Goal: Task Accomplishment & Management: Use online tool/utility

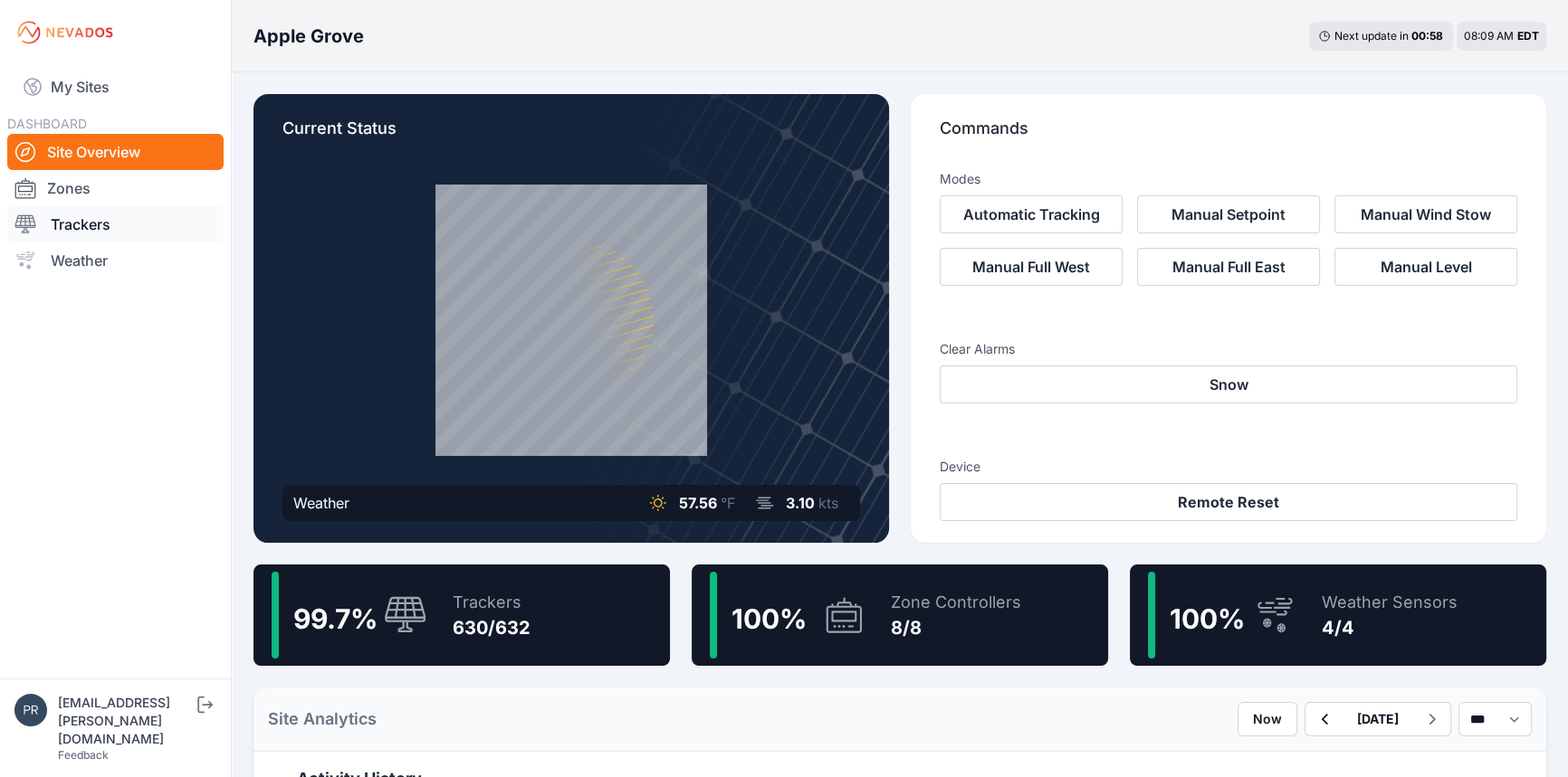
click at [90, 236] on link "Trackers" at bounding box center [116, 224] width 216 height 36
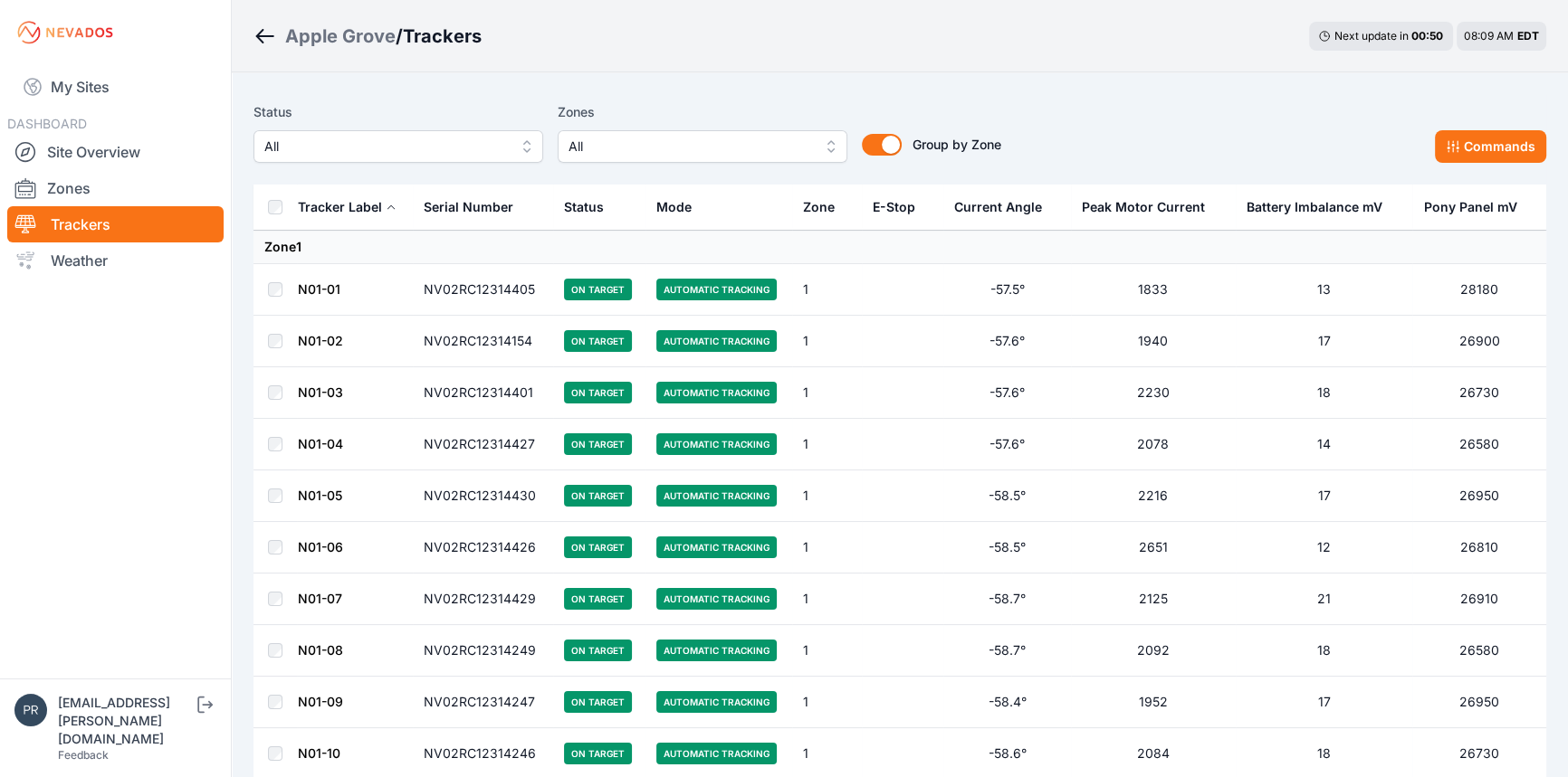
click at [286, 145] on span "All" at bounding box center [386, 146] width 242 height 21
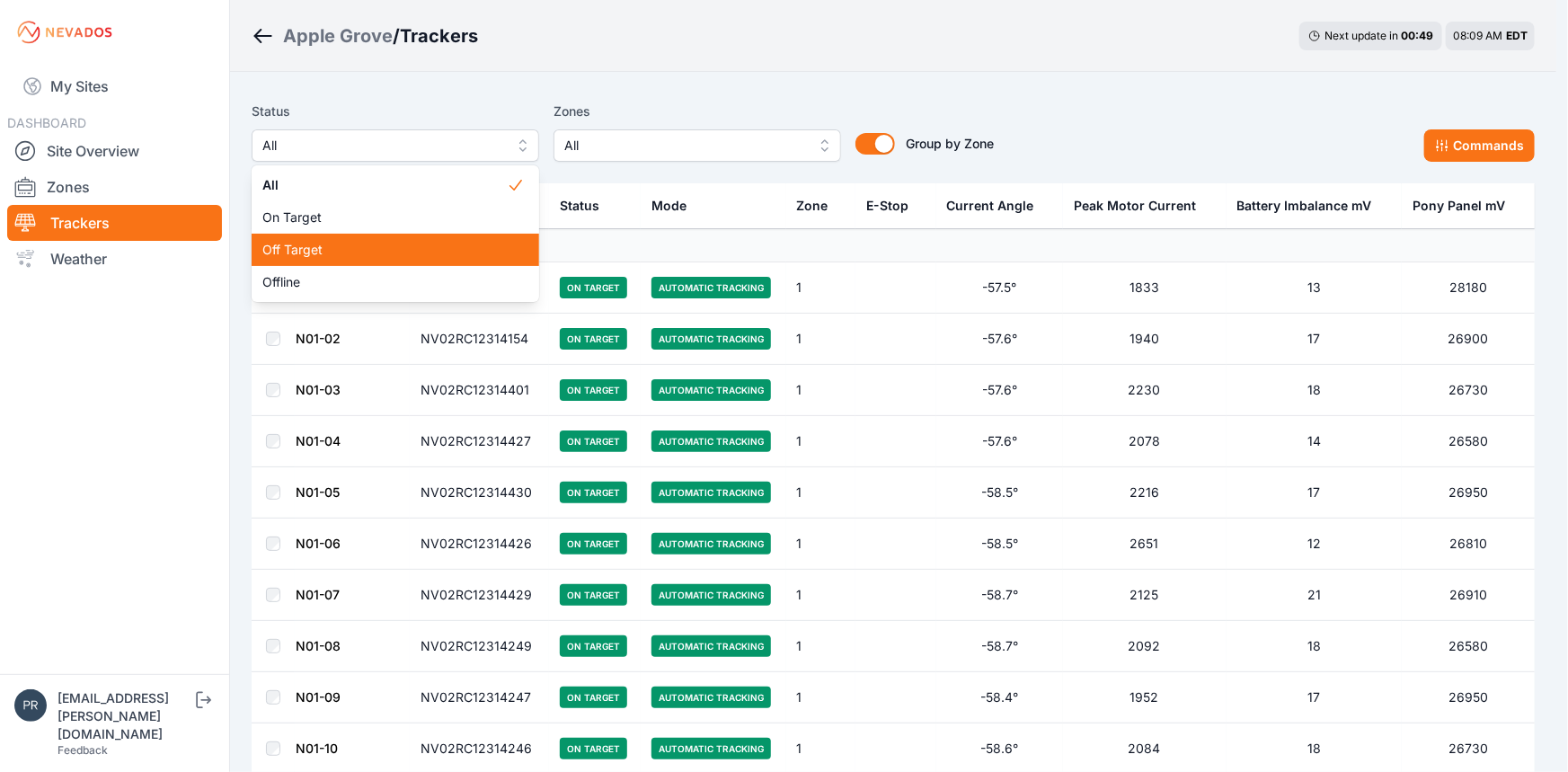
click at [323, 253] on span "Off Target" at bounding box center [385, 249] width 244 height 18
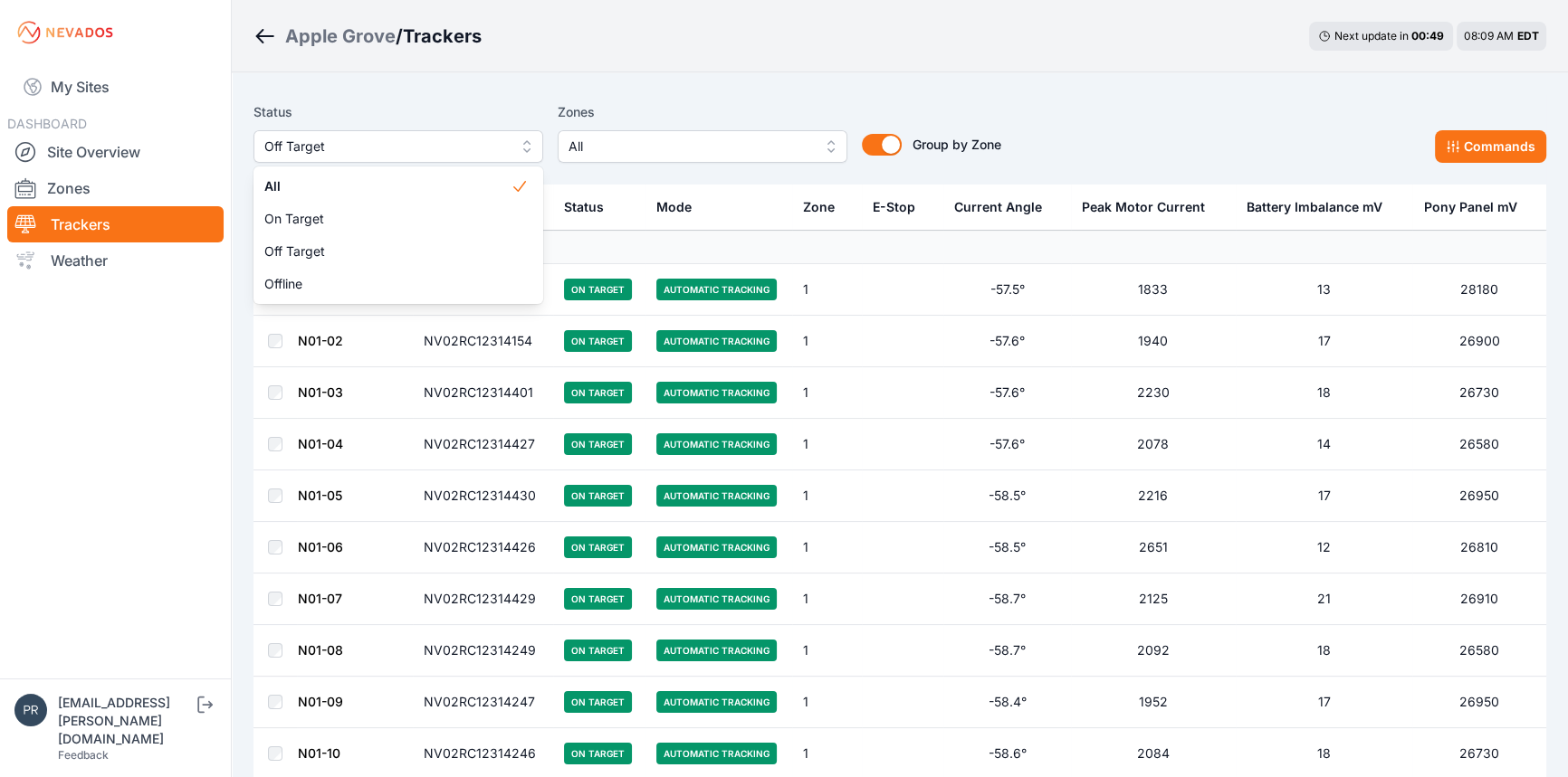
click at [335, 96] on div "Status Off Target All On Target Off Target Offline Zones All Group by Zone Grou…" at bounding box center [900, 139] width 1293 height 90
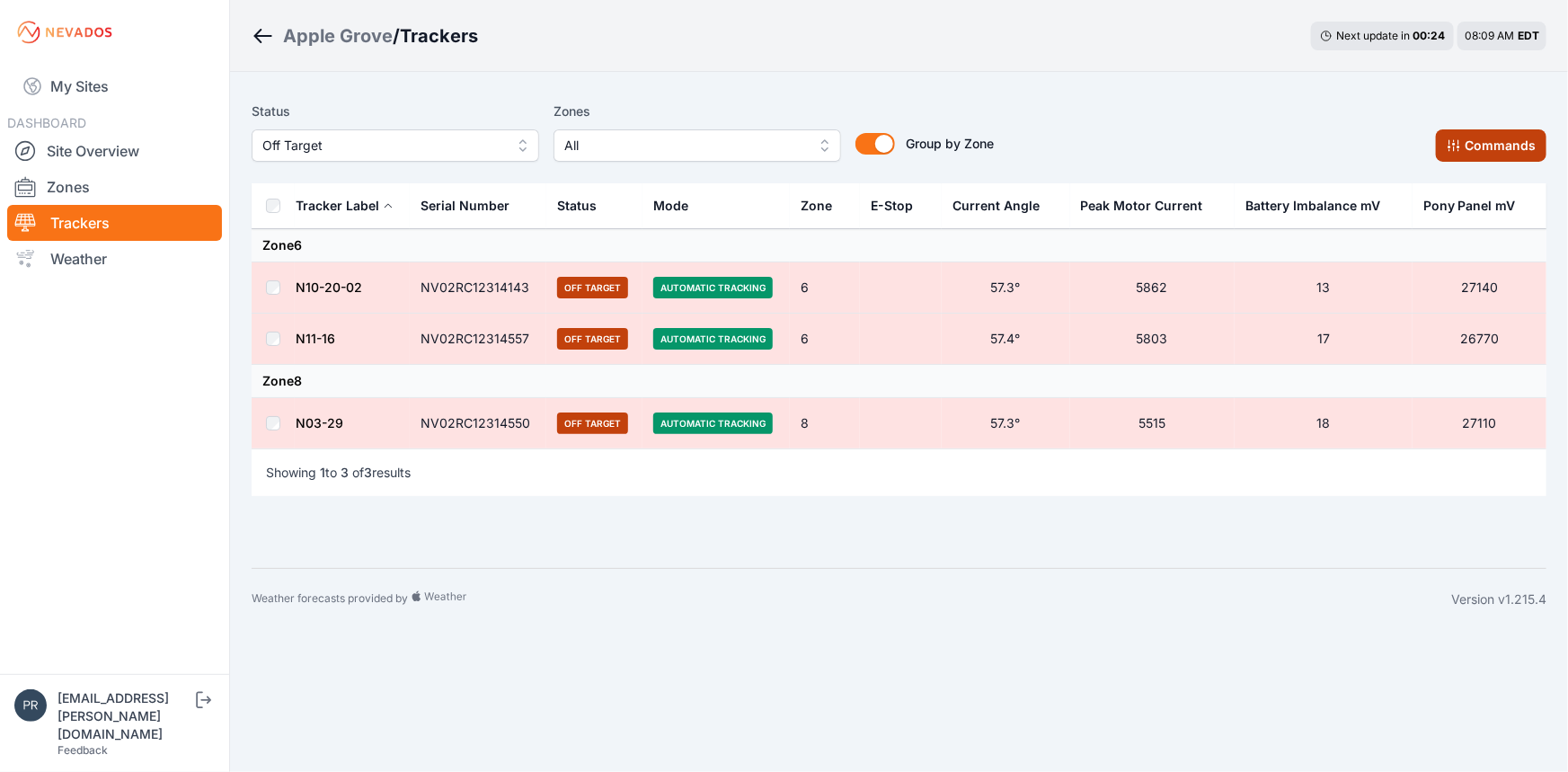
click at [1460, 155] on button "Commands" at bounding box center [1490, 145] width 110 height 32
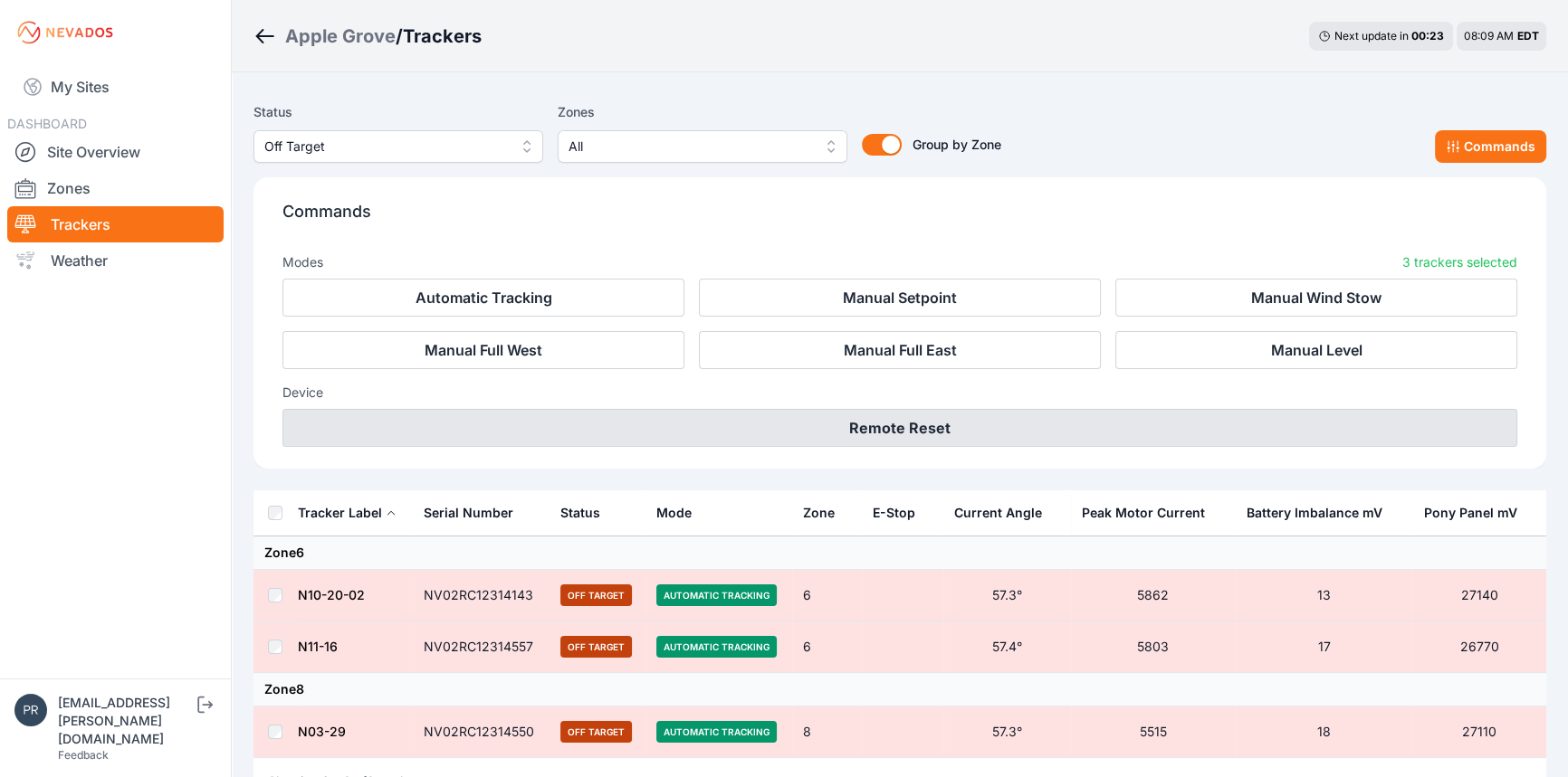
click at [965, 417] on button "Remote Reset" at bounding box center [900, 428] width 1235 height 38
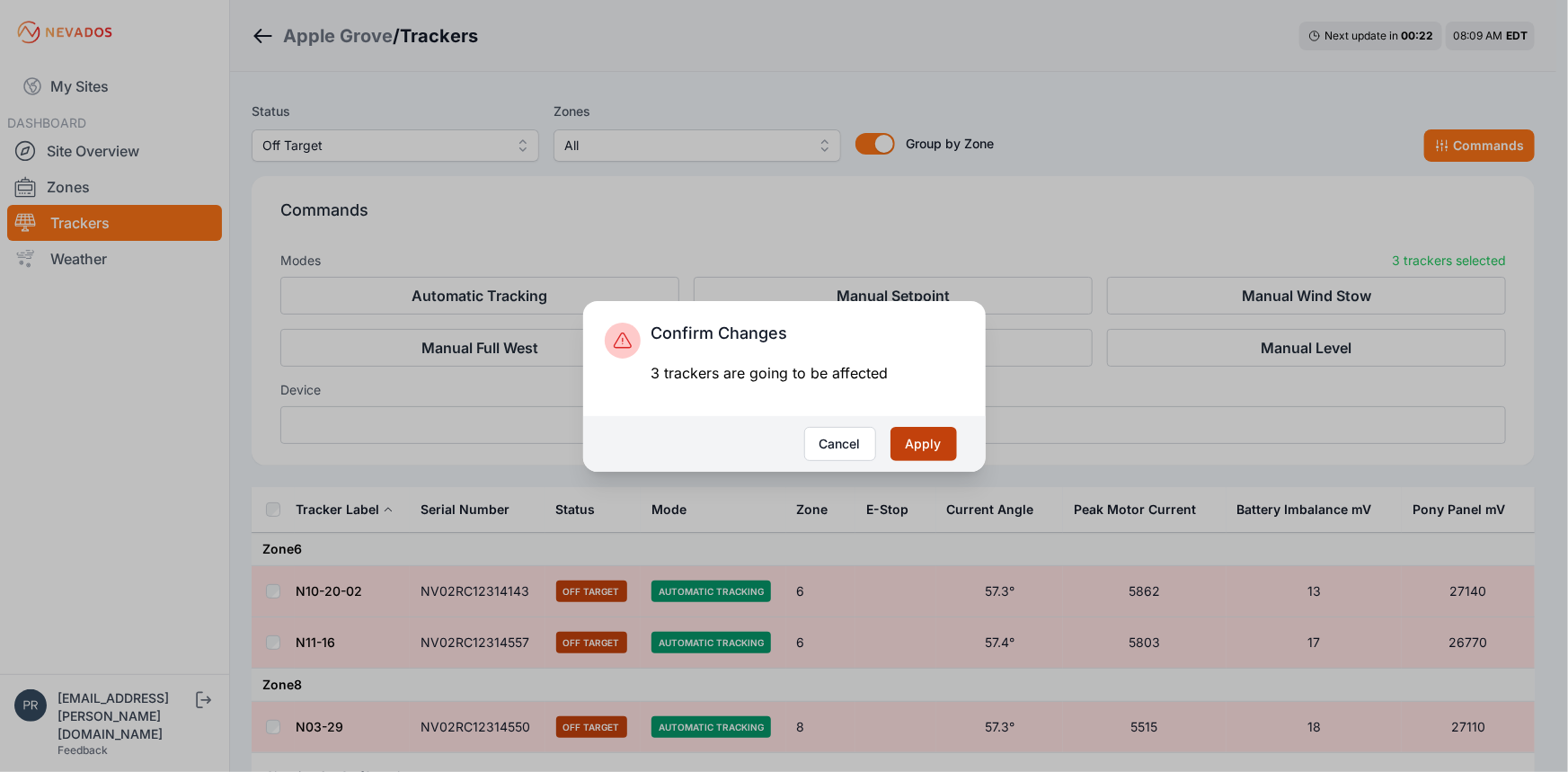
click at [945, 438] on button "Apply" at bounding box center [923, 443] width 67 height 34
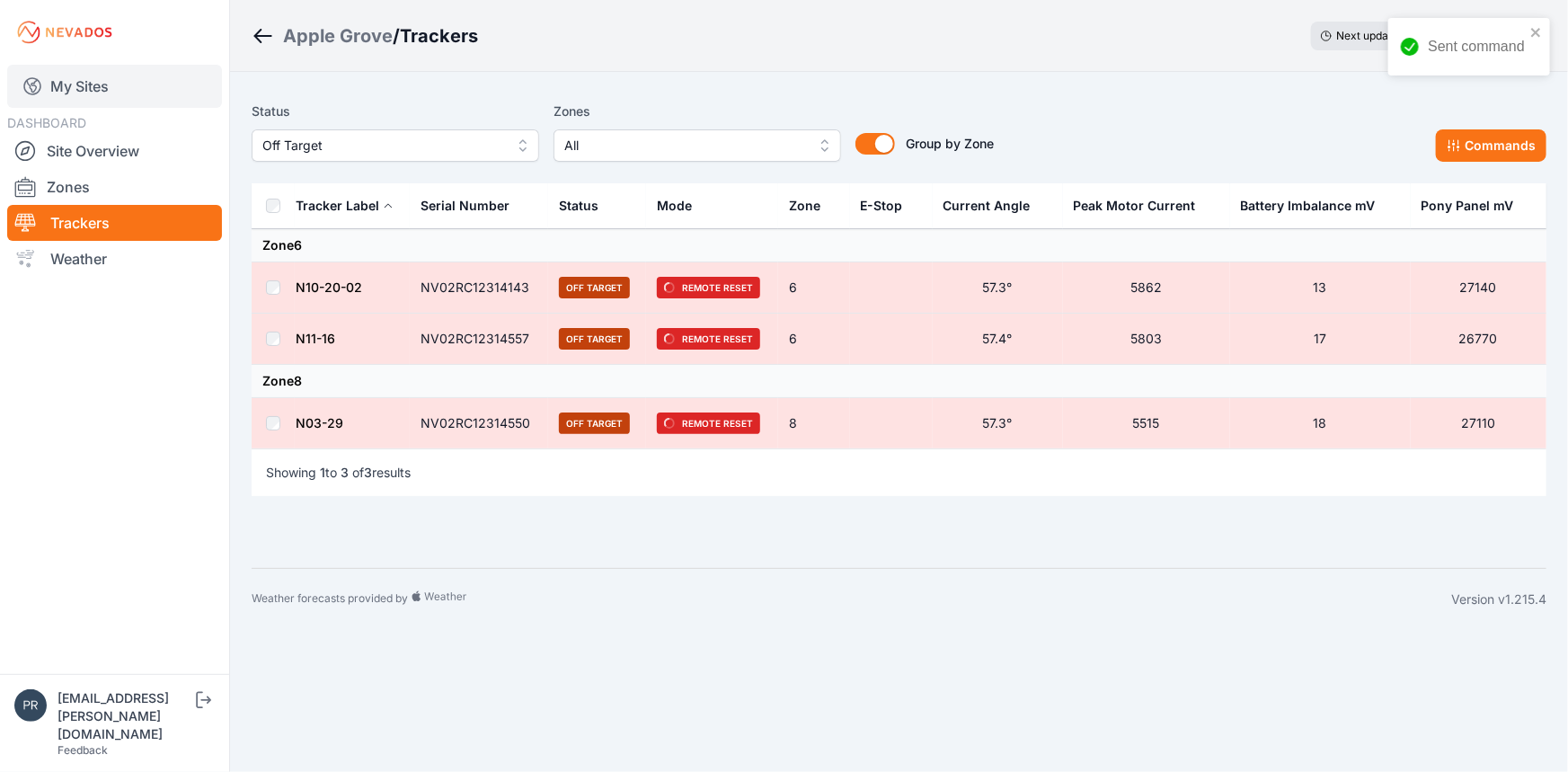
click at [57, 86] on link "My Sites" at bounding box center [115, 86] width 215 height 44
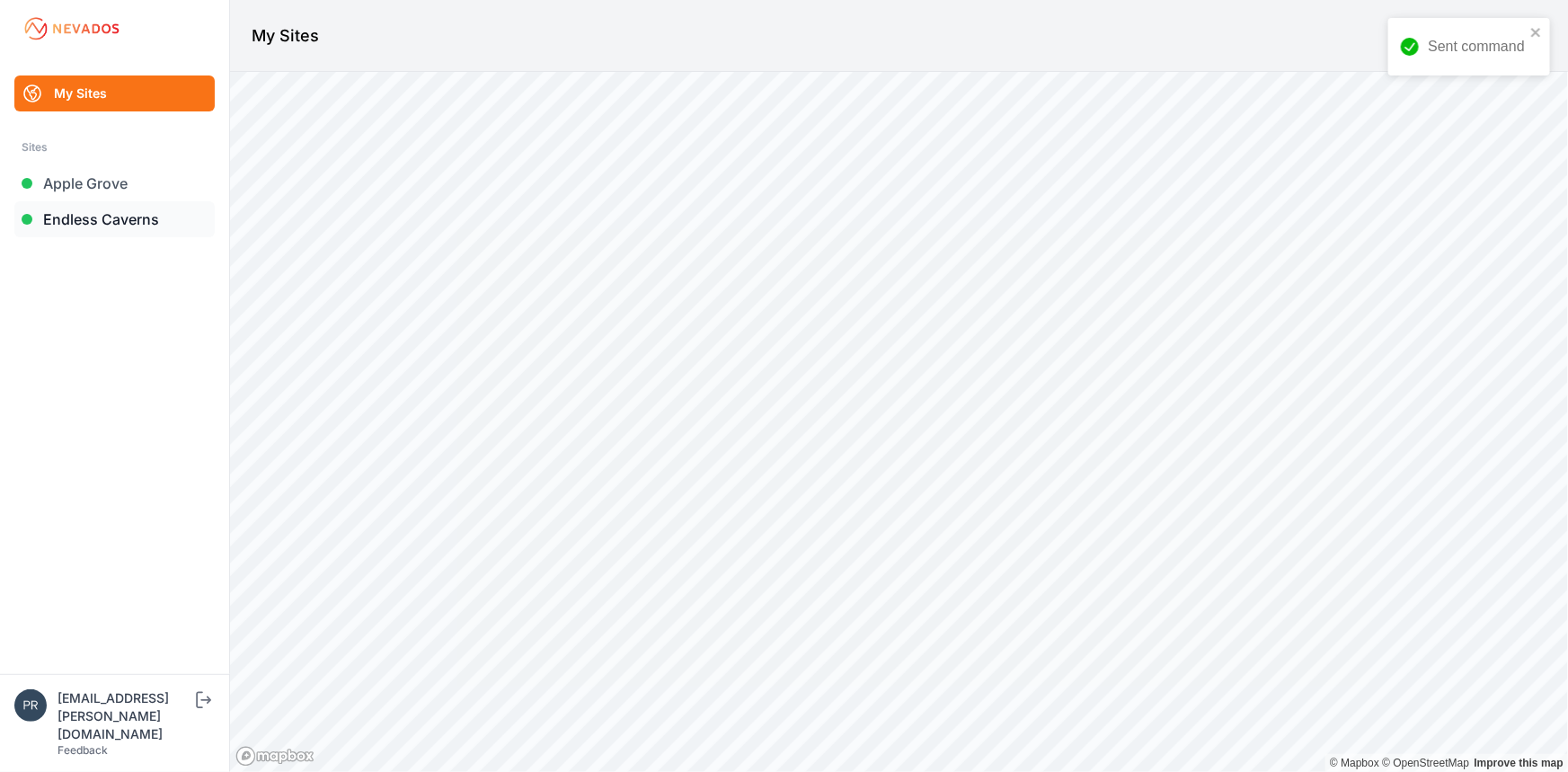
click at [159, 214] on link "Endless Caverns" at bounding box center [115, 219] width 201 height 36
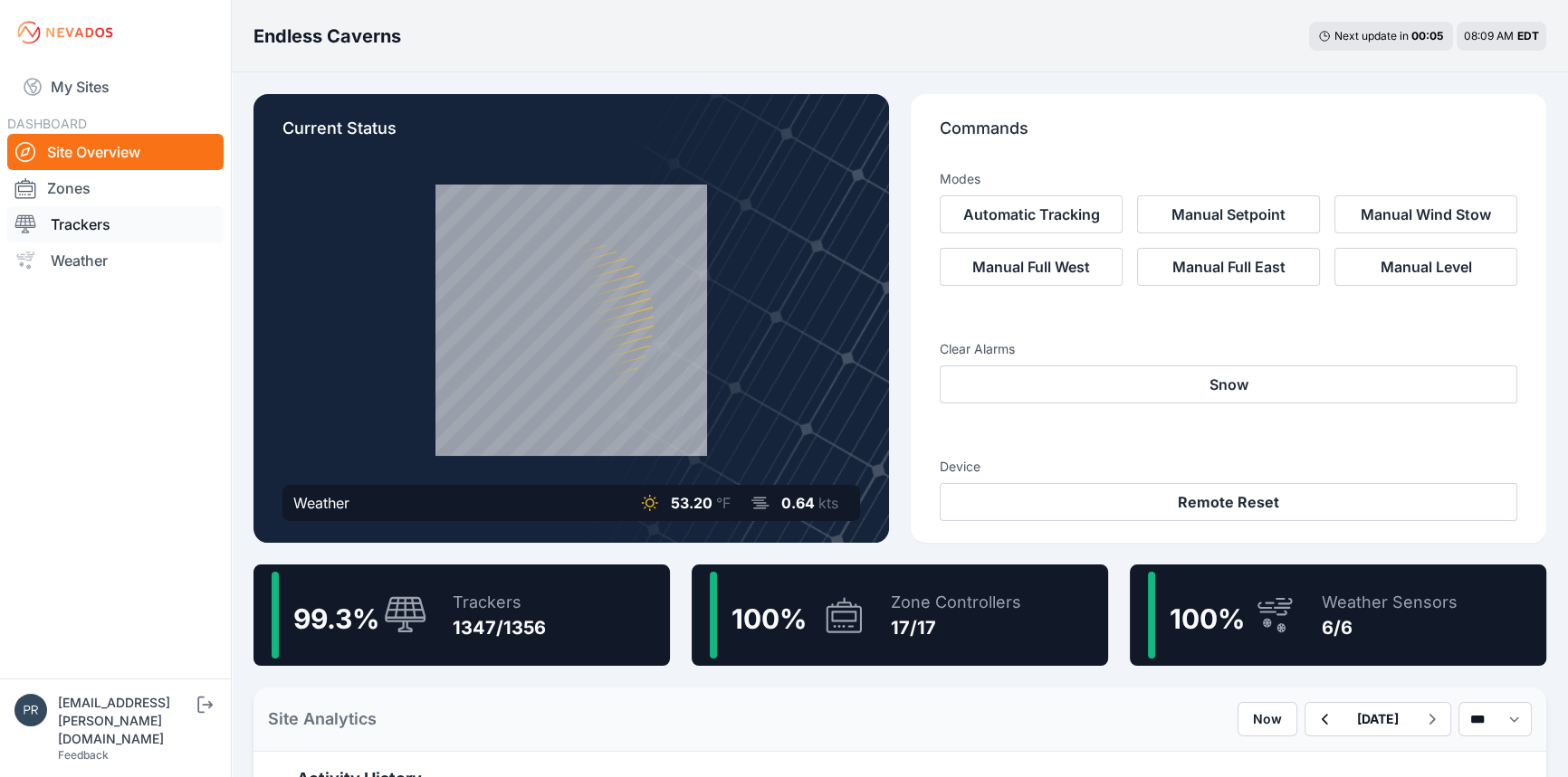
click at [144, 226] on link "Trackers" at bounding box center [116, 224] width 216 height 36
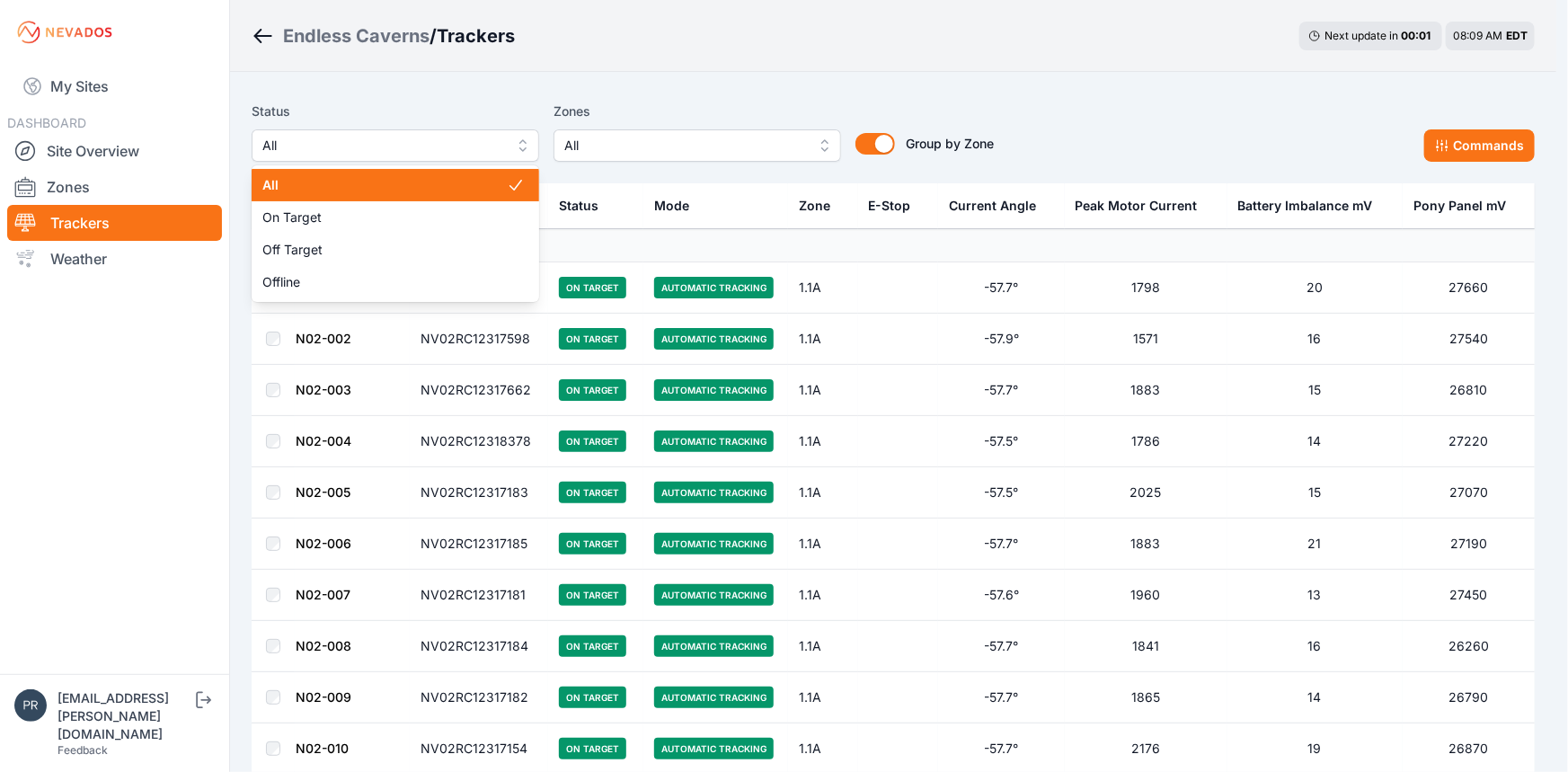
click at [252, 132] on button "All" at bounding box center [395, 145] width 288 height 32
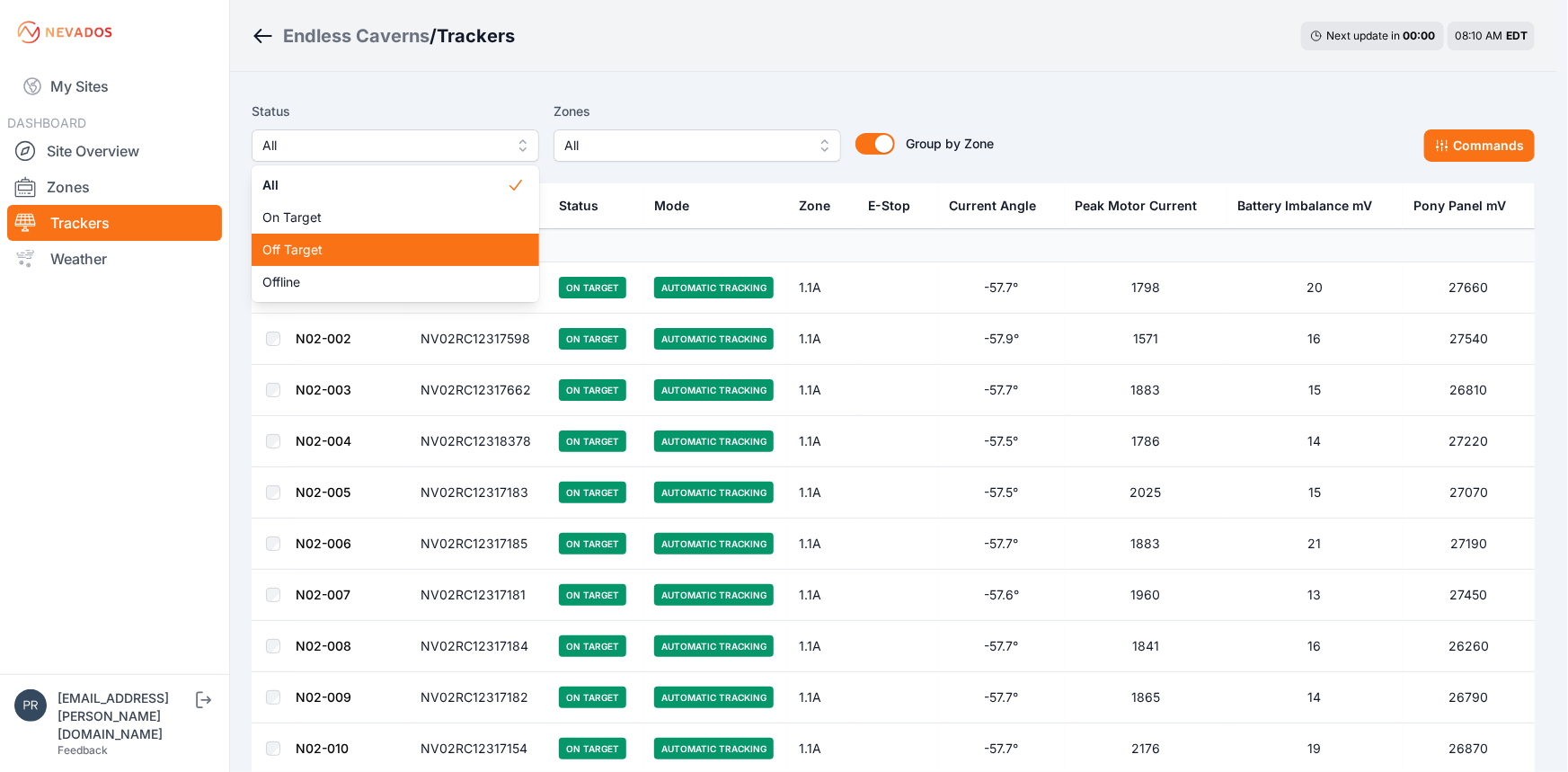
click at [327, 249] on span "Off Target" at bounding box center [385, 249] width 244 height 18
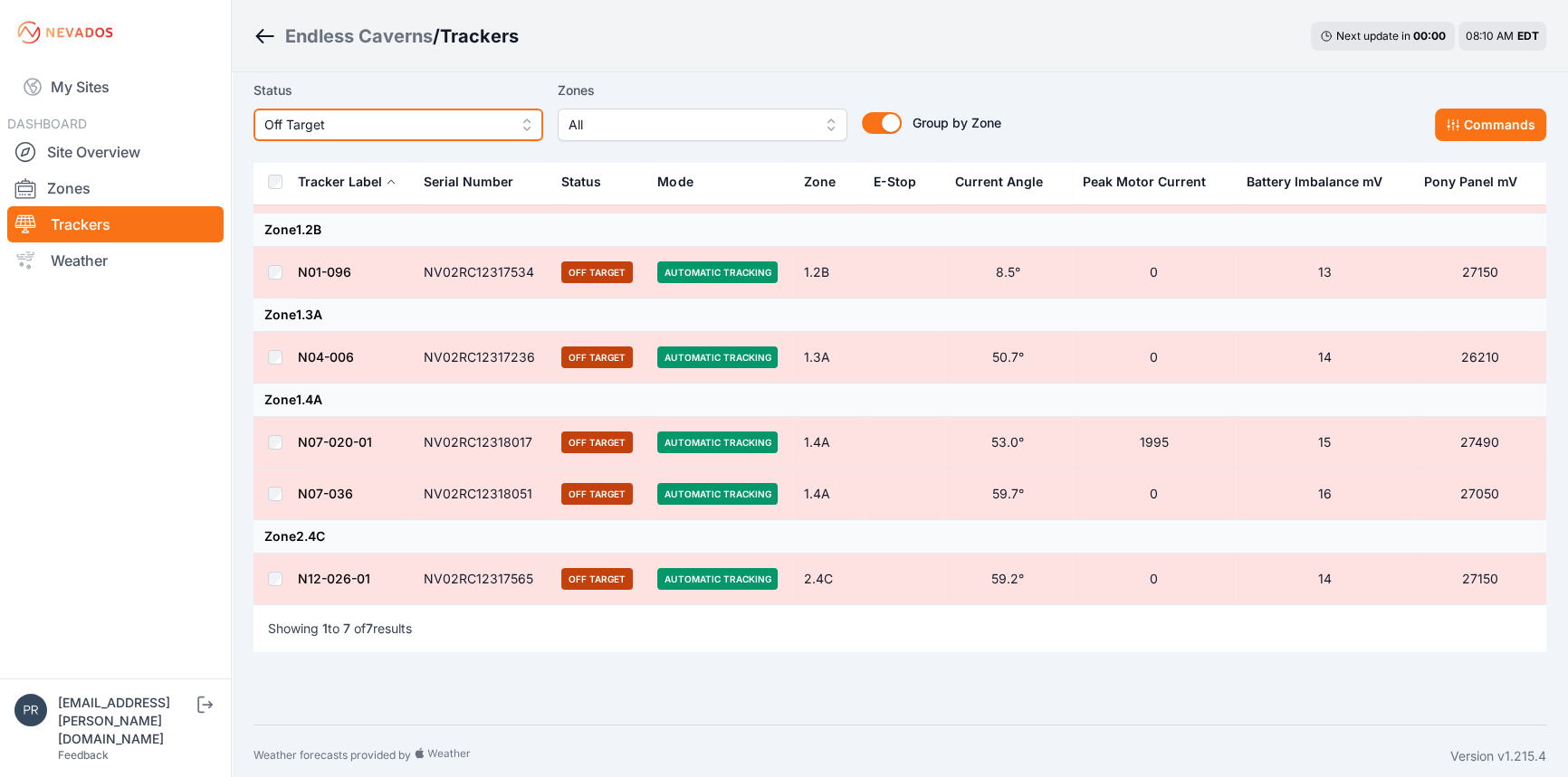
scroll to position [197, 0]
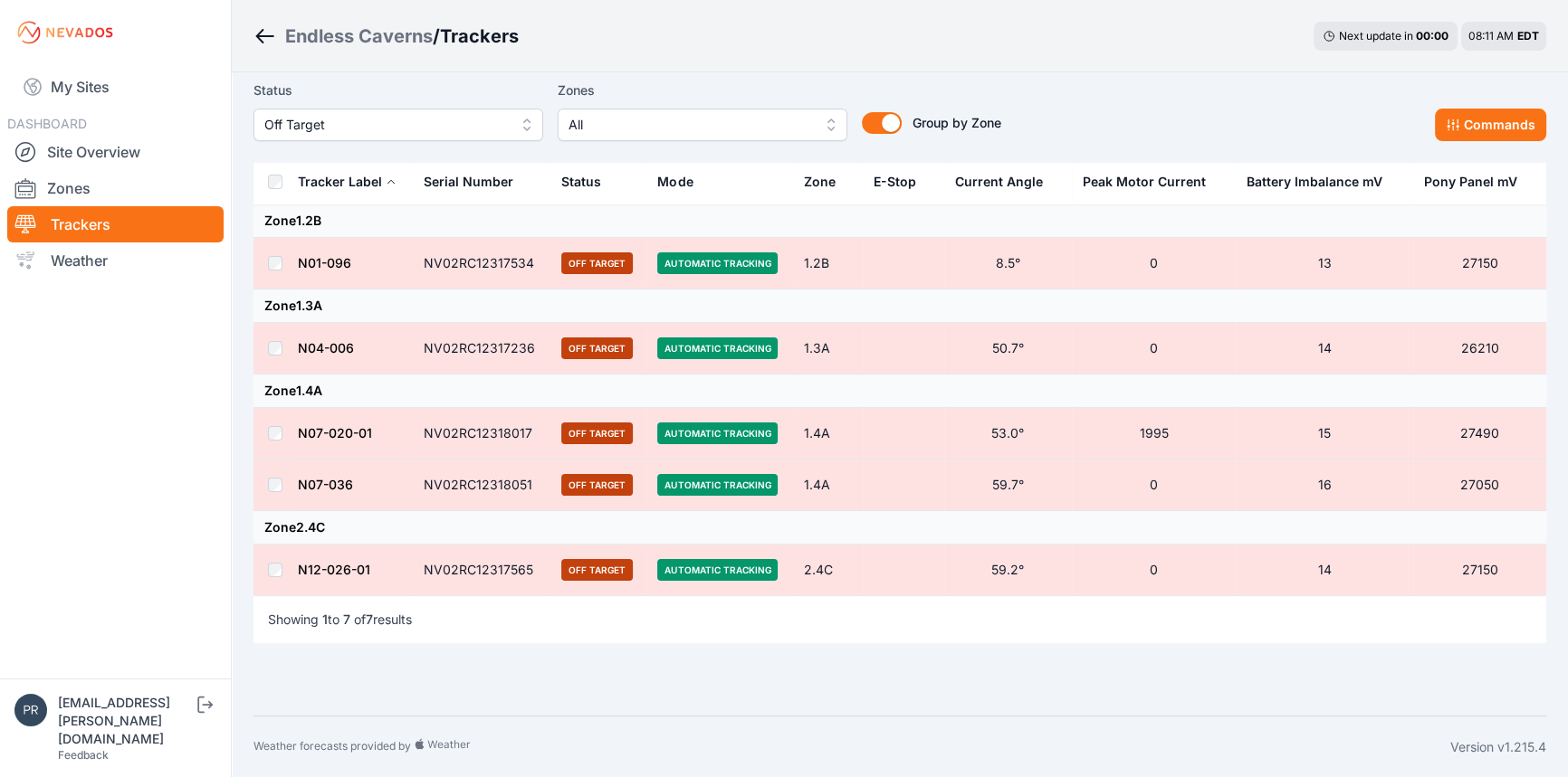
click at [415, 131] on span "Off Target" at bounding box center [386, 124] width 242 height 21
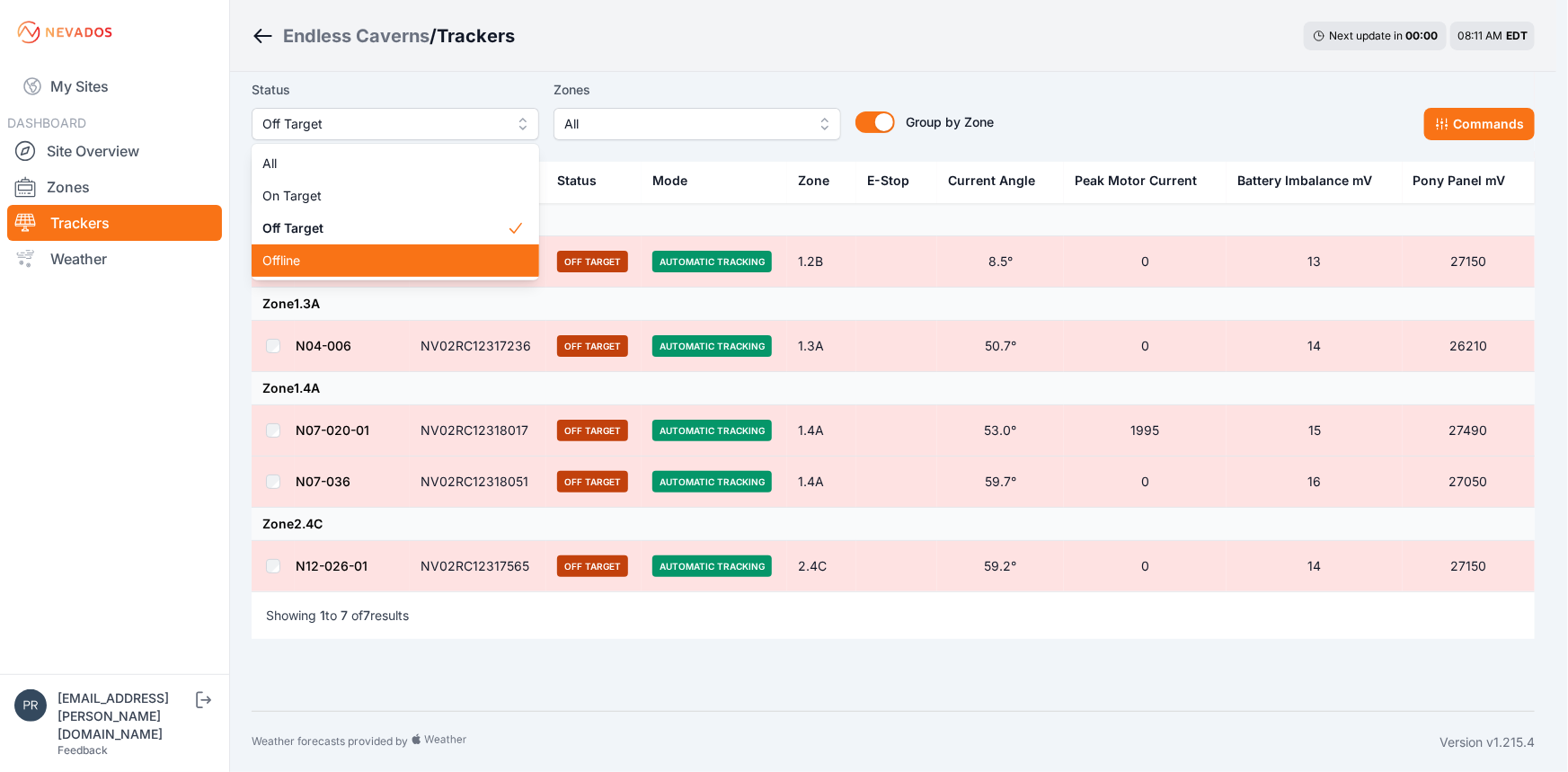
click at [345, 249] on div "Offline" at bounding box center [395, 260] width 288 height 32
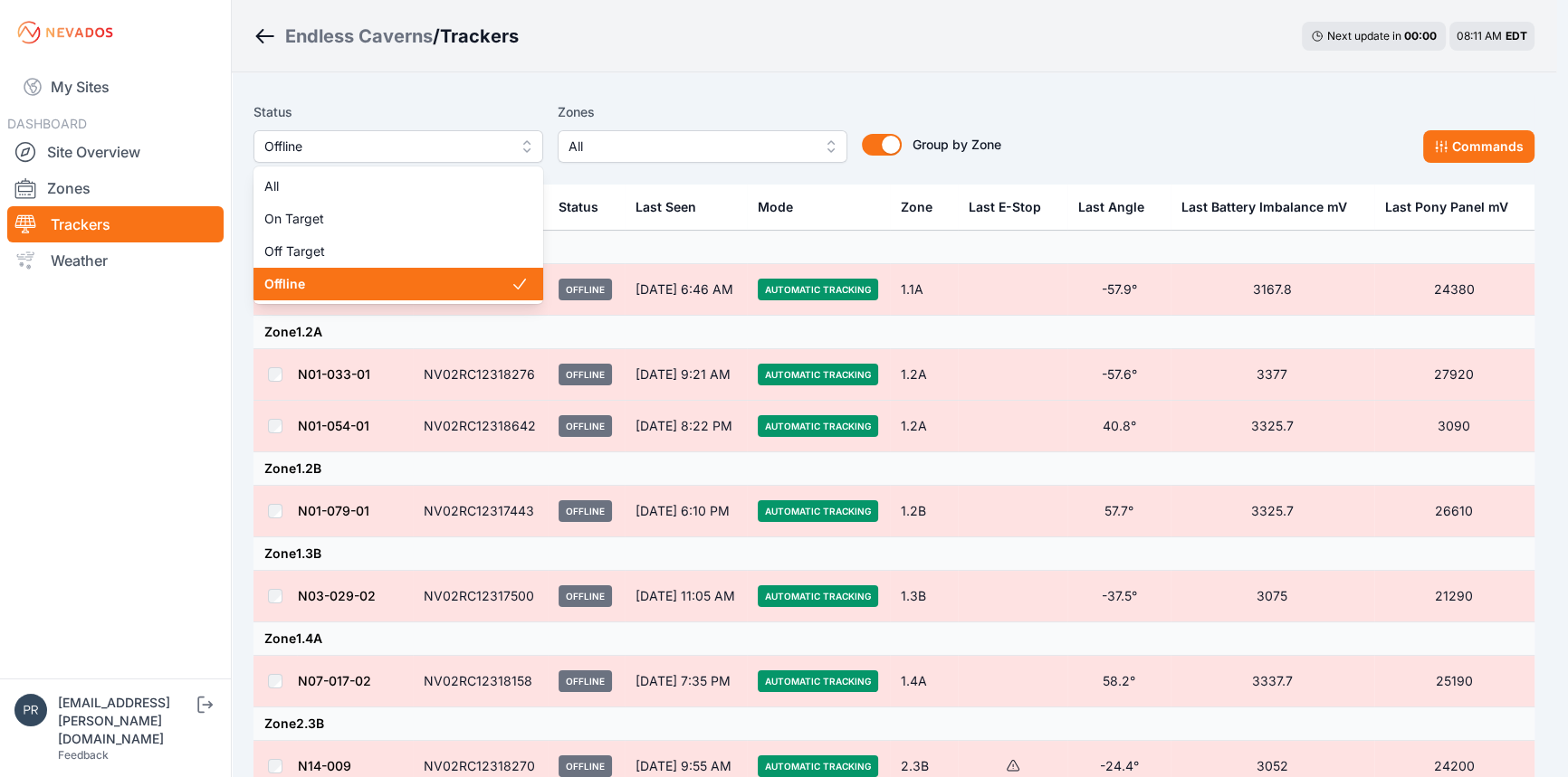
click at [495, 158] on button "Offline" at bounding box center [398, 146] width 290 height 33
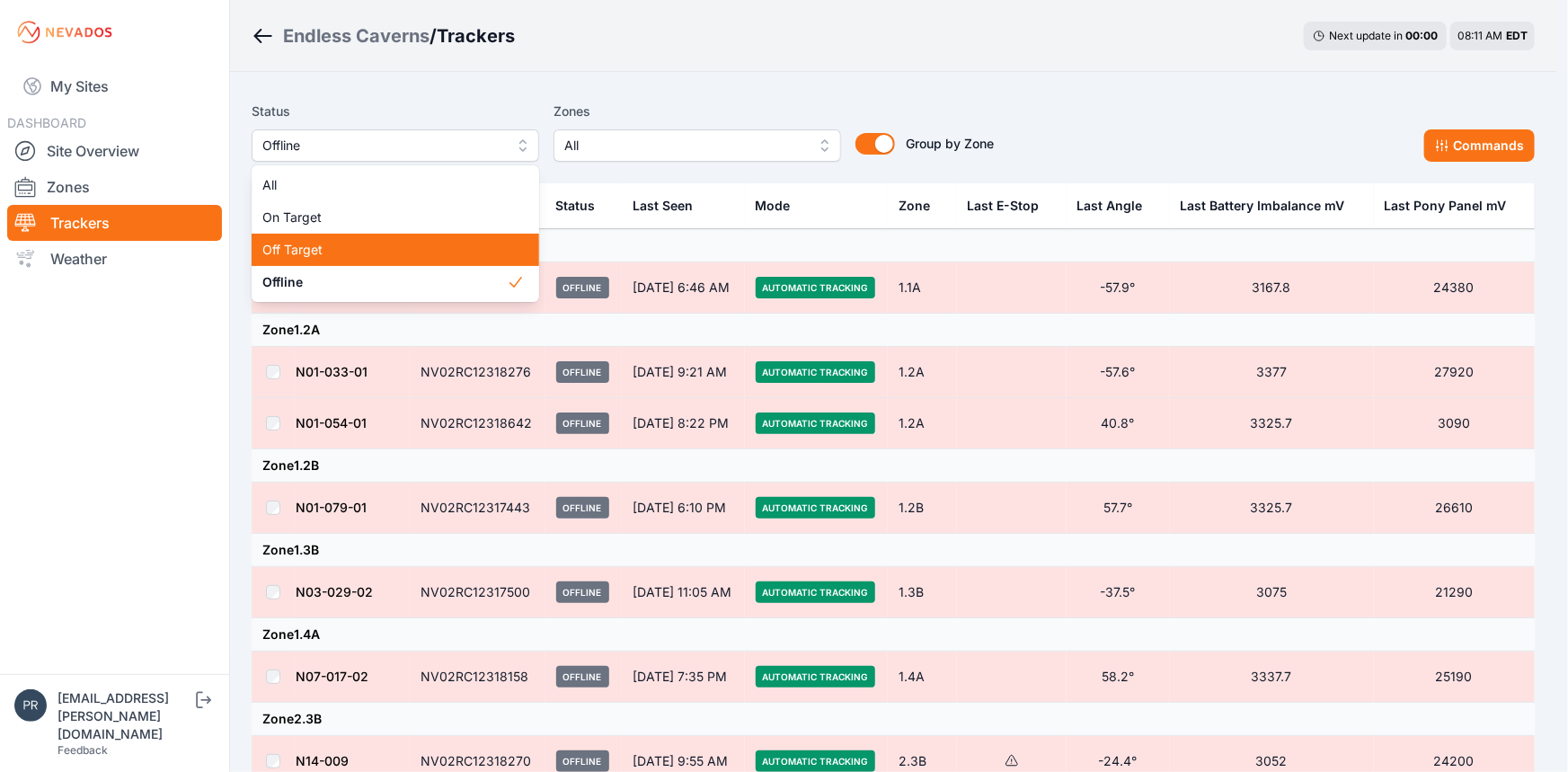
click at [328, 239] on div "Off Target" at bounding box center [395, 250] width 288 height 32
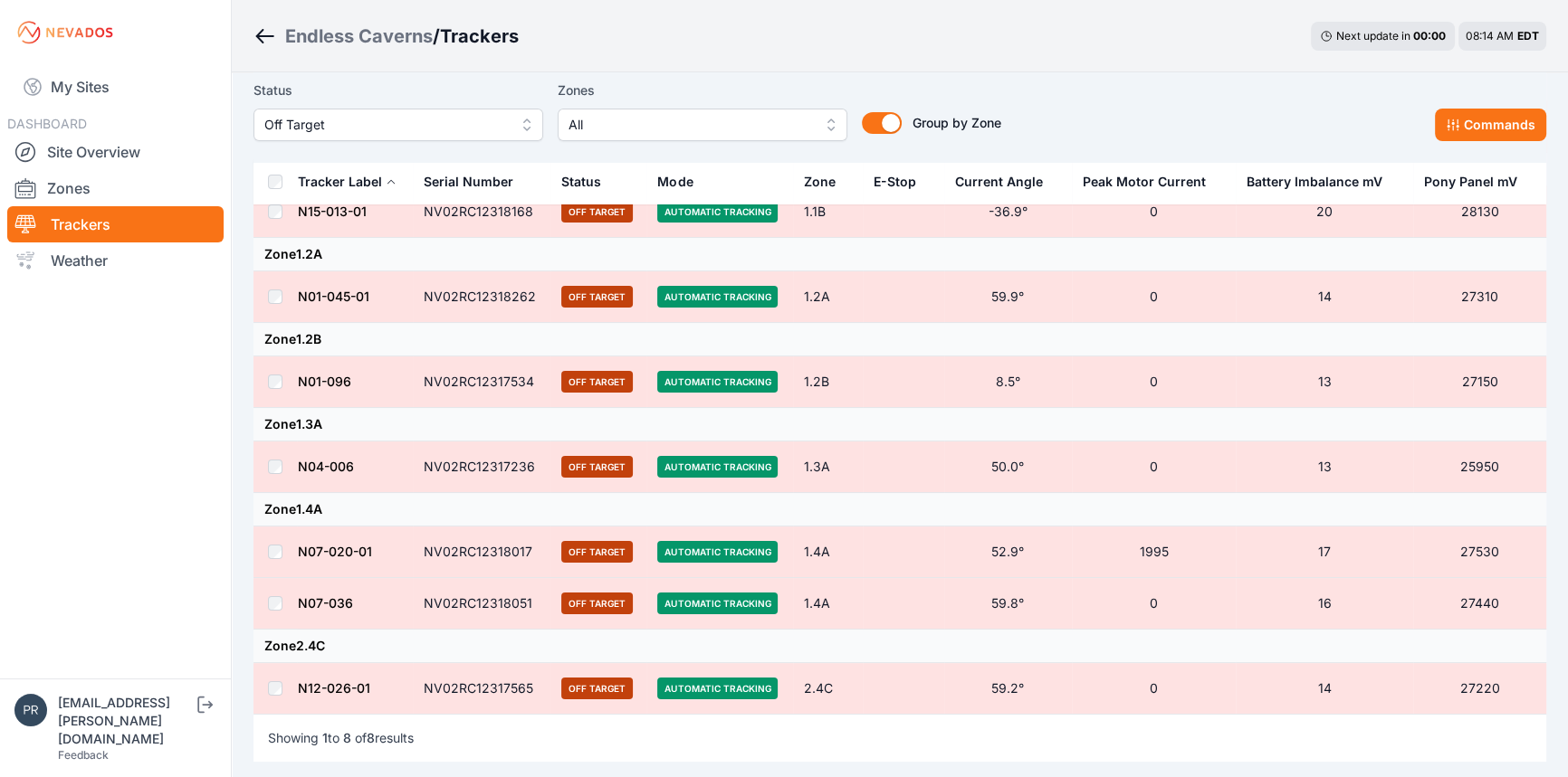
scroll to position [81, 0]
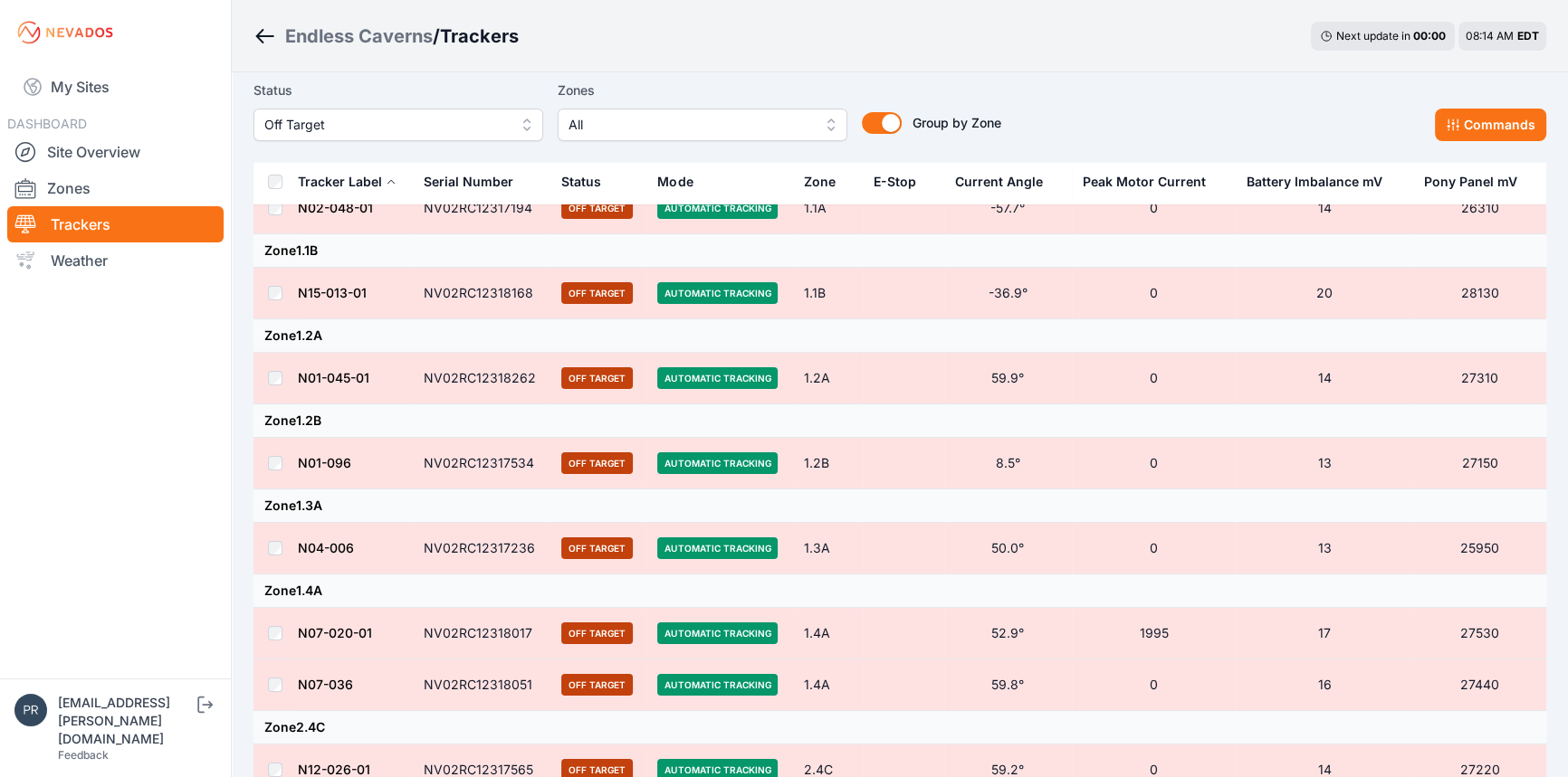
click at [329, 383] on link "N01-045-01" at bounding box center [334, 377] width 72 height 16
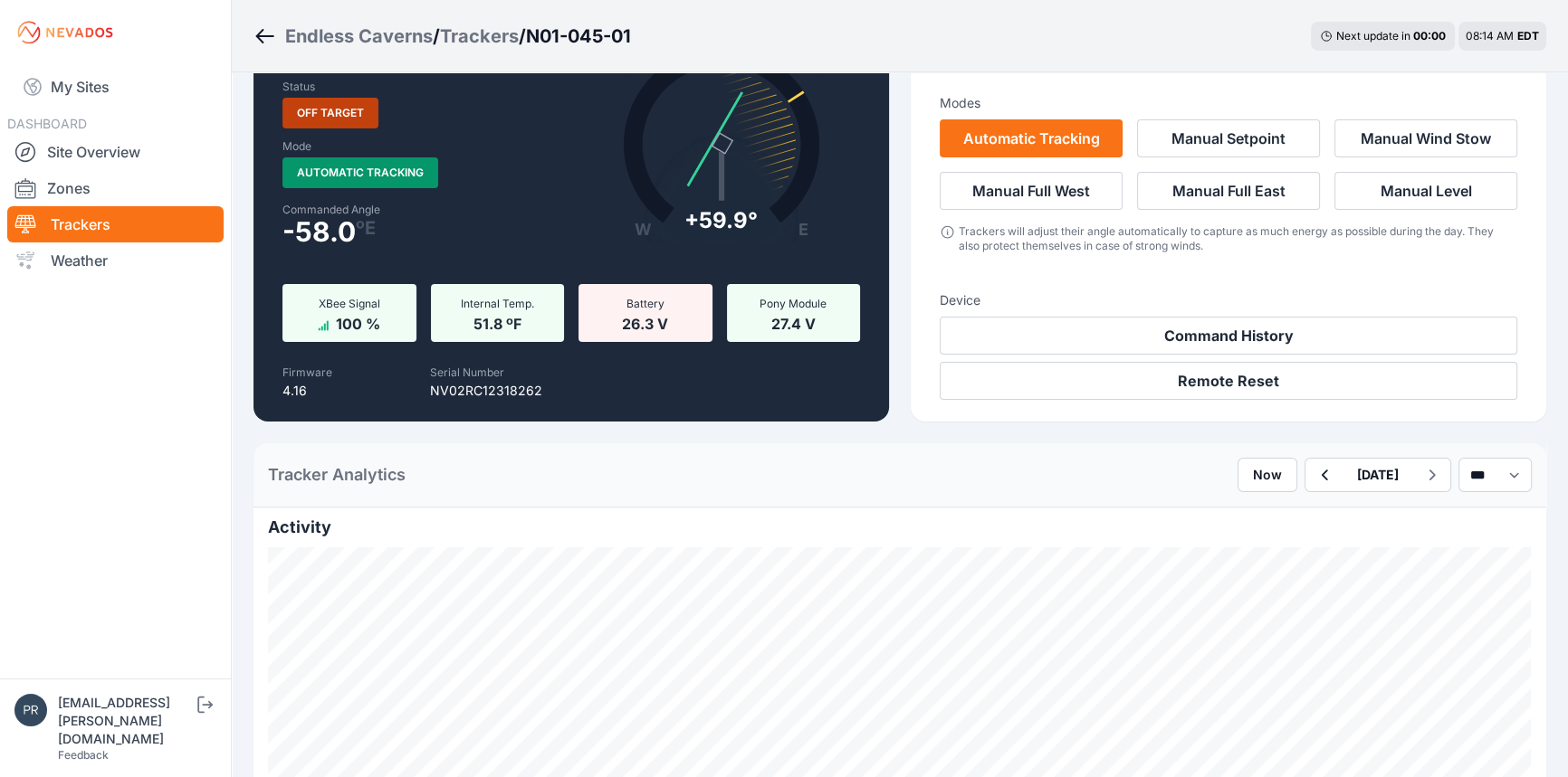
scroll to position [164, 0]
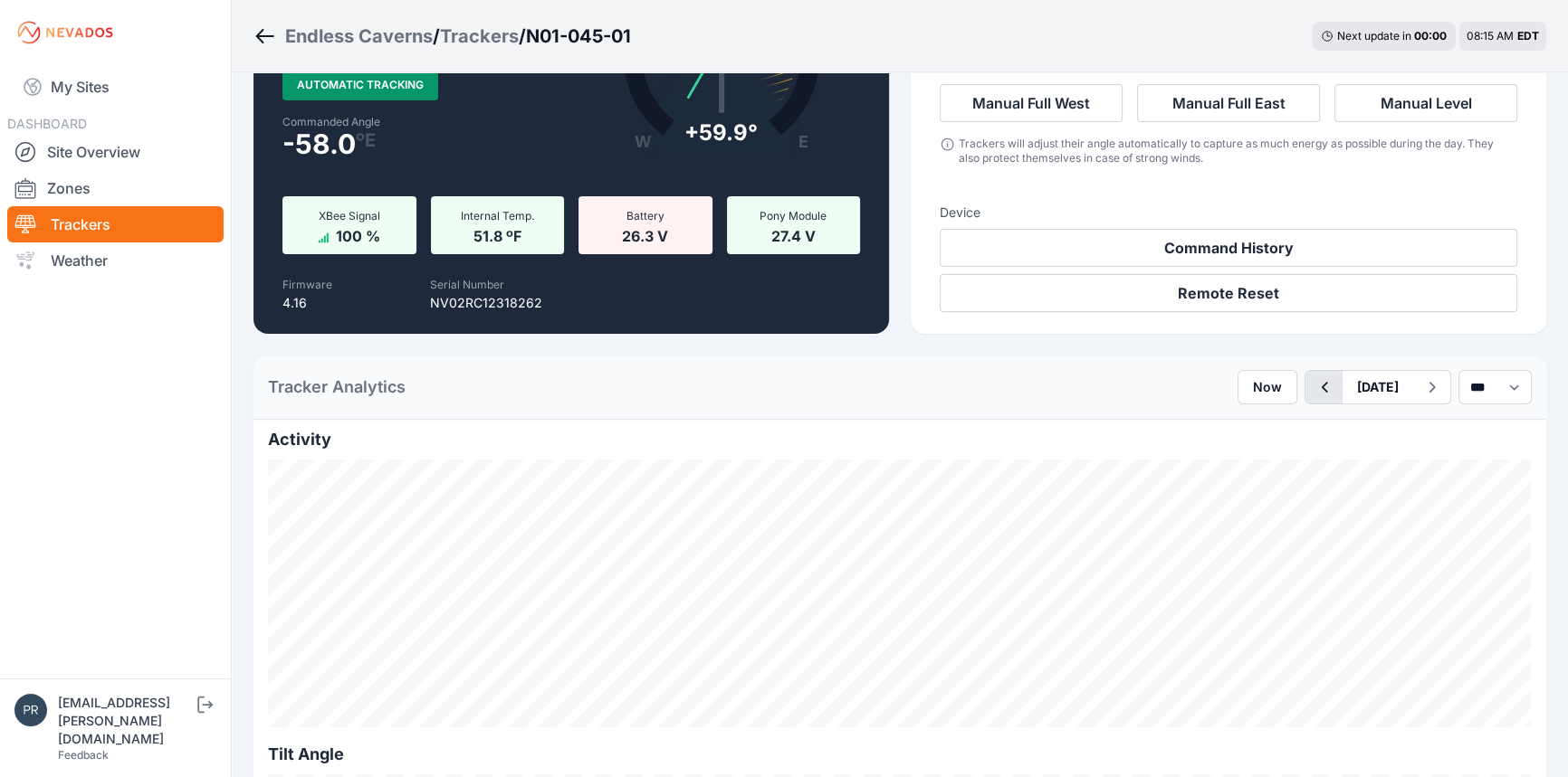
click at [1313, 388] on icon "button" at bounding box center [1324, 387] width 22 height 21
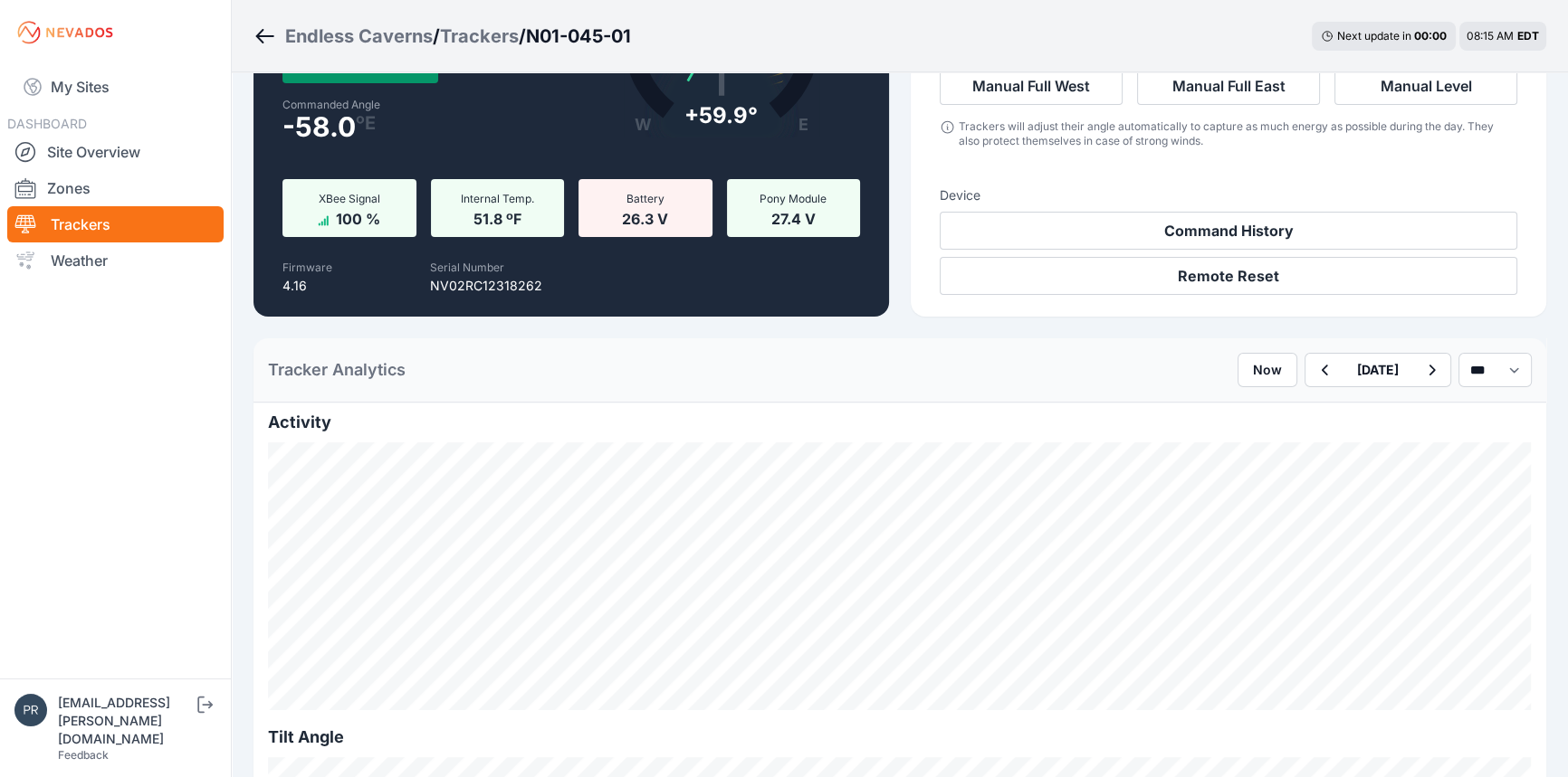
scroll to position [81, 0]
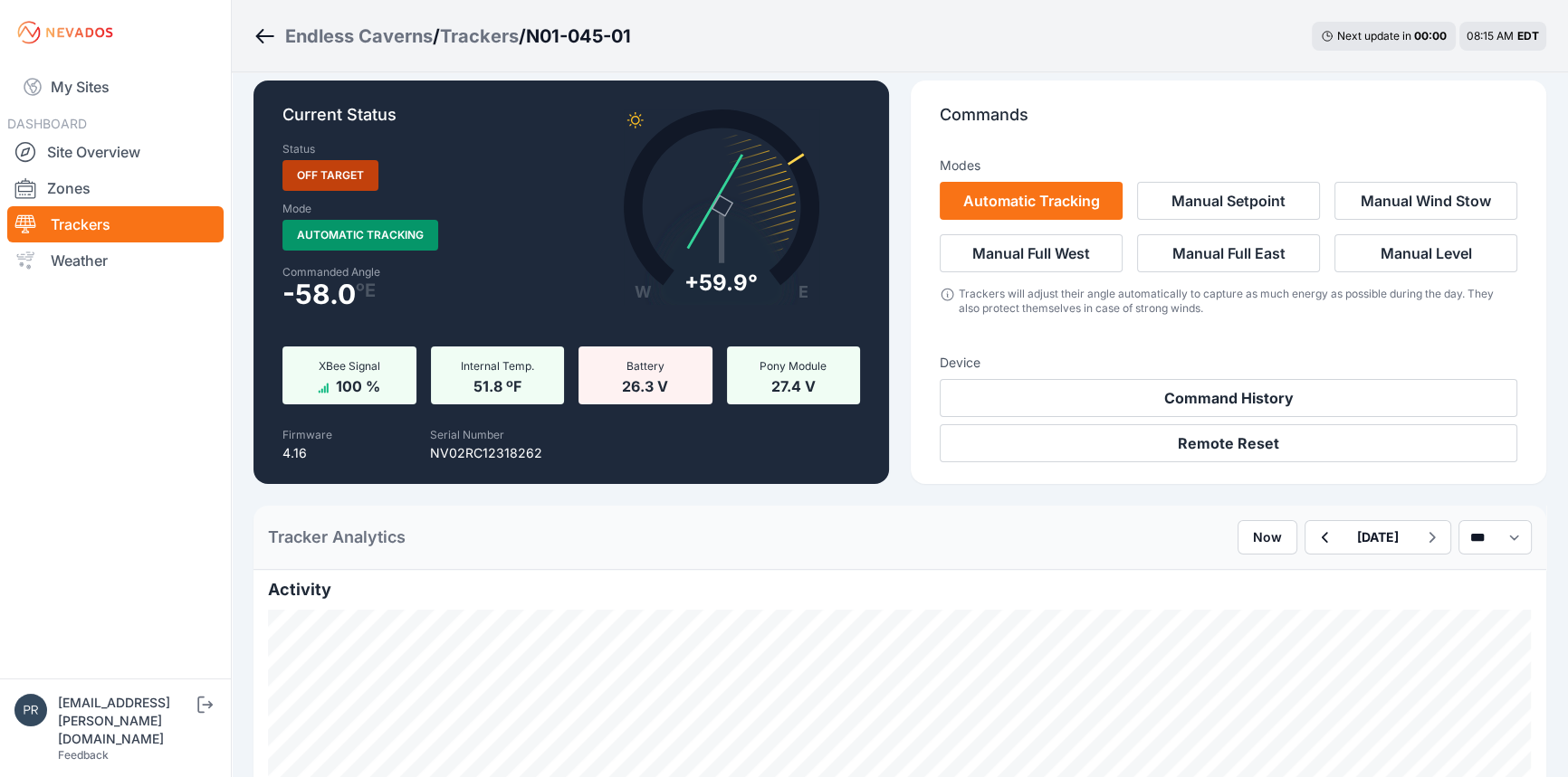
scroll to position [81, 0]
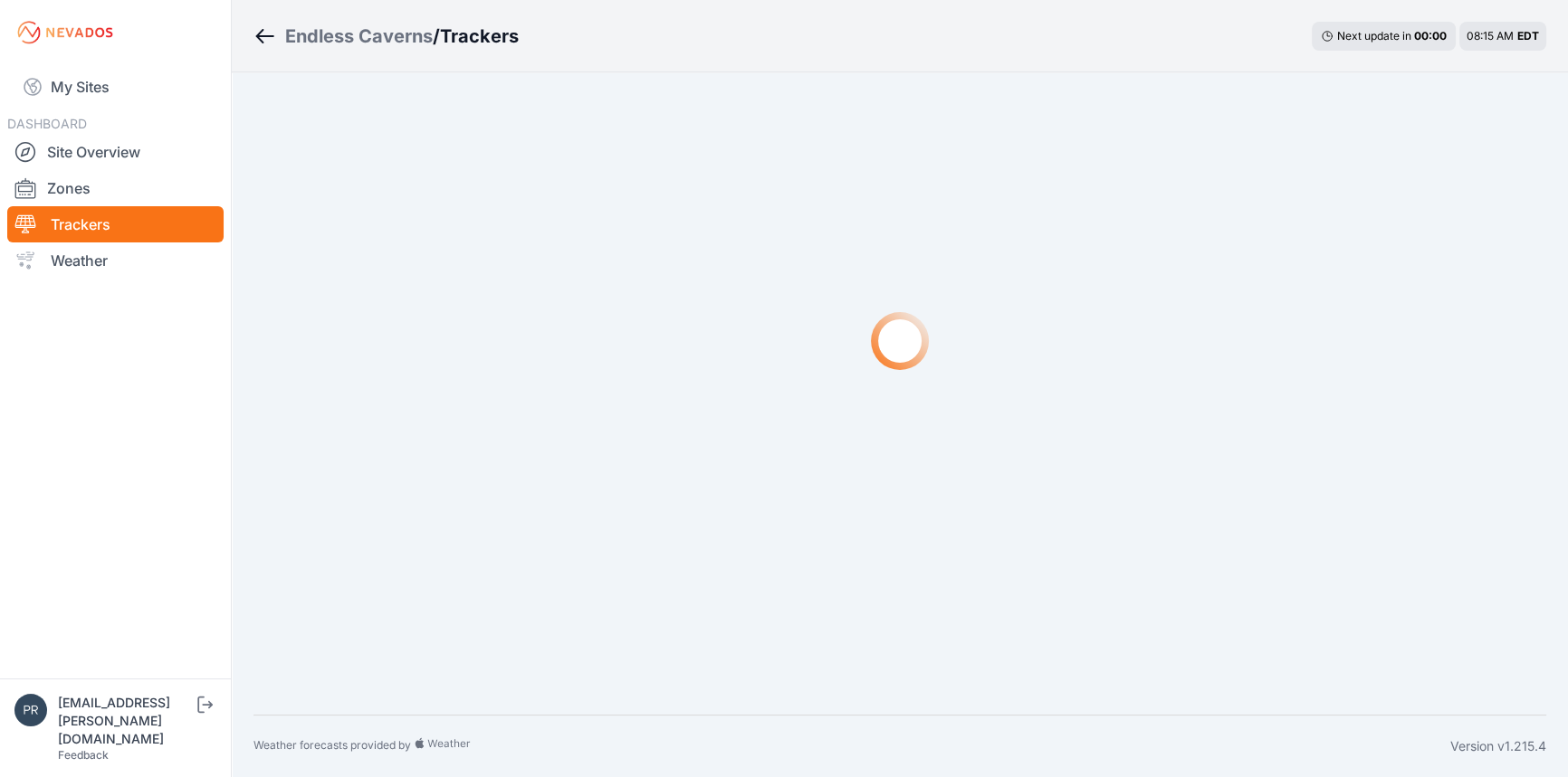
scroll to position [76, 0]
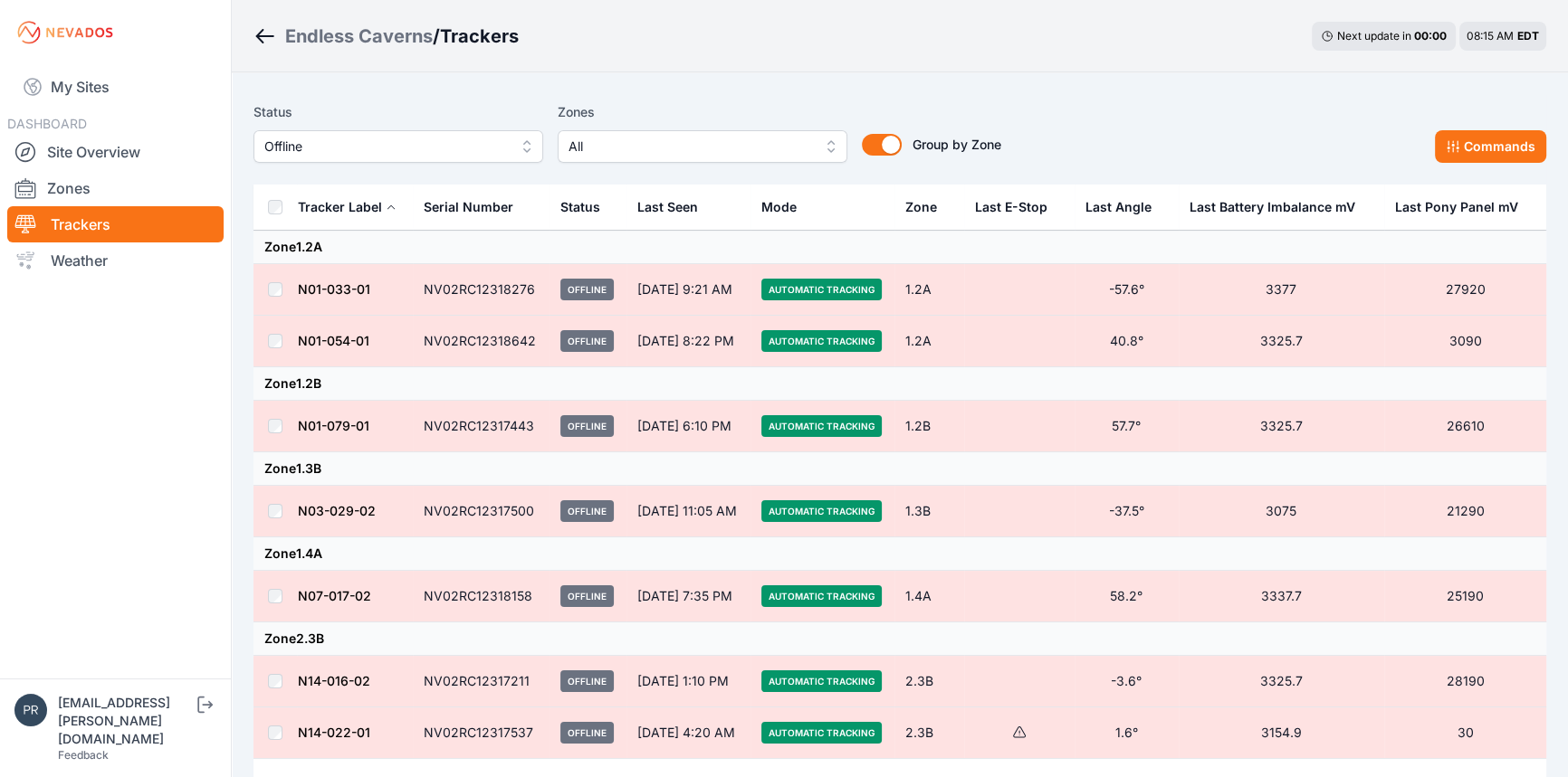
click at [328, 127] on div "Status Offline" at bounding box center [398, 132] width 290 height 61
click at [327, 136] on span "Offline" at bounding box center [386, 146] width 242 height 21
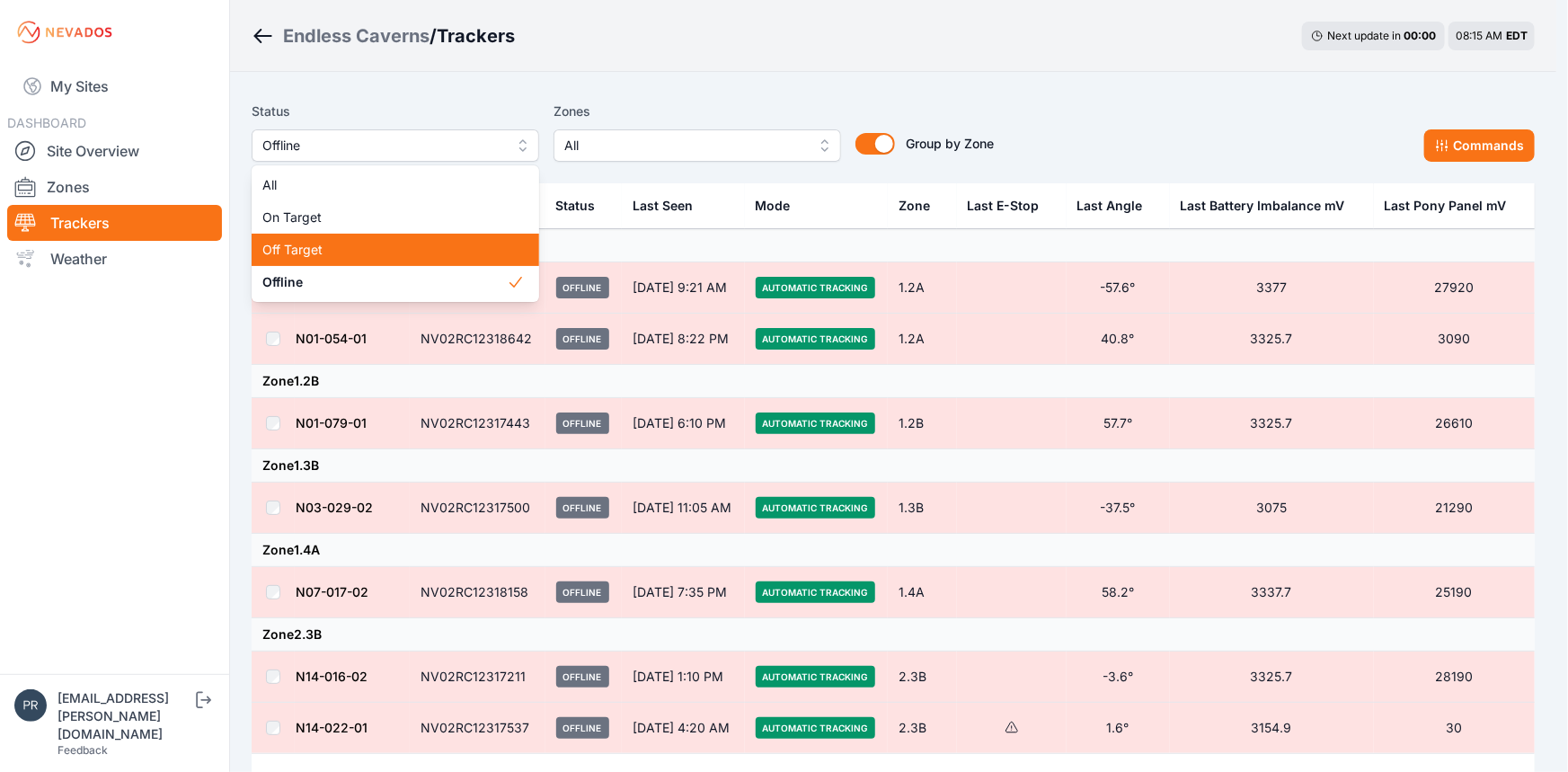
click at [296, 243] on span "Off Target" at bounding box center [385, 249] width 244 height 18
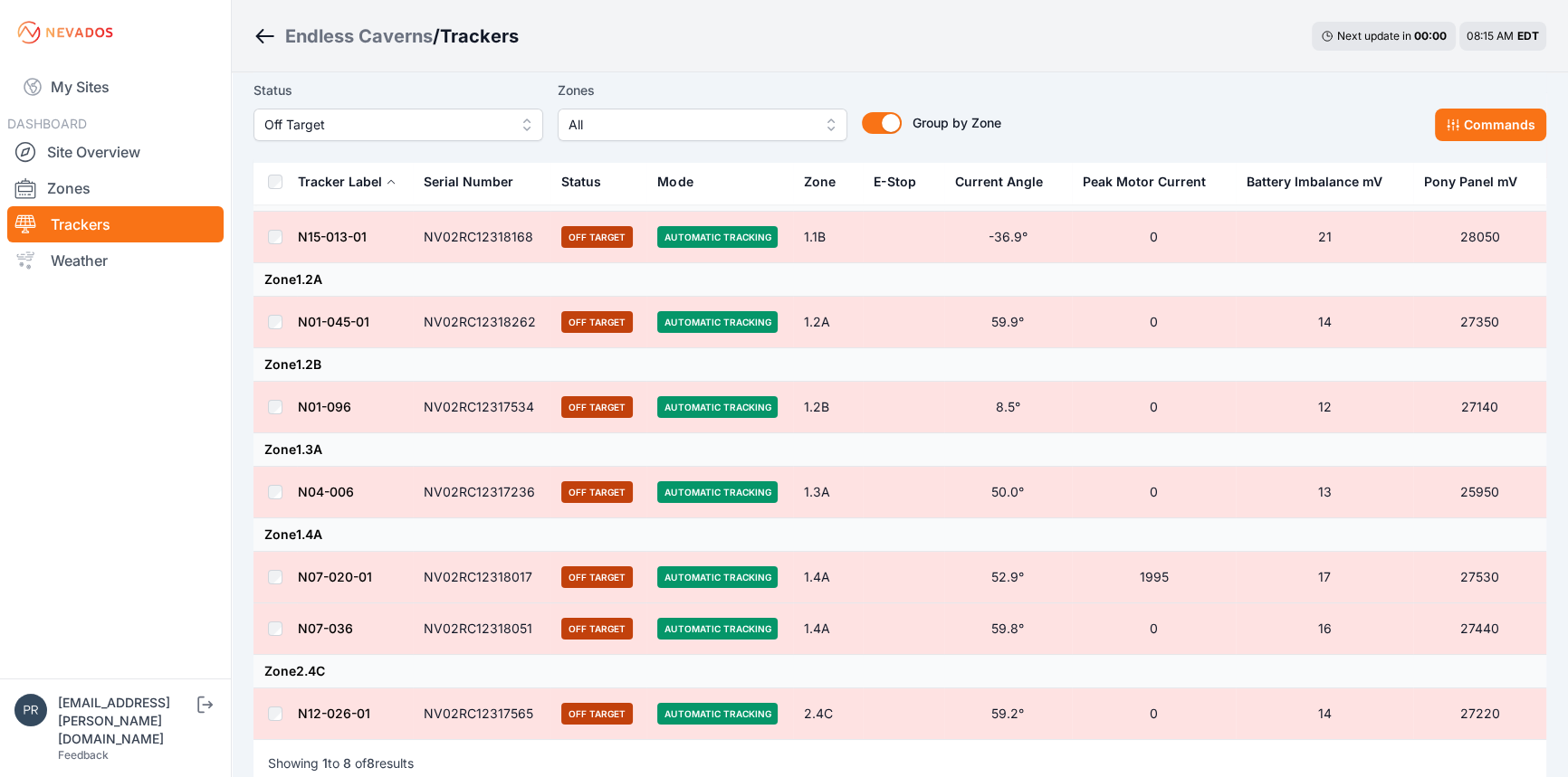
scroll to position [280, 0]
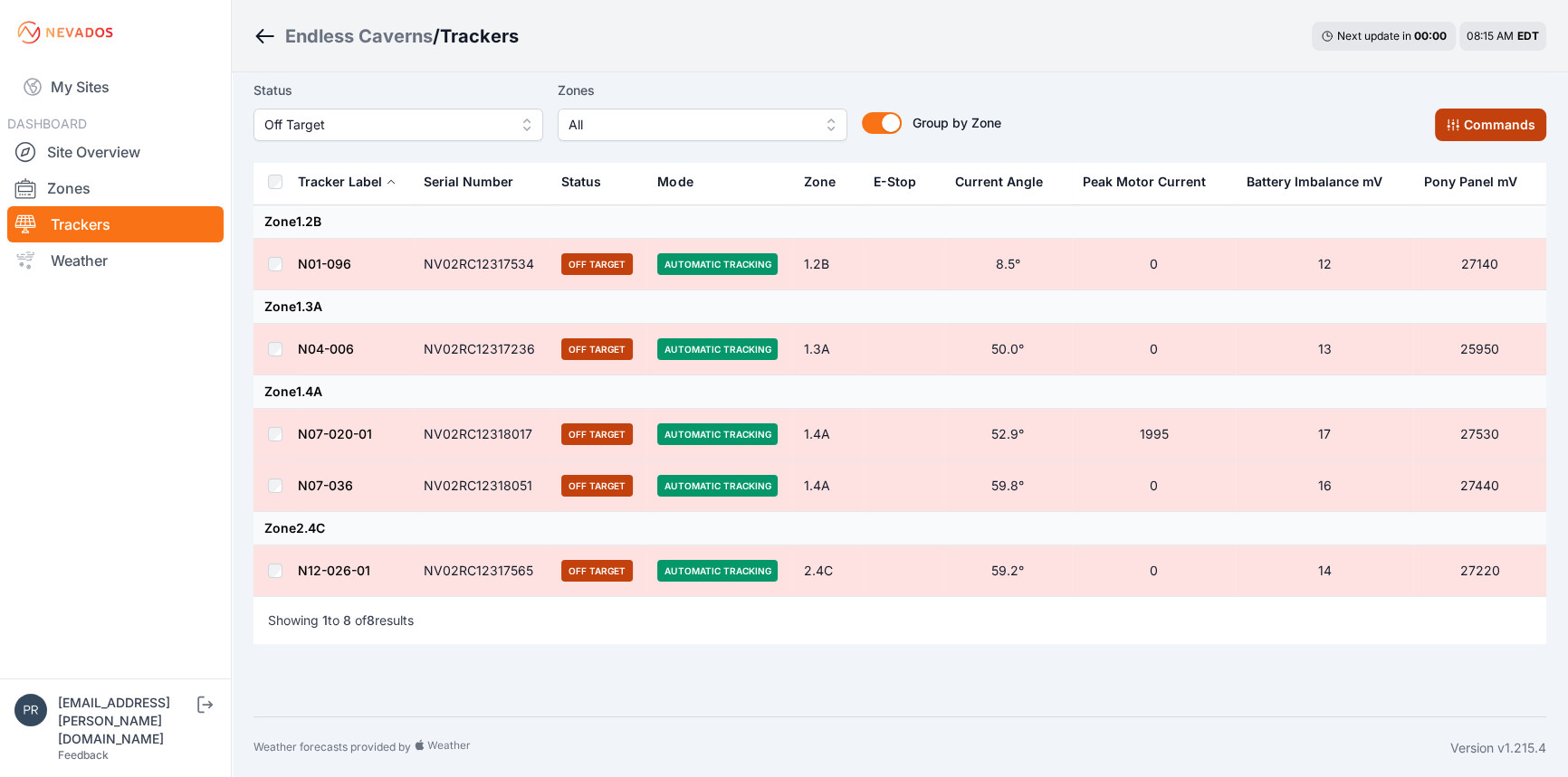
click at [1480, 139] on button "Commands" at bounding box center [1490, 125] width 111 height 33
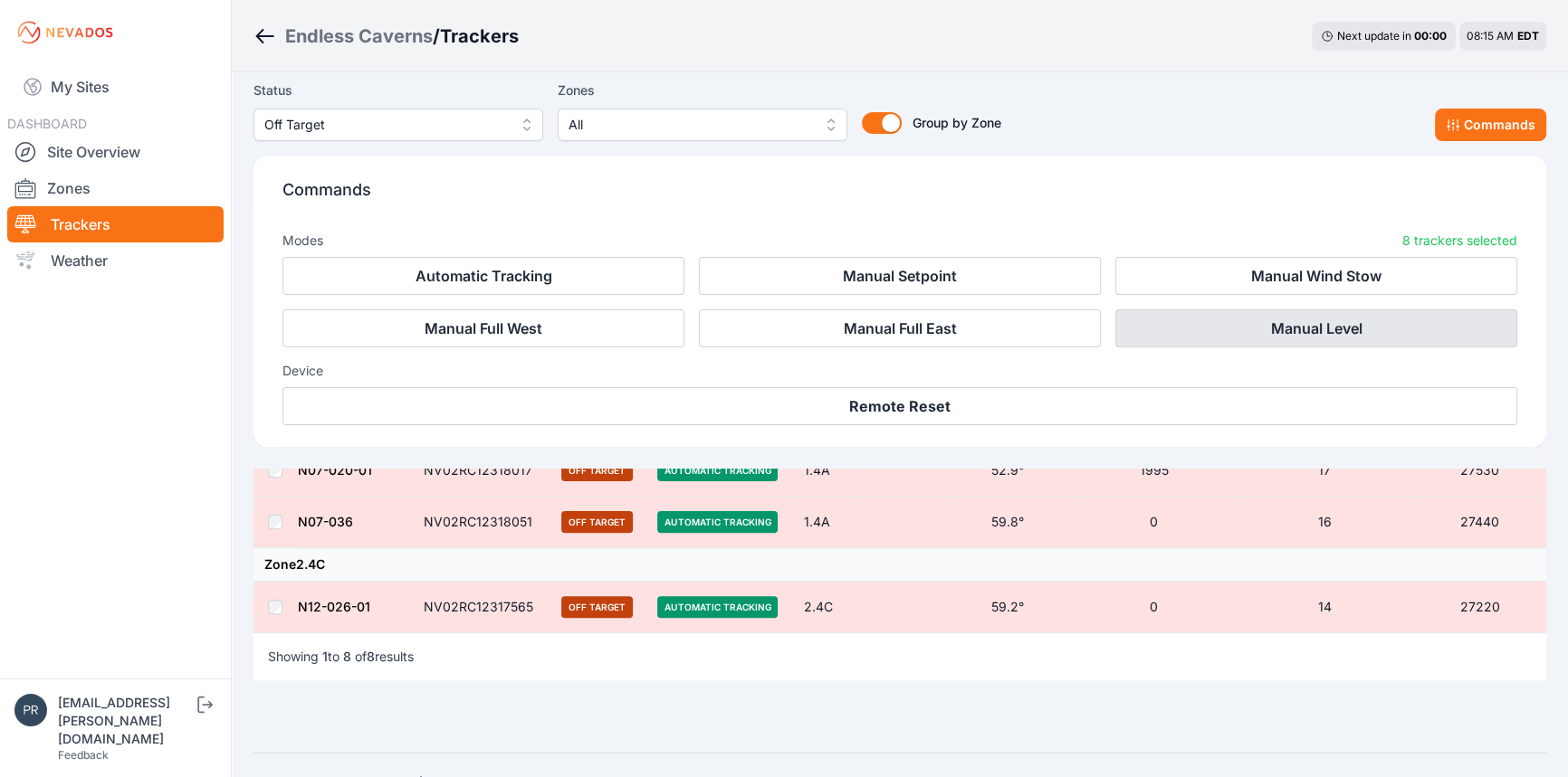
scroll to position [586, 0]
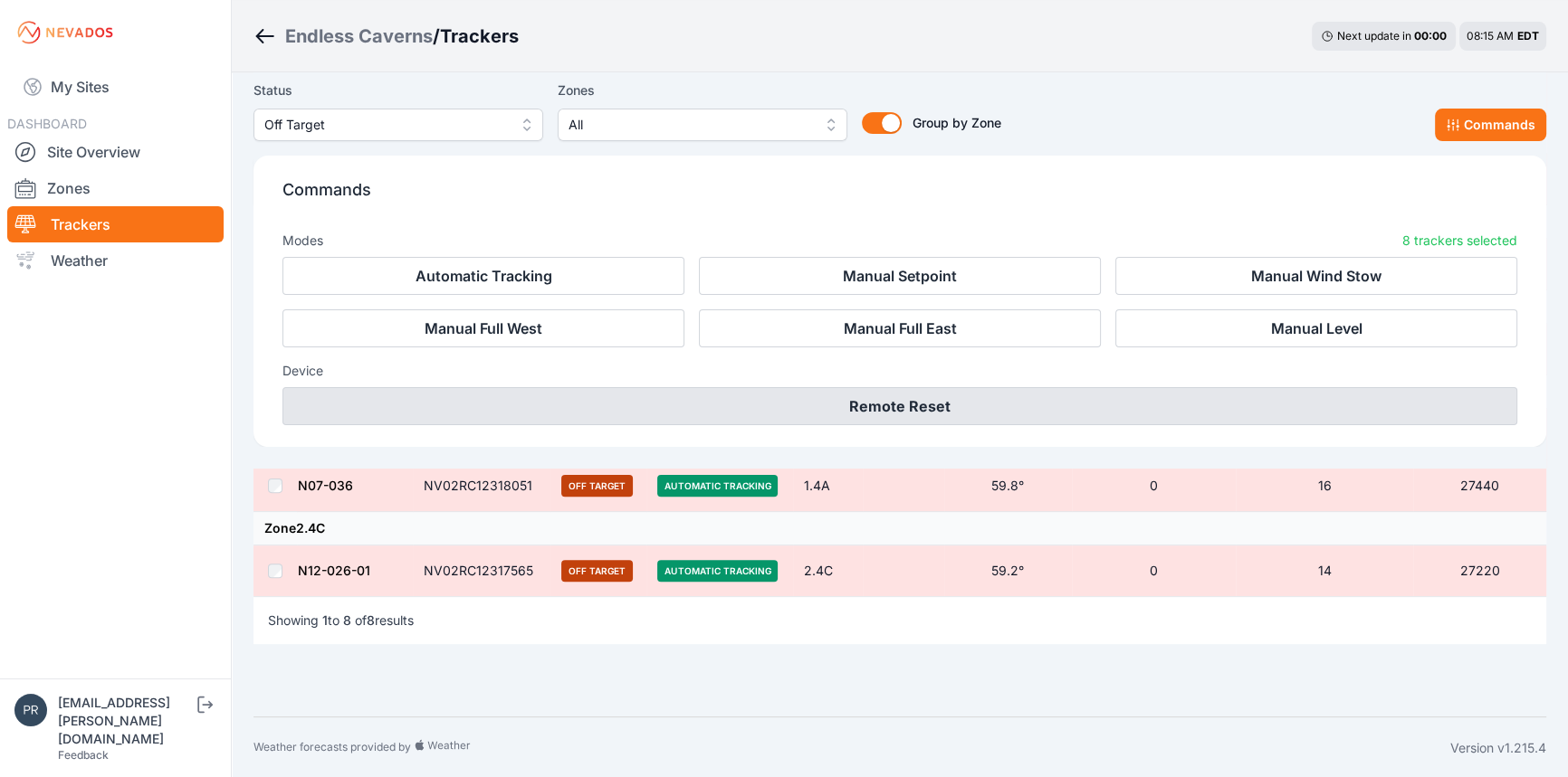
click at [909, 396] on button "Remote Reset" at bounding box center [900, 406] width 1235 height 38
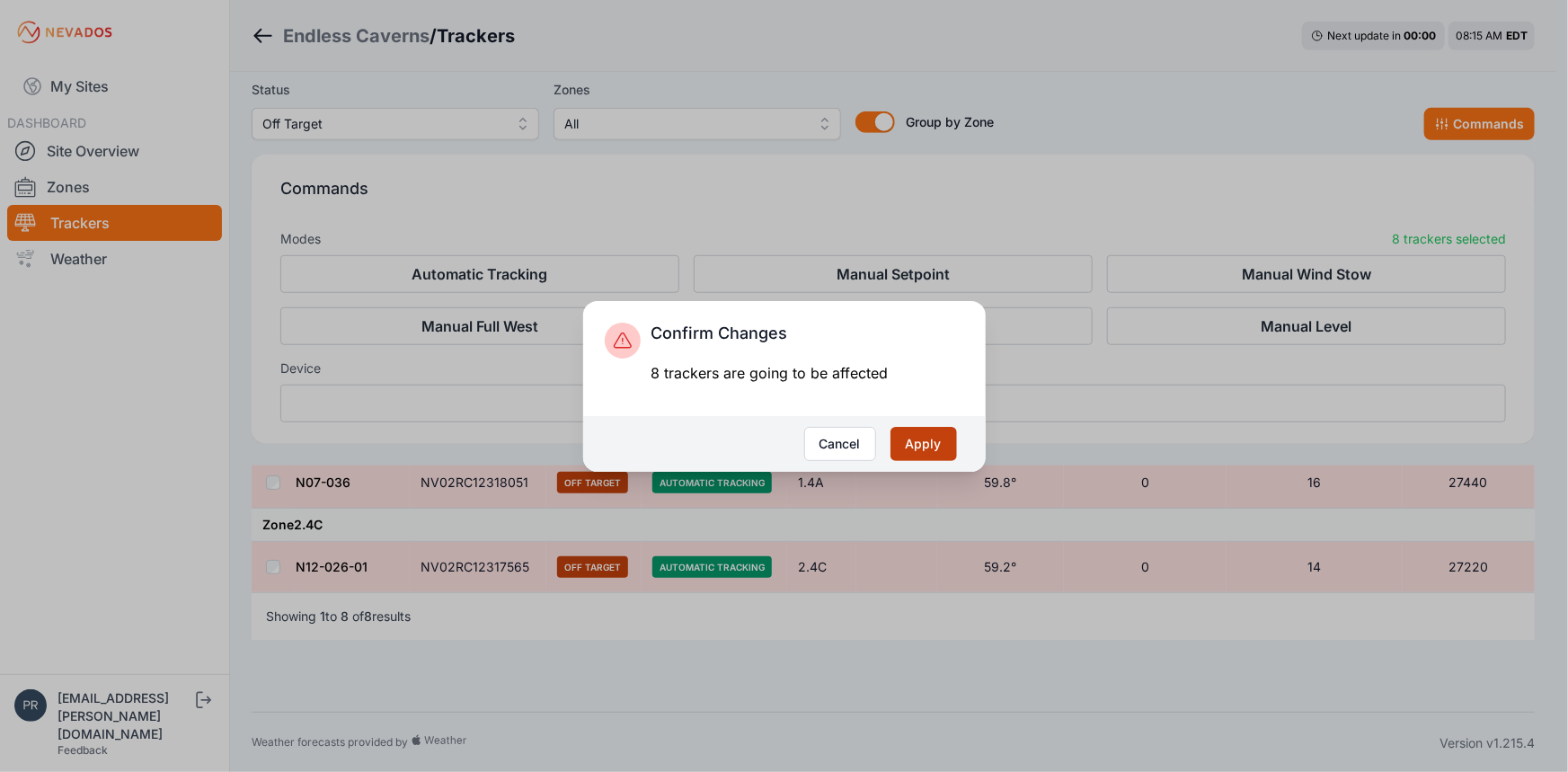
click at [934, 448] on button "Apply" at bounding box center [923, 443] width 67 height 34
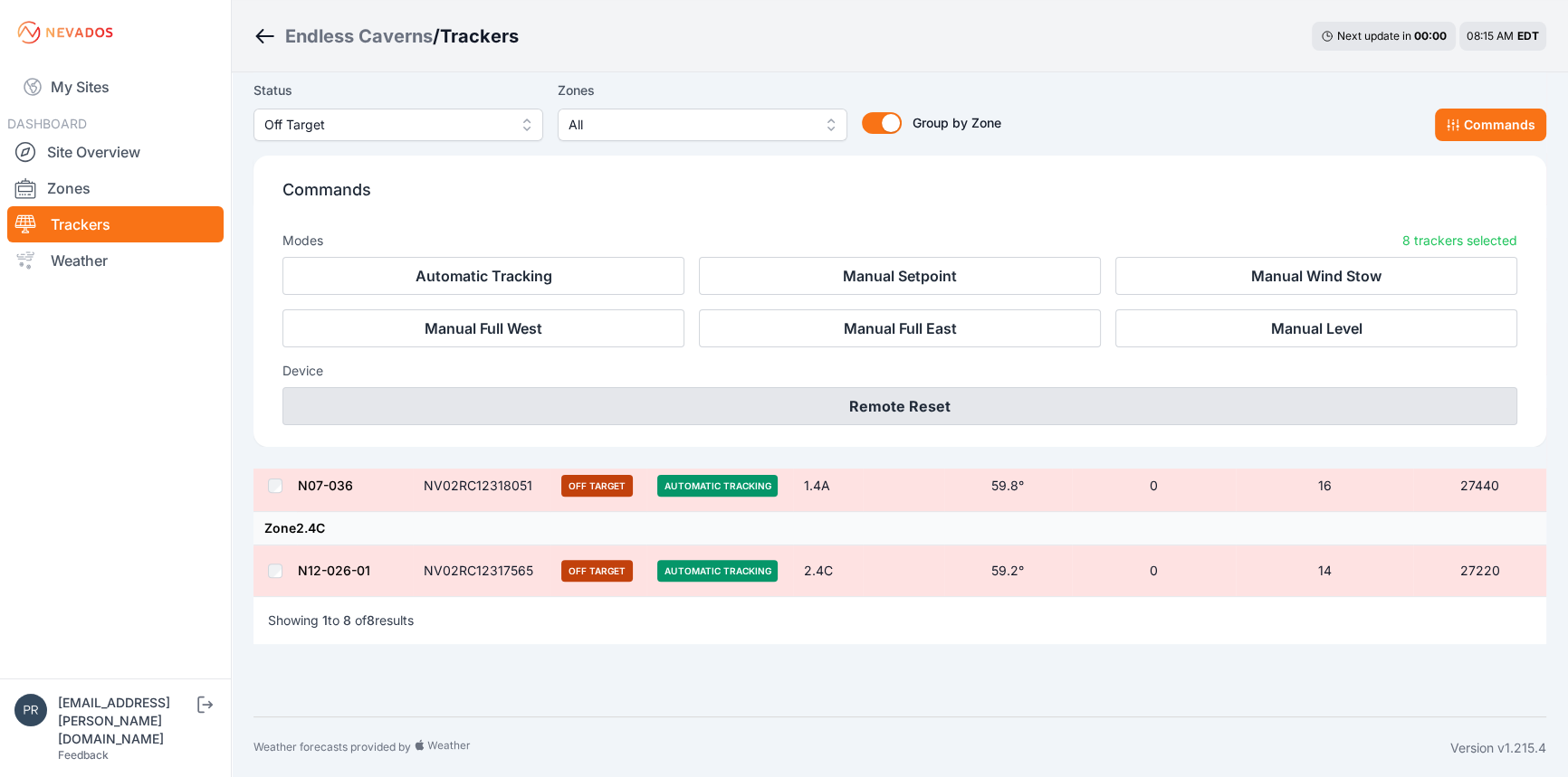
scroll to position [562, 0]
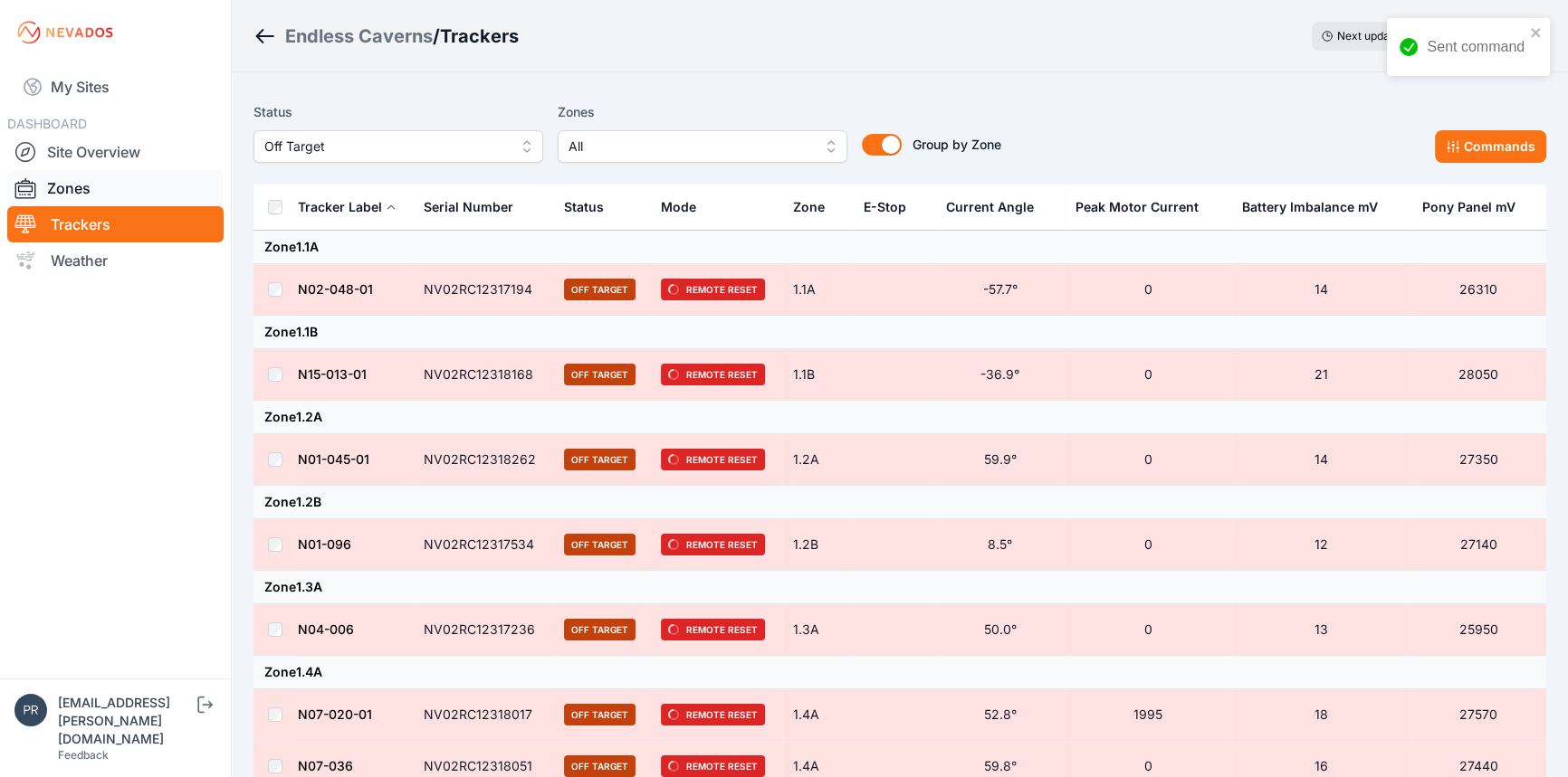
click at [69, 188] on link "Zones" at bounding box center [116, 188] width 216 height 36
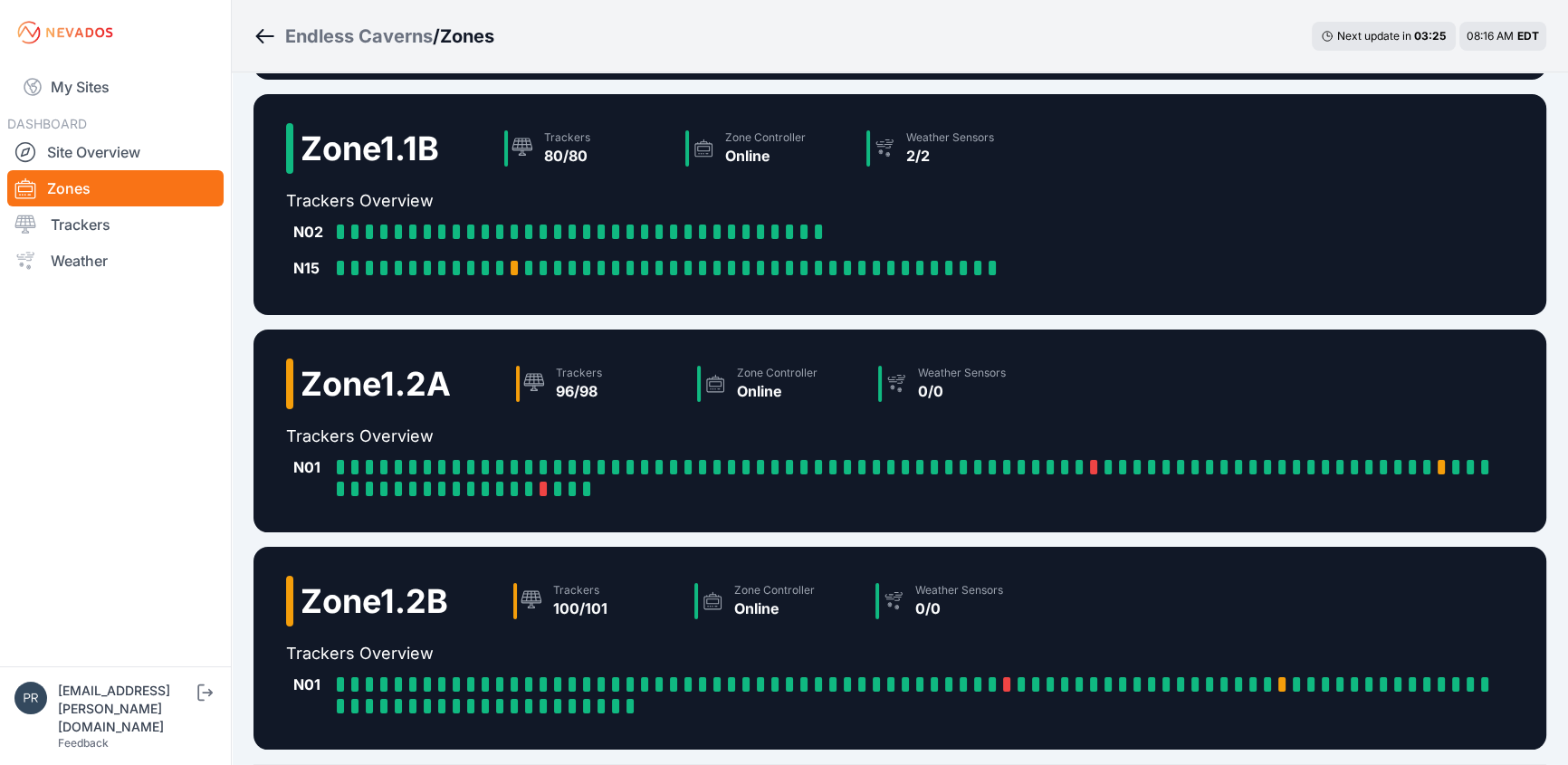
scroll to position [246, 0]
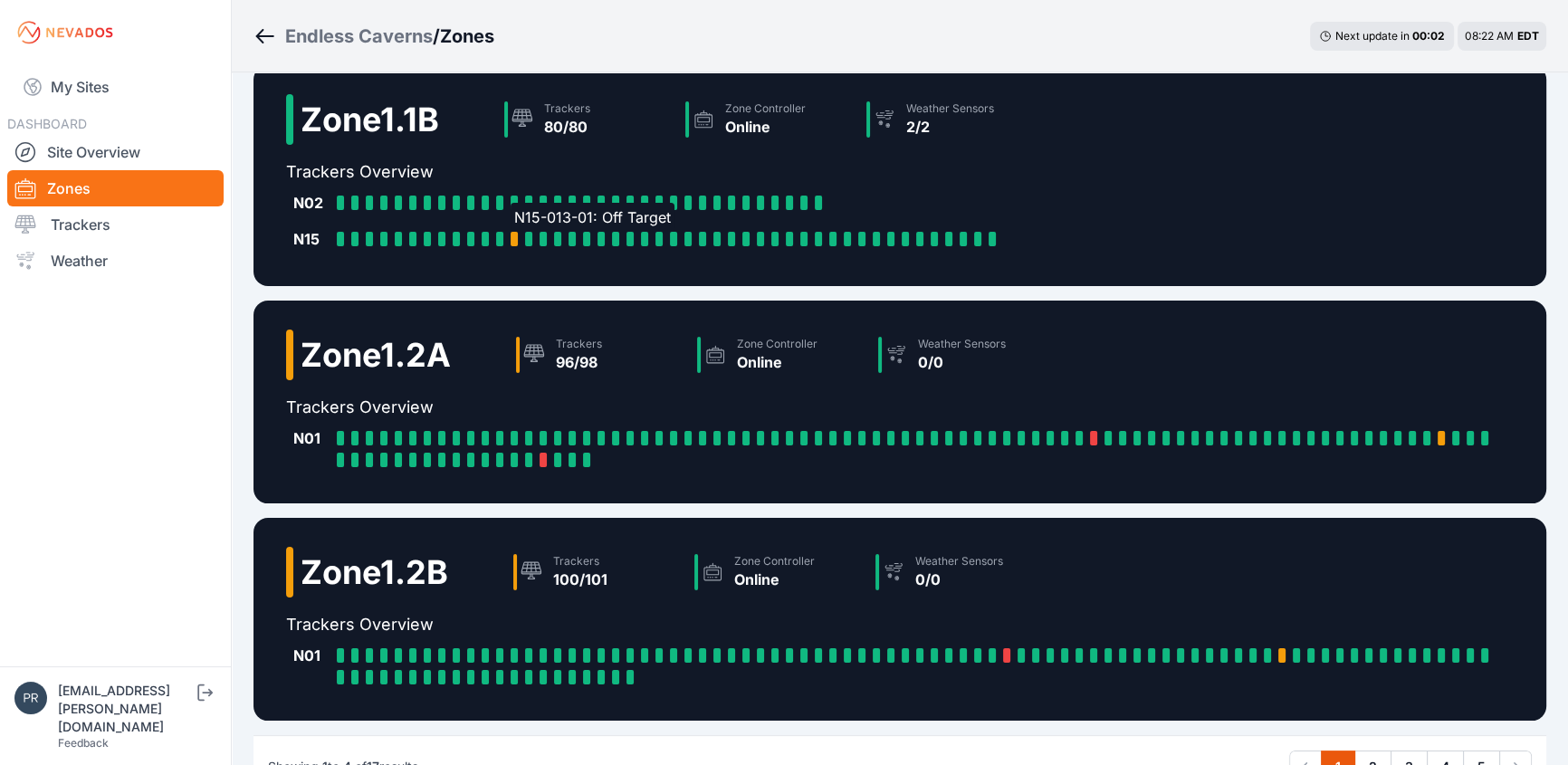
drag, startPoint x: 512, startPoint y: 236, endPoint x: 768, endPoint y: 236, distance: 256.0
click at [512, 236] on div at bounding box center [515, 239] width 7 height 15
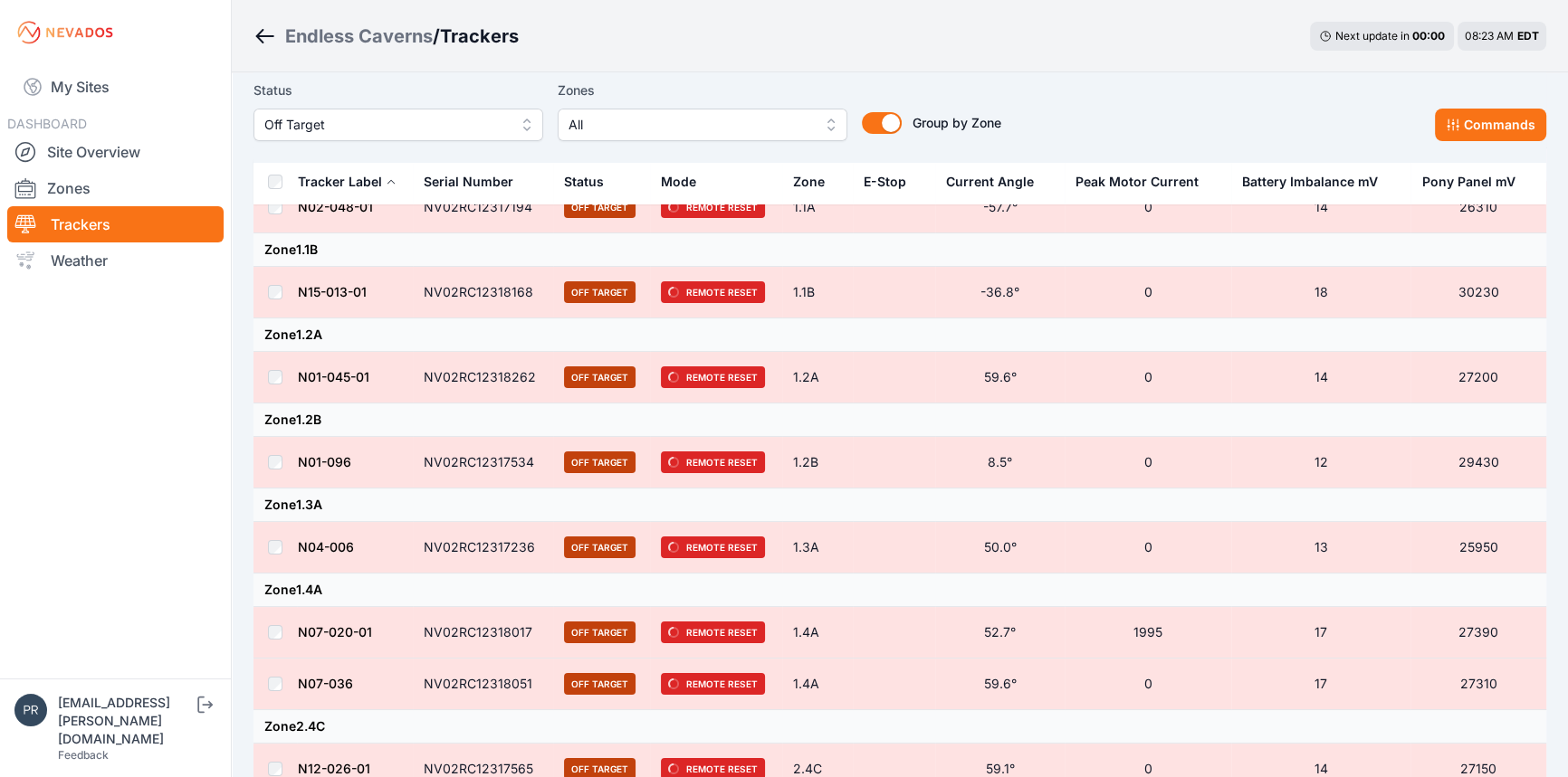
scroll to position [81, 0]
drag, startPoint x: 443, startPoint y: 92, endPoint x: 425, endPoint y: 109, distance: 24.8
click at [441, 98] on label "Status" at bounding box center [398, 89] width 290 height 21
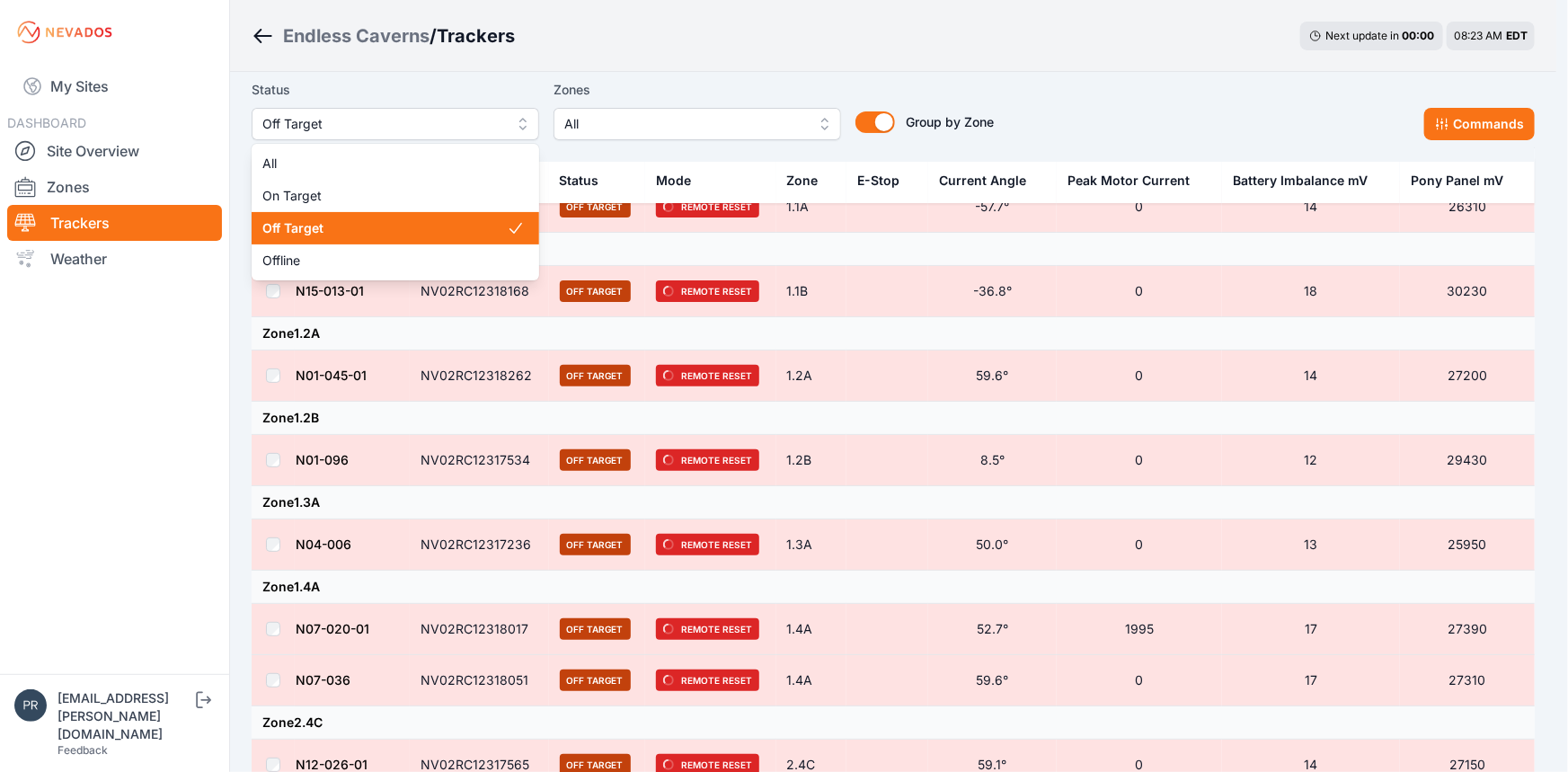
click at [421, 109] on button "Off Target" at bounding box center [395, 124] width 288 height 32
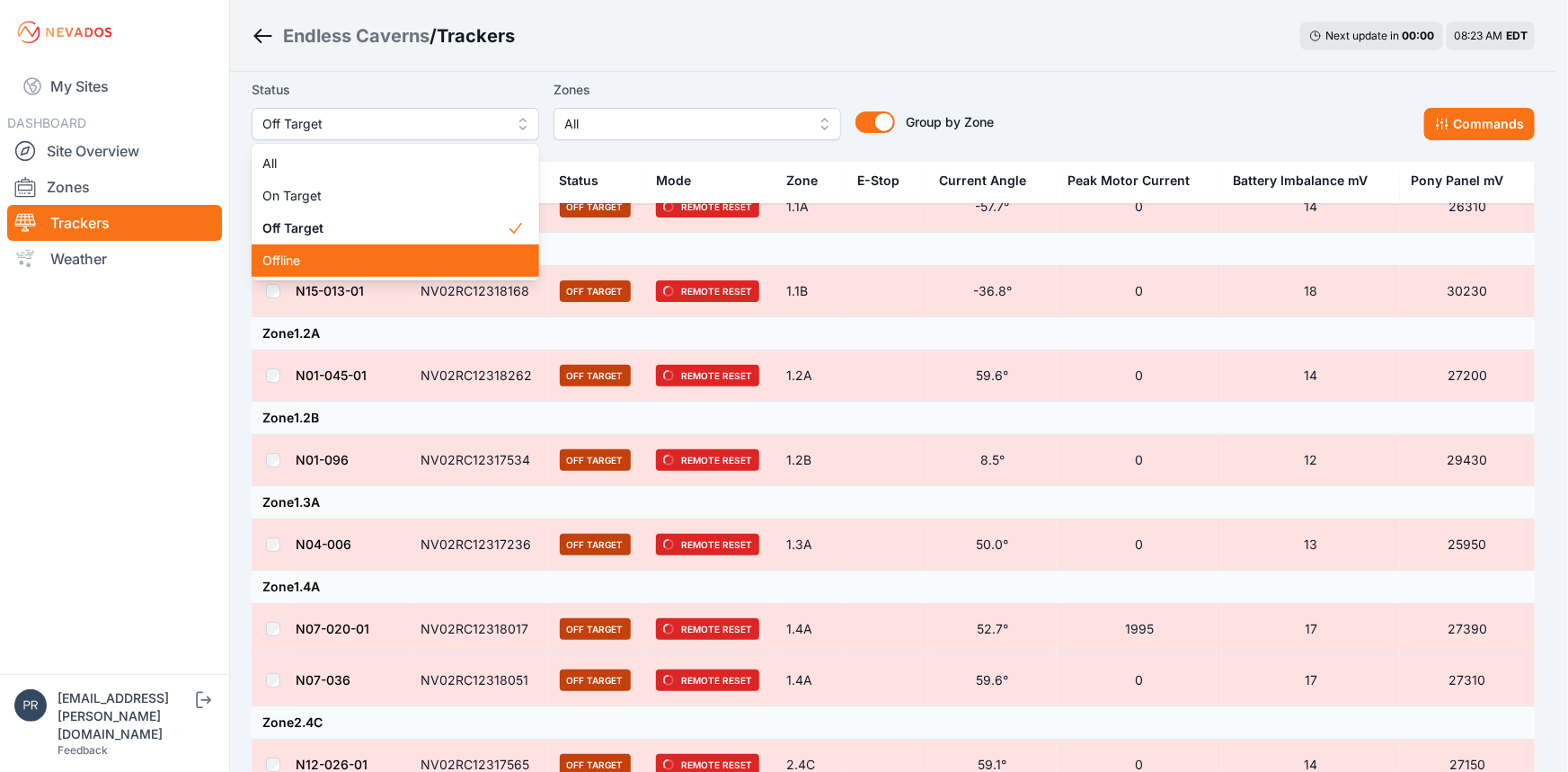
click at [340, 256] on span "Offline" at bounding box center [385, 260] width 244 height 18
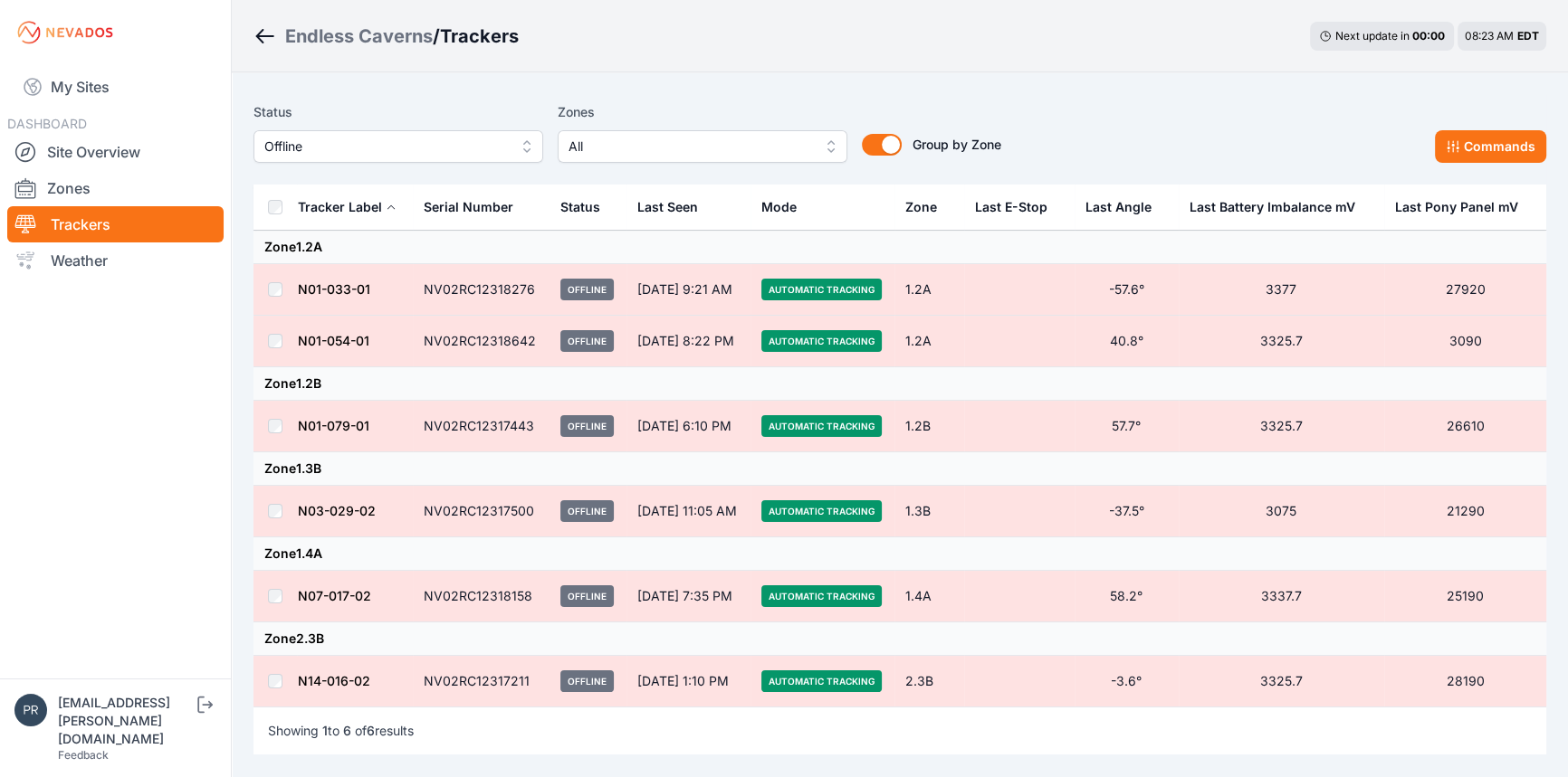
drag, startPoint x: 189, startPoint y: 438, endPoint x: 240, endPoint y: 427, distance: 52.2
click at [189, 438] on nav "My Sites DASHBOARD Site Overview Zones Trackers Weather" at bounding box center [116, 364] width 231 height 599
click at [247, 425] on div "Status Offline Zones All Group by Zone Group by Zone Commands Tracker Label Ser…" at bounding box center [900, 450] width 1336 height 755
click at [88, 191] on link "Zones" at bounding box center [116, 188] width 216 height 36
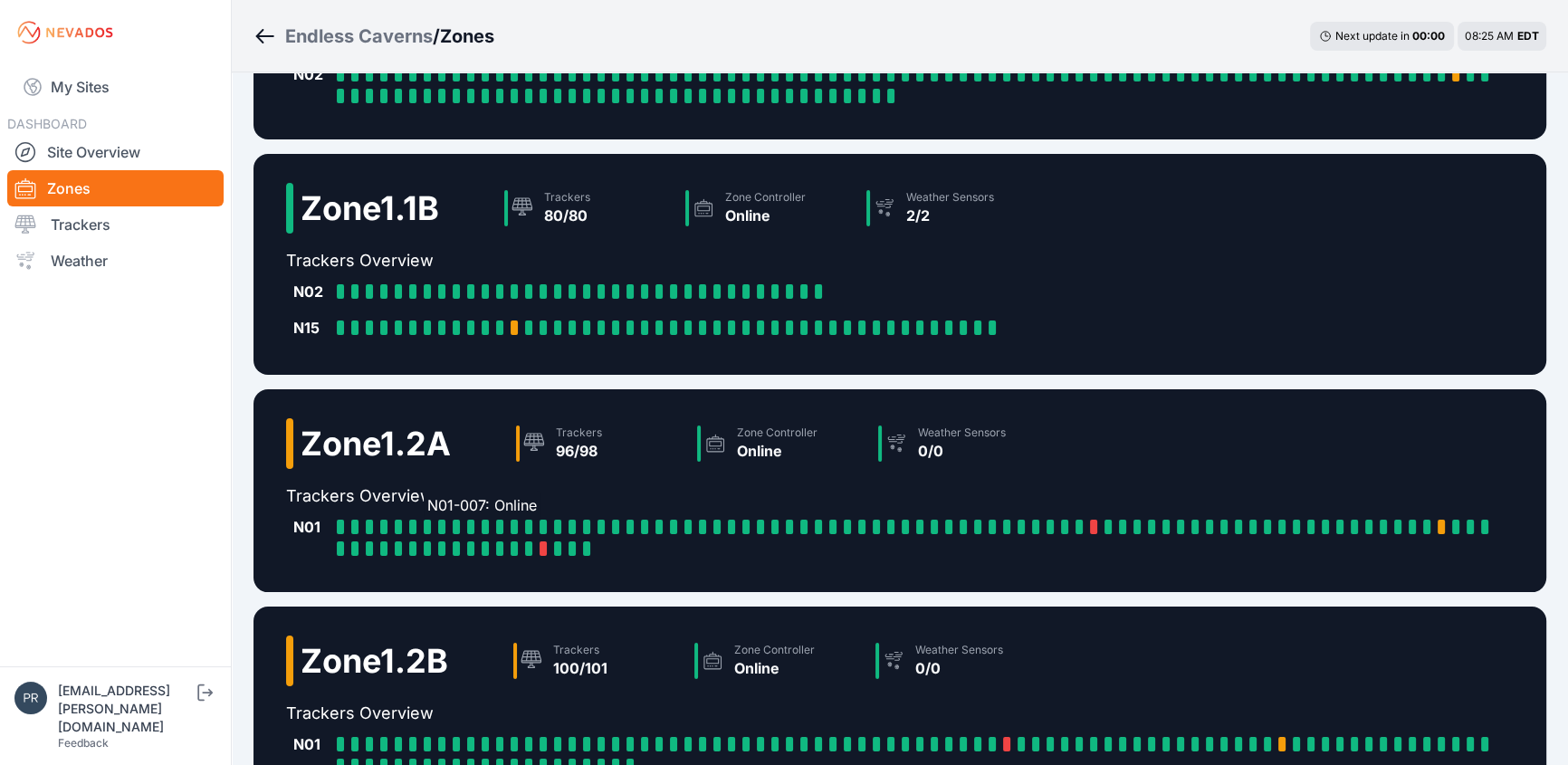
scroll to position [164, 0]
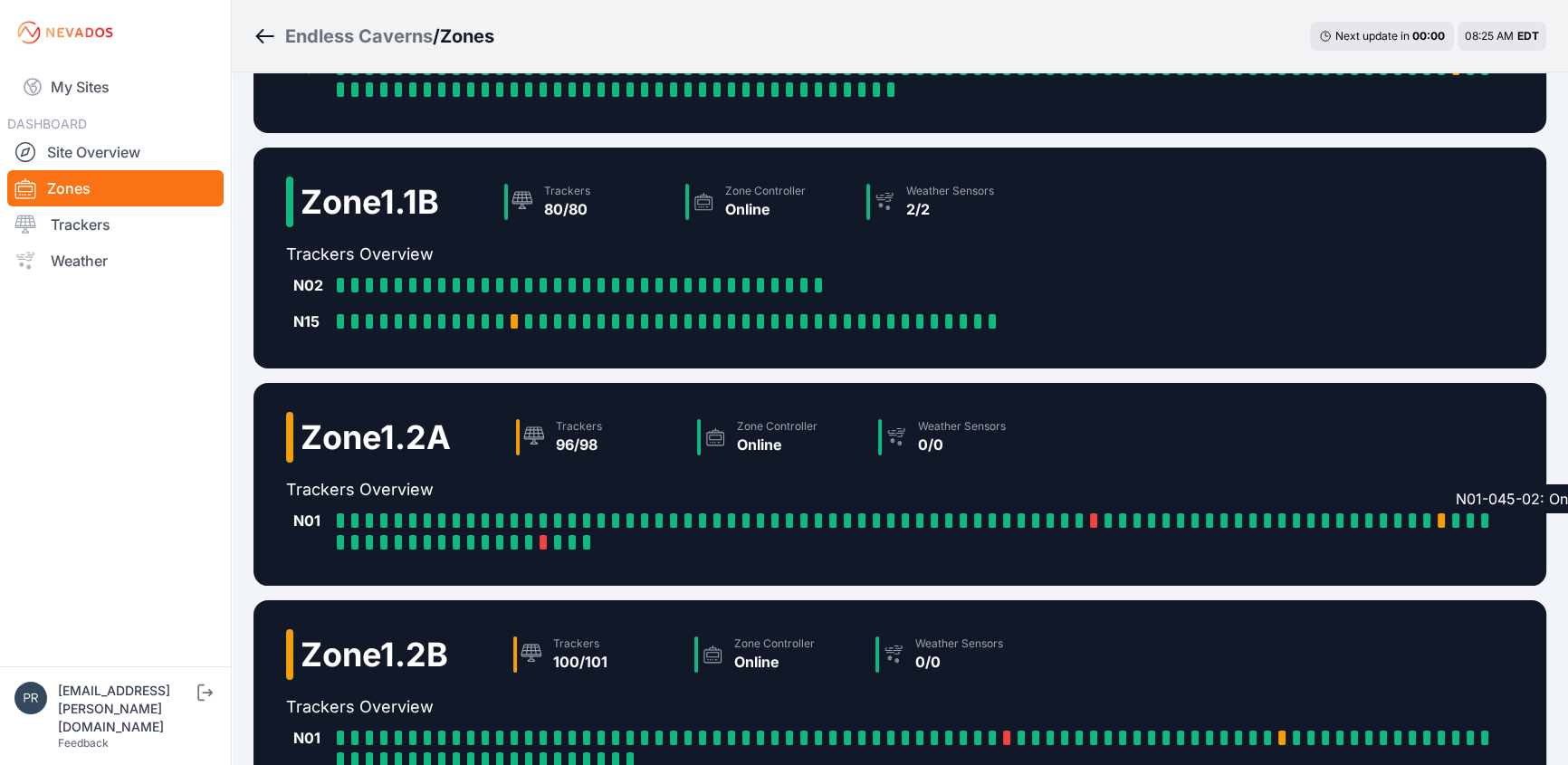
click at [1456, 518] on div at bounding box center [1456, 521] width 7 height 15
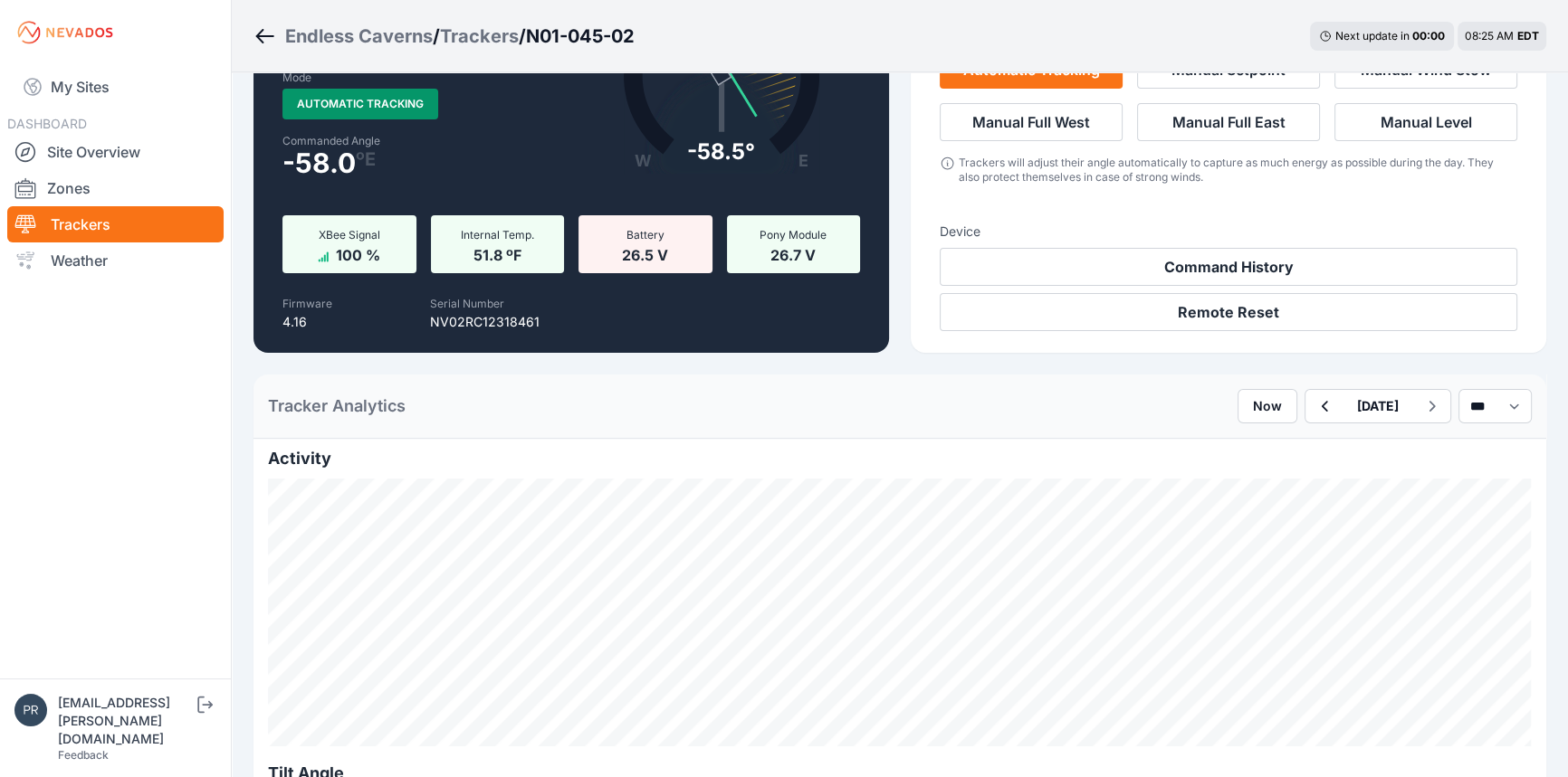
scroll to position [164, 0]
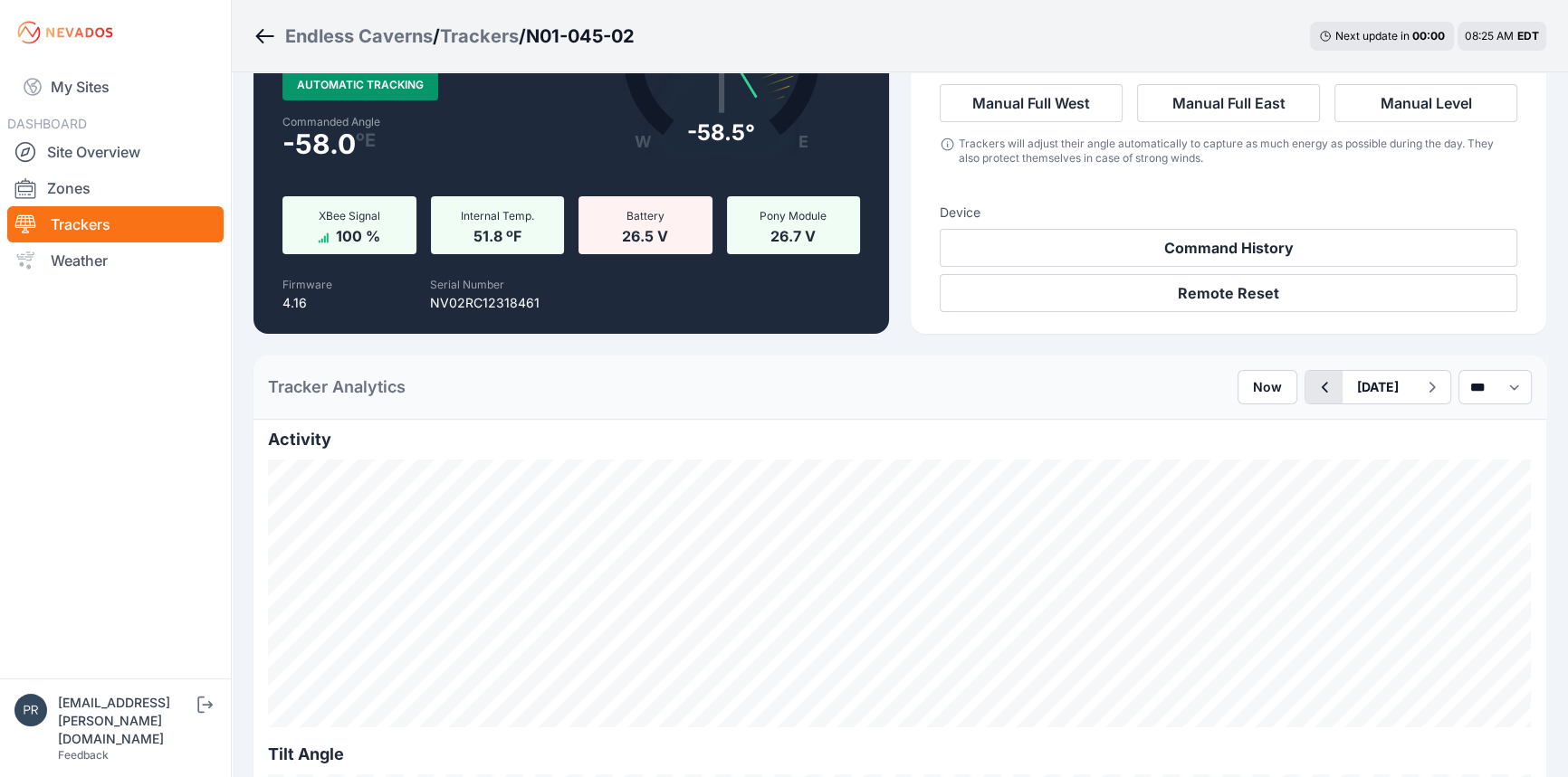
click at [1313, 390] on icon "button" at bounding box center [1324, 387] width 22 height 21
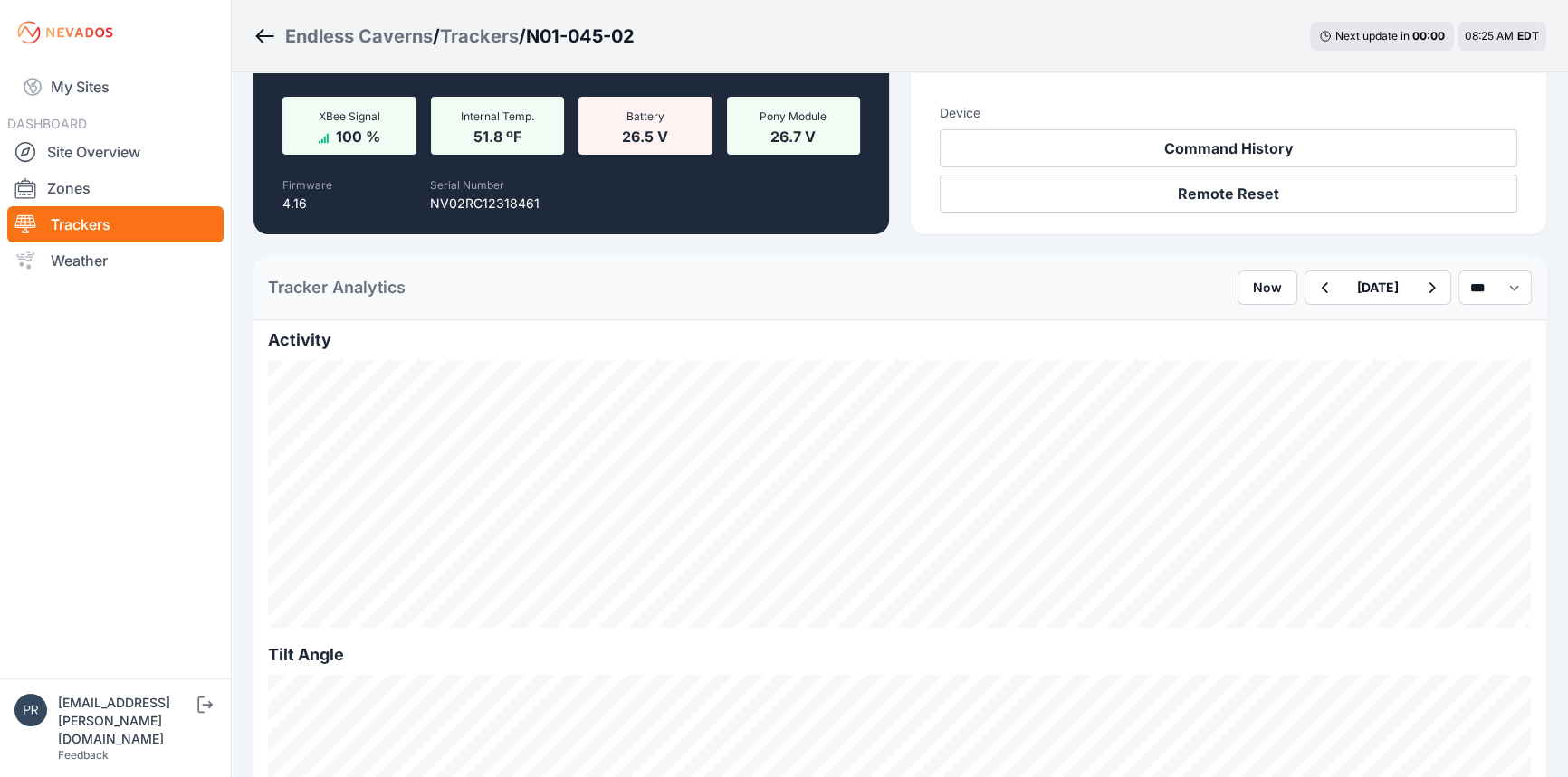
scroll to position [329, 0]
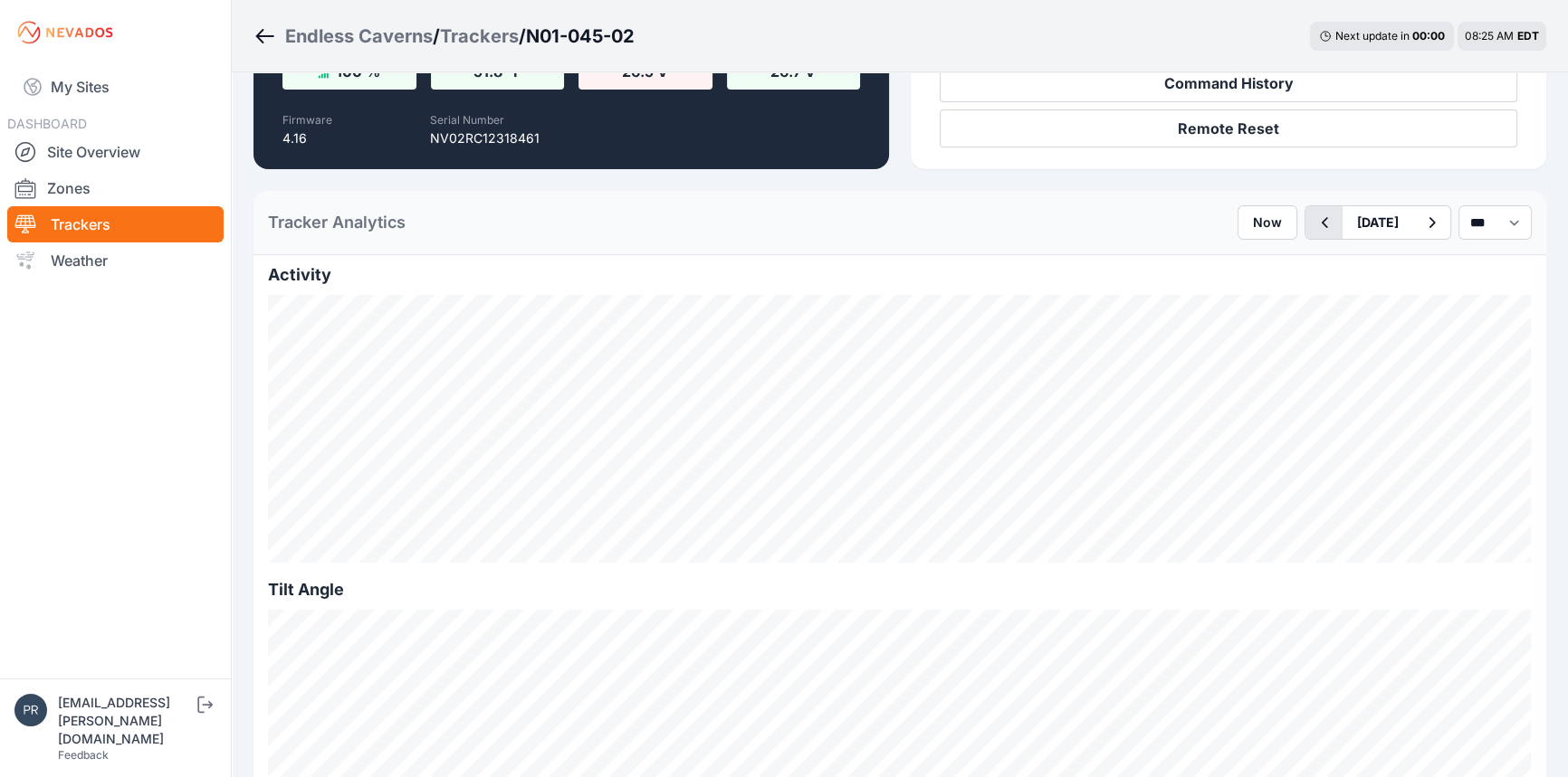
click at [1313, 220] on icon "button" at bounding box center [1324, 222] width 22 height 21
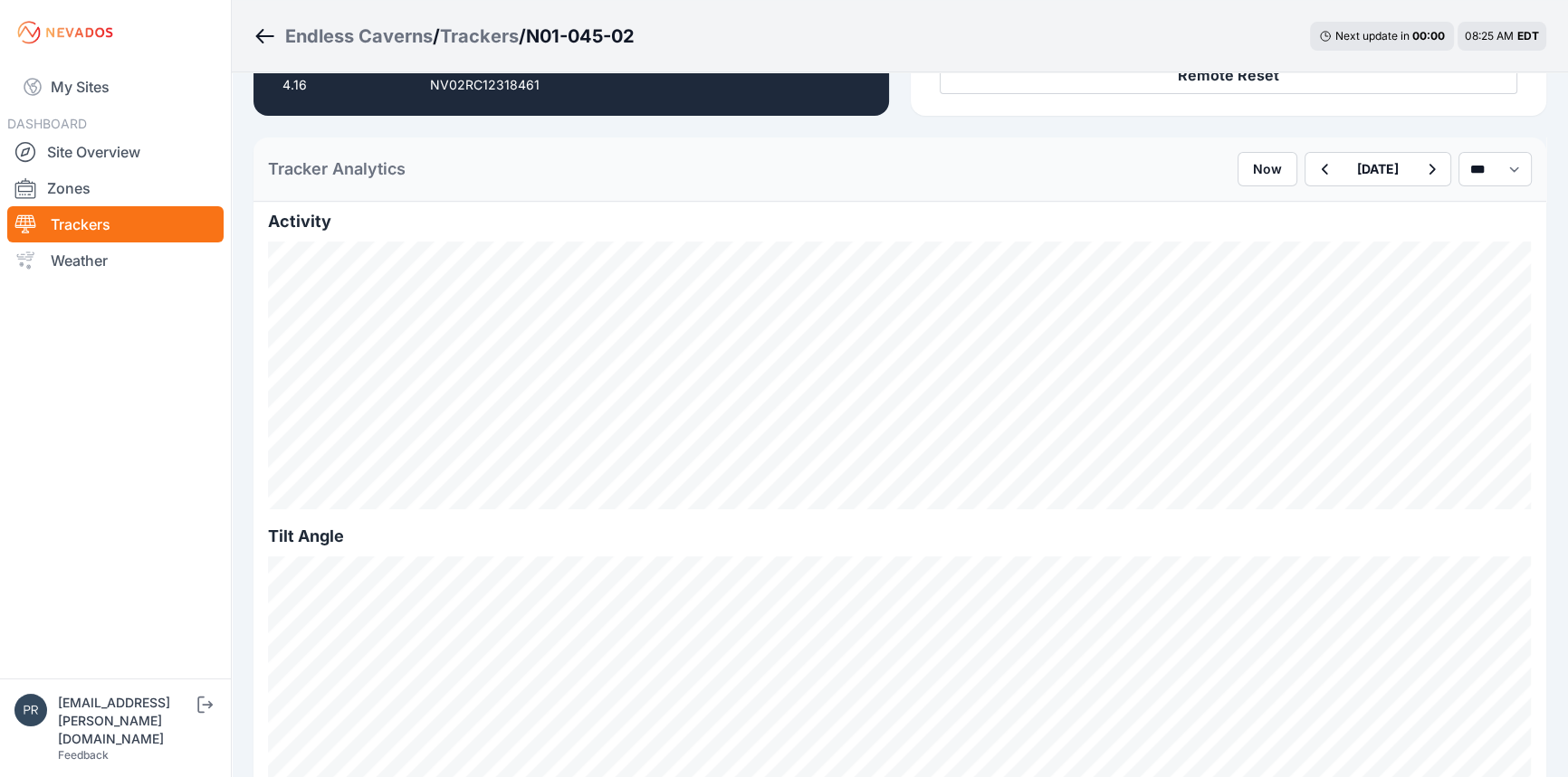
scroll to position [411, 0]
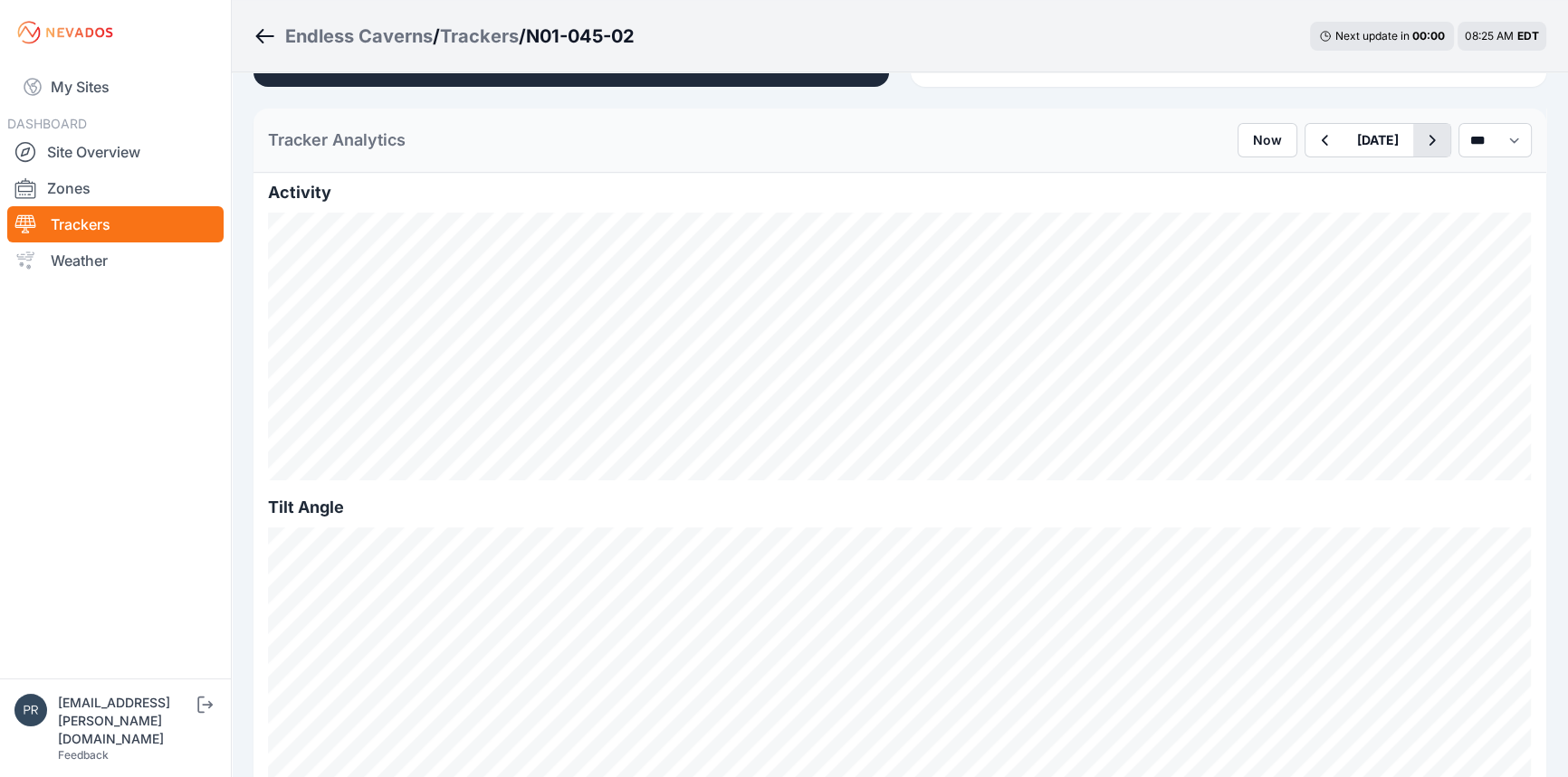
click at [1421, 147] on icon "button" at bounding box center [1432, 140] width 22 height 21
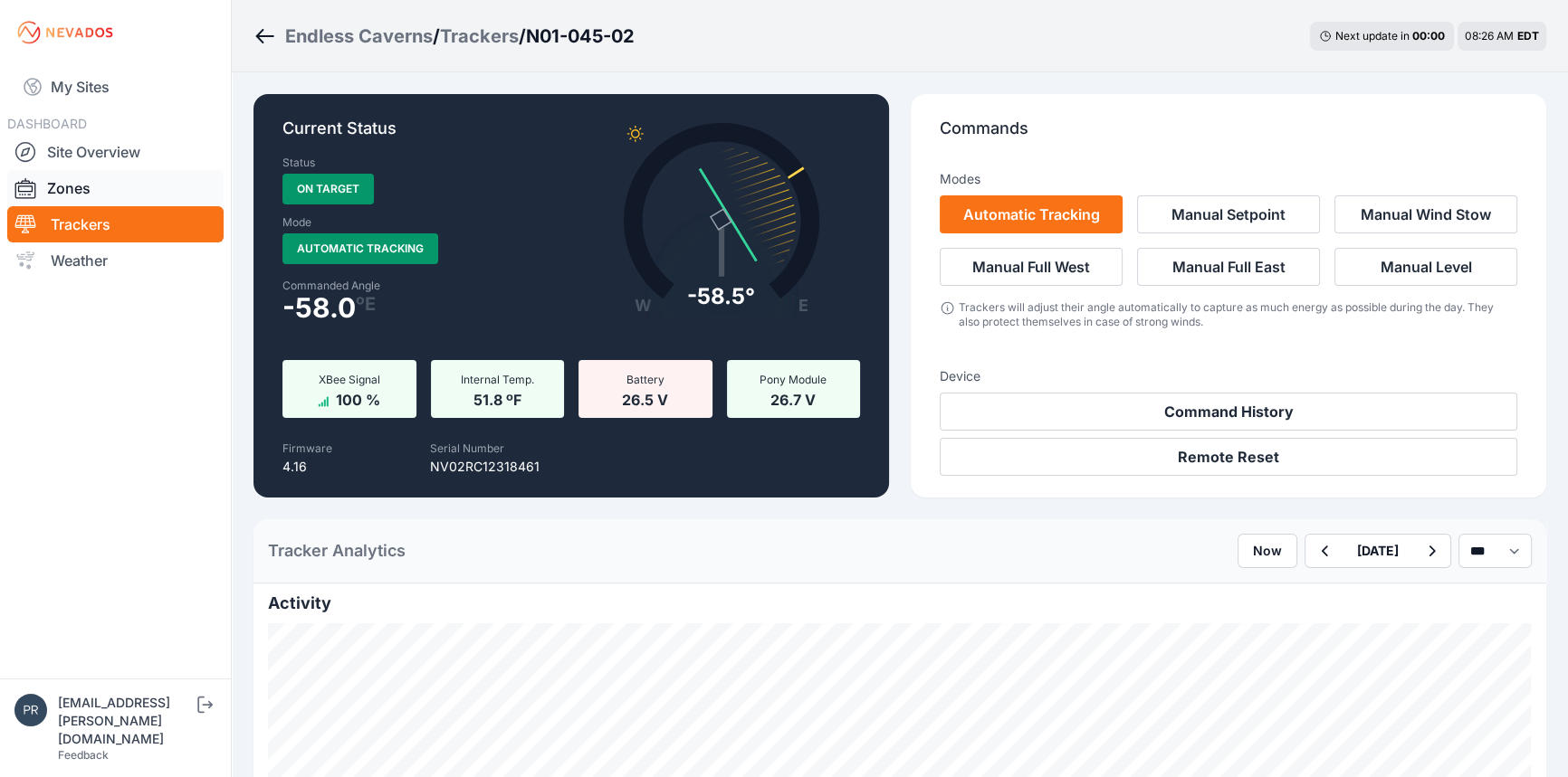
click at [87, 198] on link "Zones" at bounding box center [116, 188] width 216 height 36
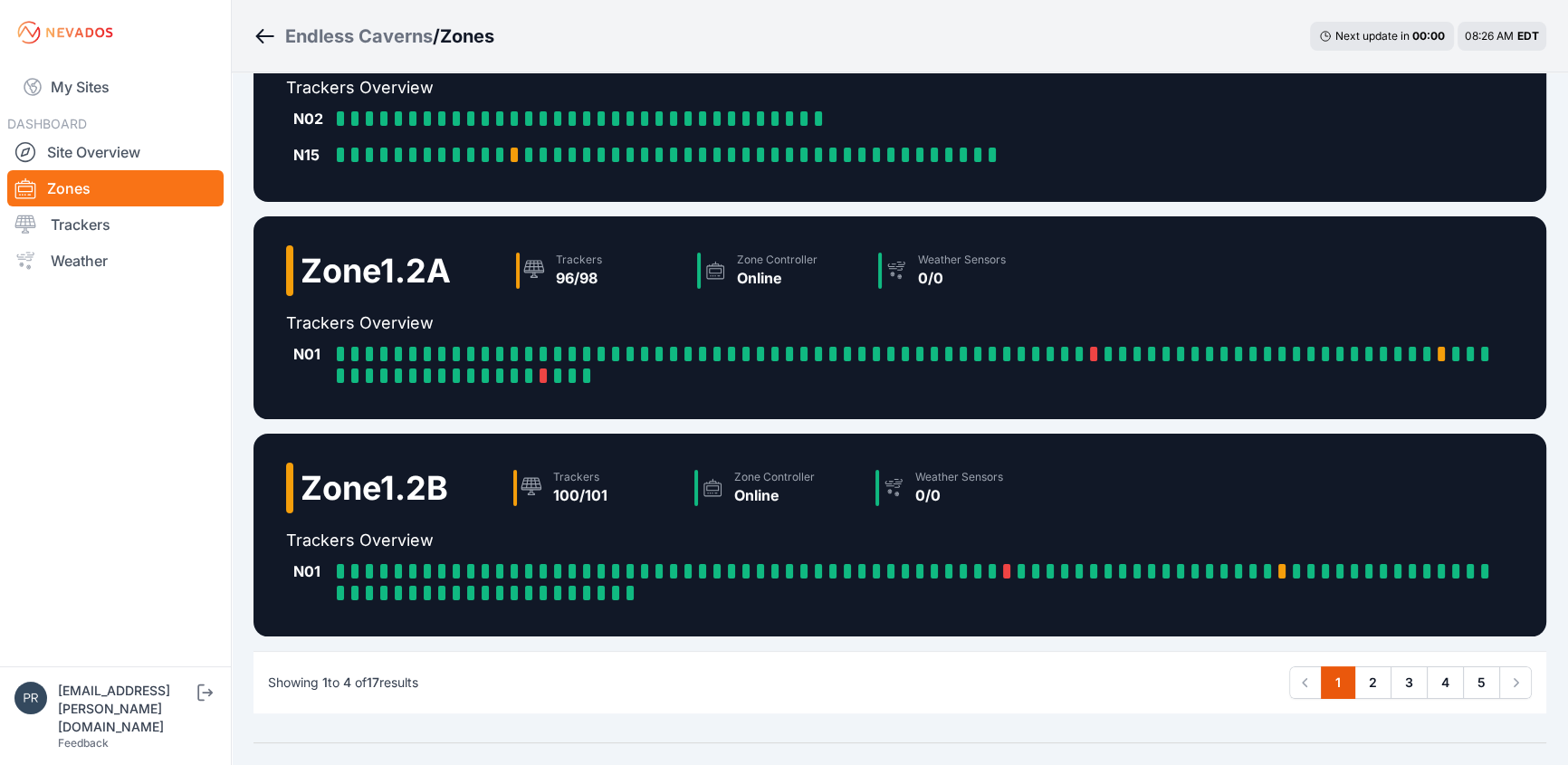
scroll to position [369, 0]
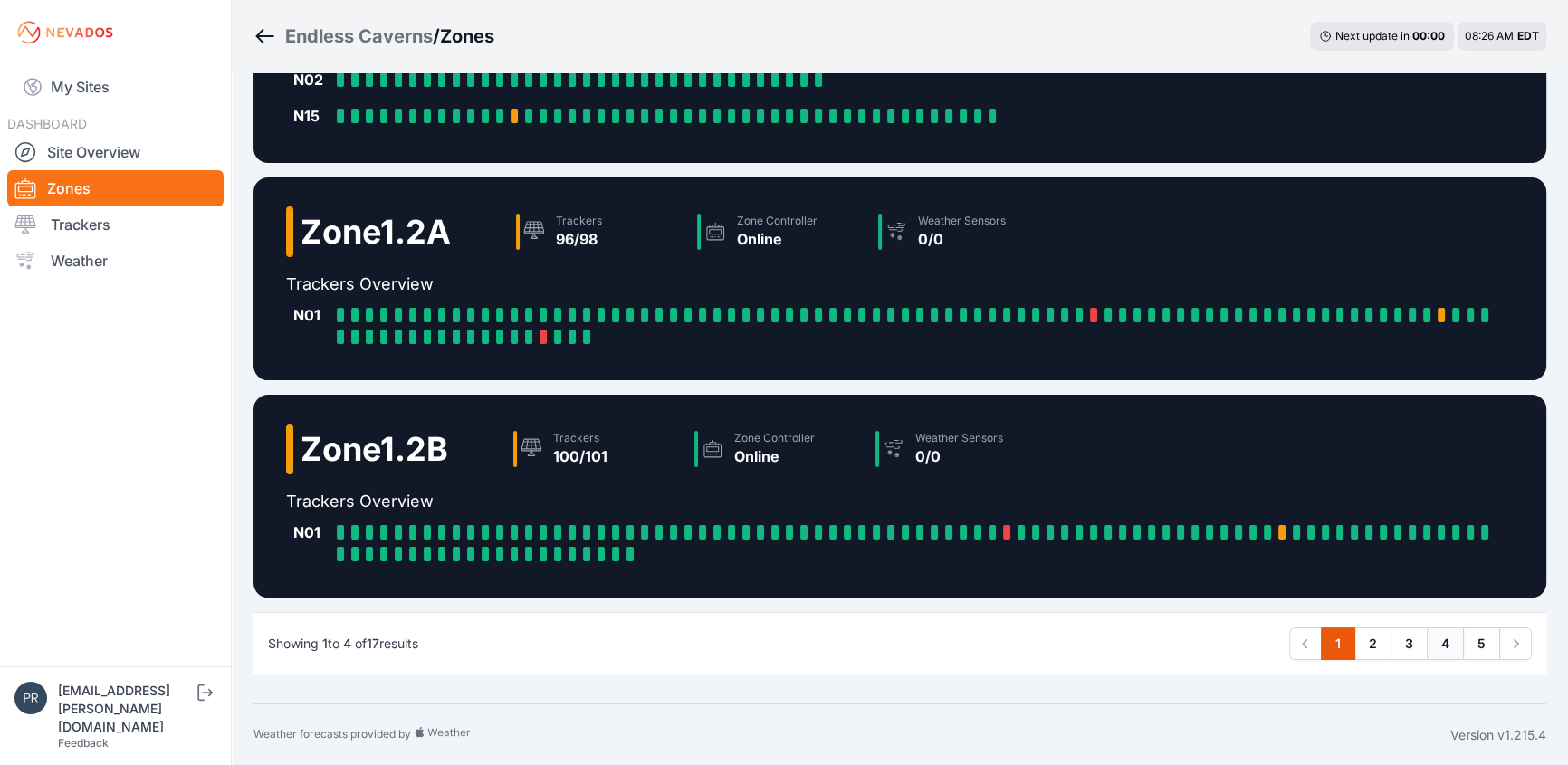
click at [1444, 640] on link "4" at bounding box center [1446, 643] width 37 height 33
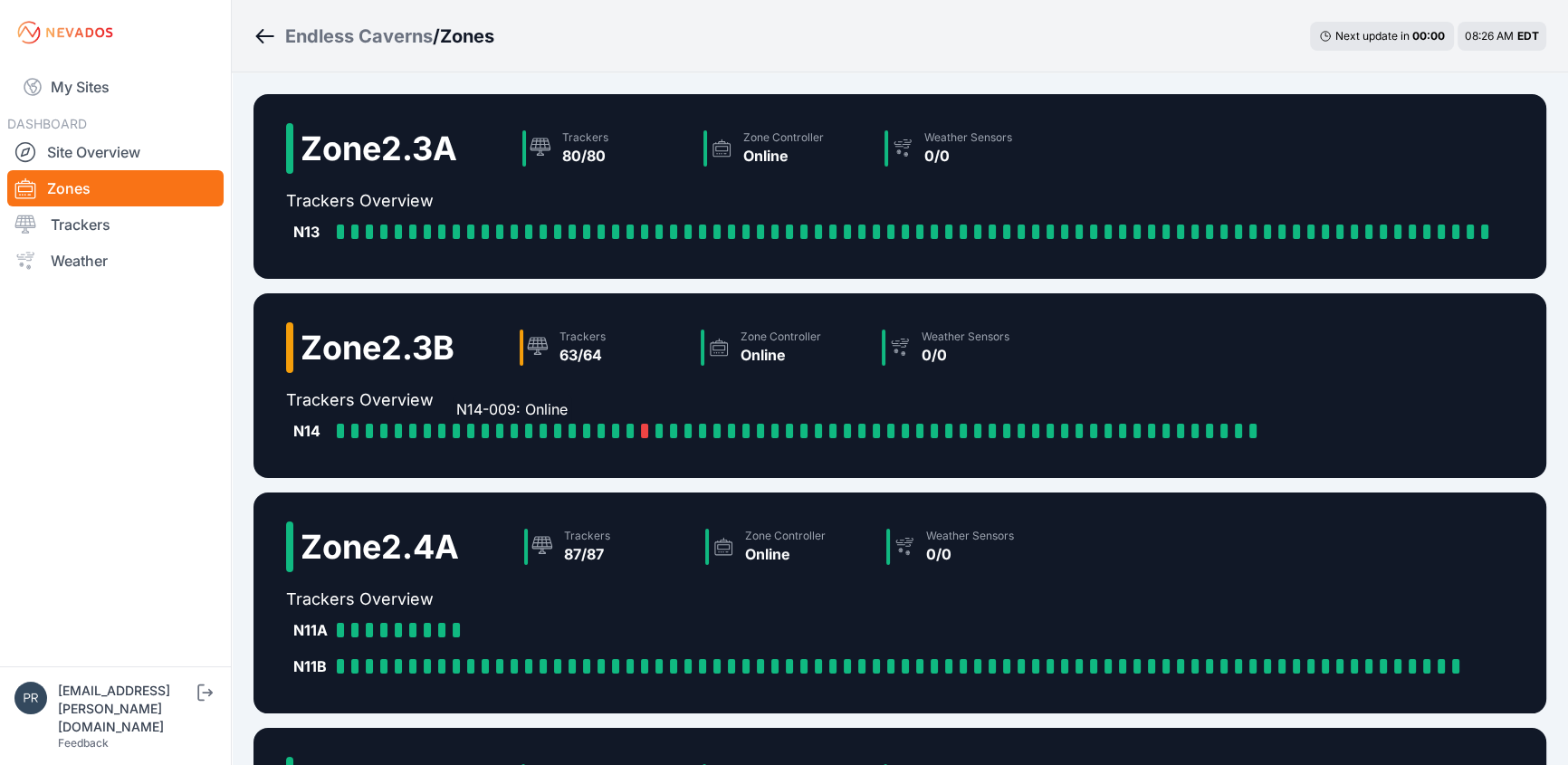
click at [453, 432] on div at bounding box center [457, 431] width 7 height 15
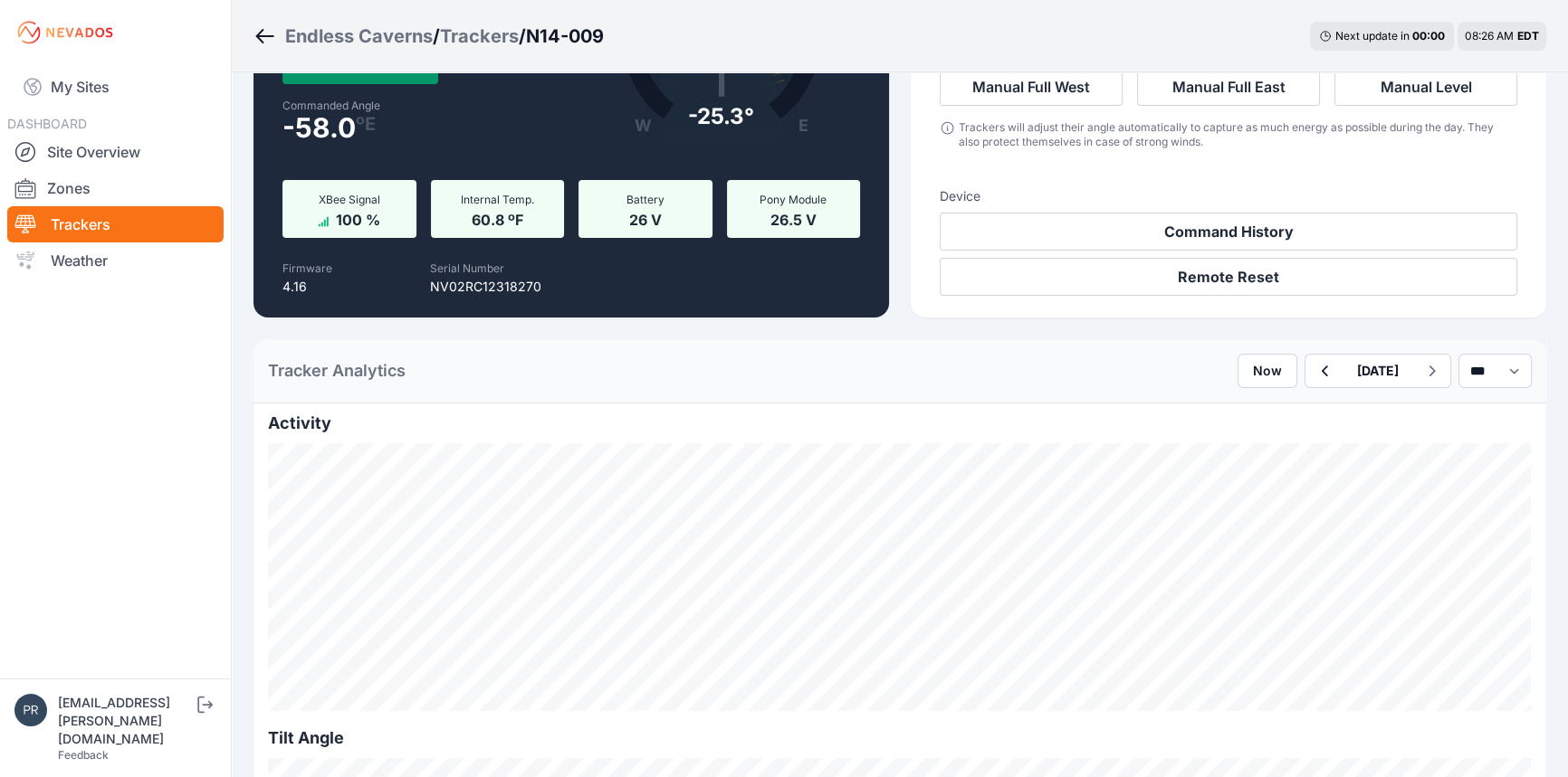
scroll to position [246, 0]
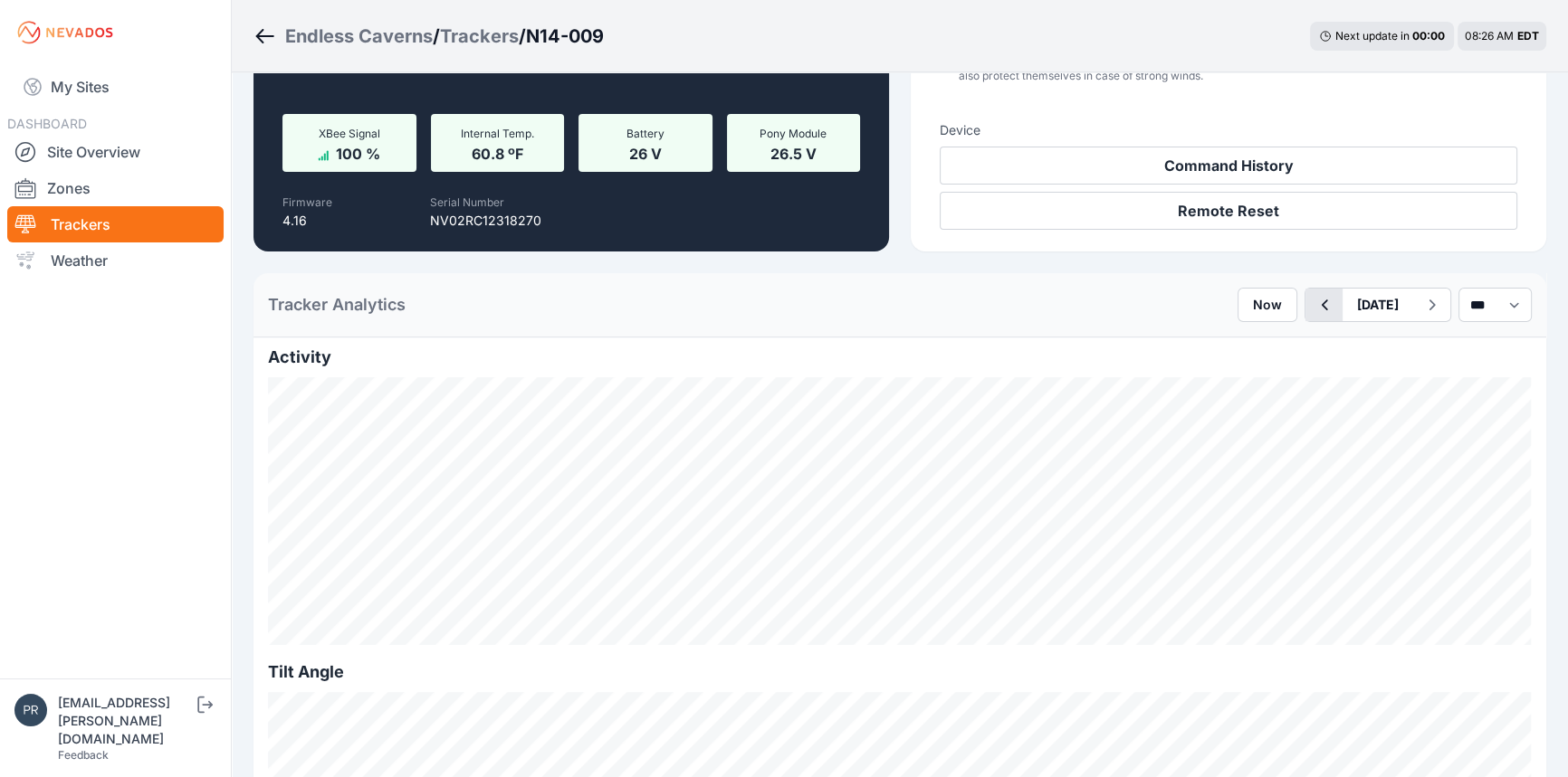
click at [1313, 310] on icon "button" at bounding box center [1324, 305] width 22 height 21
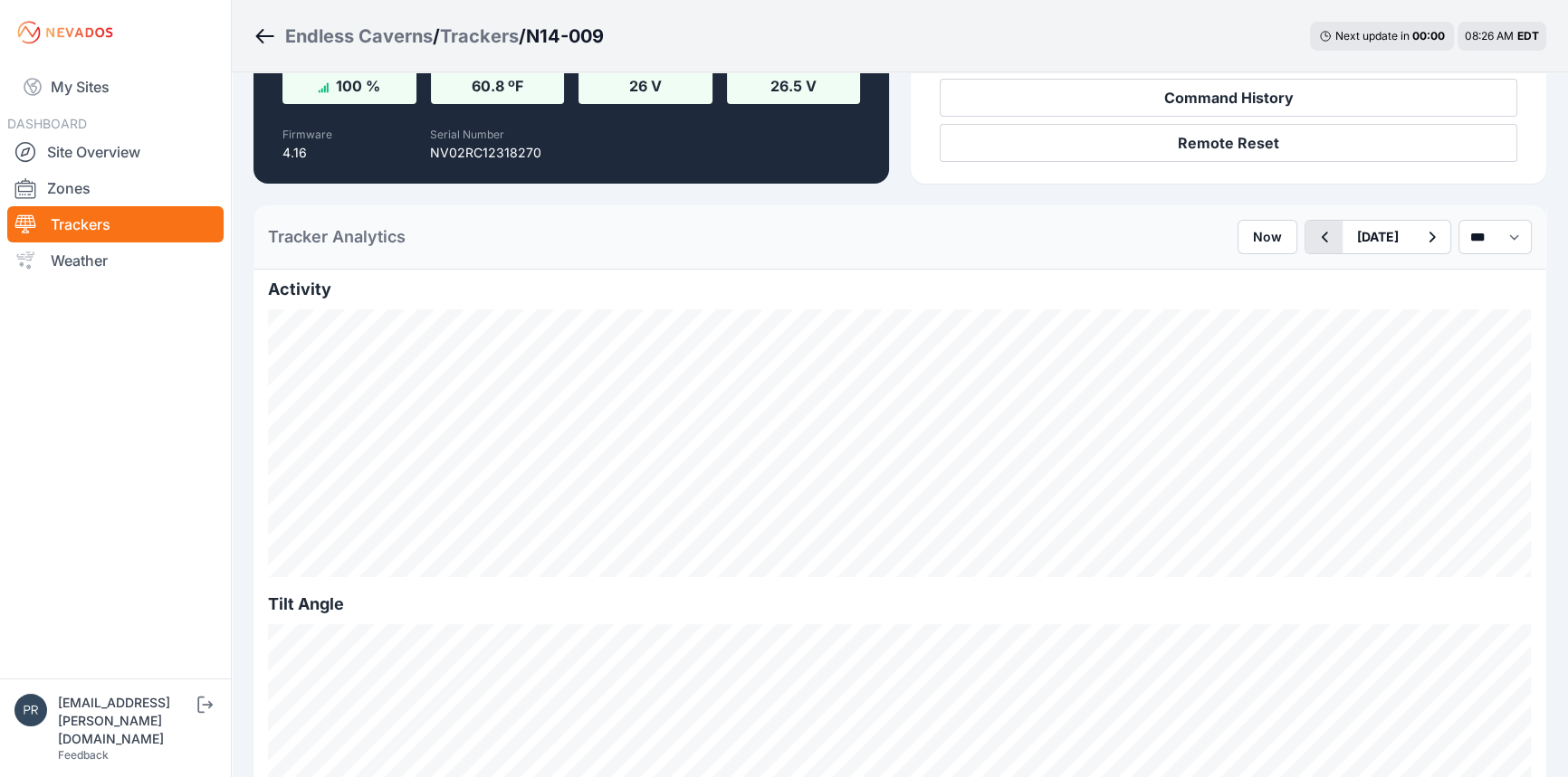
scroll to position [329, 0]
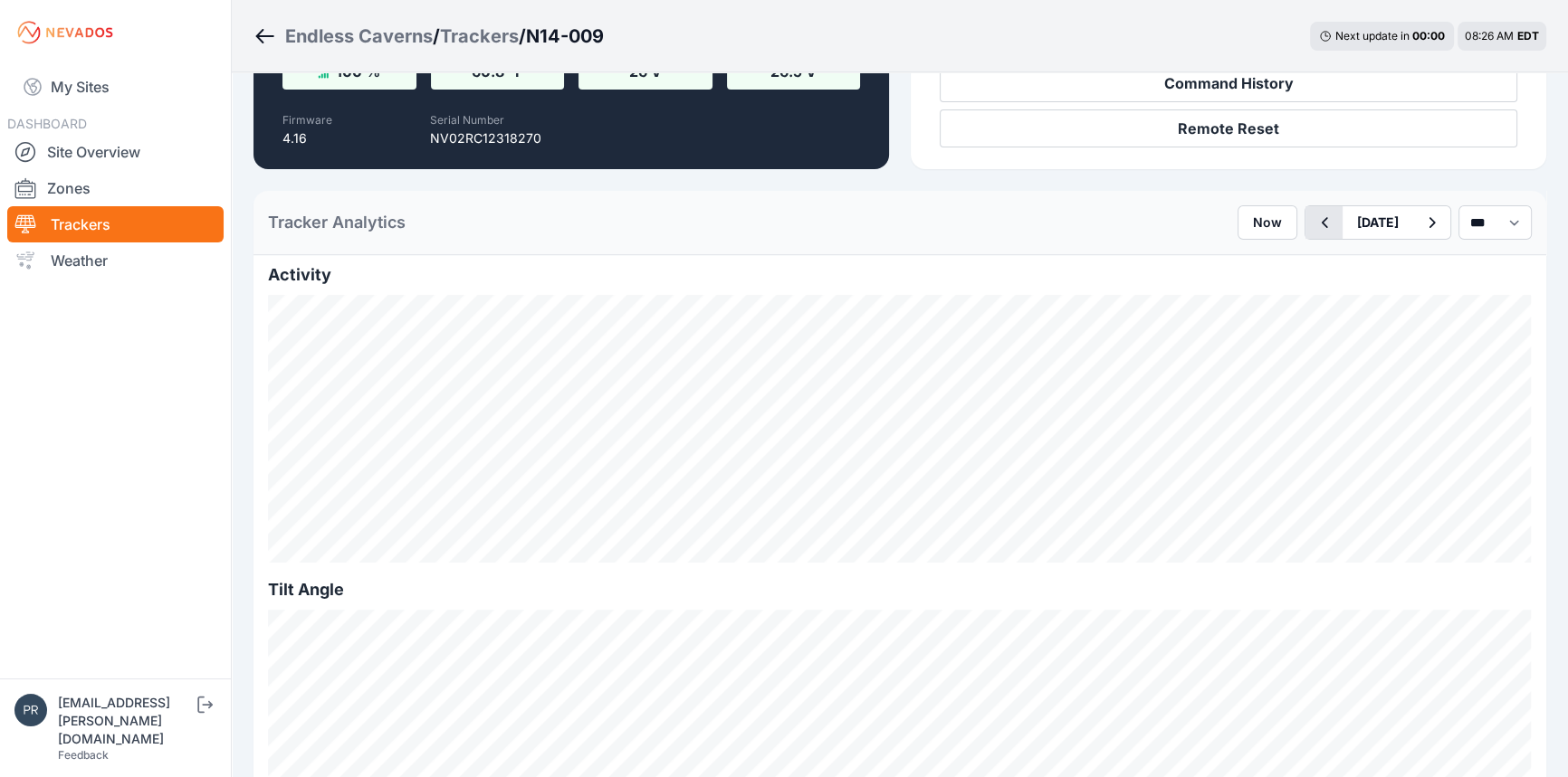
click at [1313, 233] on icon "button" at bounding box center [1324, 222] width 22 height 21
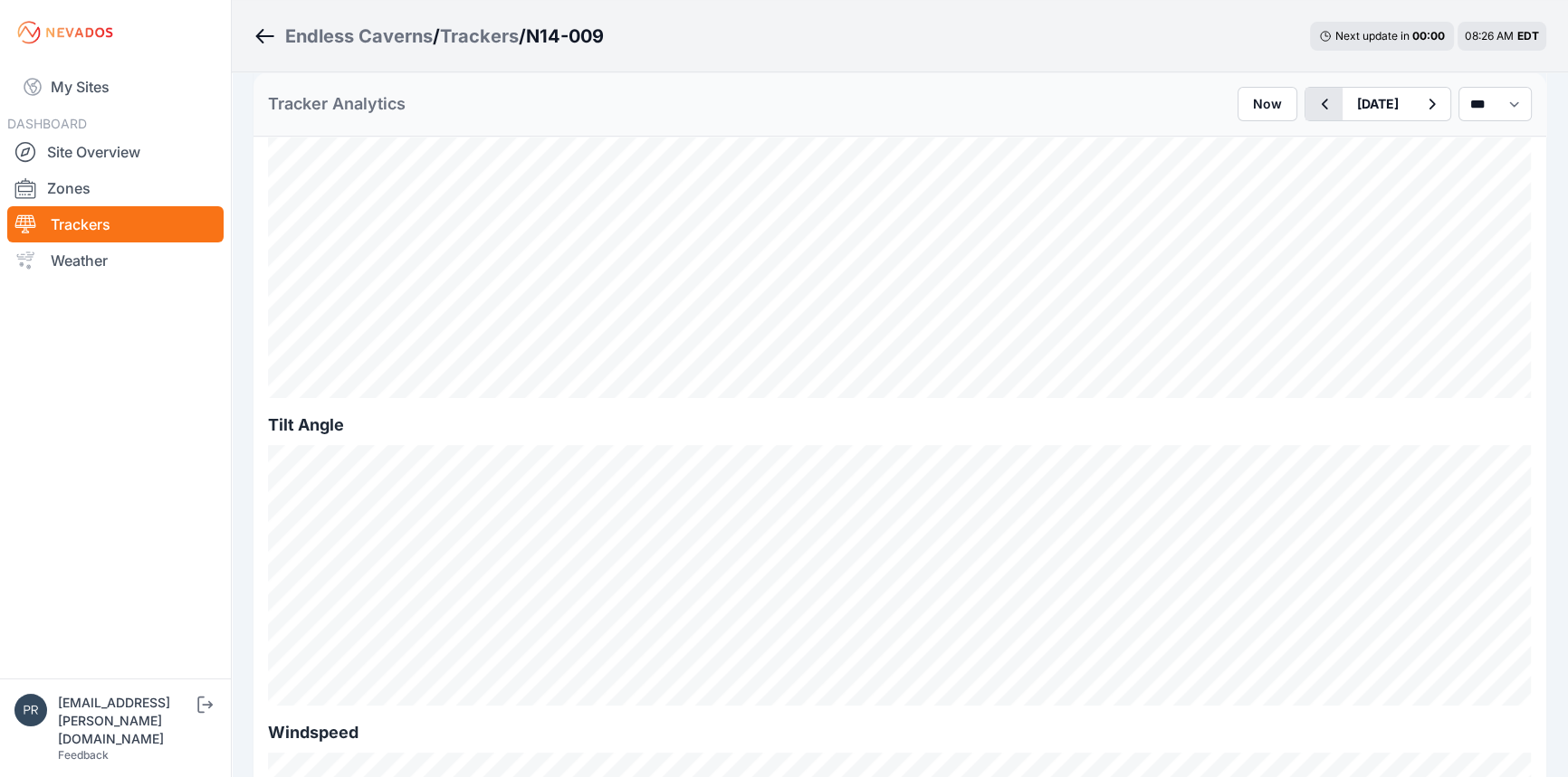
click at [1313, 103] on icon "button" at bounding box center [1324, 103] width 22 height 21
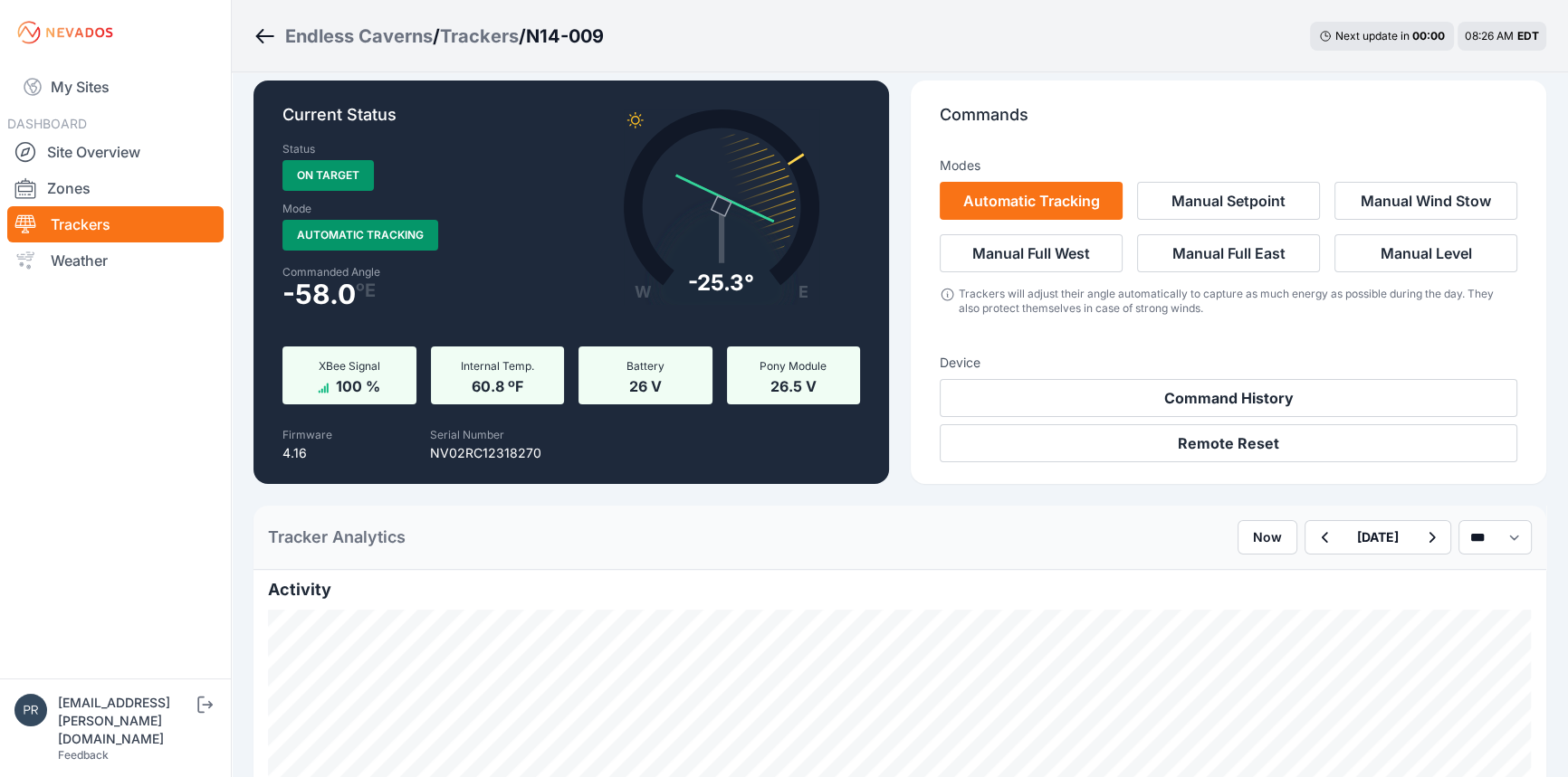
scroll to position [493, 0]
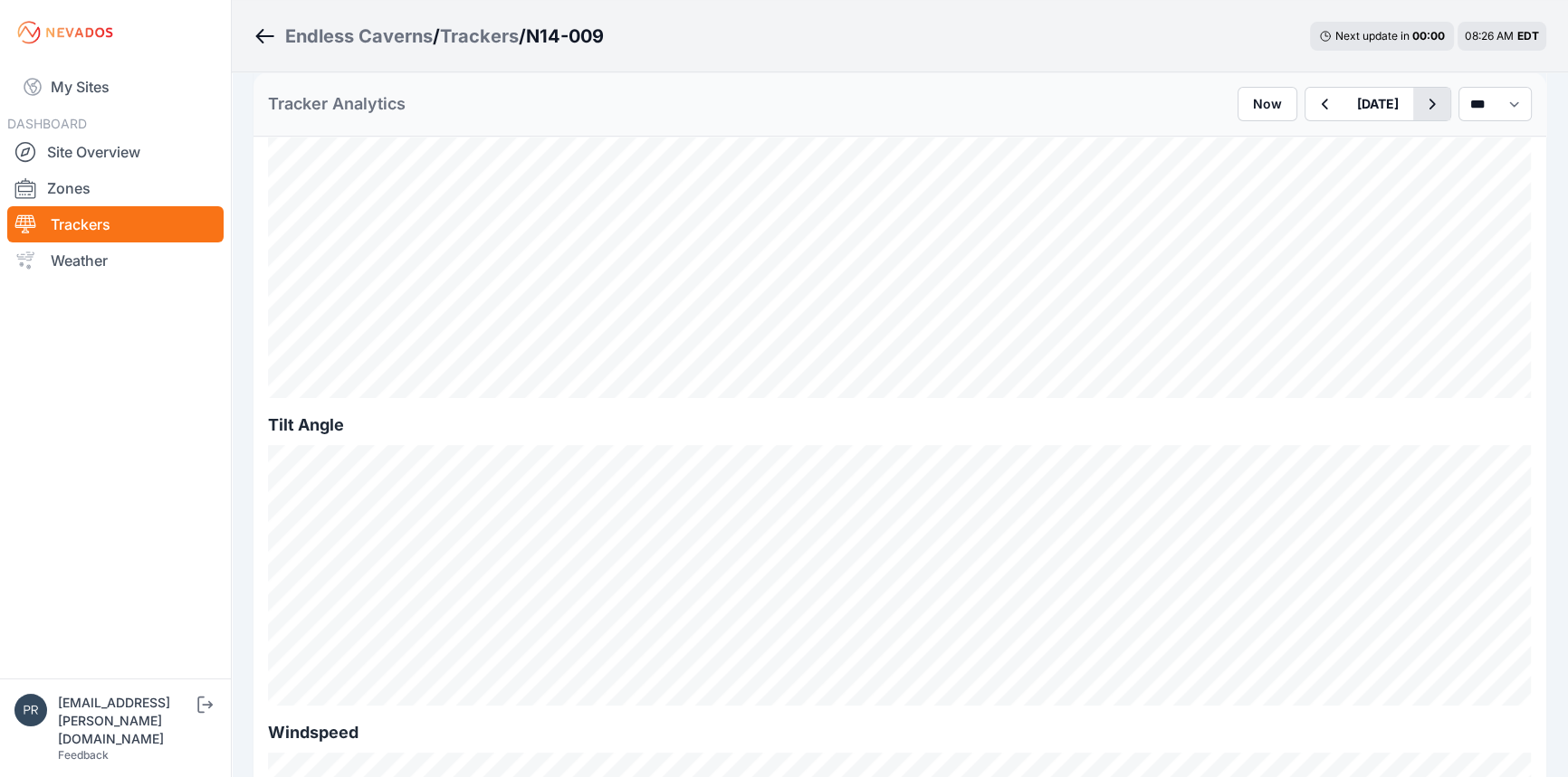
click at [1421, 99] on icon "button" at bounding box center [1432, 103] width 22 height 21
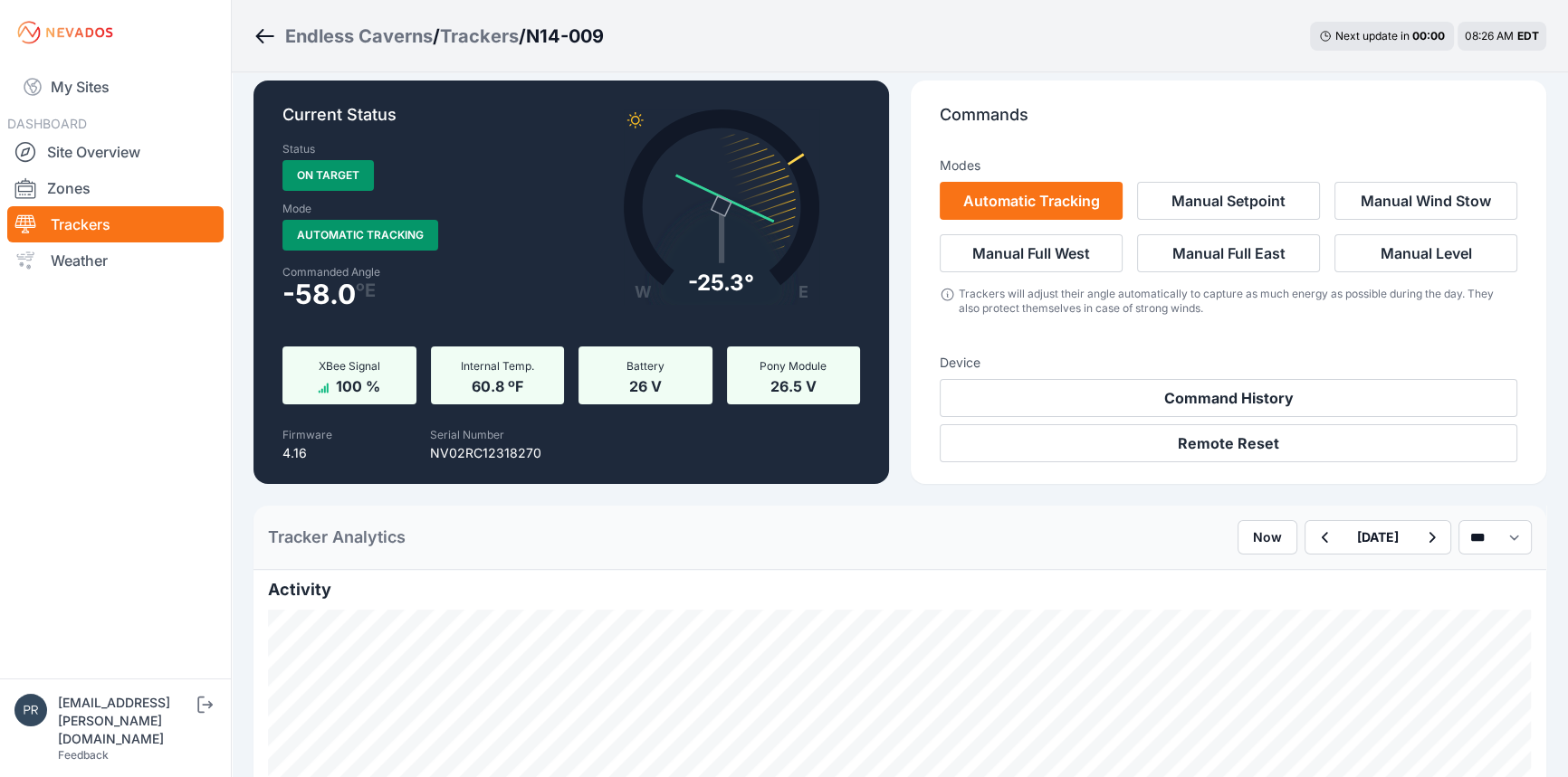
scroll to position [493, 0]
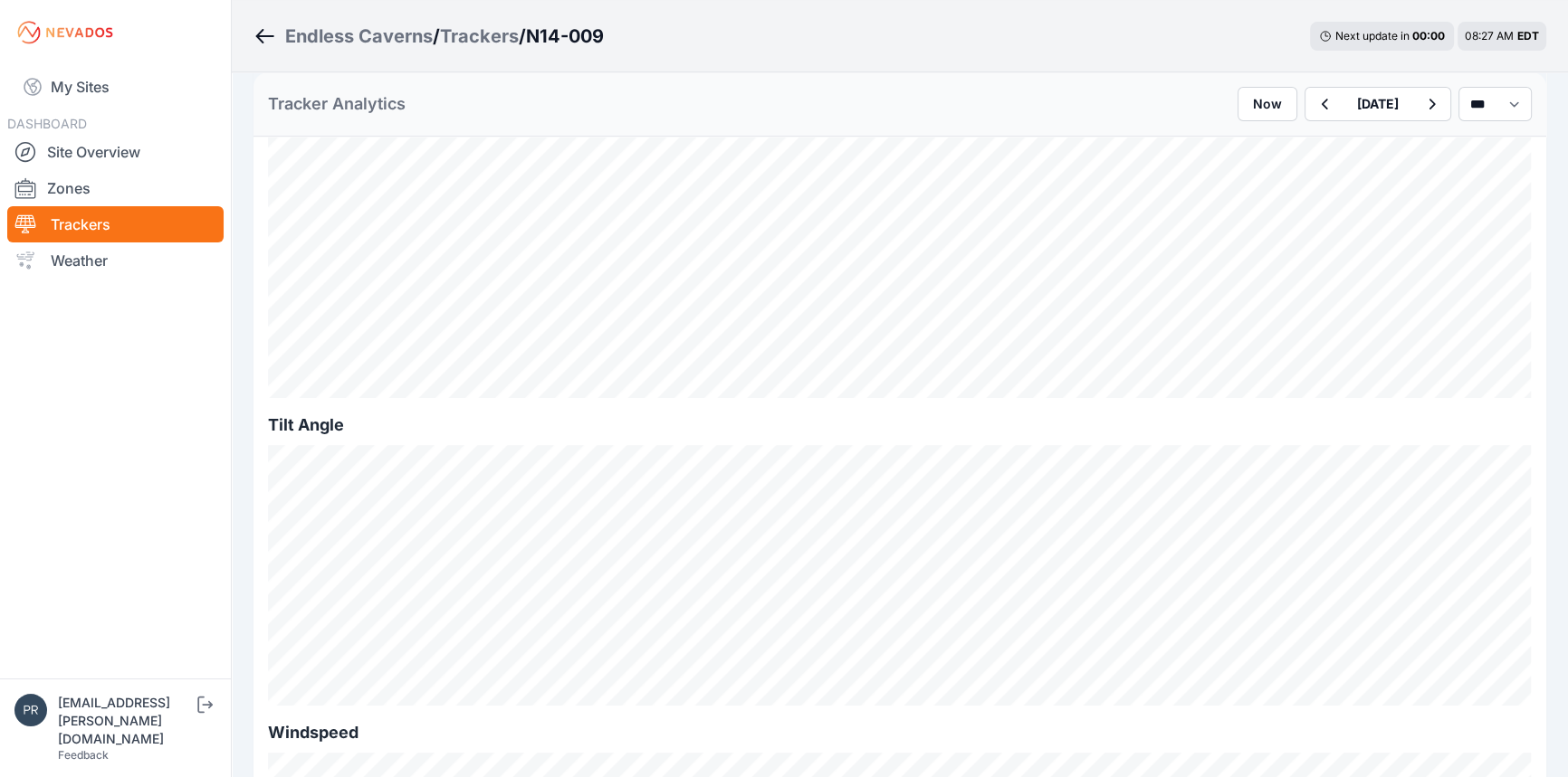
click at [88, 229] on link "Trackers" at bounding box center [116, 224] width 216 height 36
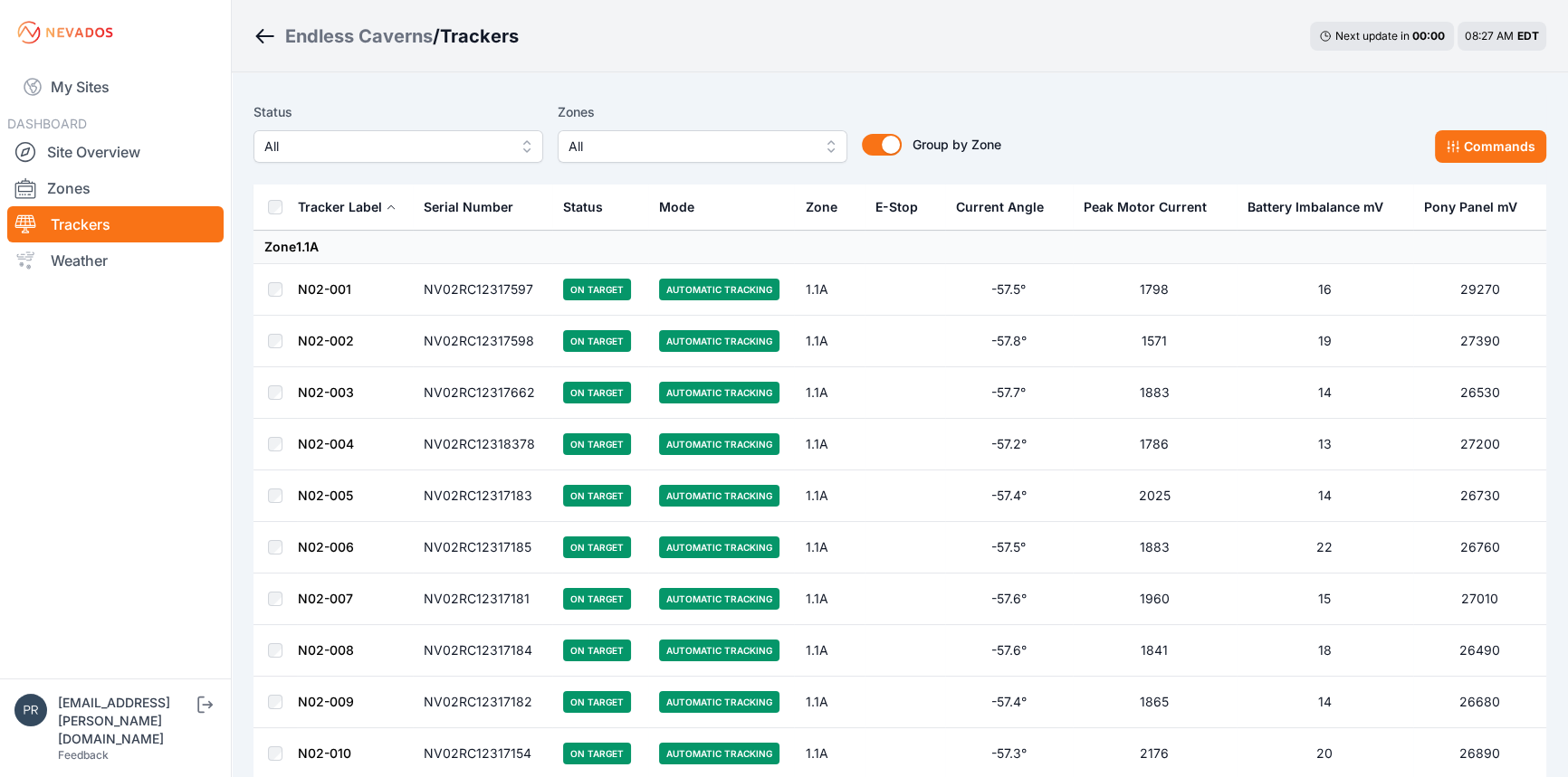
click at [412, 155] on span "All" at bounding box center [386, 146] width 242 height 21
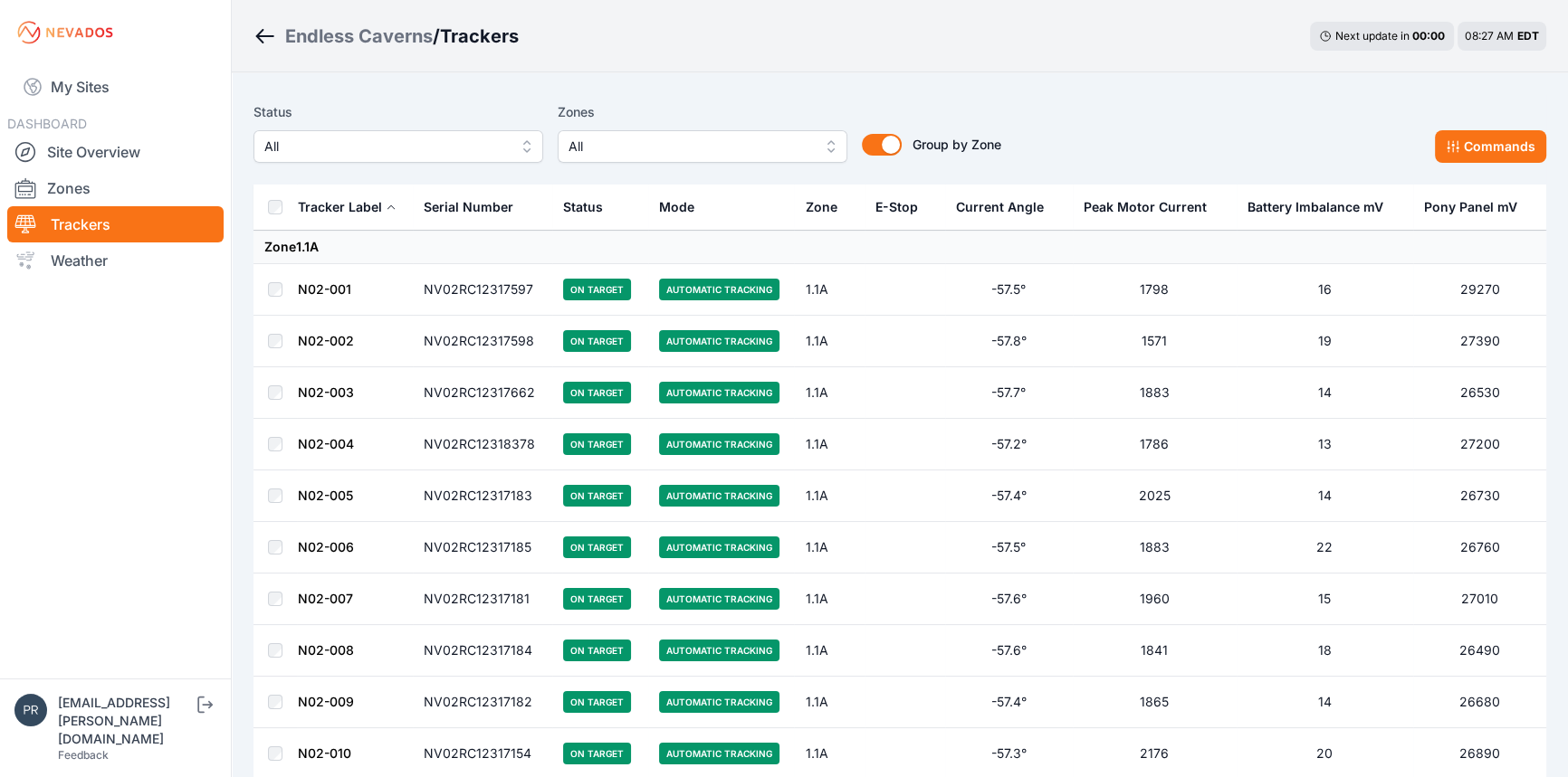
click at [330, 345] on link "N02-002" at bounding box center [326, 340] width 56 height 16
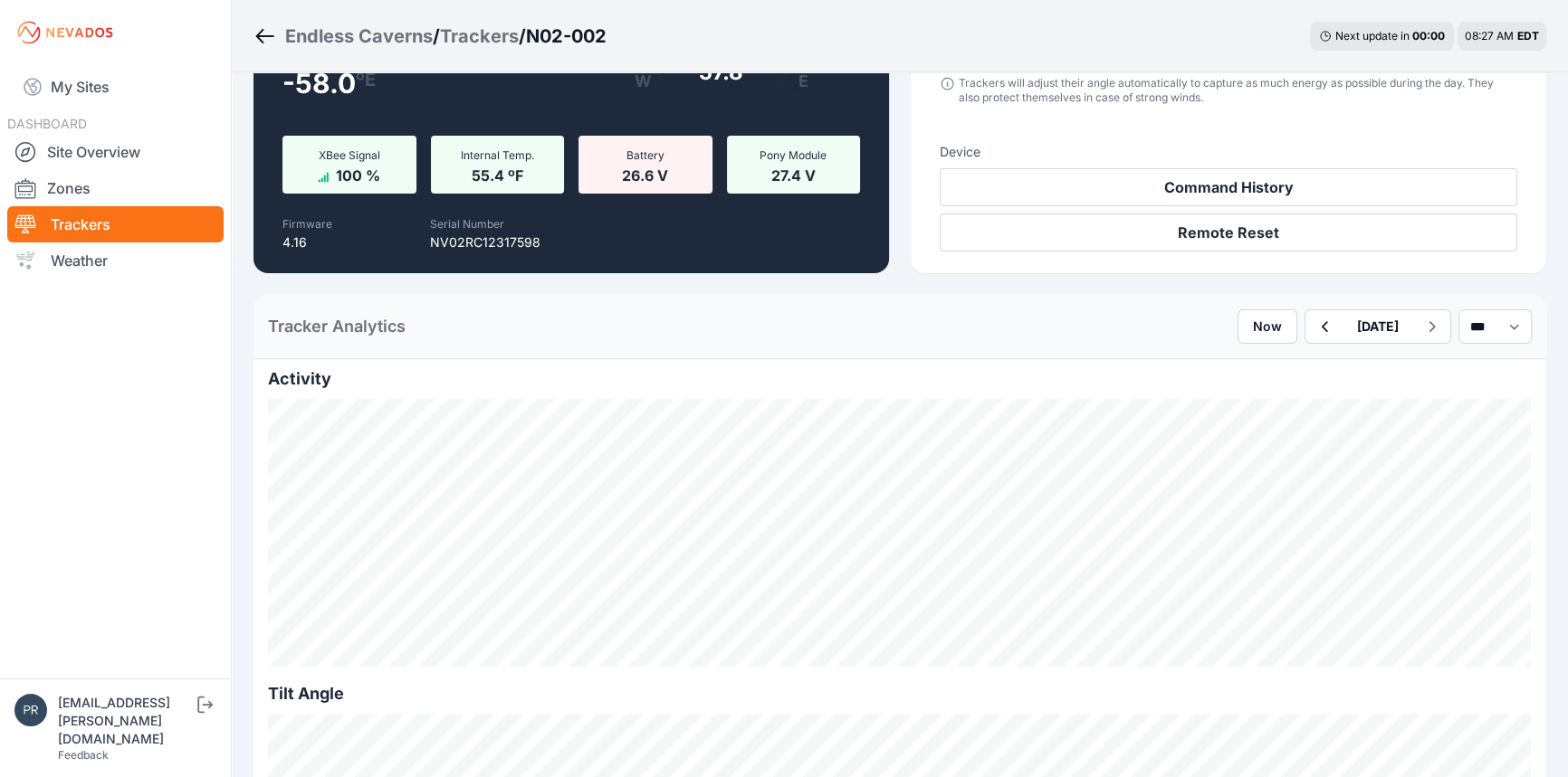
scroll to position [246, 0]
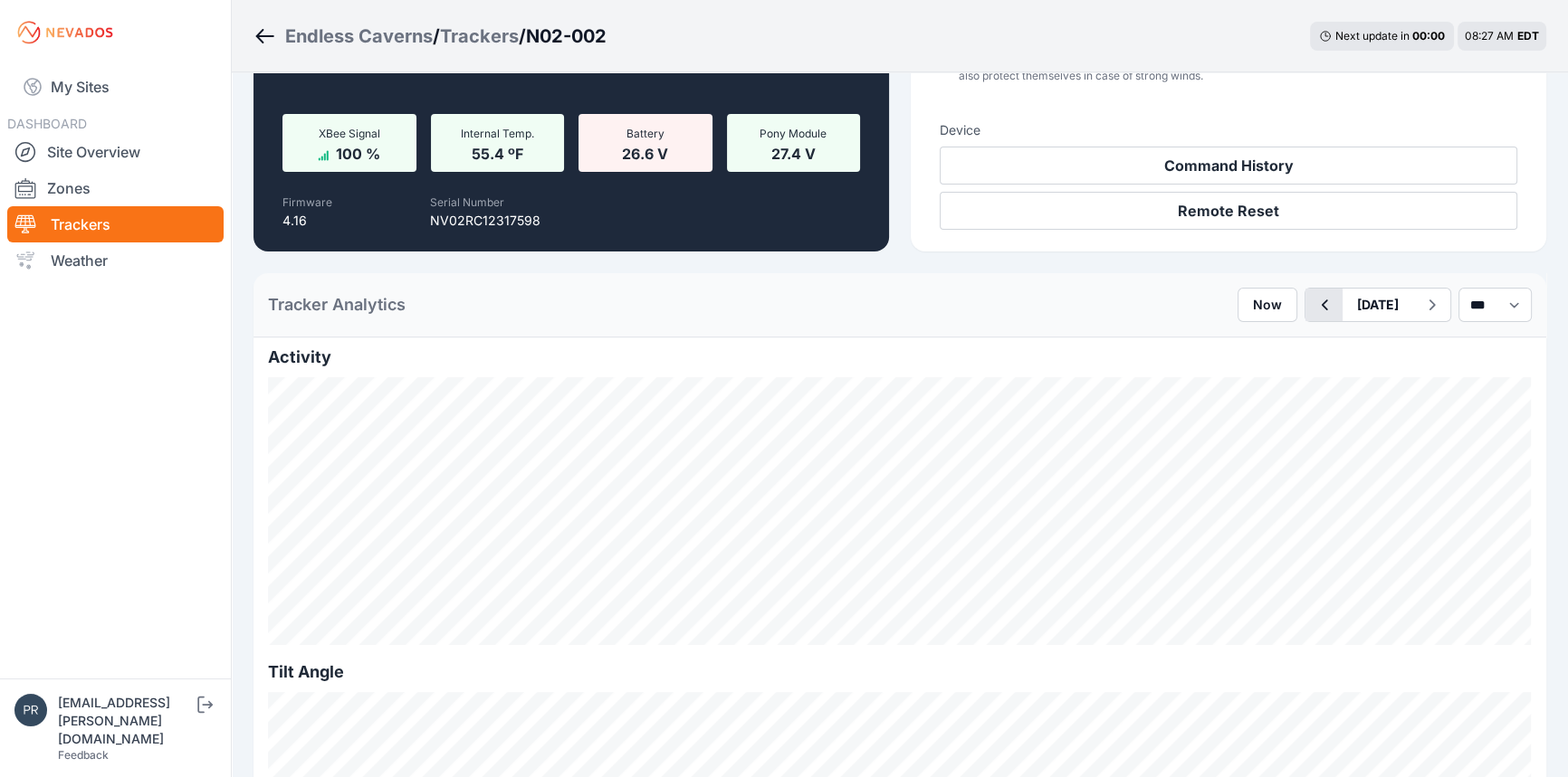
click at [1313, 309] on icon "button" at bounding box center [1324, 305] width 22 height 21
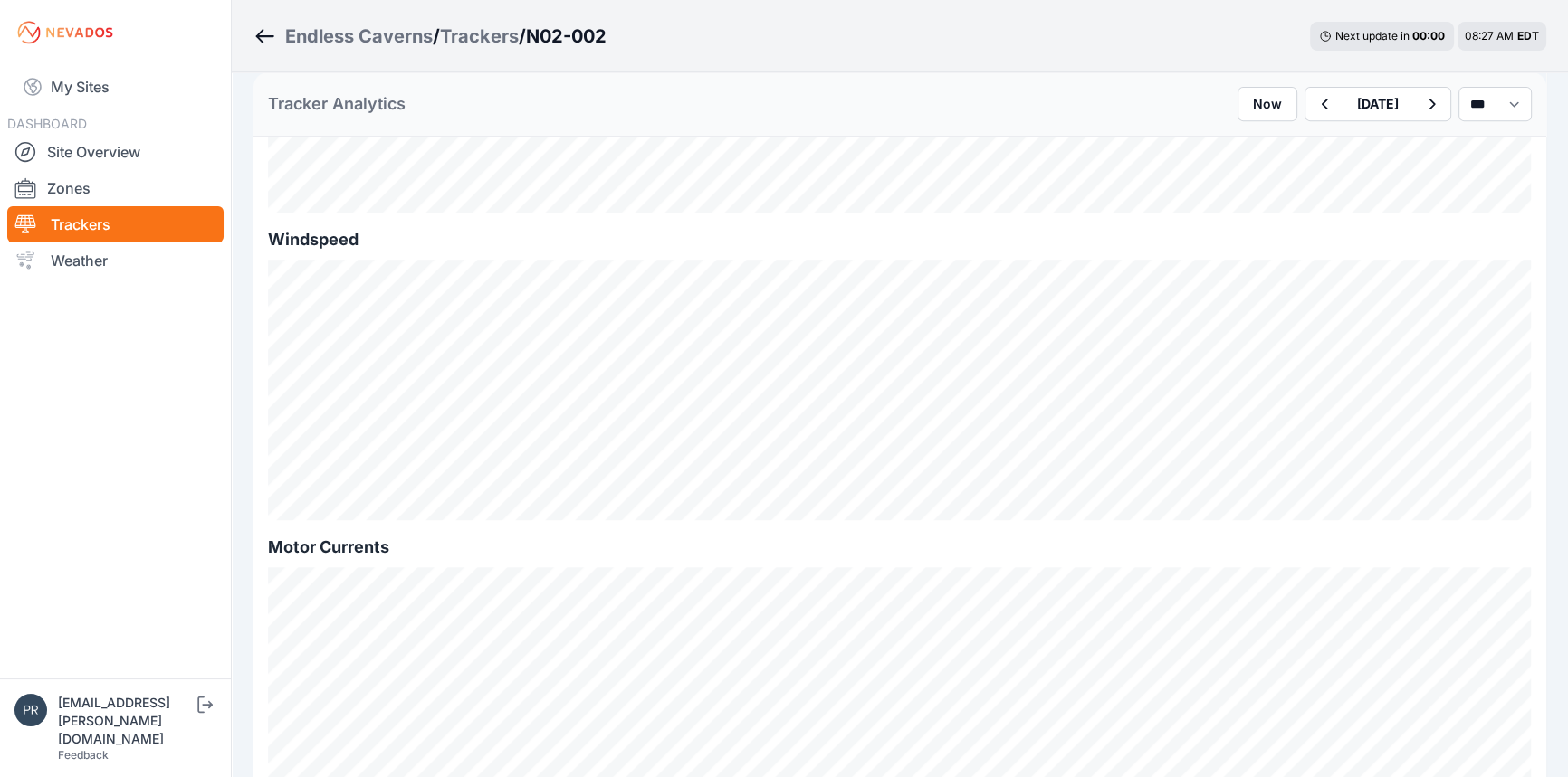
scroll to position [411, 0]
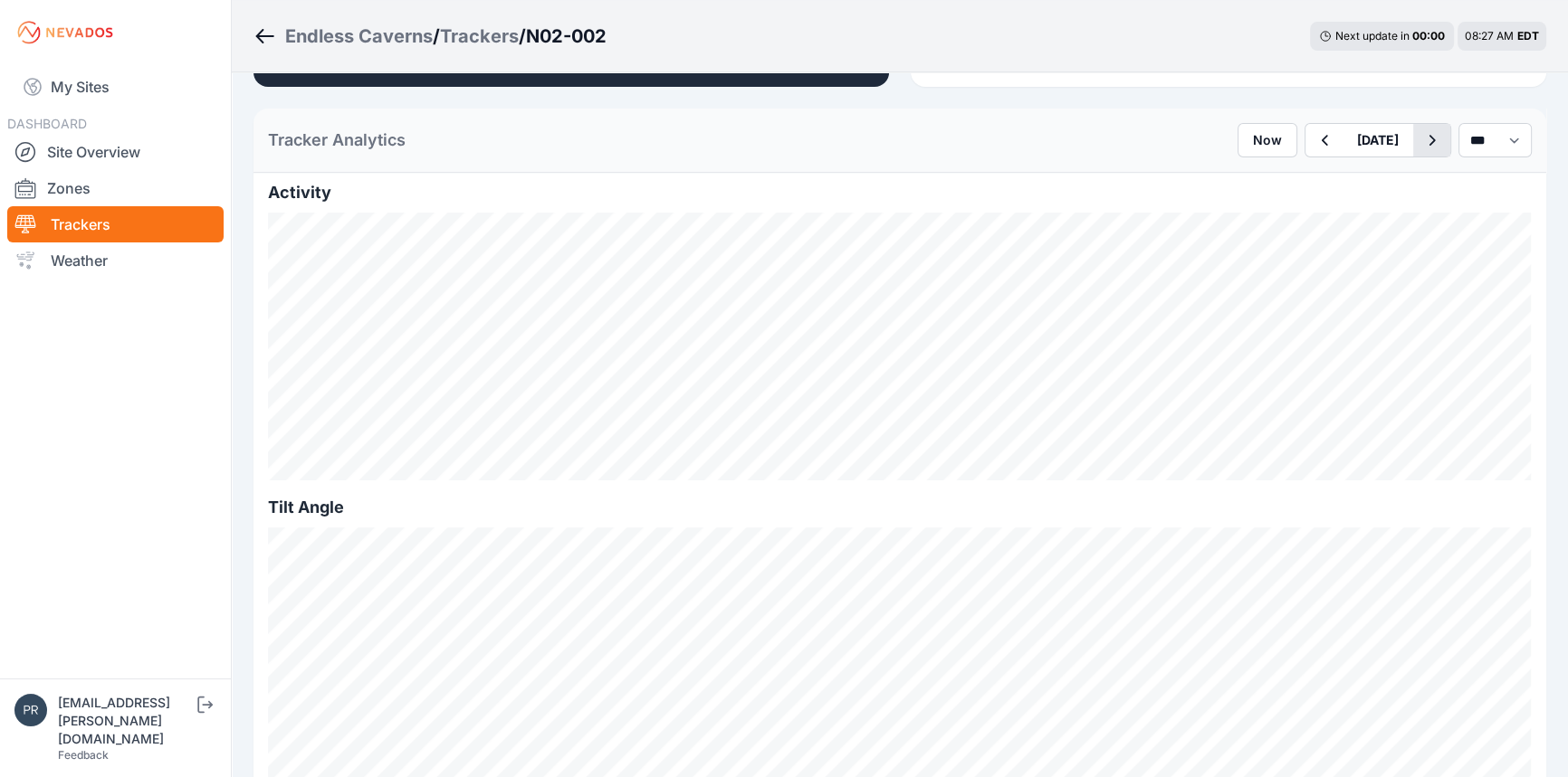
click at [1428, 153] on button "button" at bounding box center [1432, 140] width 37 height 33
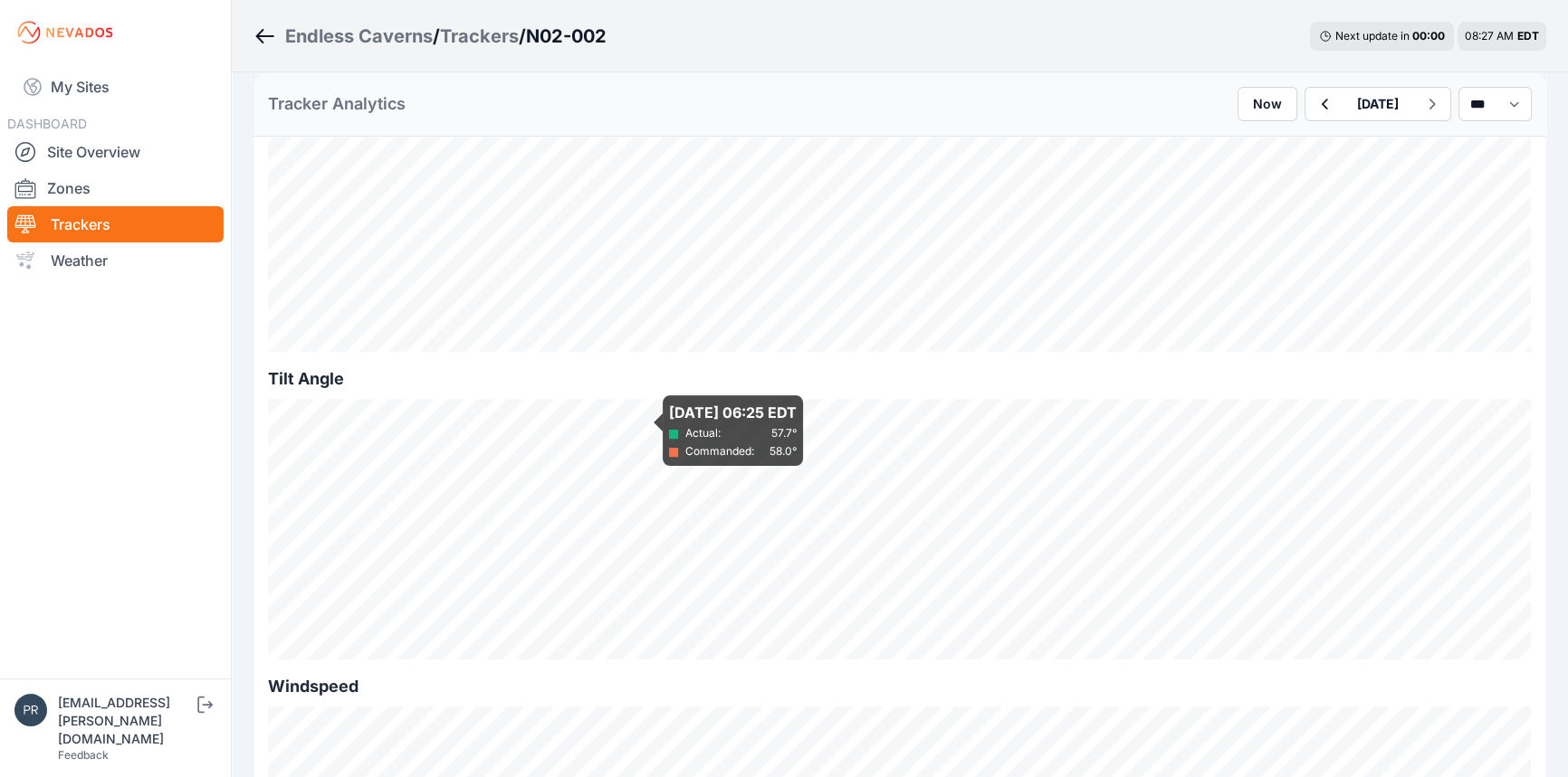
scroll to position [411, 0]
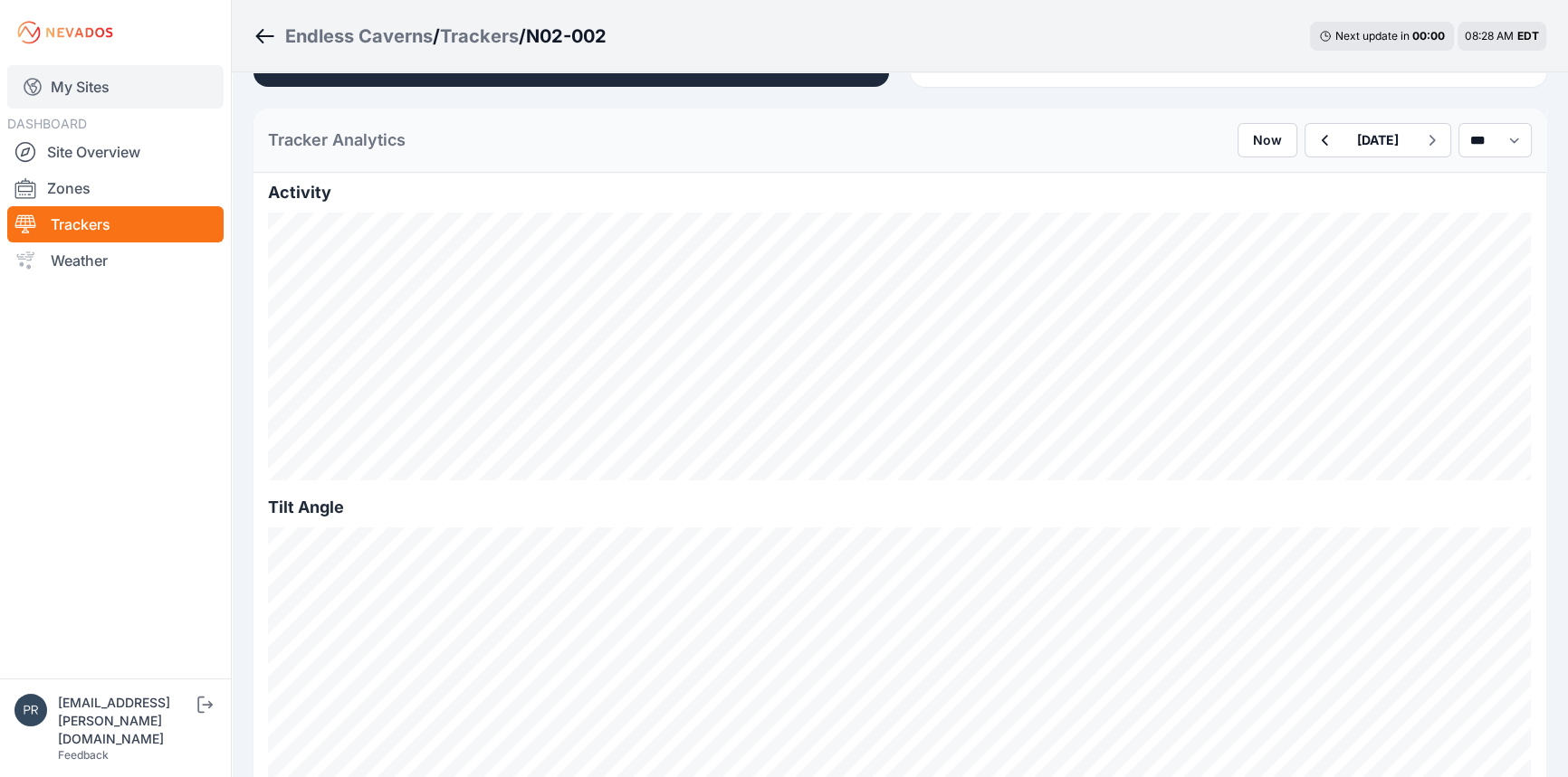
click at [98, 92] on link "My Sites" at bounding box center [116, 87] width 216 height 44
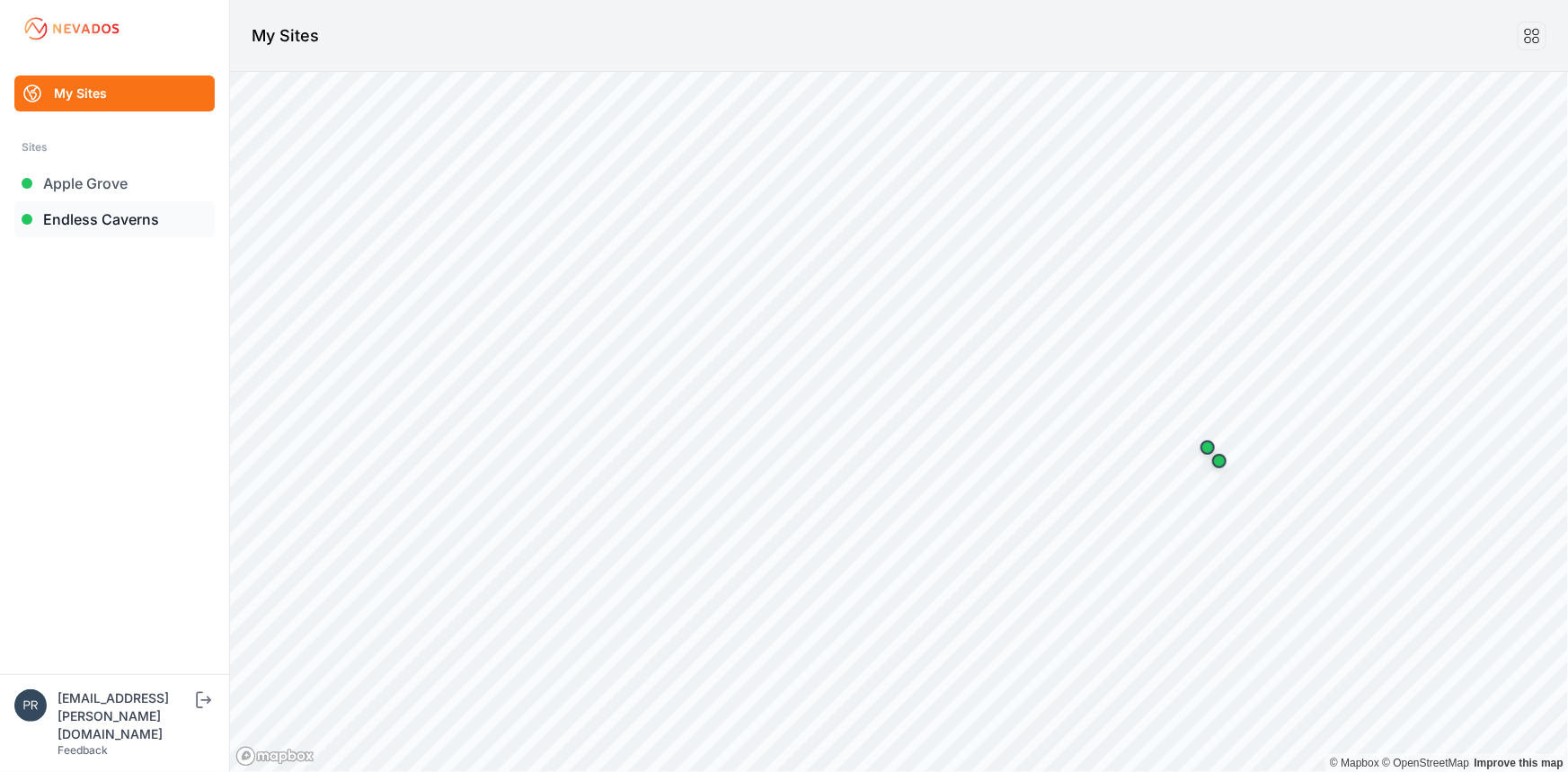
click at [77, 212] on link "Endless Caverns" at bounding box center [115, 219] width 201 height 36
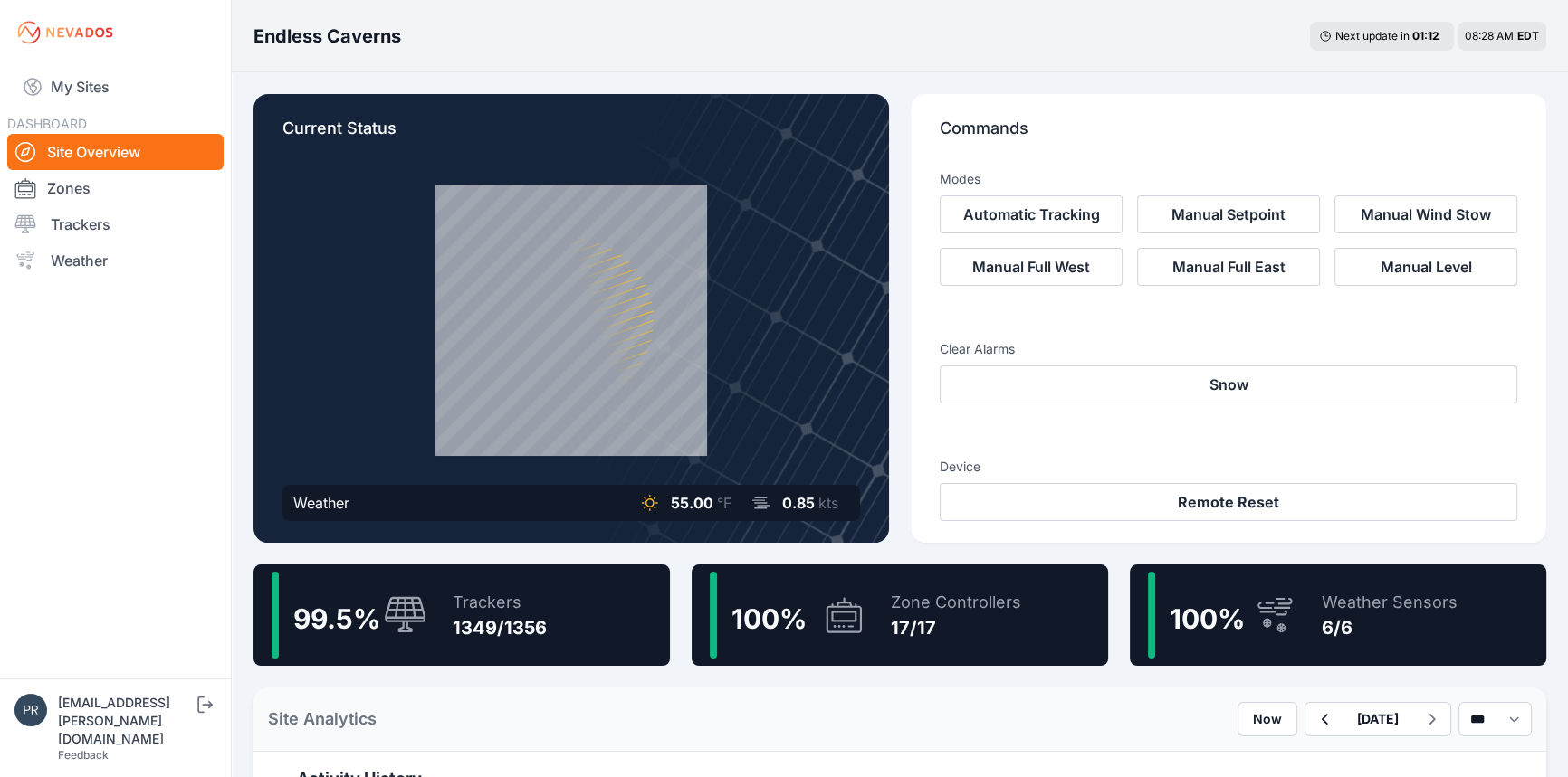
click at [80, 190] on link "Zones" at bounding box center [116, 188] width 216 height 36
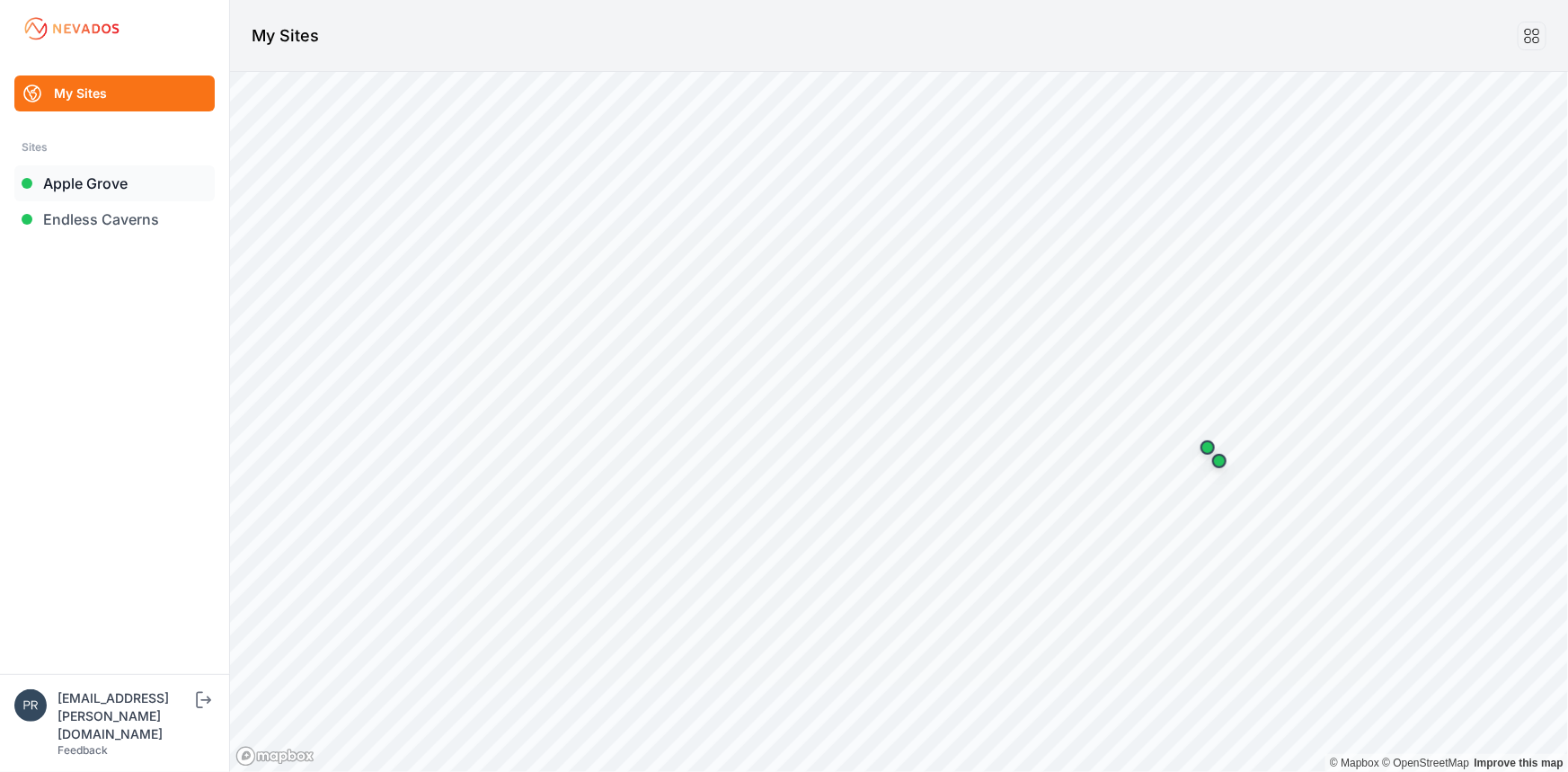
click at [77, 189] on link "Apple Grove" at bounding box center [115, 183] width 201 height 36
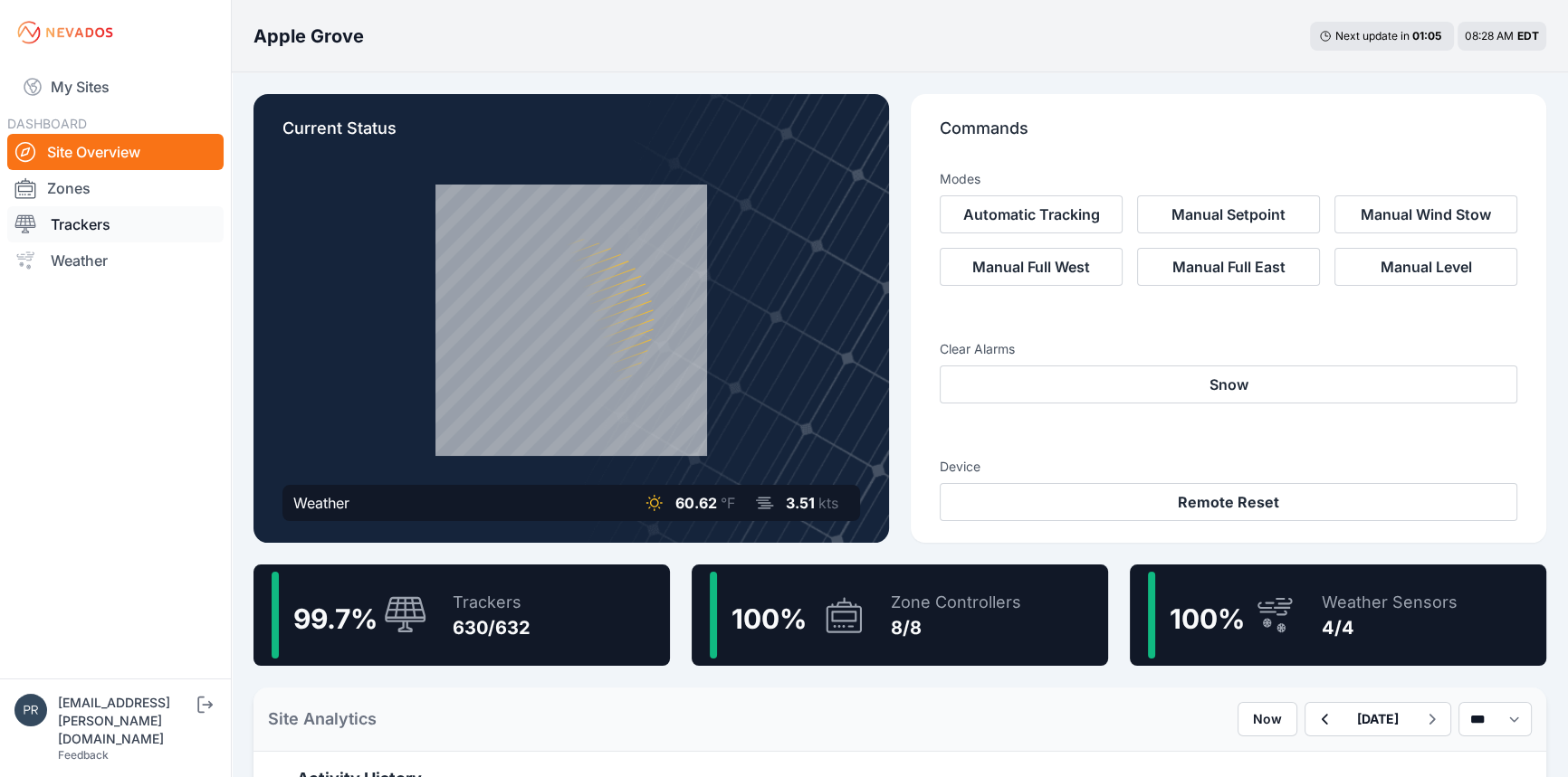
click at [107, 219] on link "Trackers" at bounding box center [116, 224] width 216 height 36
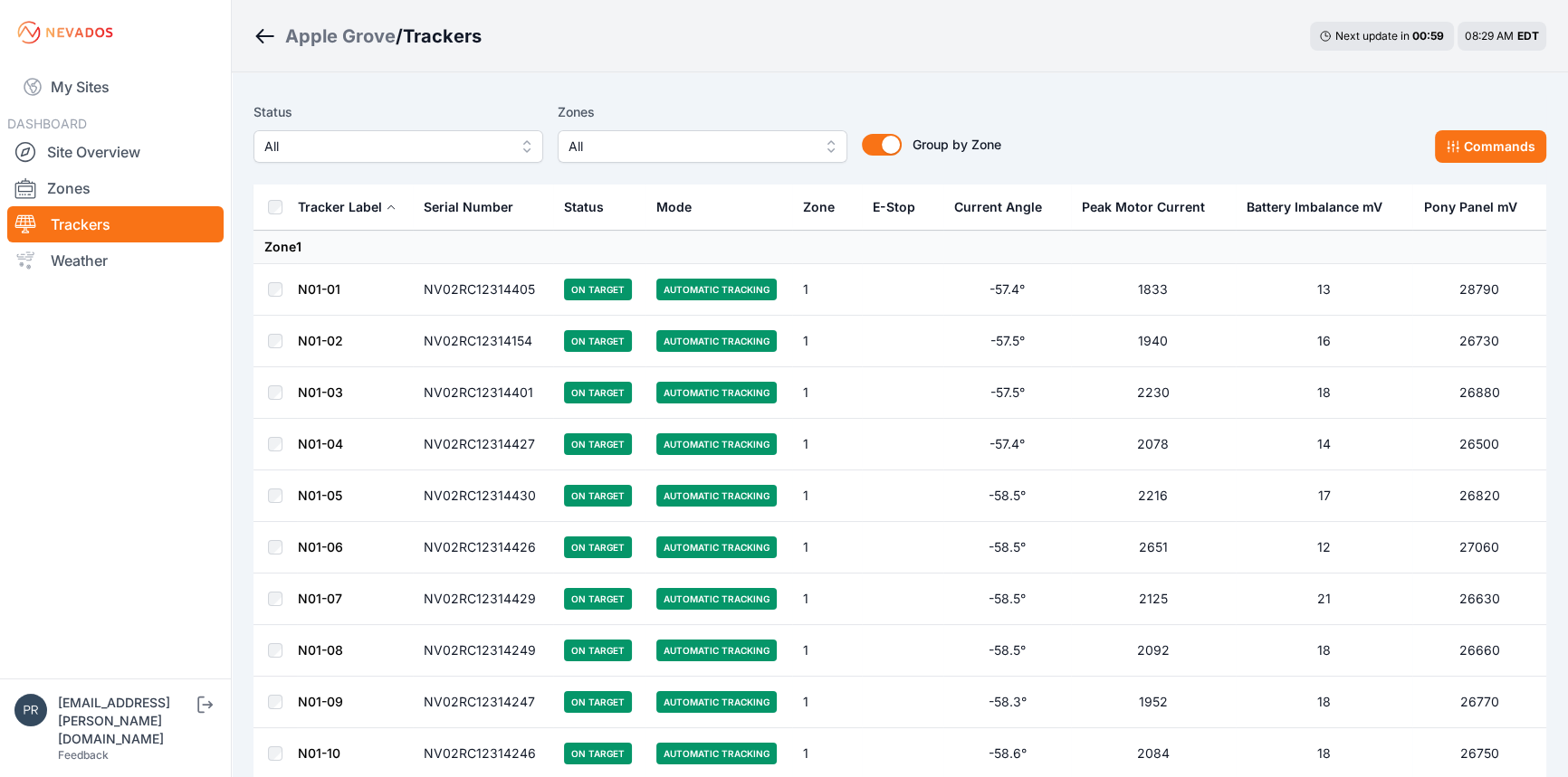
click at [407, 162] on button "All" at bounding box center [398, 146] width 290 height 33
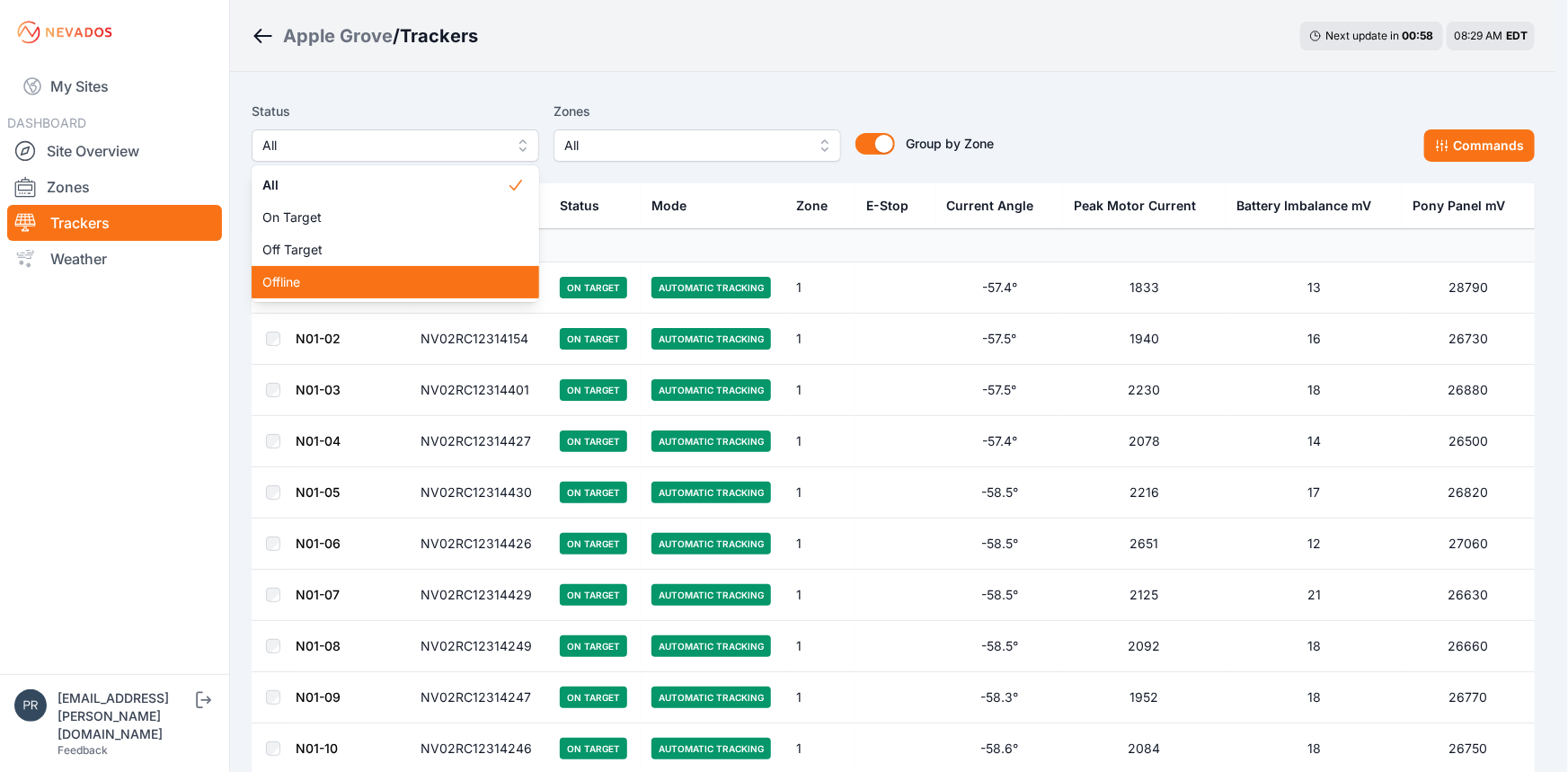
click at [349, 287] on span "Offline" at bounding box center [385, 281] width 244 height 18
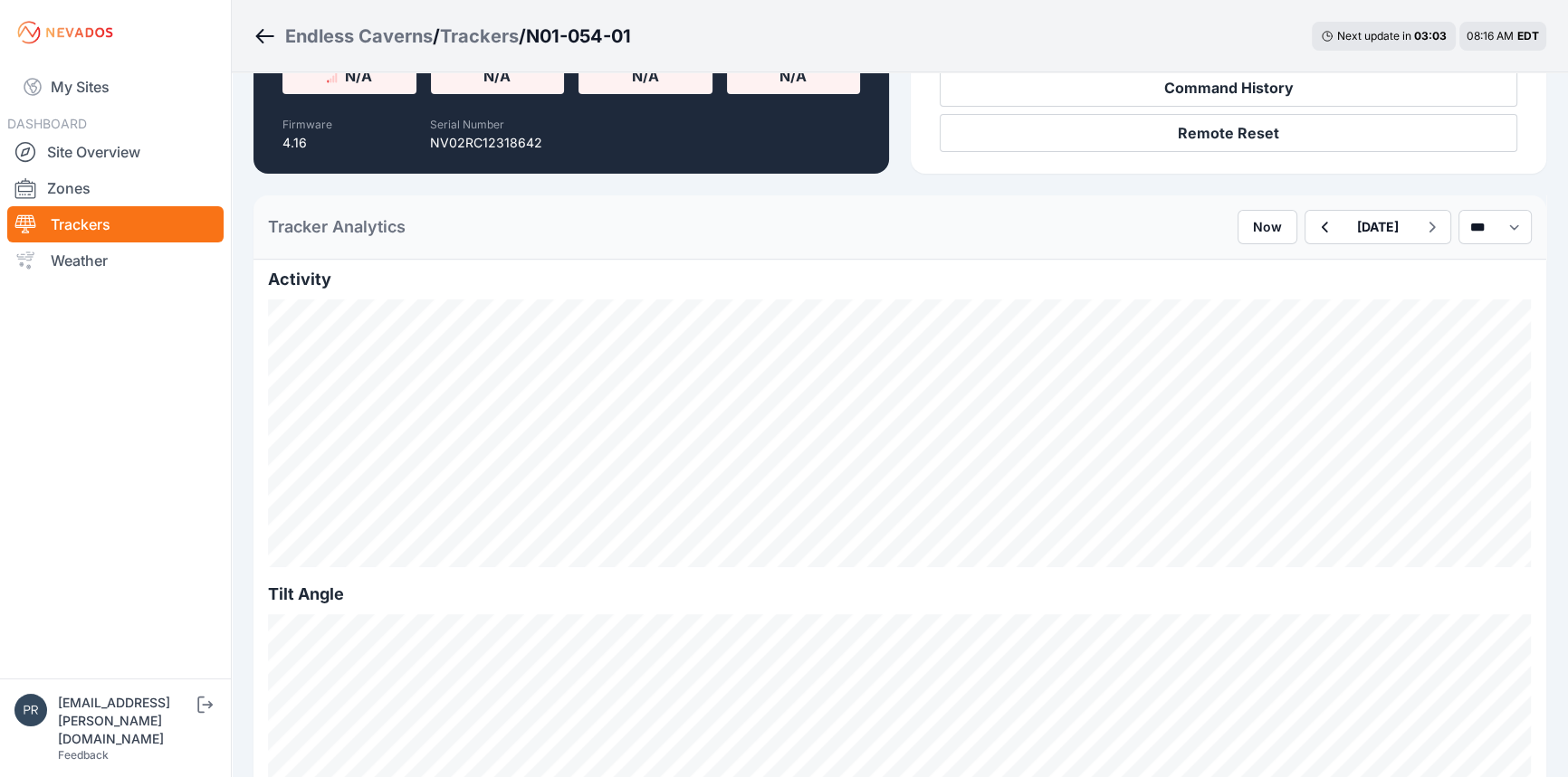
scroll to position [246, 0]
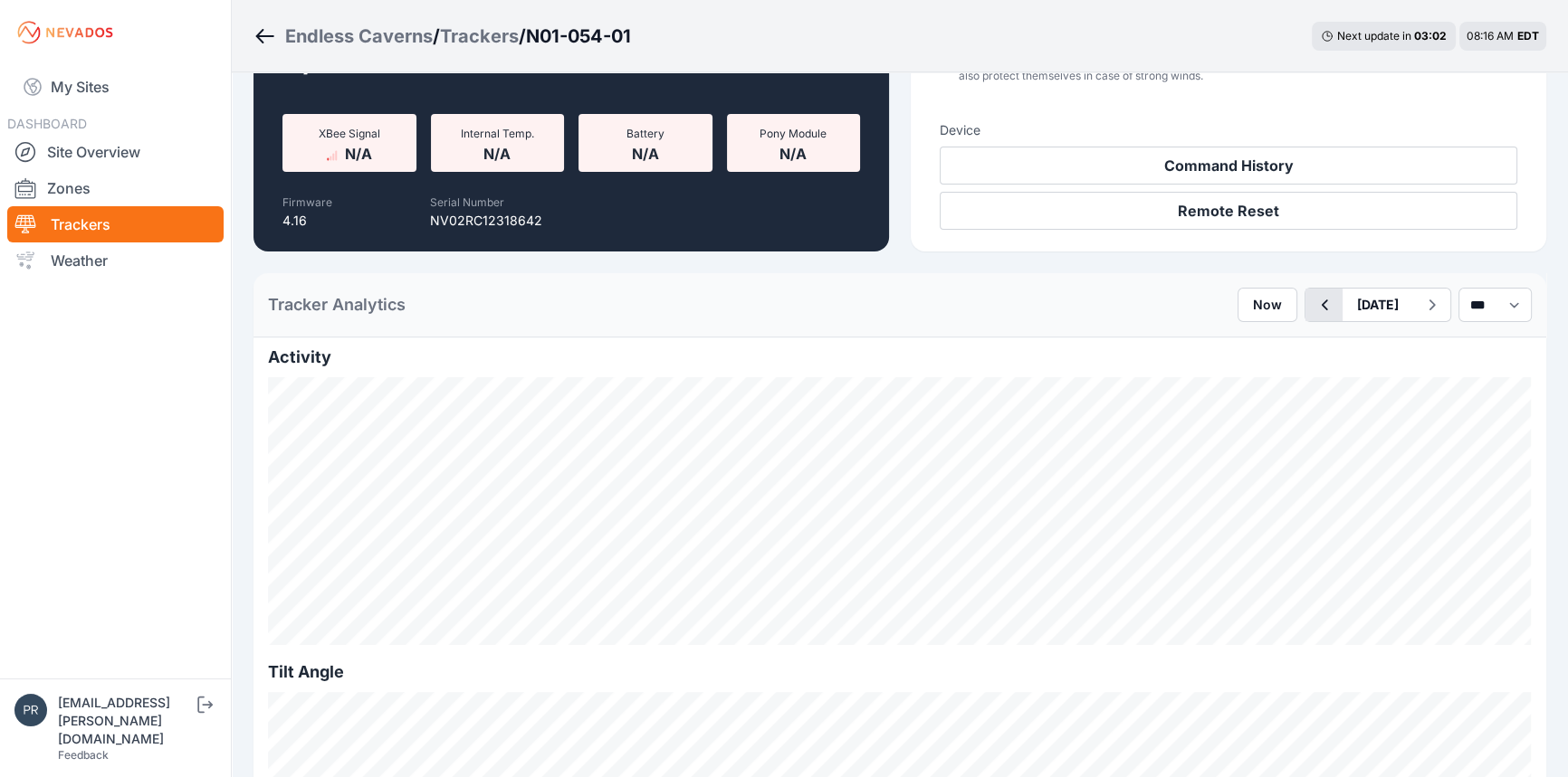
click at [1322, 303] on icon "button" at bounding box center [1325, 305] width 7 height 11
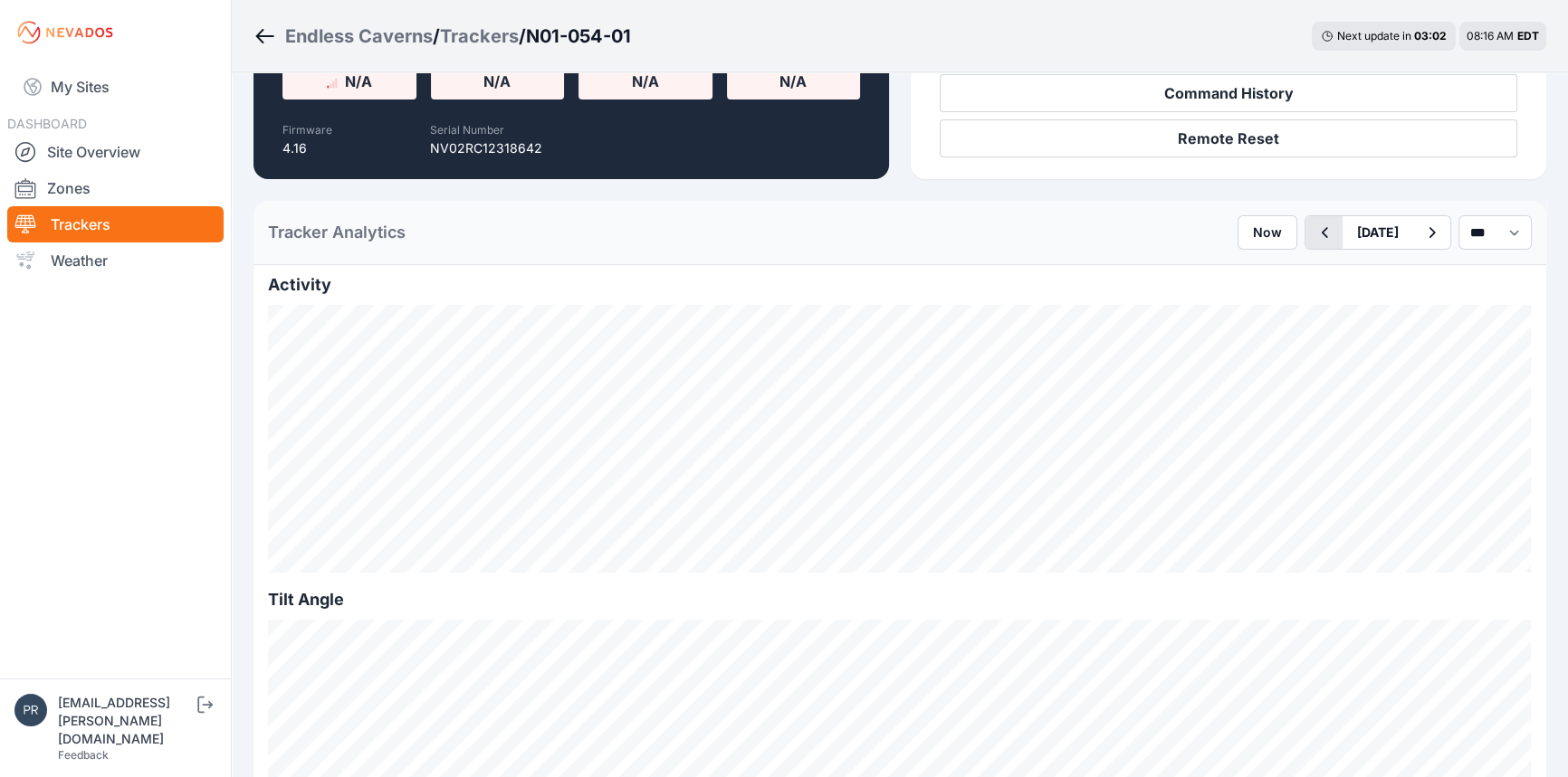
scroll to position [411, 0]
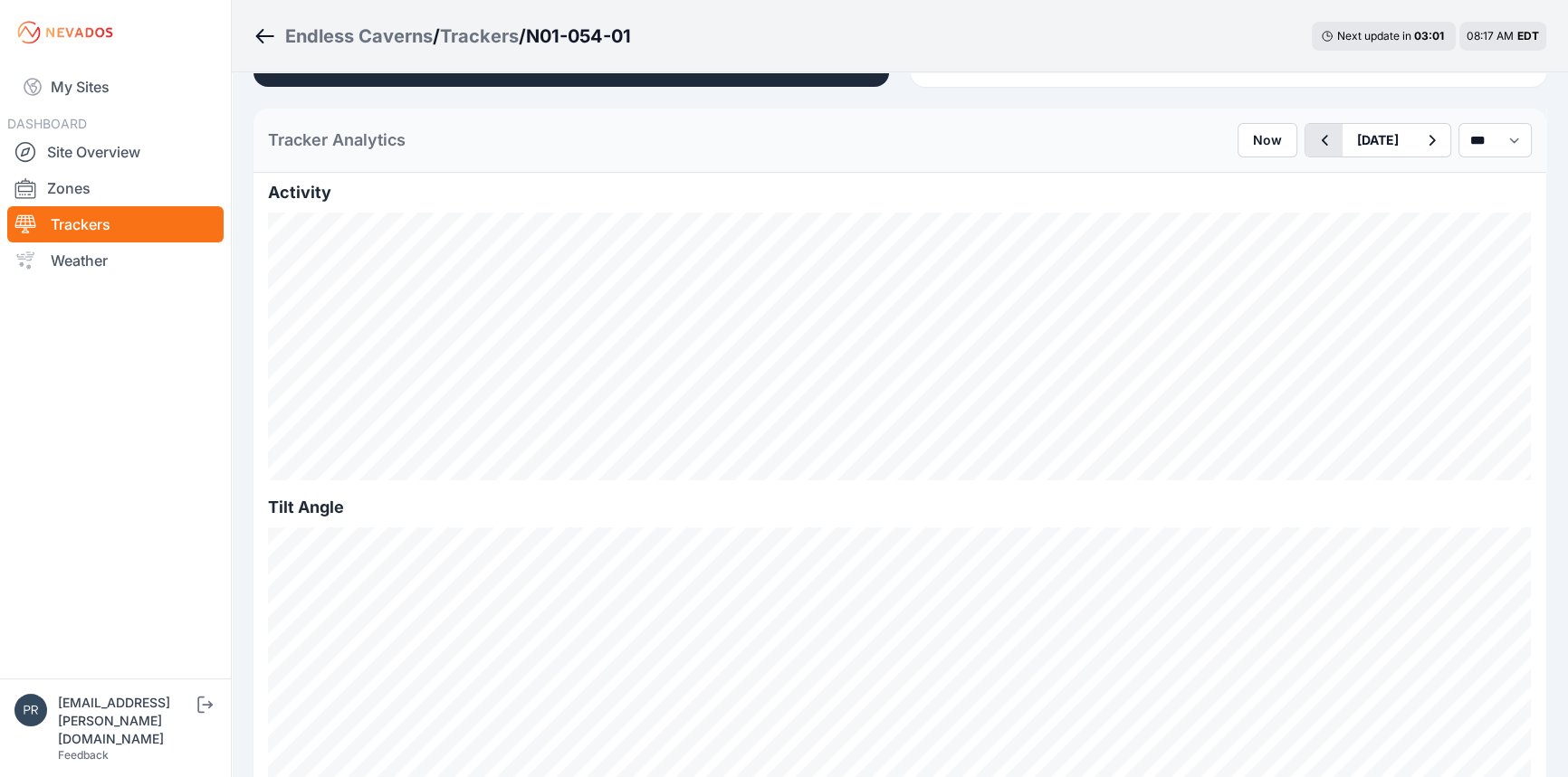
click at [1313, 146] on icon "button" at bounding box center [1324, 140] width 22 height 21
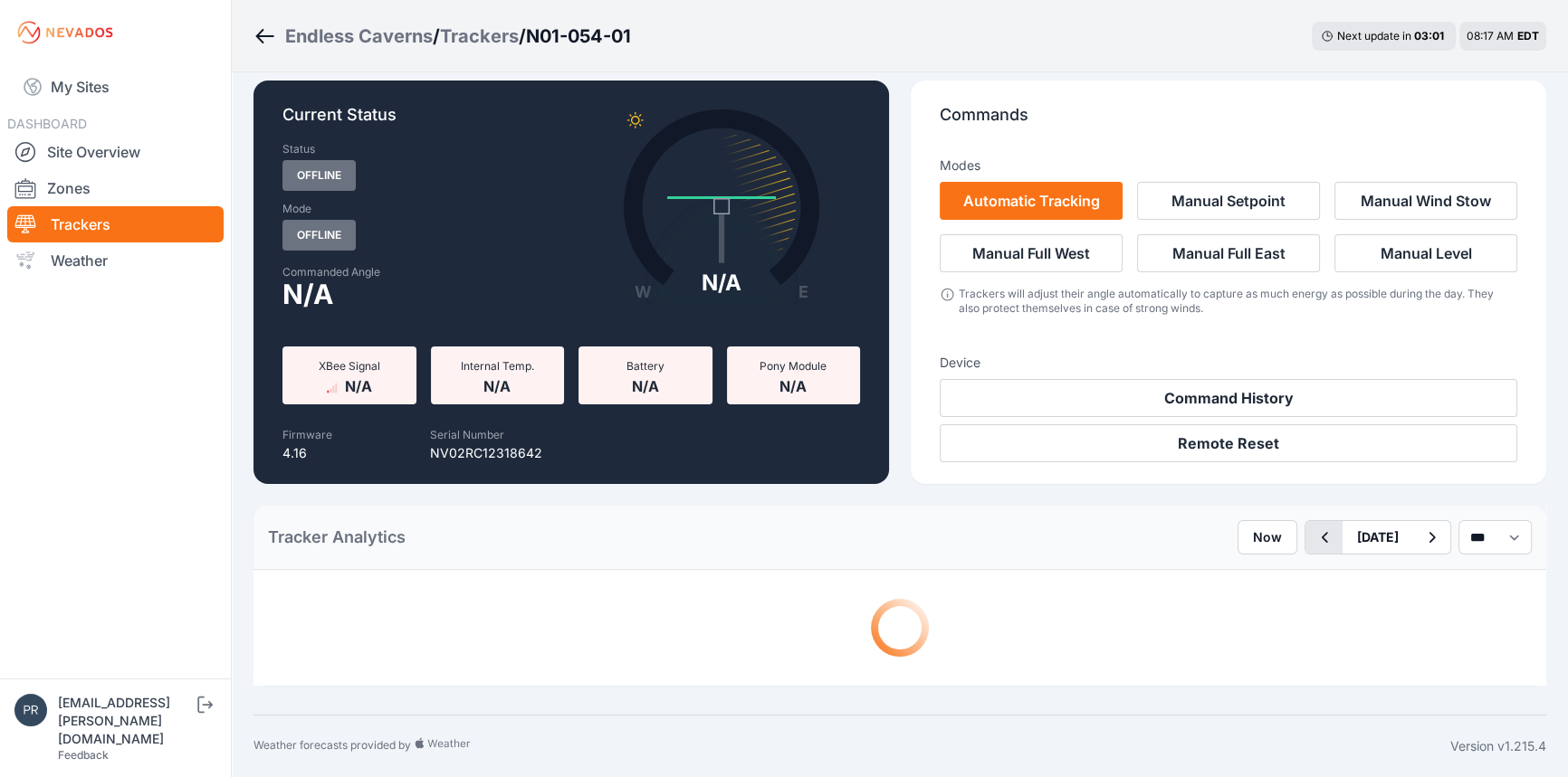
scroll to position [411, 0]
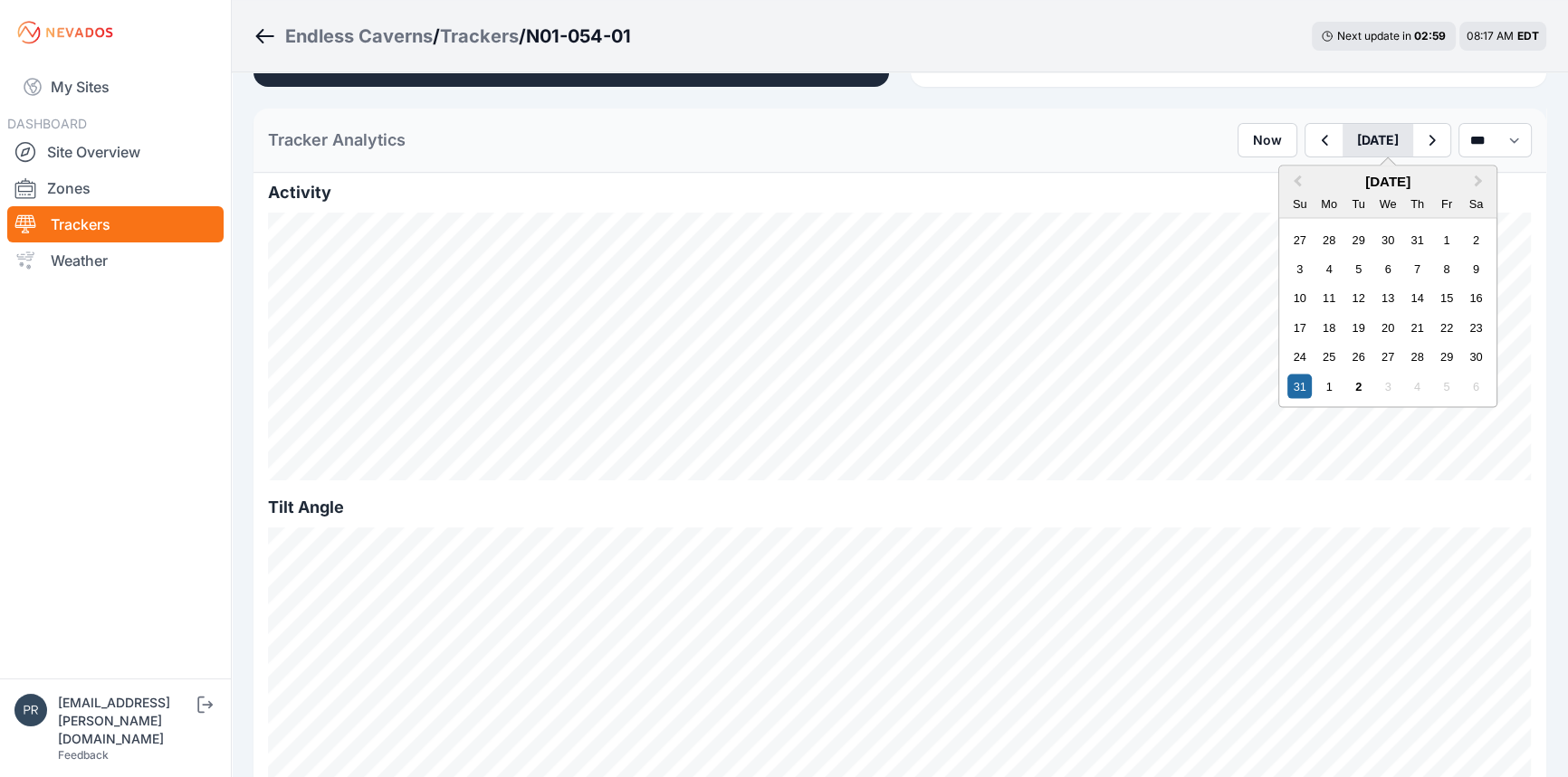
click at [1367, 150] on button "[DATE]" at bounding box center [1378, 140] width 71 height 33
click at [1464, 298] on div "16" at bounding box center [1476, 298] width 24 height 24
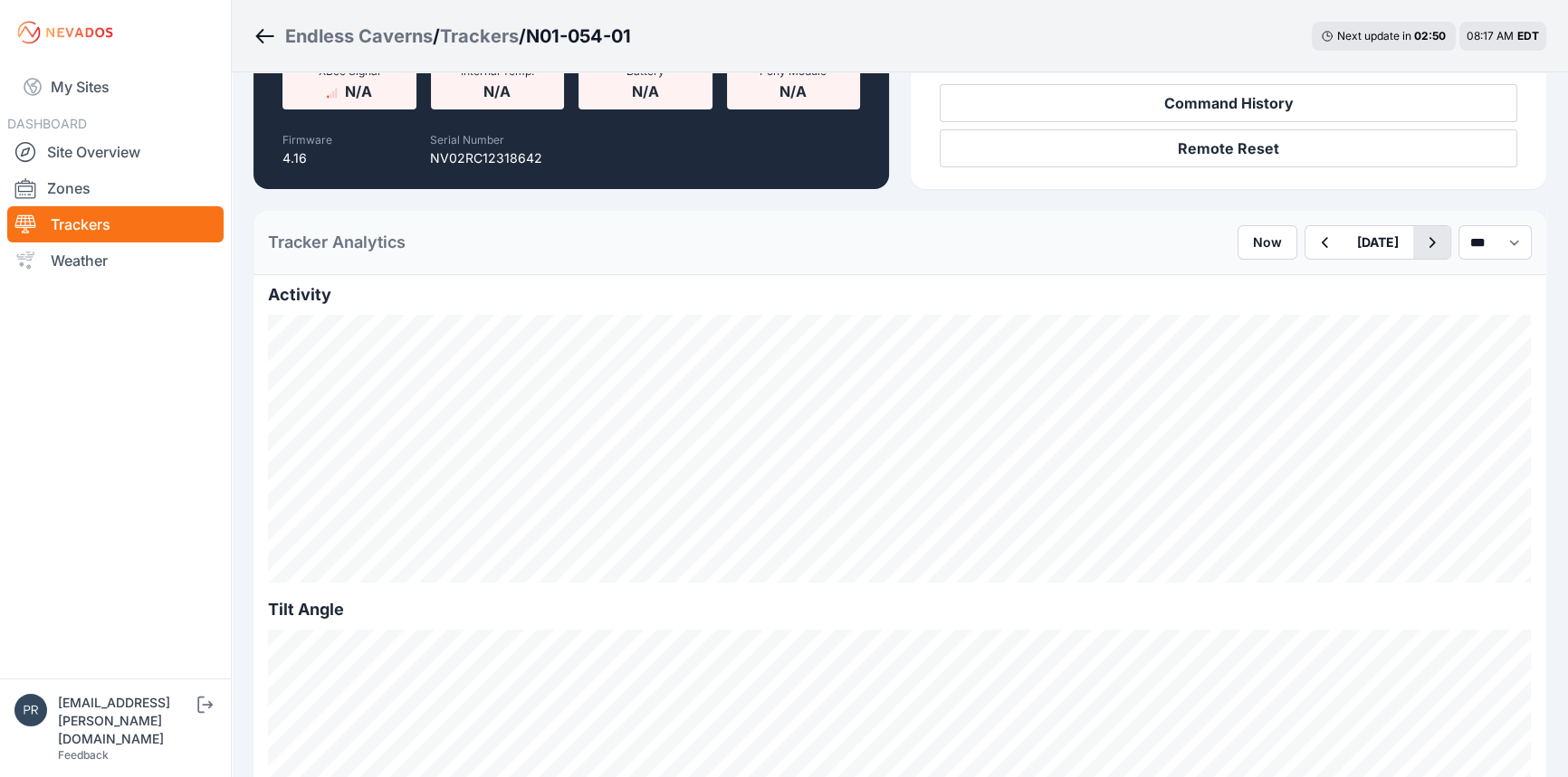
scroll to position [329, 0]
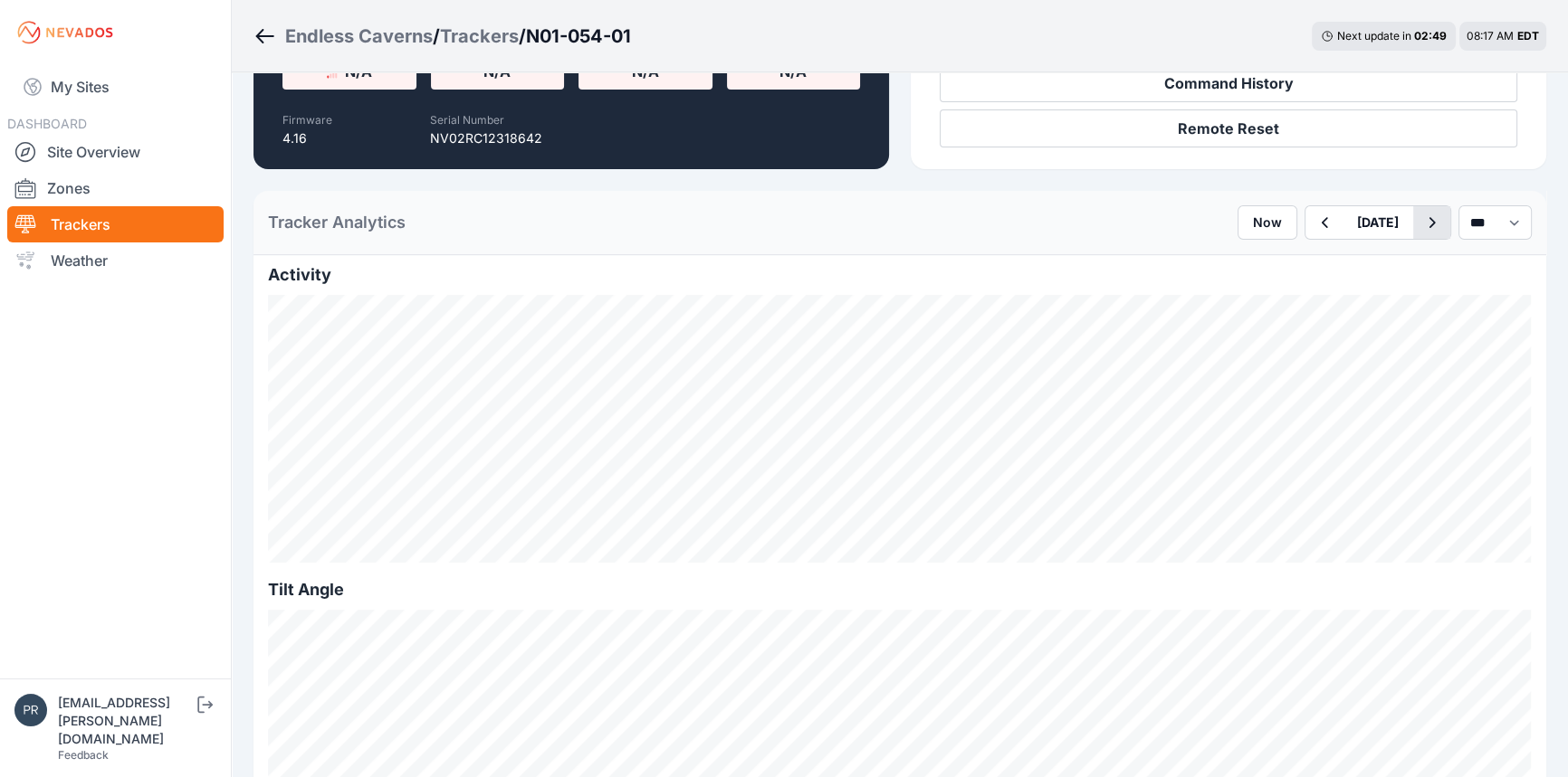
click at [1421, 230] on icon "button" at bounding box center [1432, 222] width 22 height 21
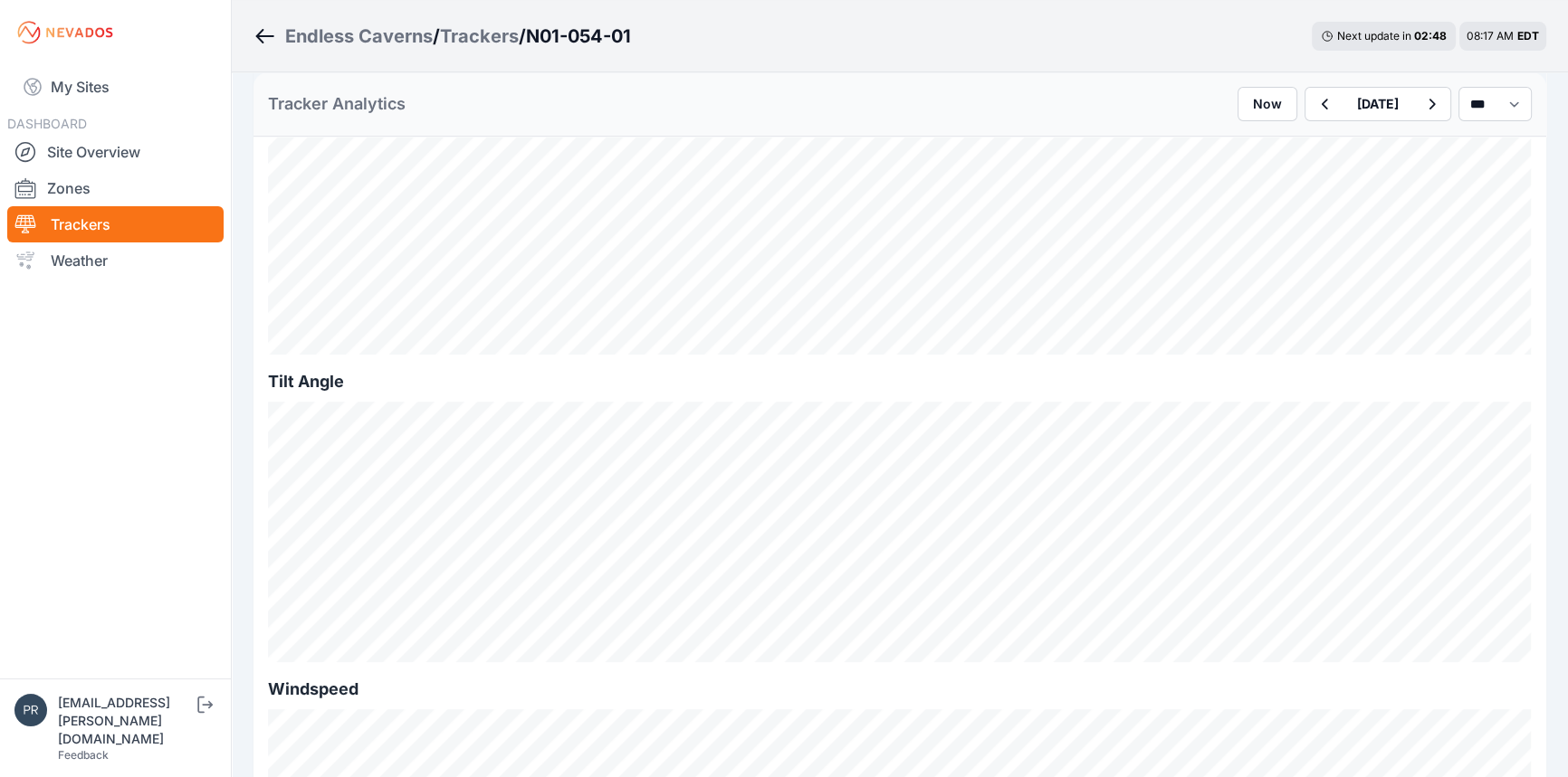
scroll to position [411, 0]
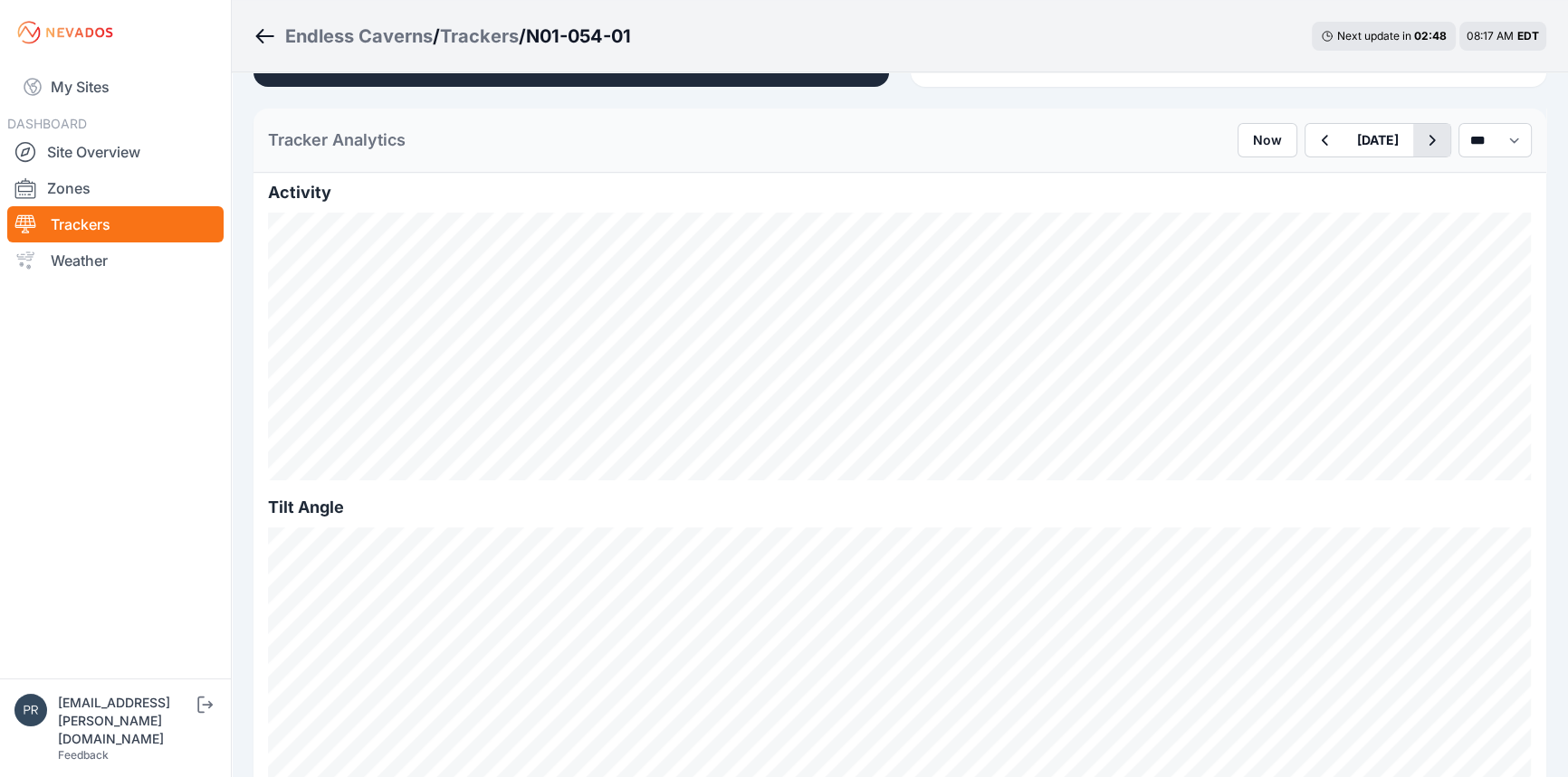
click at [1421, 141] on icon "button" at bounding box center [1432, 140] width 22 height 21
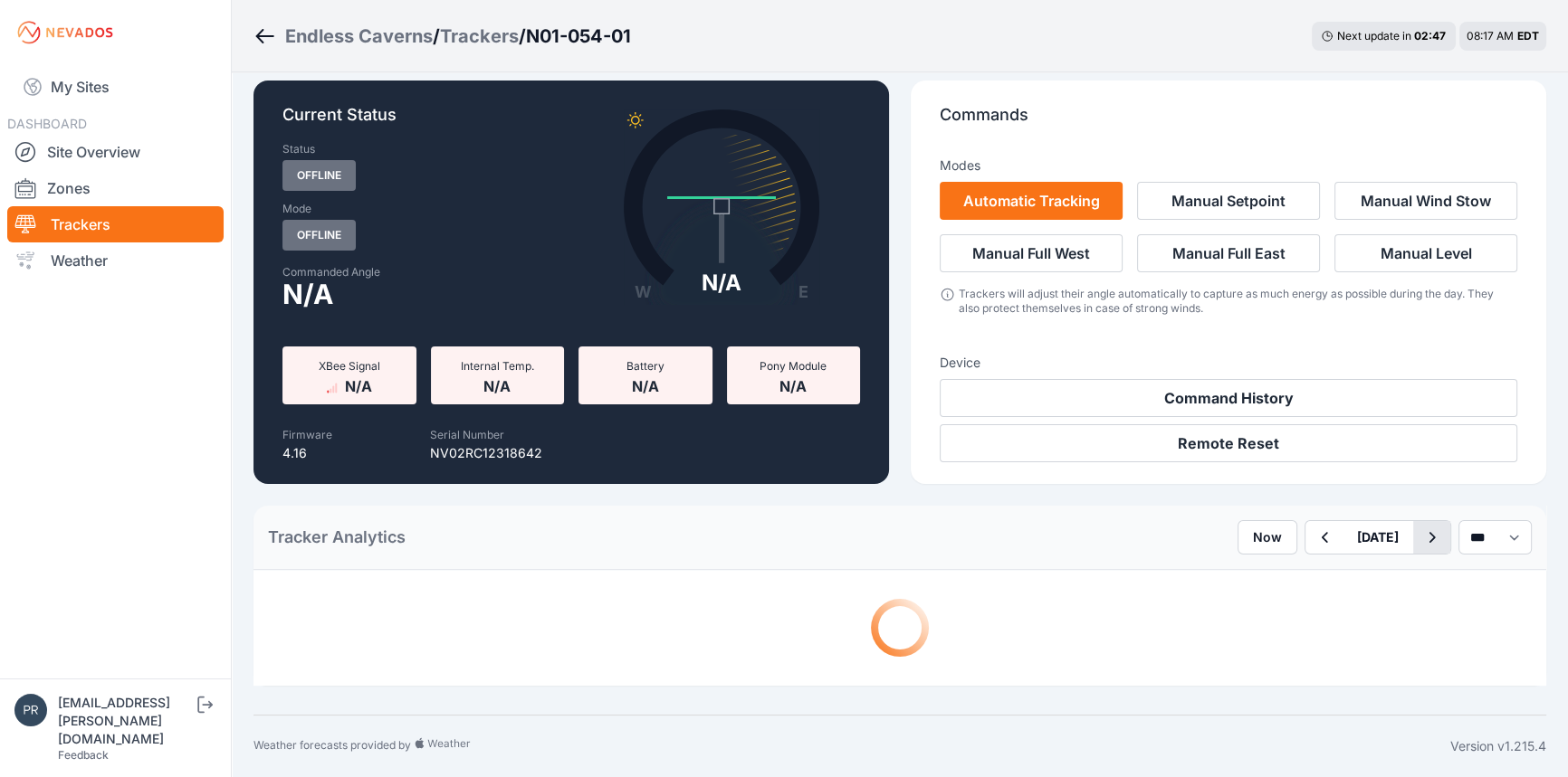
scroll to position [411, 0]
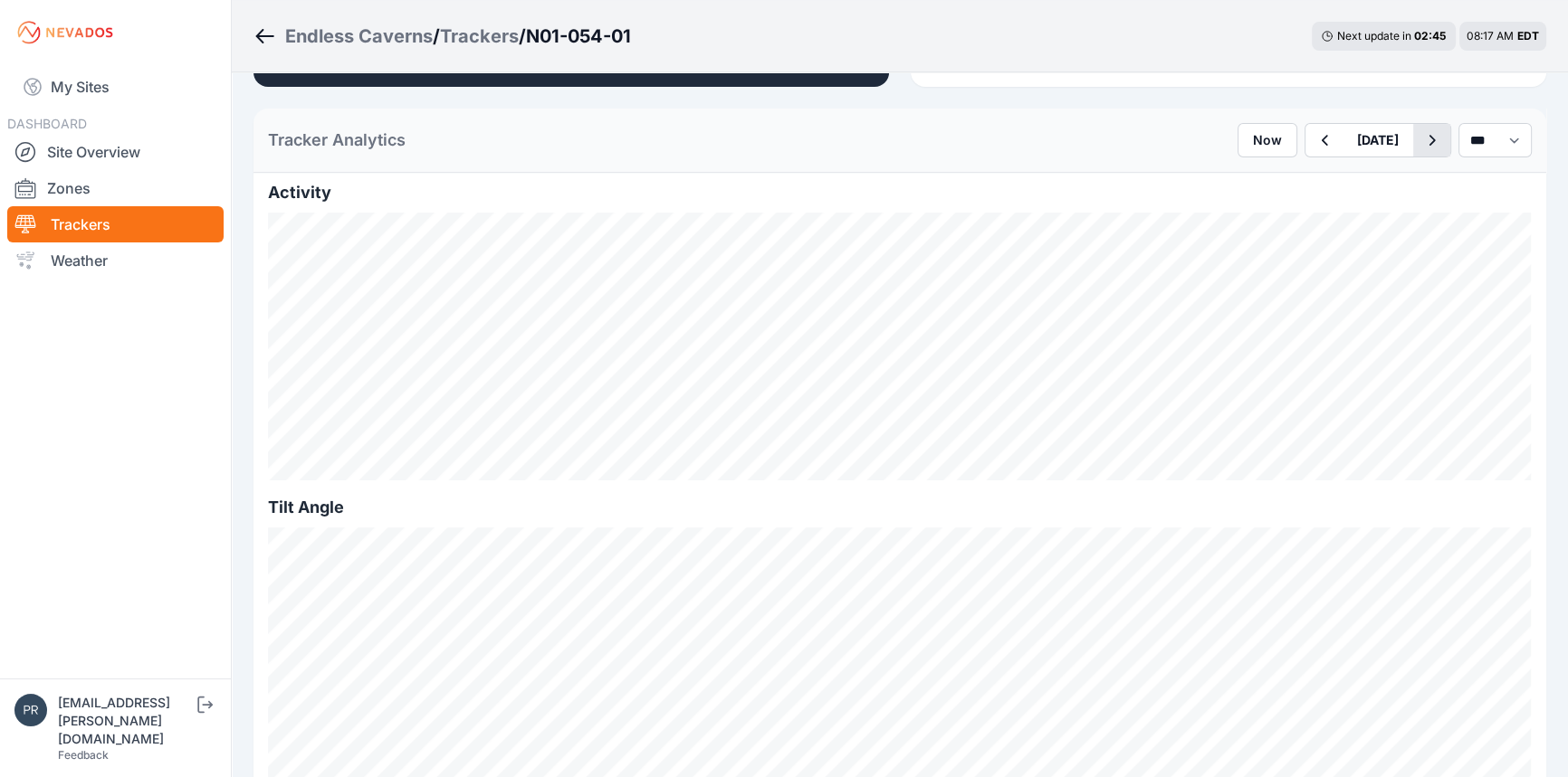
click at [1425, 154] on button "button" at bounding box center [1432, 140] width 37 height 33
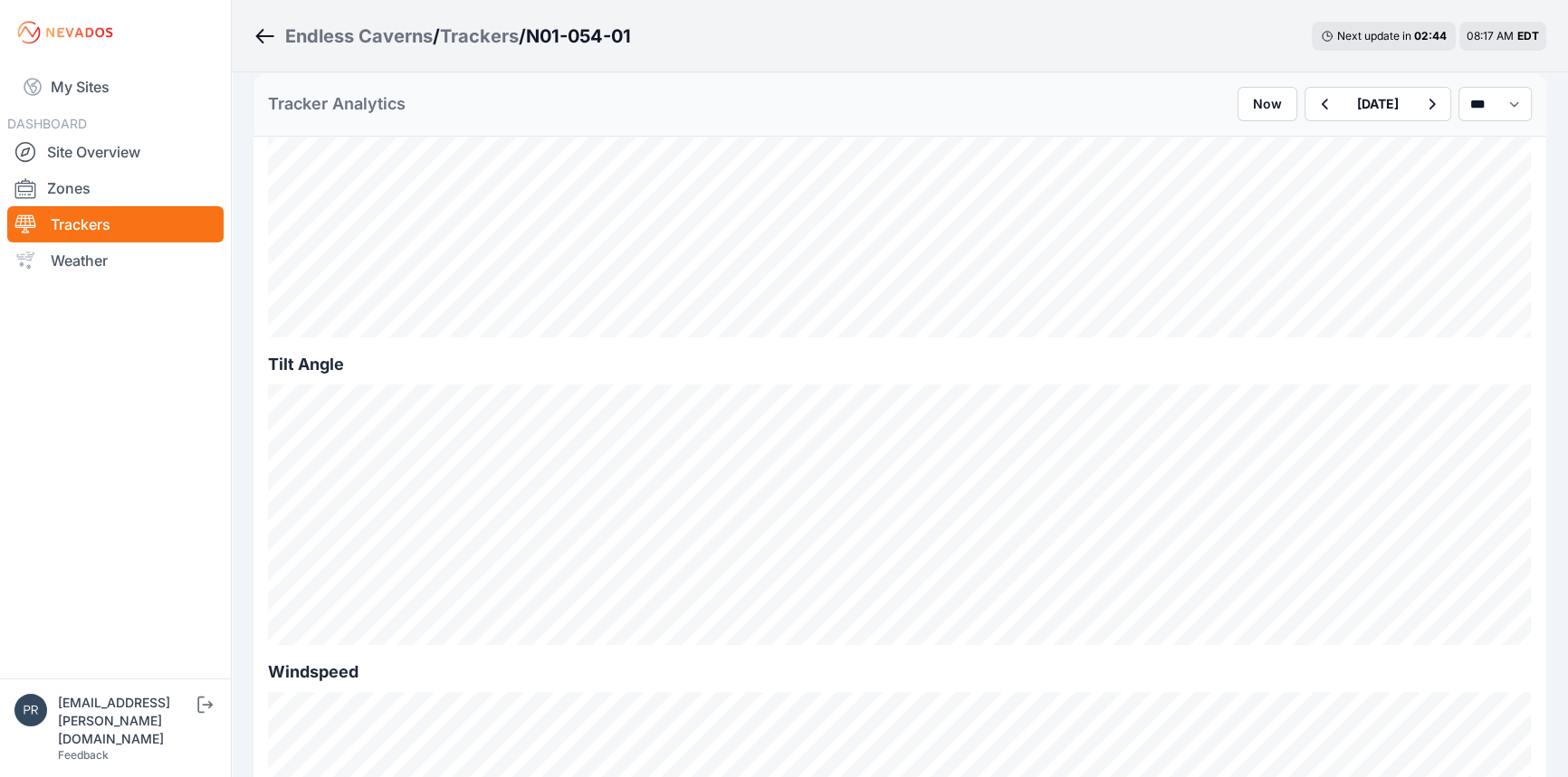
scroll to position [411, 0]
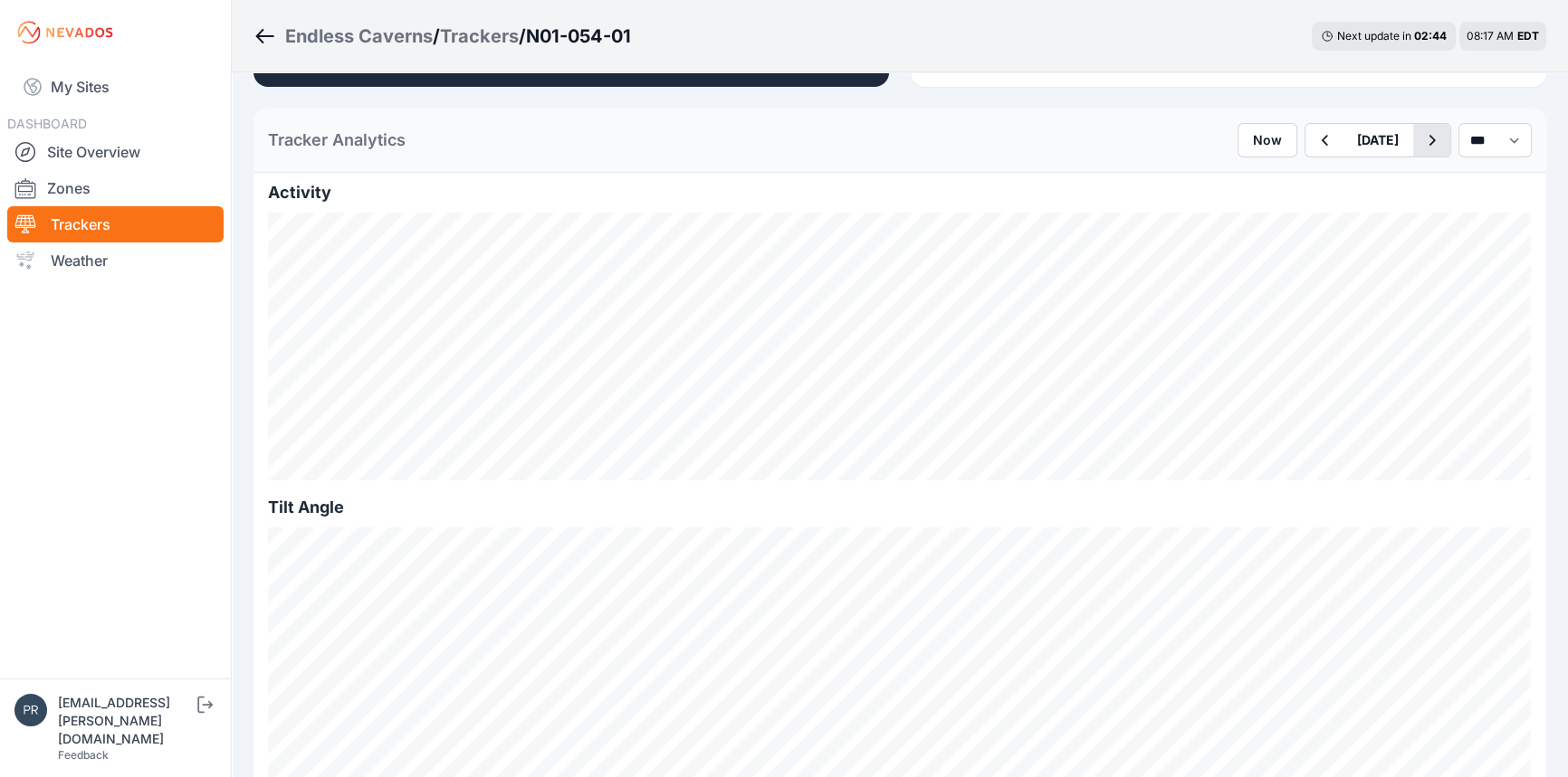
click at [1421, 138] on icon "button" at bounding box center [1432, 140] width 22 height 21
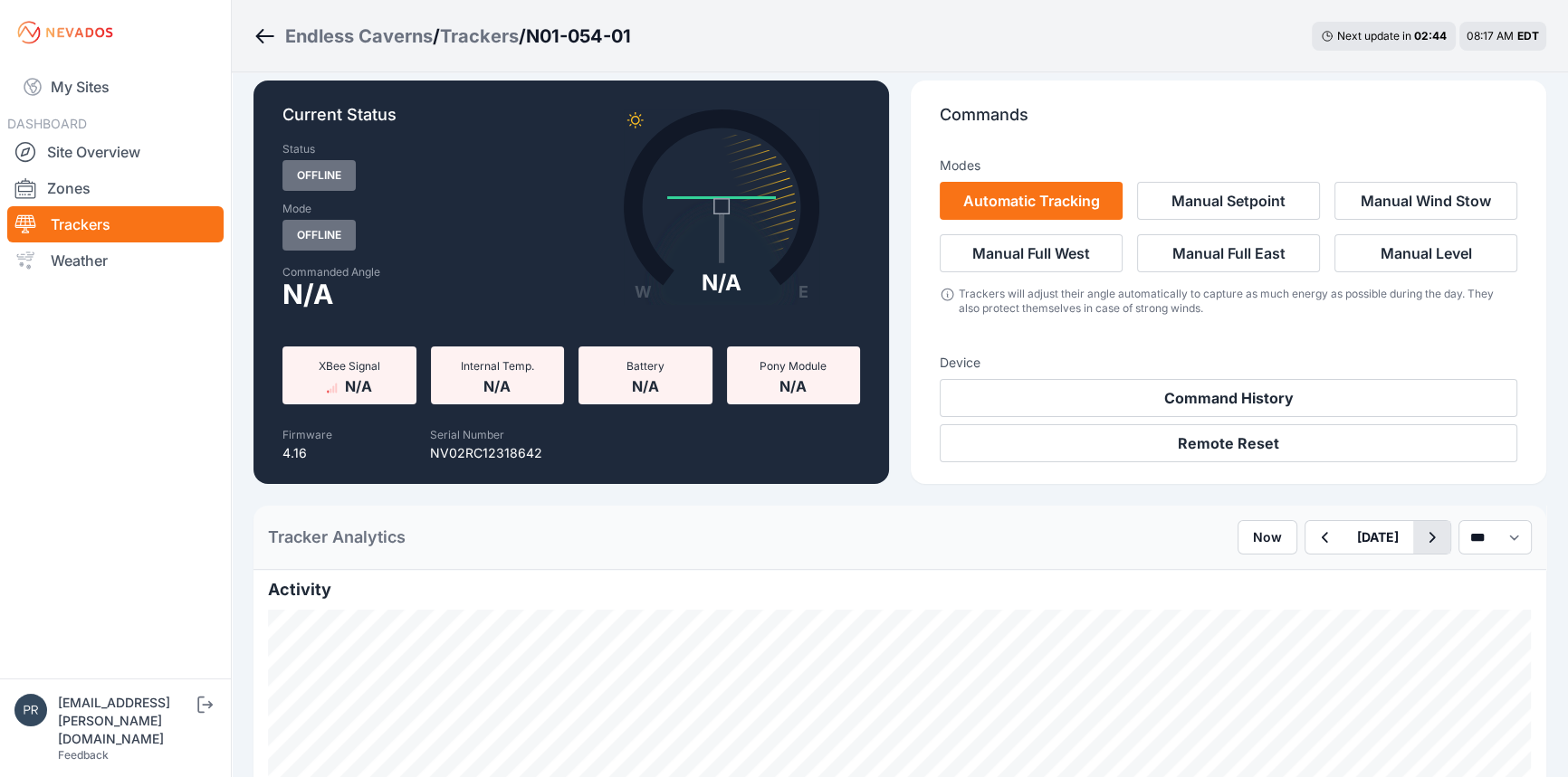
scroll to position [411, 0]
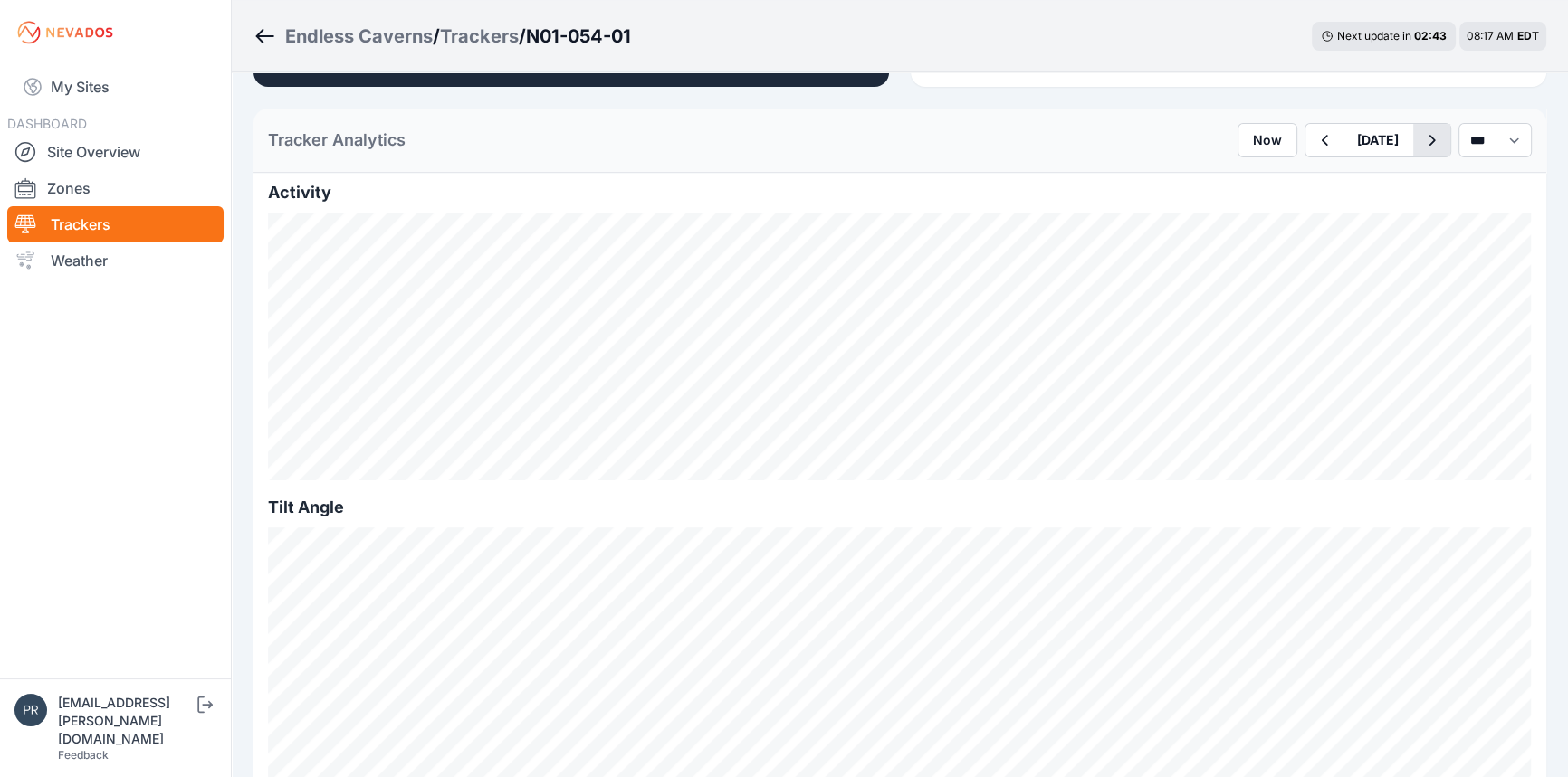
click at [1413, 154] on button "button" at bounding box center [1432, 140] width 37 height 33
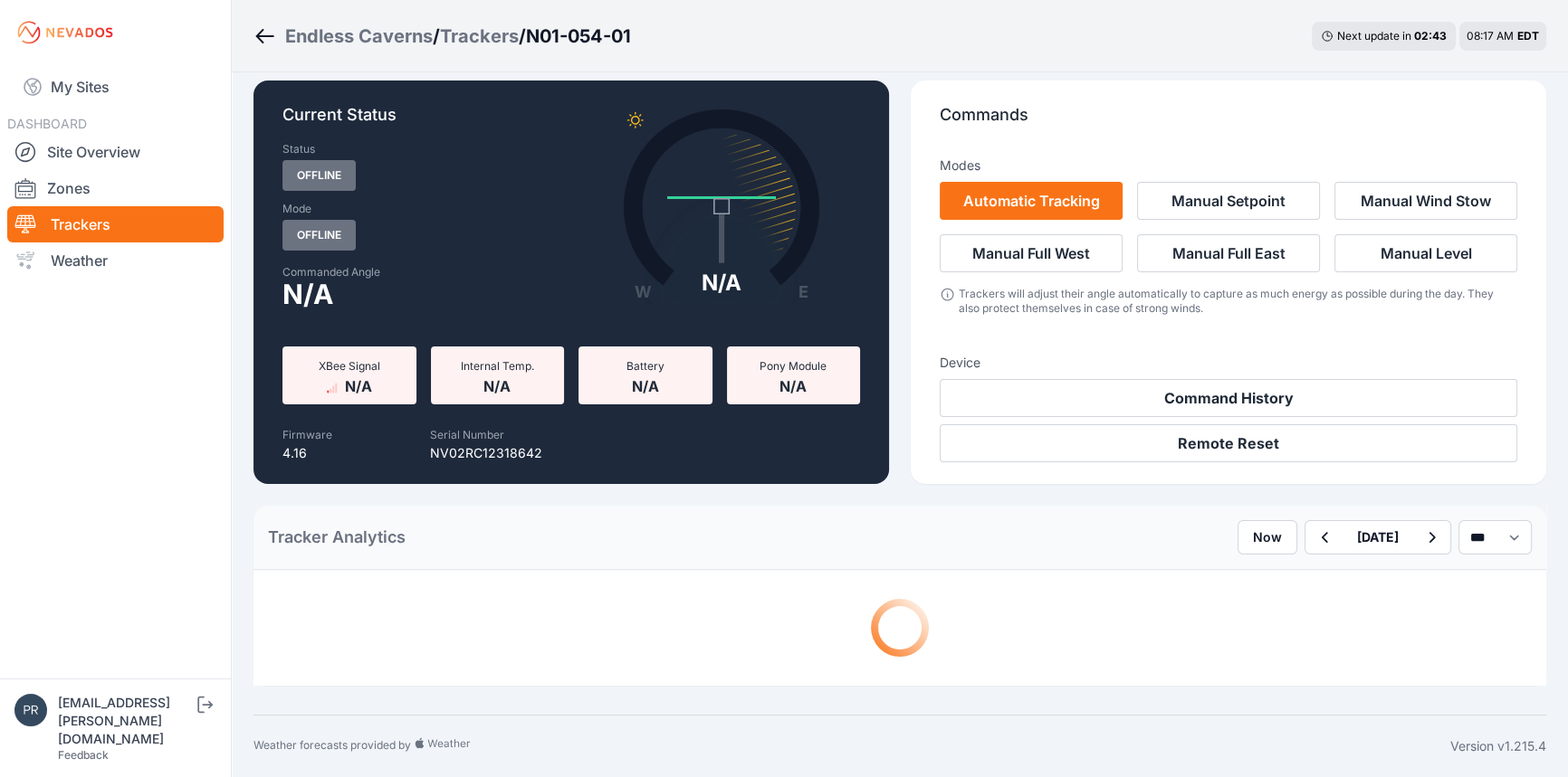
scroll to position [411, 0]
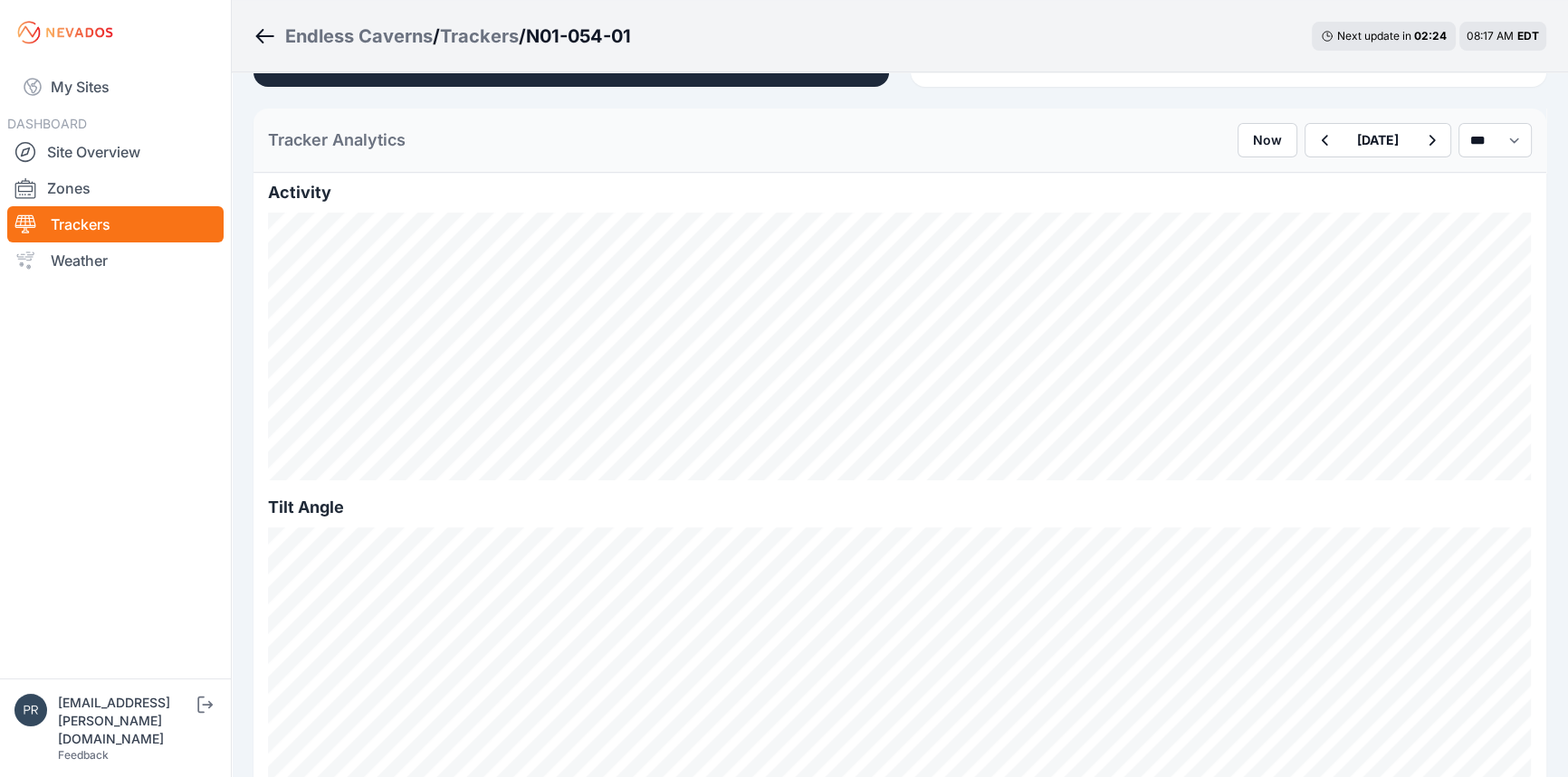
click at [80, 225] on link "Trackers" at bounding box center [116, 224] width 216 height 36
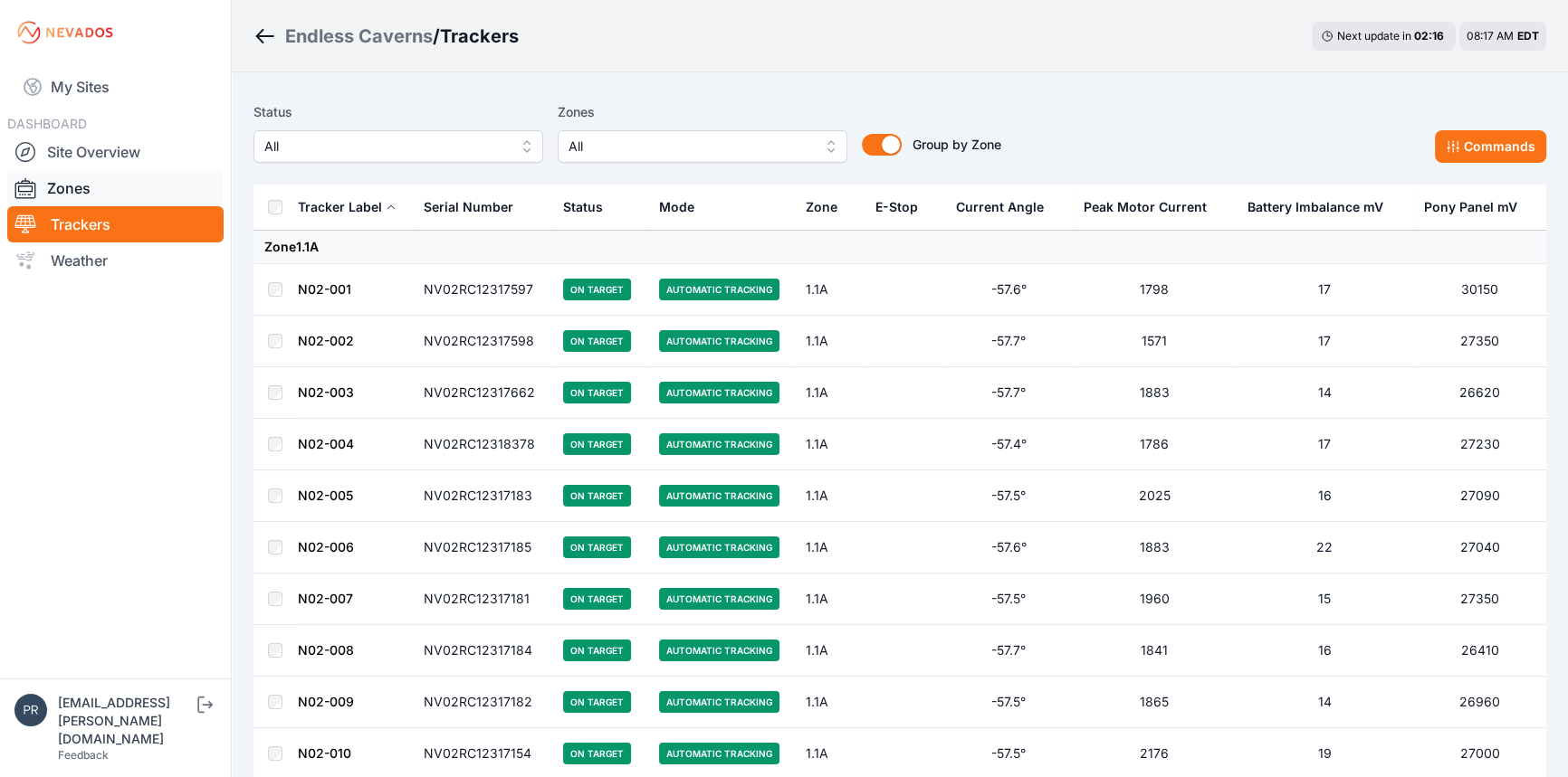
click at [120, 185] on link "Zones" at bounding box center [116, 188] width 216 height 36
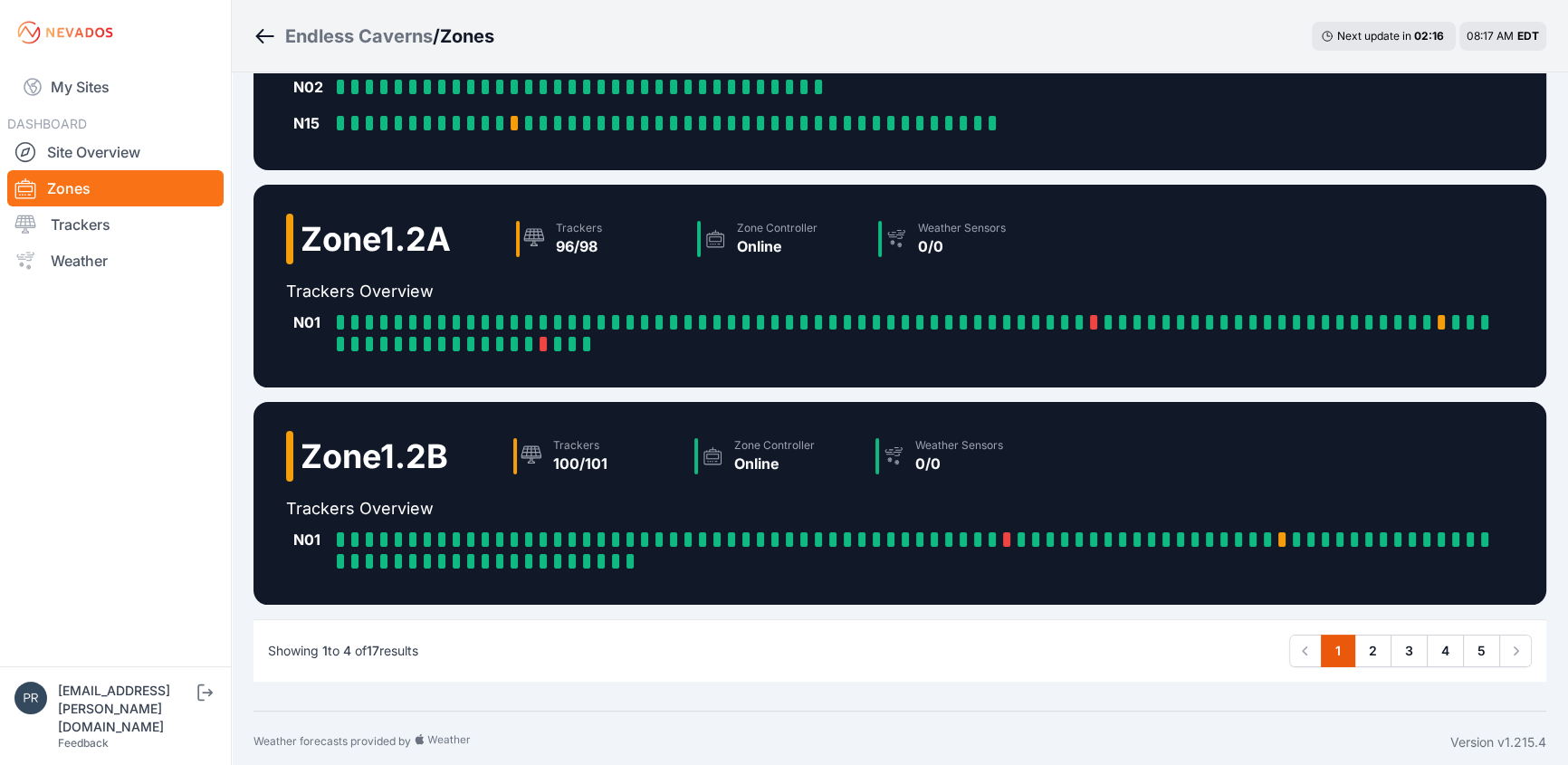
scroll to position [369, 0]
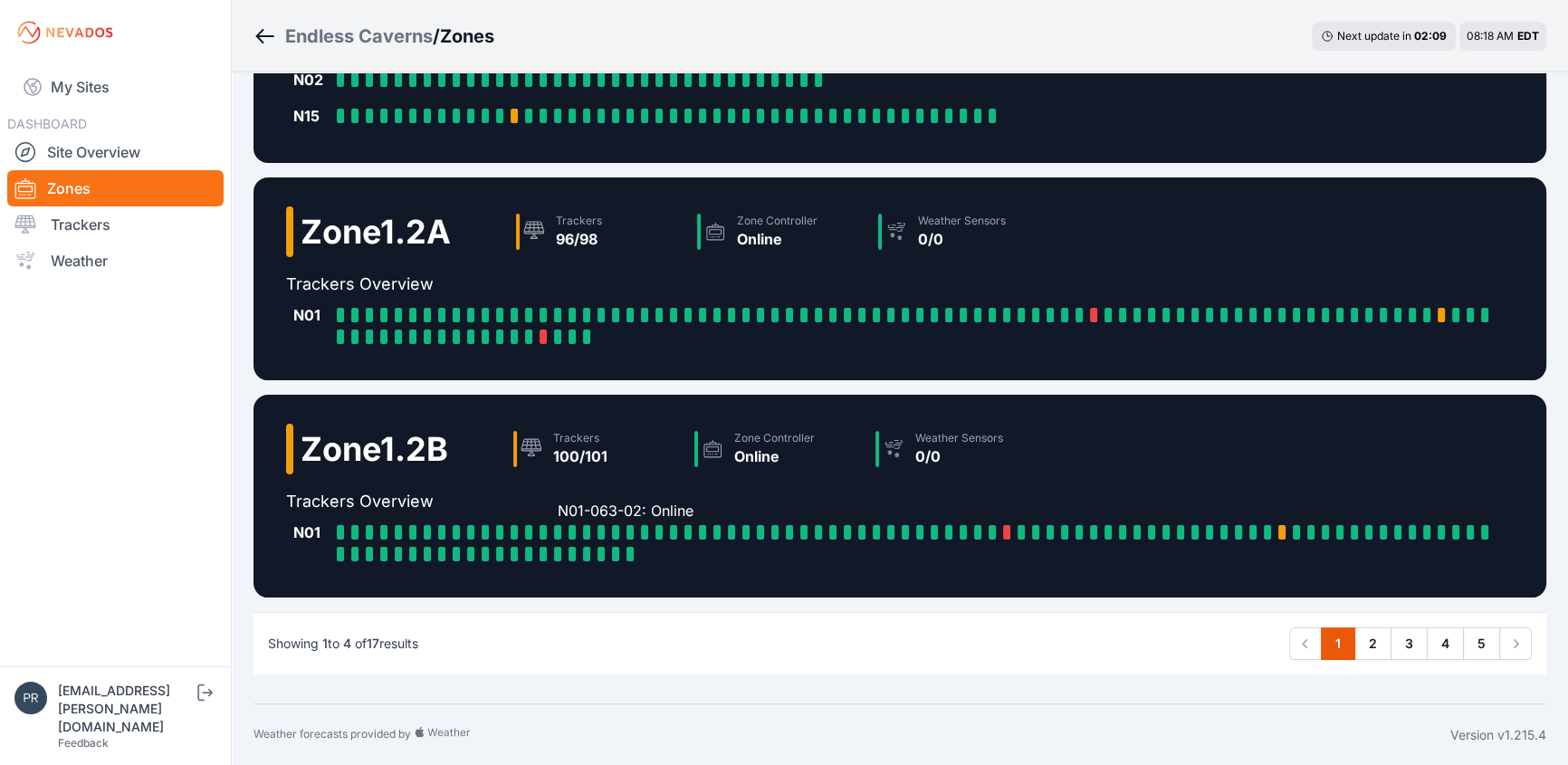
click at [556, 538] on div at bounding box center [557, 532] width 7 height 15
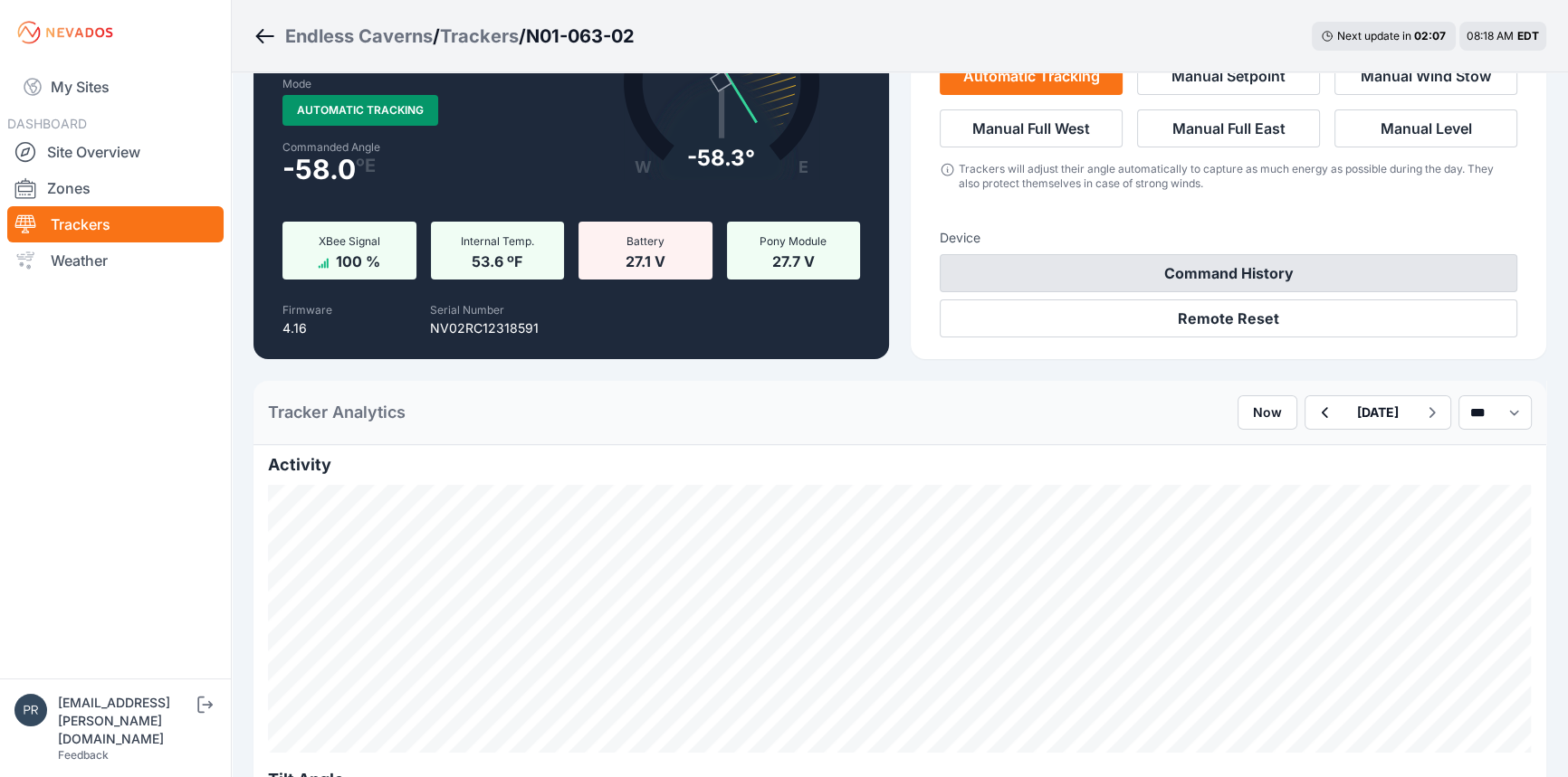
scroll to position [164, 0]
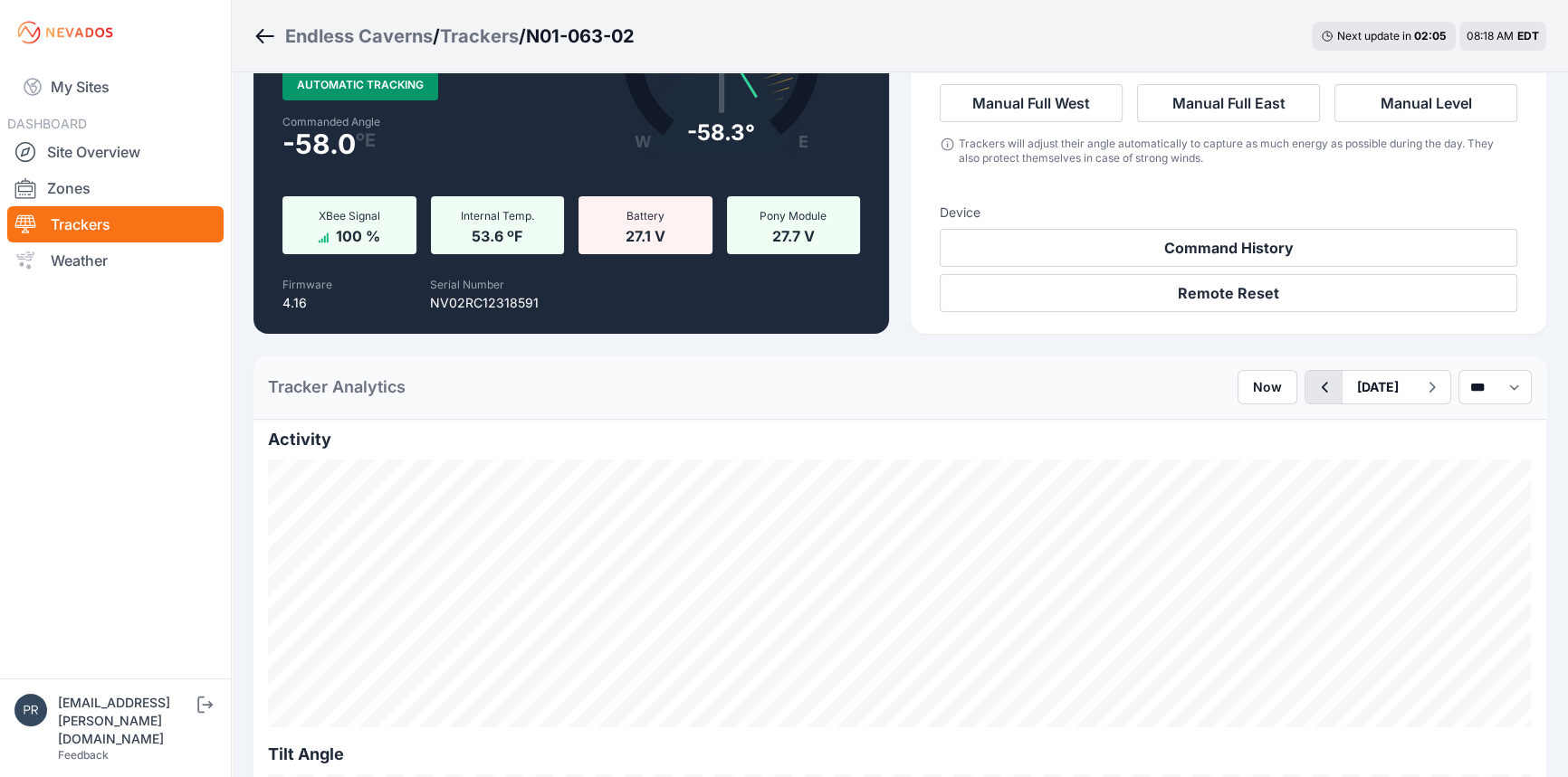
click at [1313, 391] on icon "button" at bounding box center [1324, 387] width 22 height 21
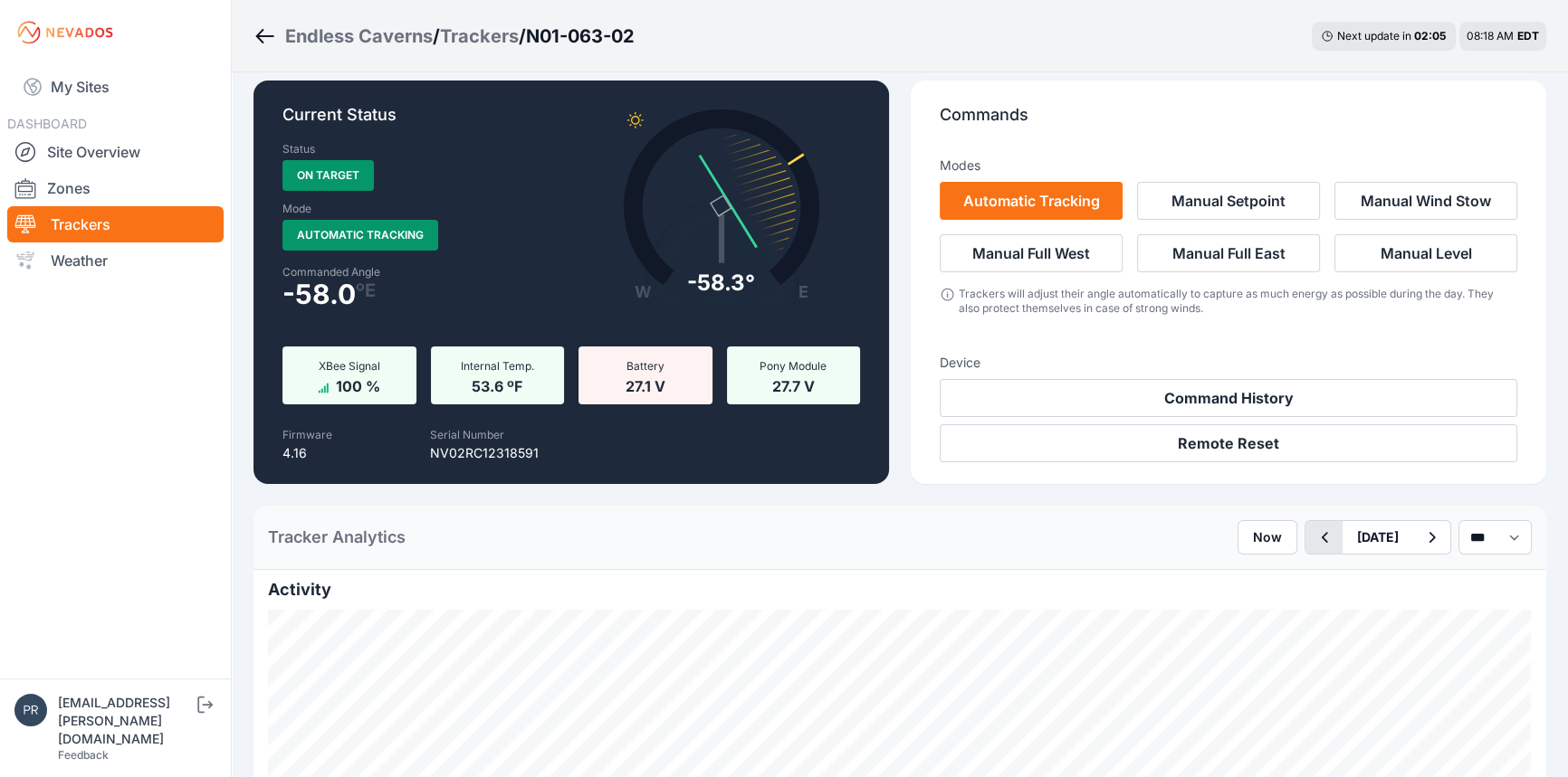
scroll to position [164, 0]
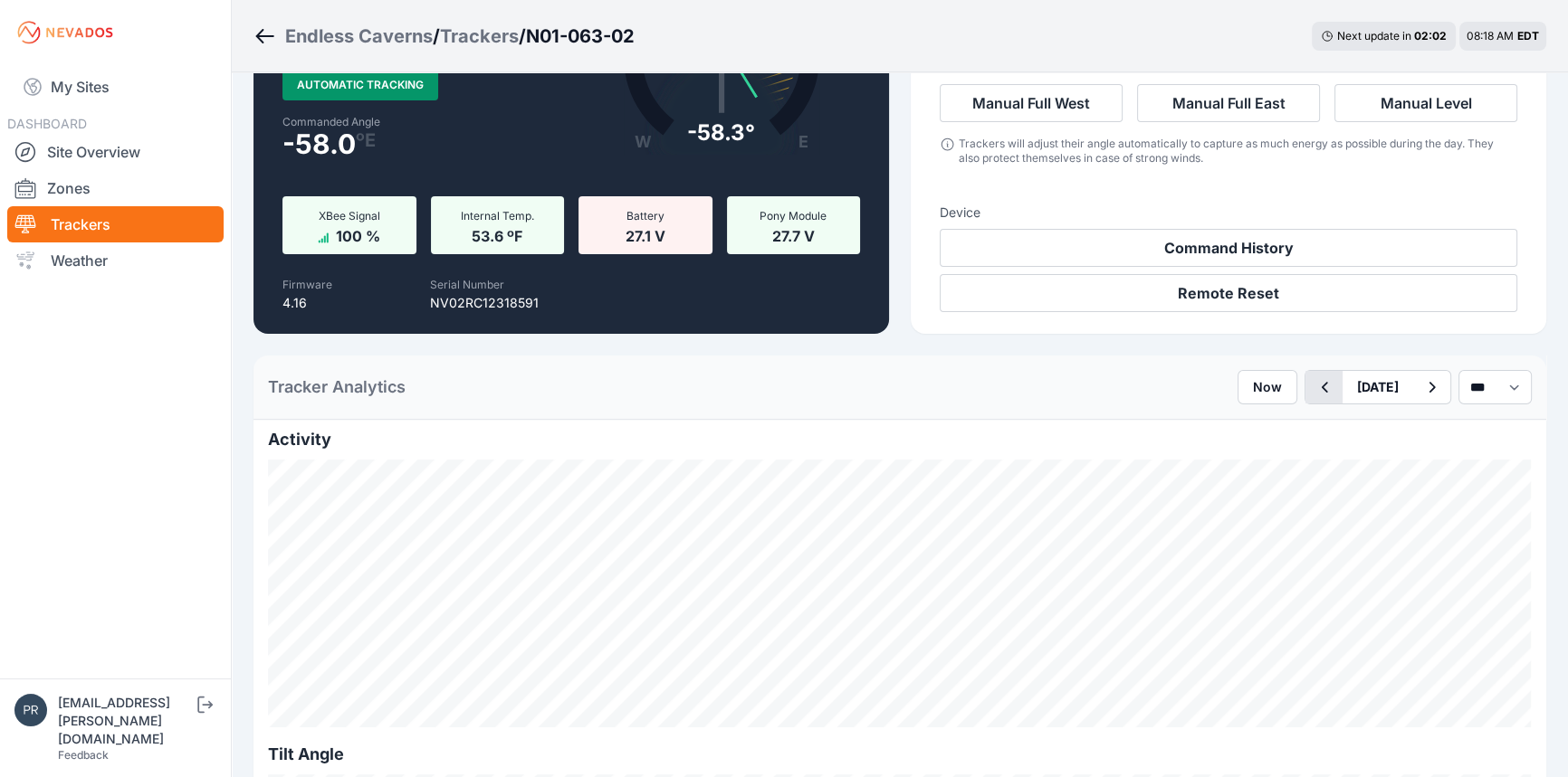
click at [1313, 391] on icon "button" at bounding box center [1324, 387] width 22 height 21
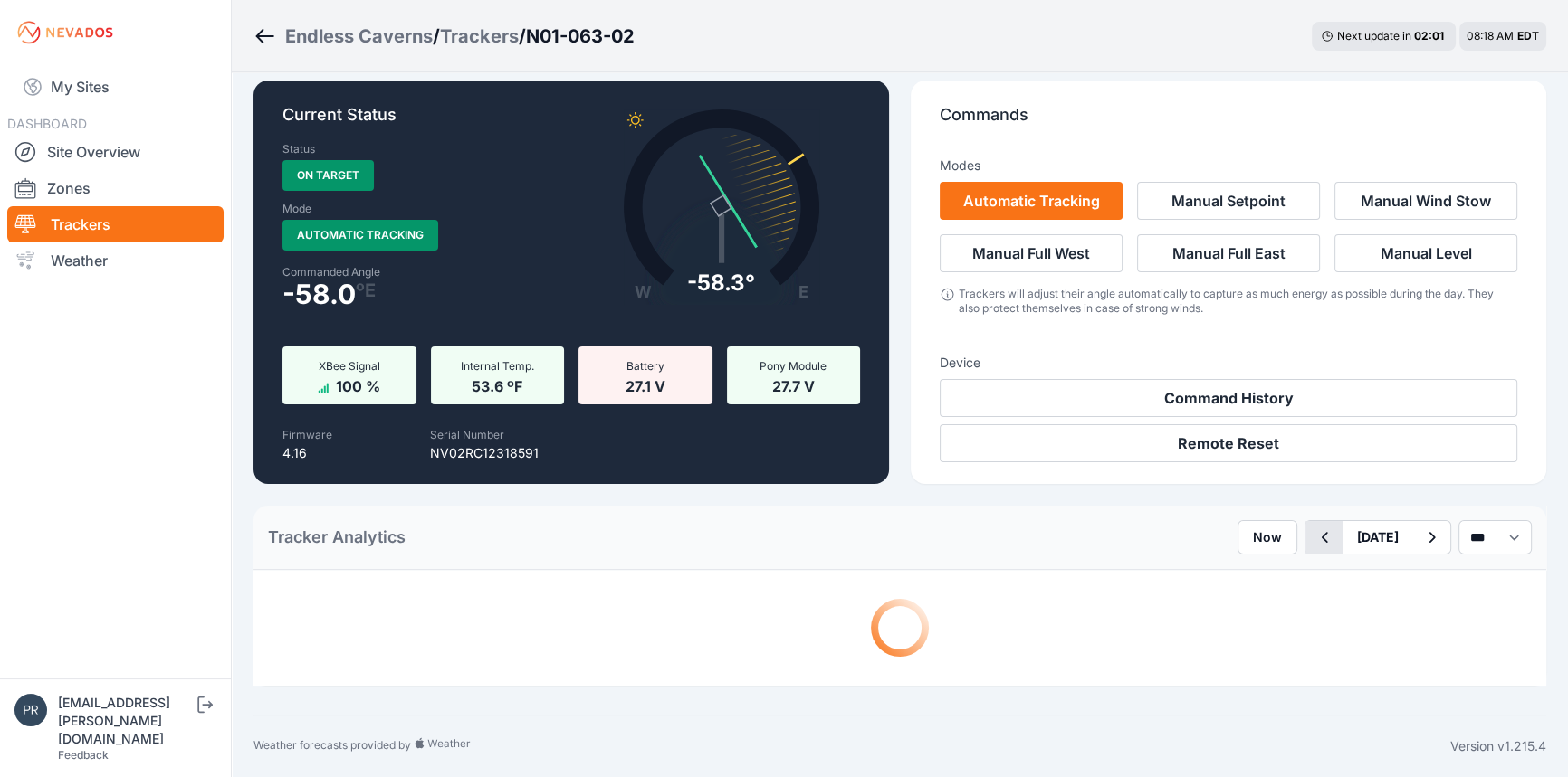
scroll to position [164, 0]
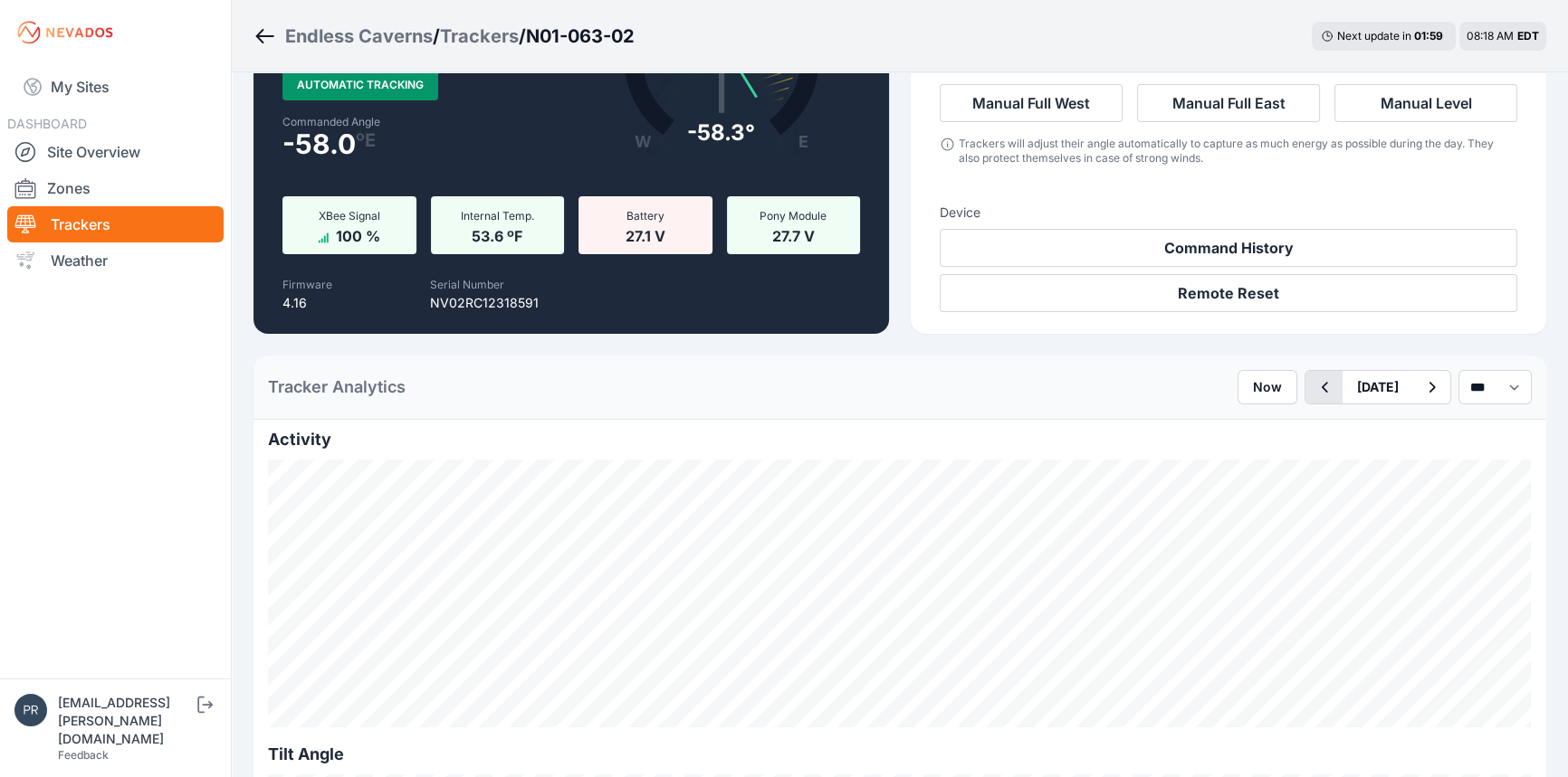
click at [1313, 388] on icon "button" at bounding box center [1324, 387] width 22 height 21
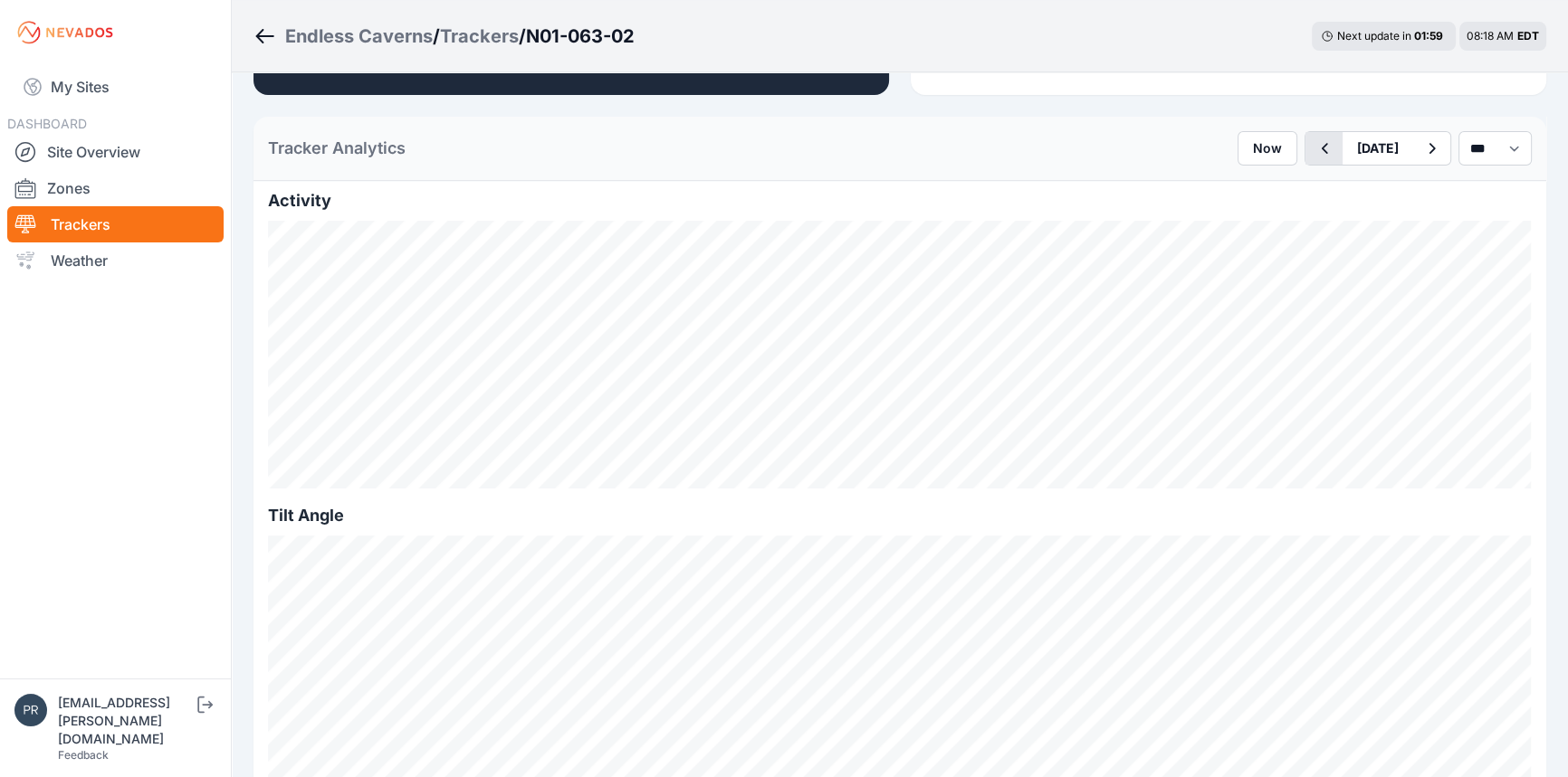
scroll to position [411, 0]
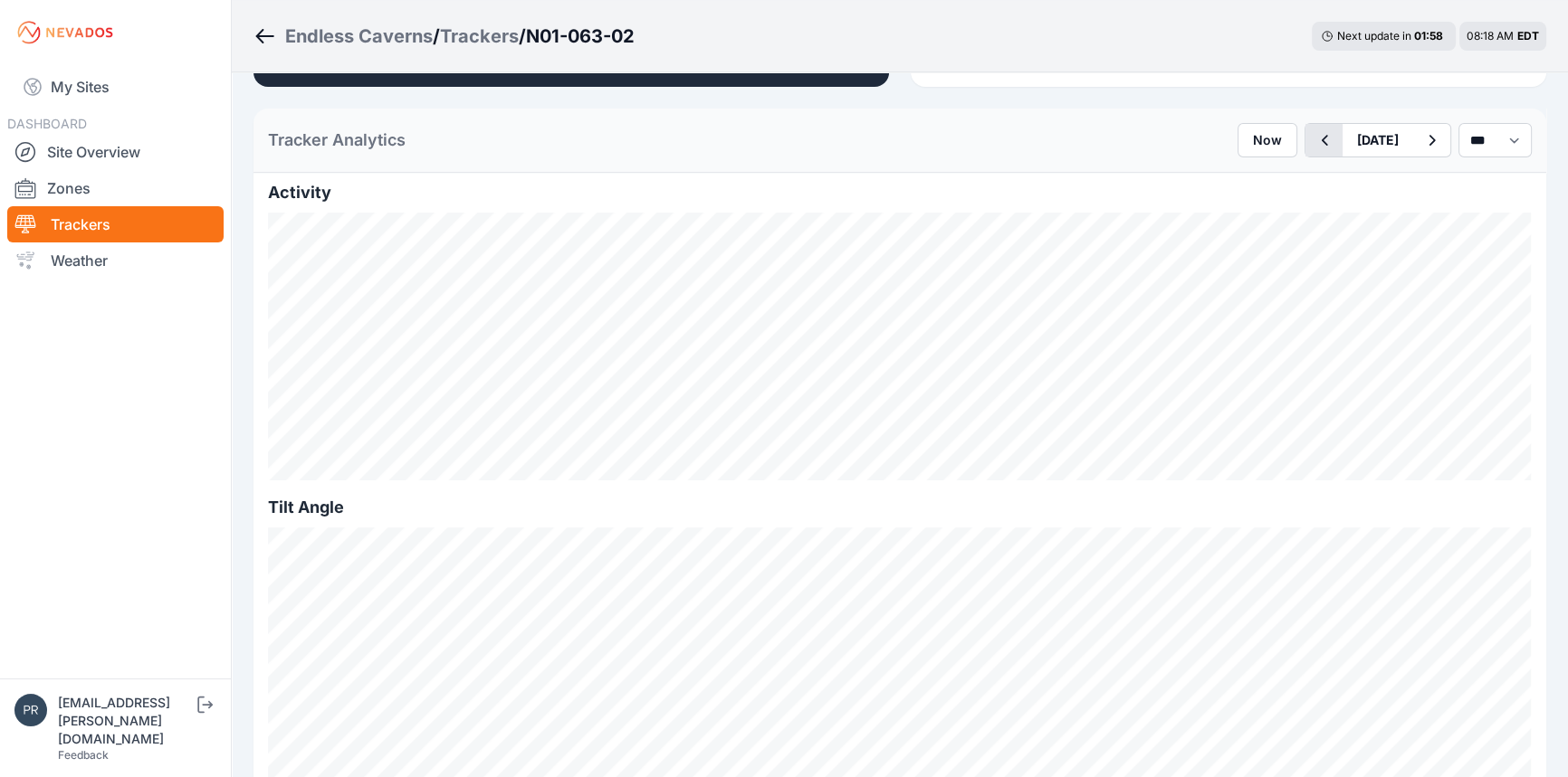
click at [1322, 143] on icon "button" at bounding box center [1325, 141] width 7 height 11
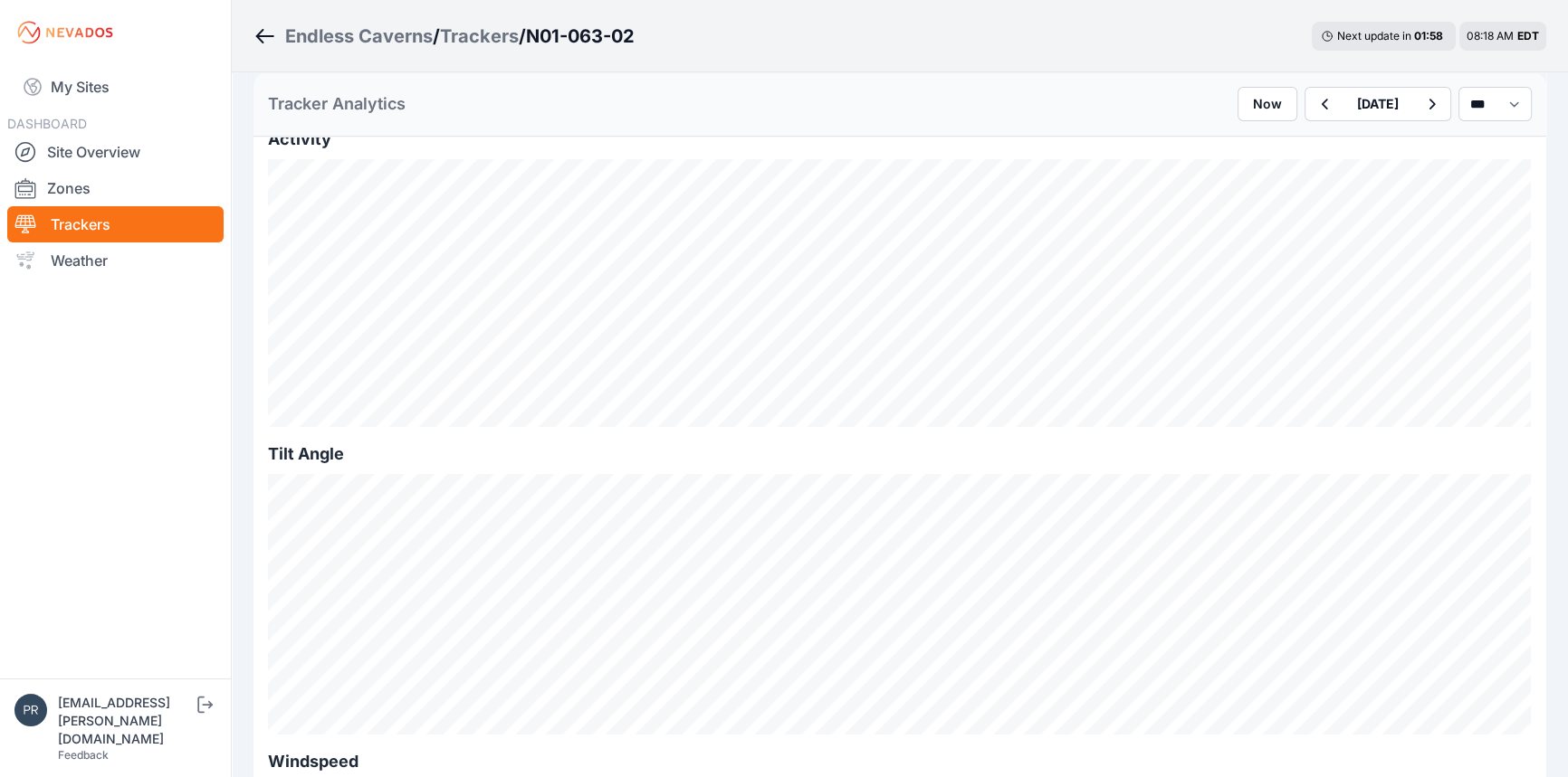
scroll to position [493, 0]
click at [1313, 101] on icon "button" at bounding box center [1324, 103] width 22 height 21
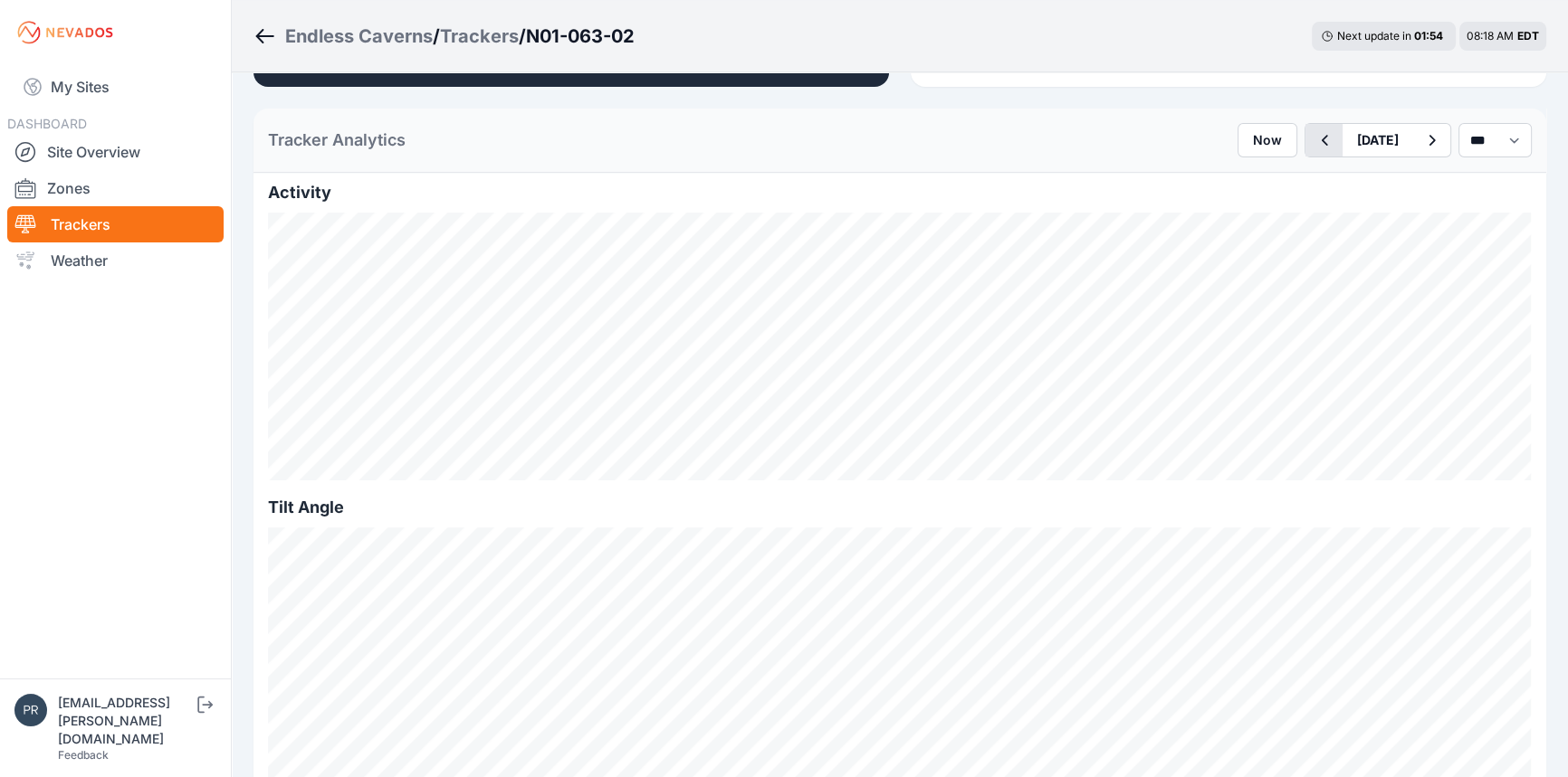
click at [1313, 136] on icon "button" at bounding box center [1324, 140] width 22 height 21
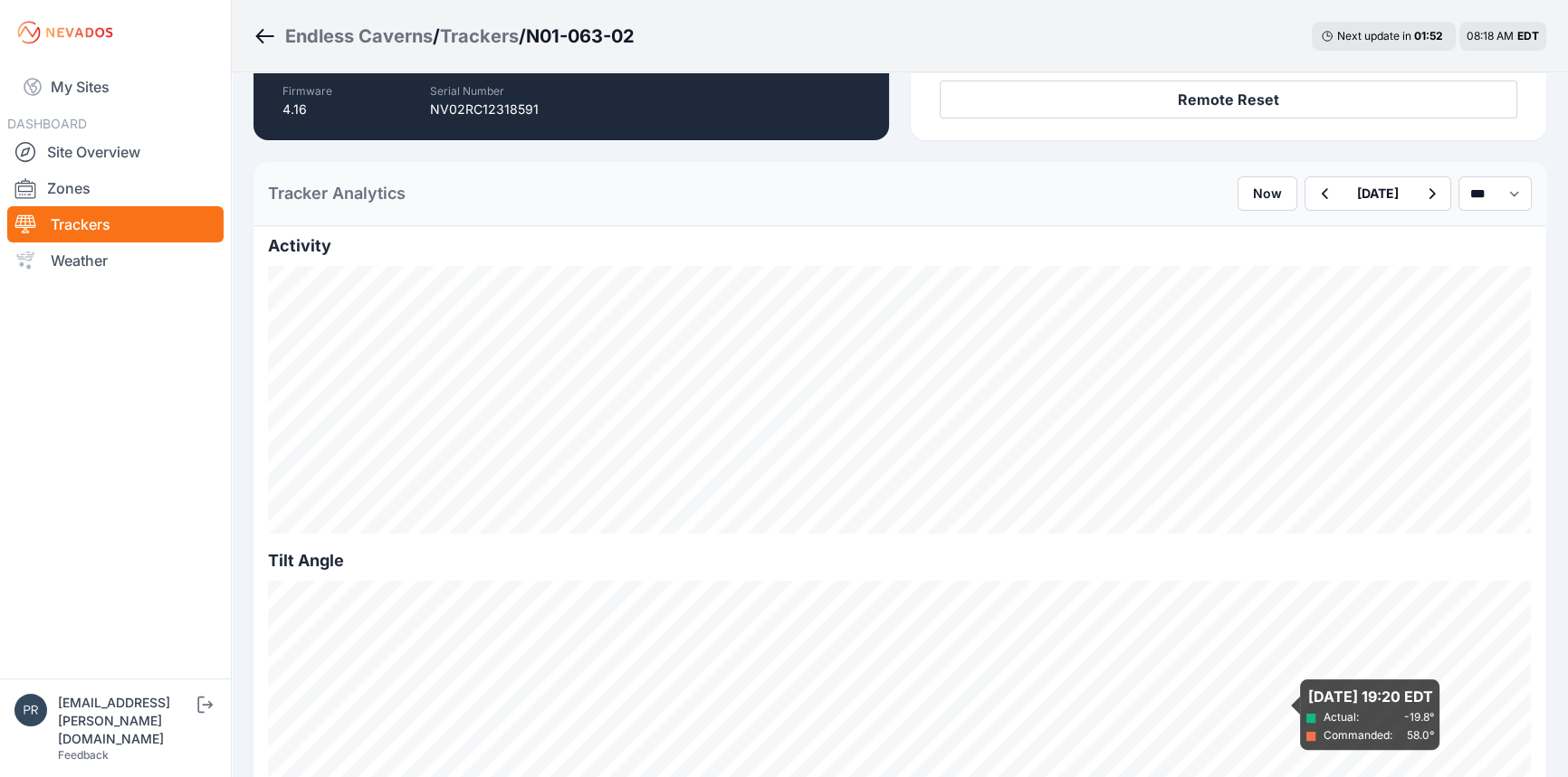
scroll to position [329, 0]
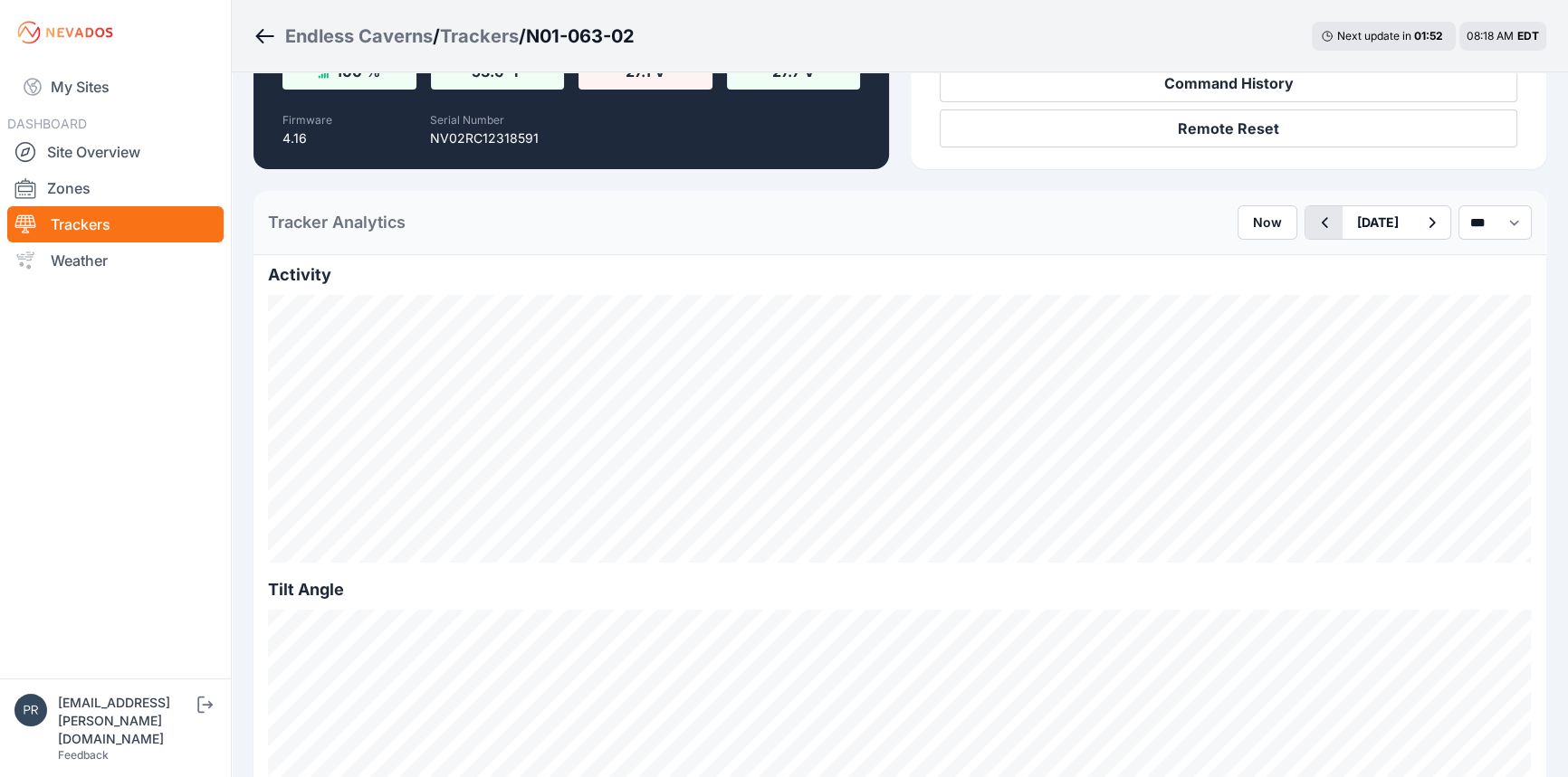
click at [1305, 218] on button "button" at bounding box center [1324, 222] width 37 height 33
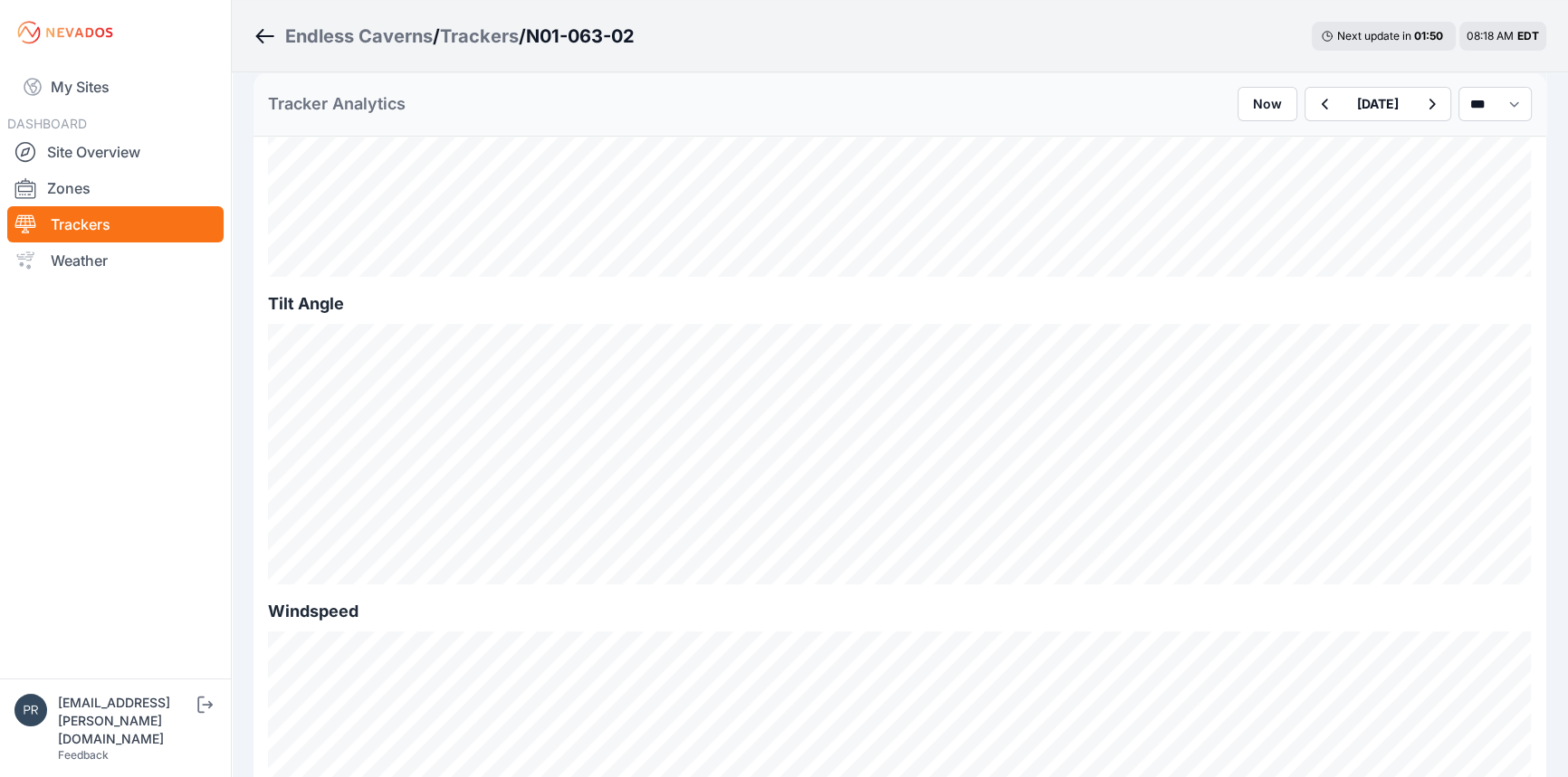
scroll to position [329, 0]
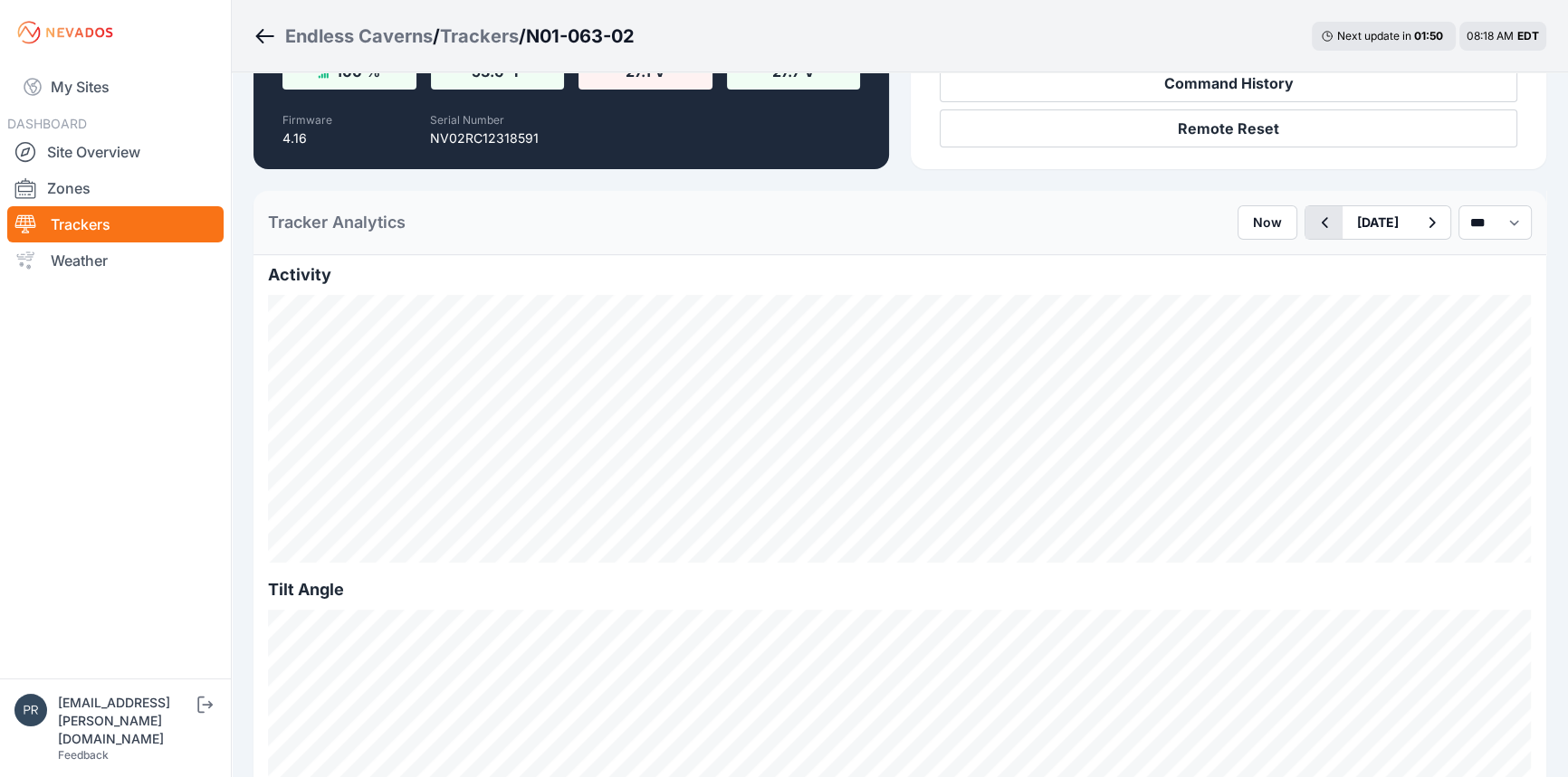
click at [1313, 227] on icon "button" at bounding box center [1324, 222] width 22 height 21
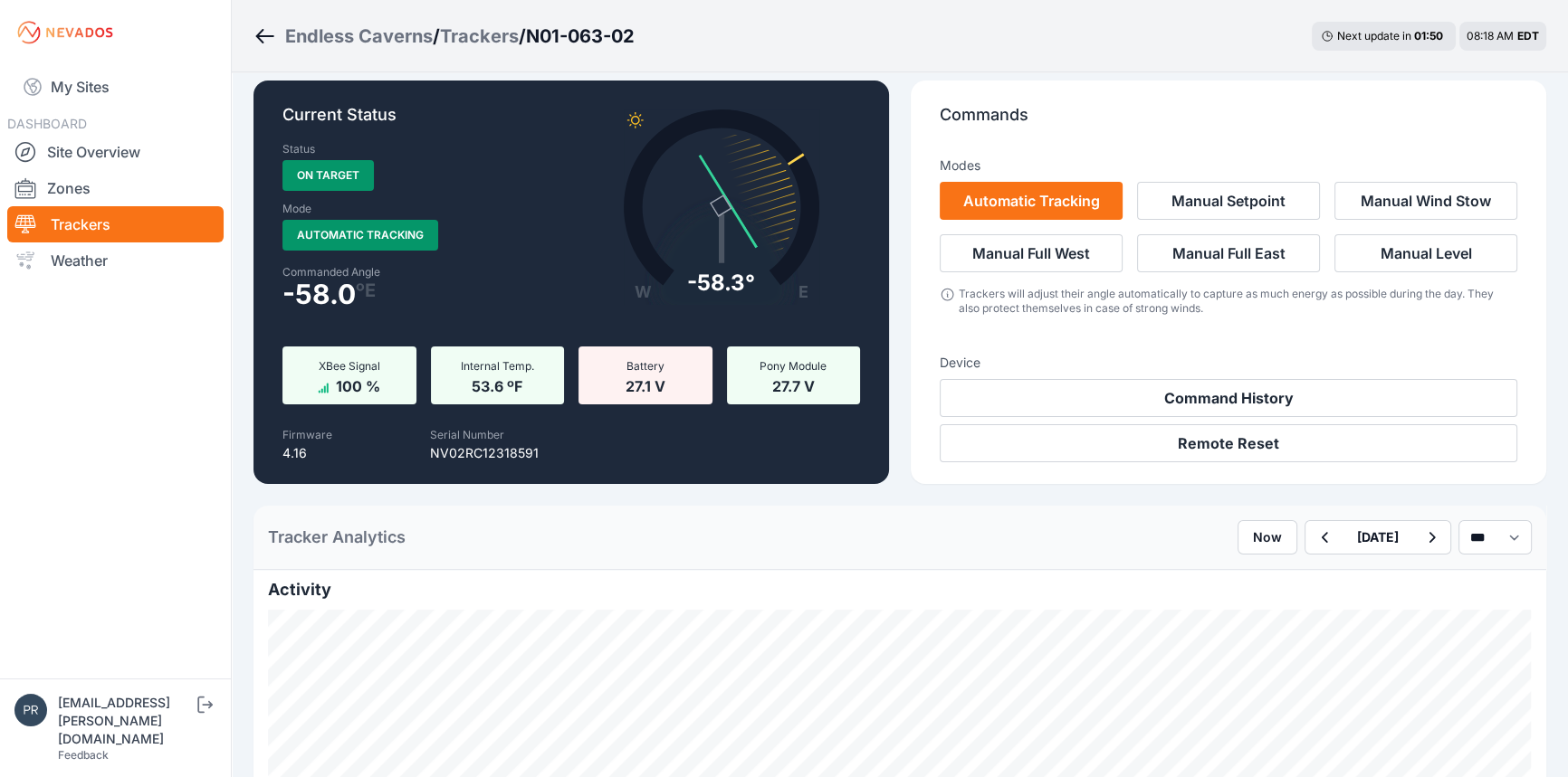
scroll to position [329, 0]
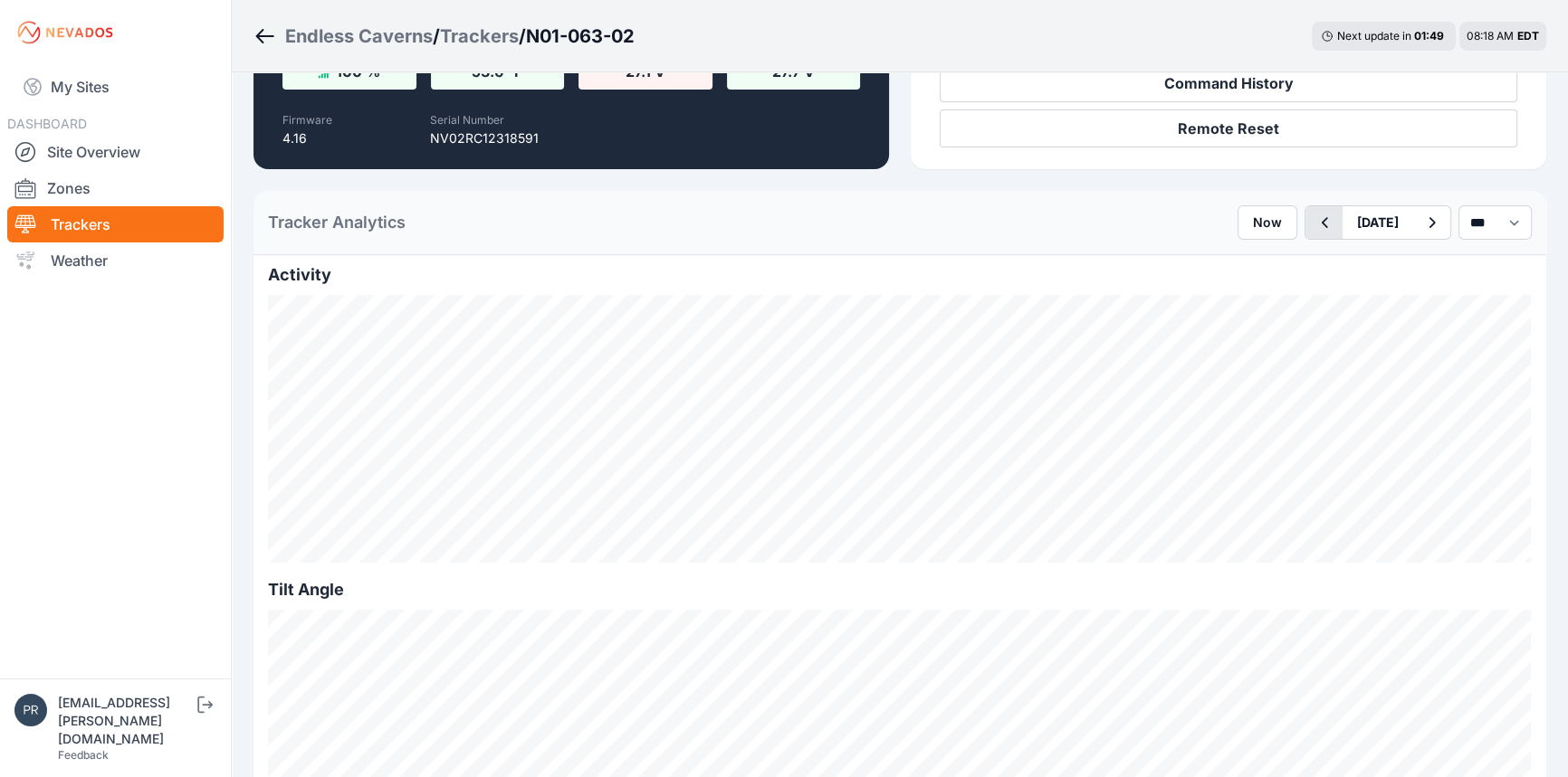
click at [1305, 234] on button "button" at bounding box center [1324, 222] width 37 height 33
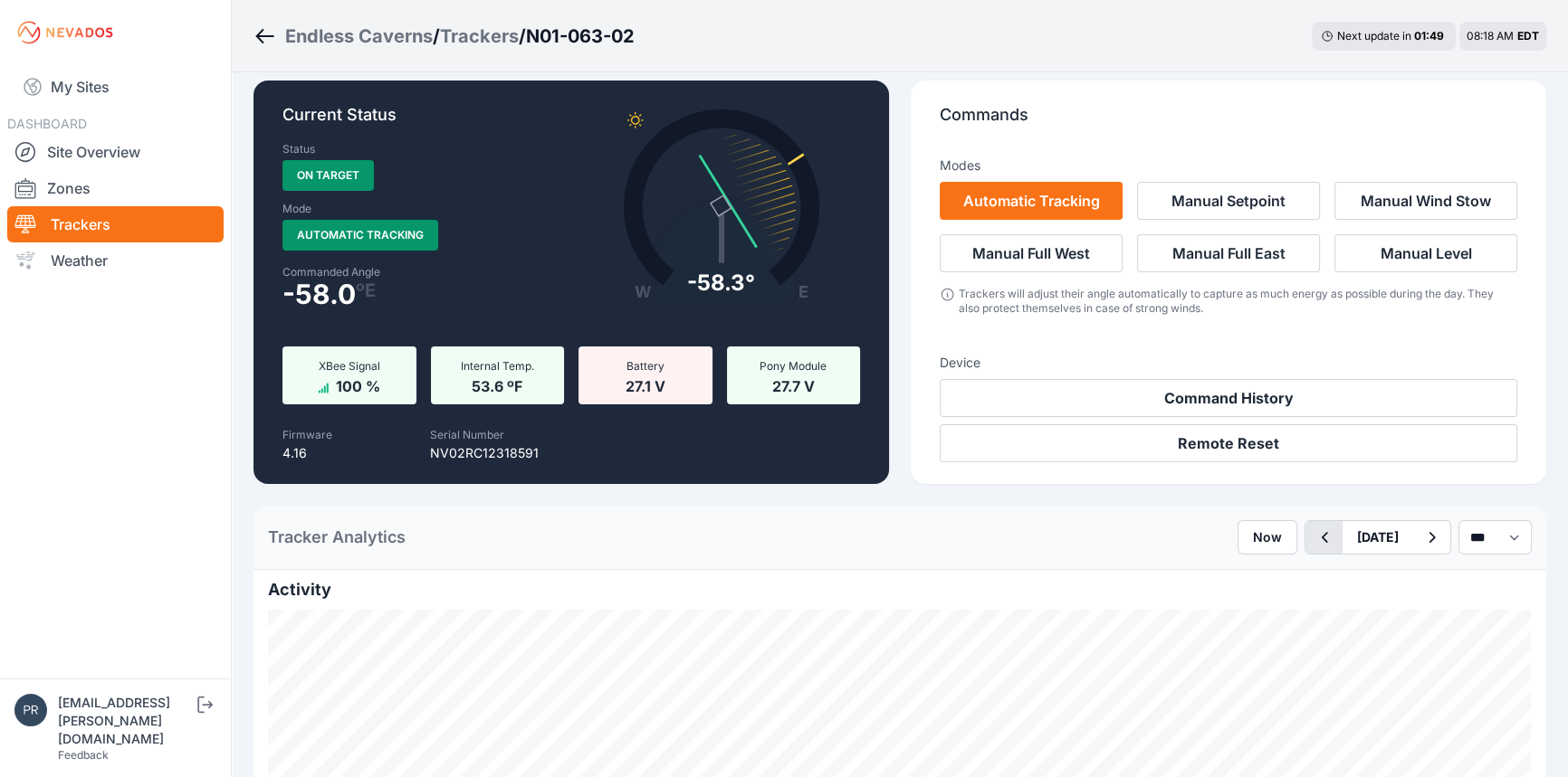
scroll to position [329, 0]
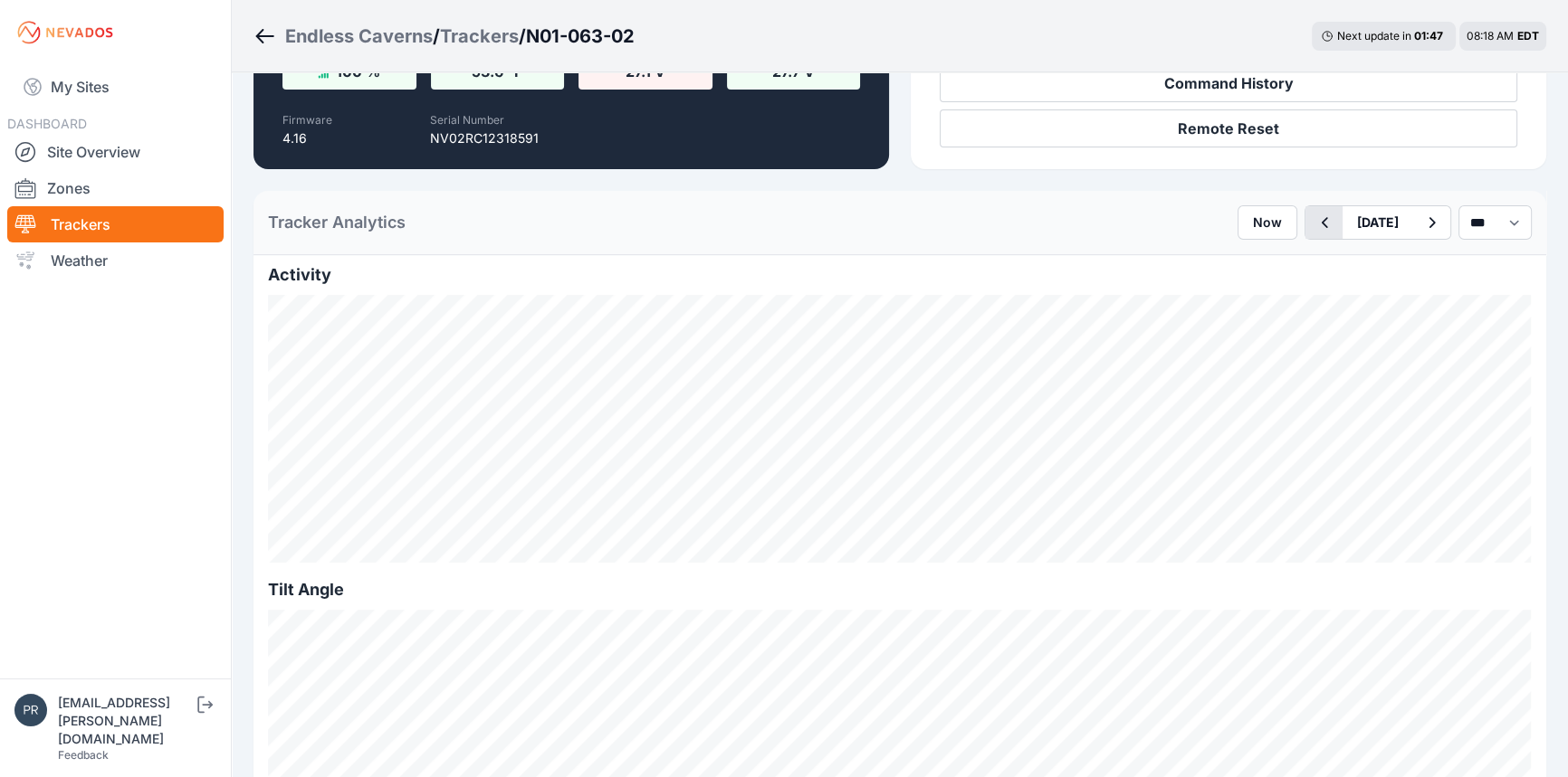
click at [1313, 225] on icon "button" at bounding box center [1324, 222] width 22 height 21
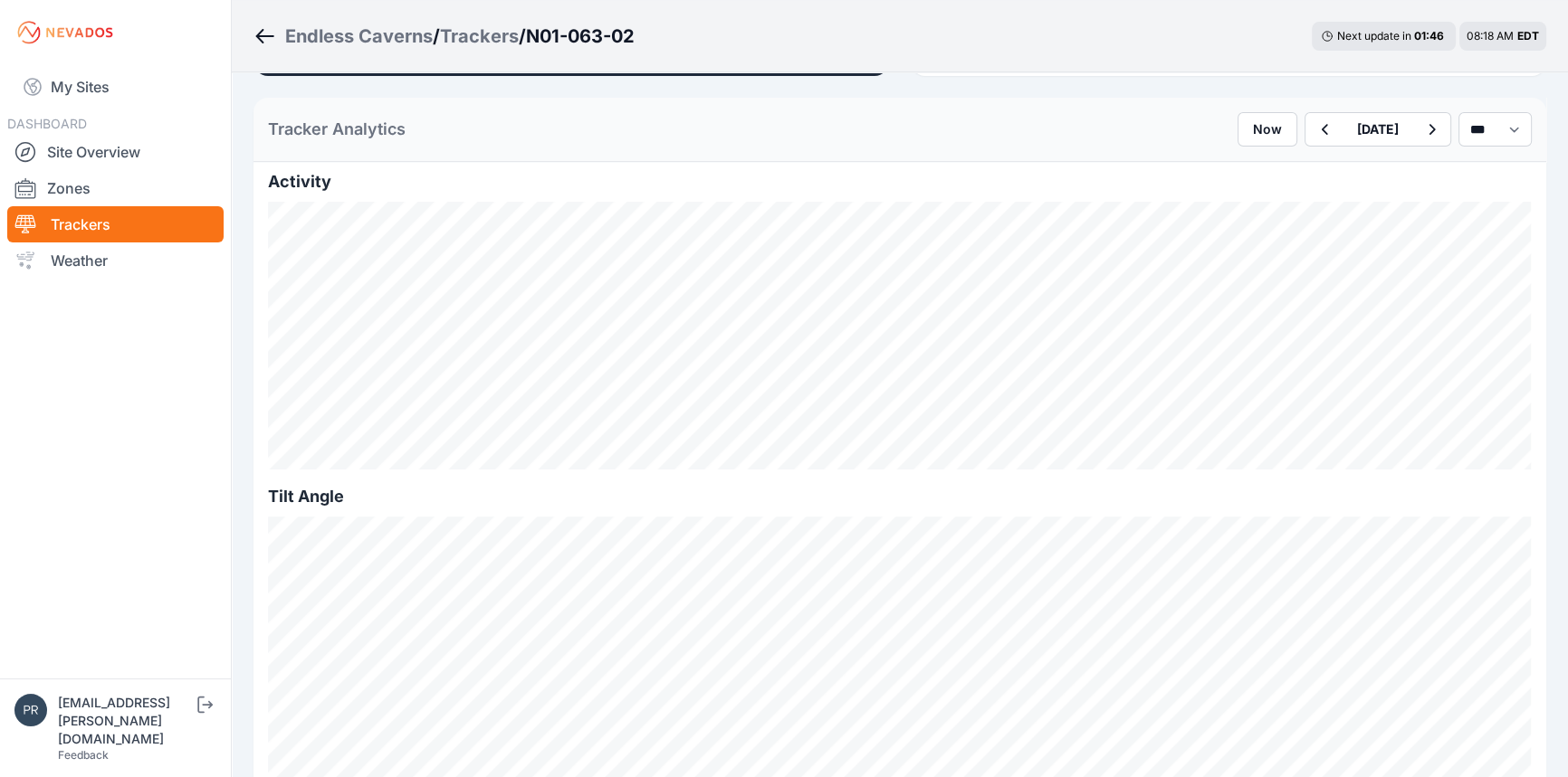
scroll to position [329, 0]
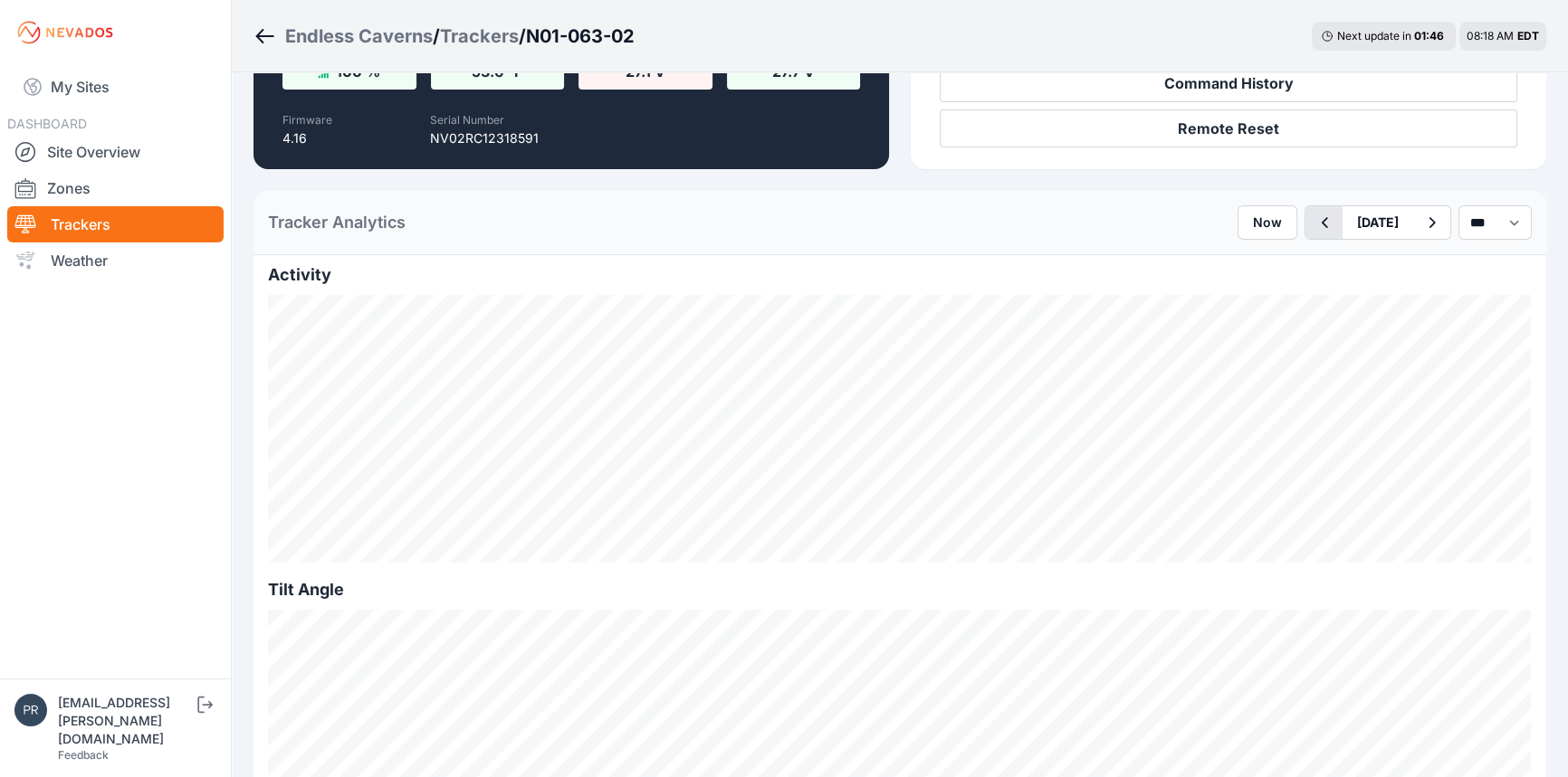
click at [1313, 224] on icon "button" at bounding box center [1324, 222] width 22 height 21
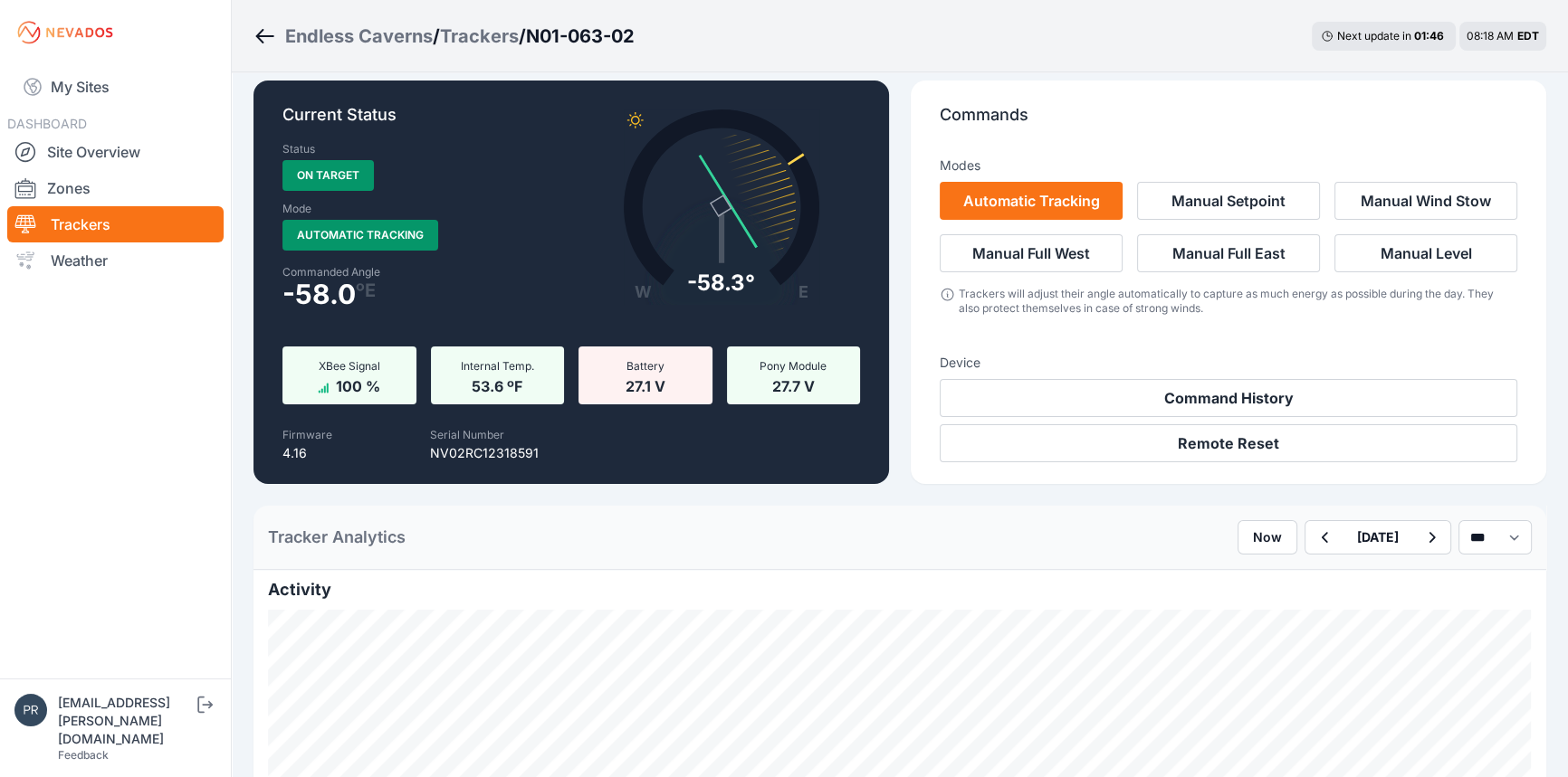
scroll to position [329, 0]
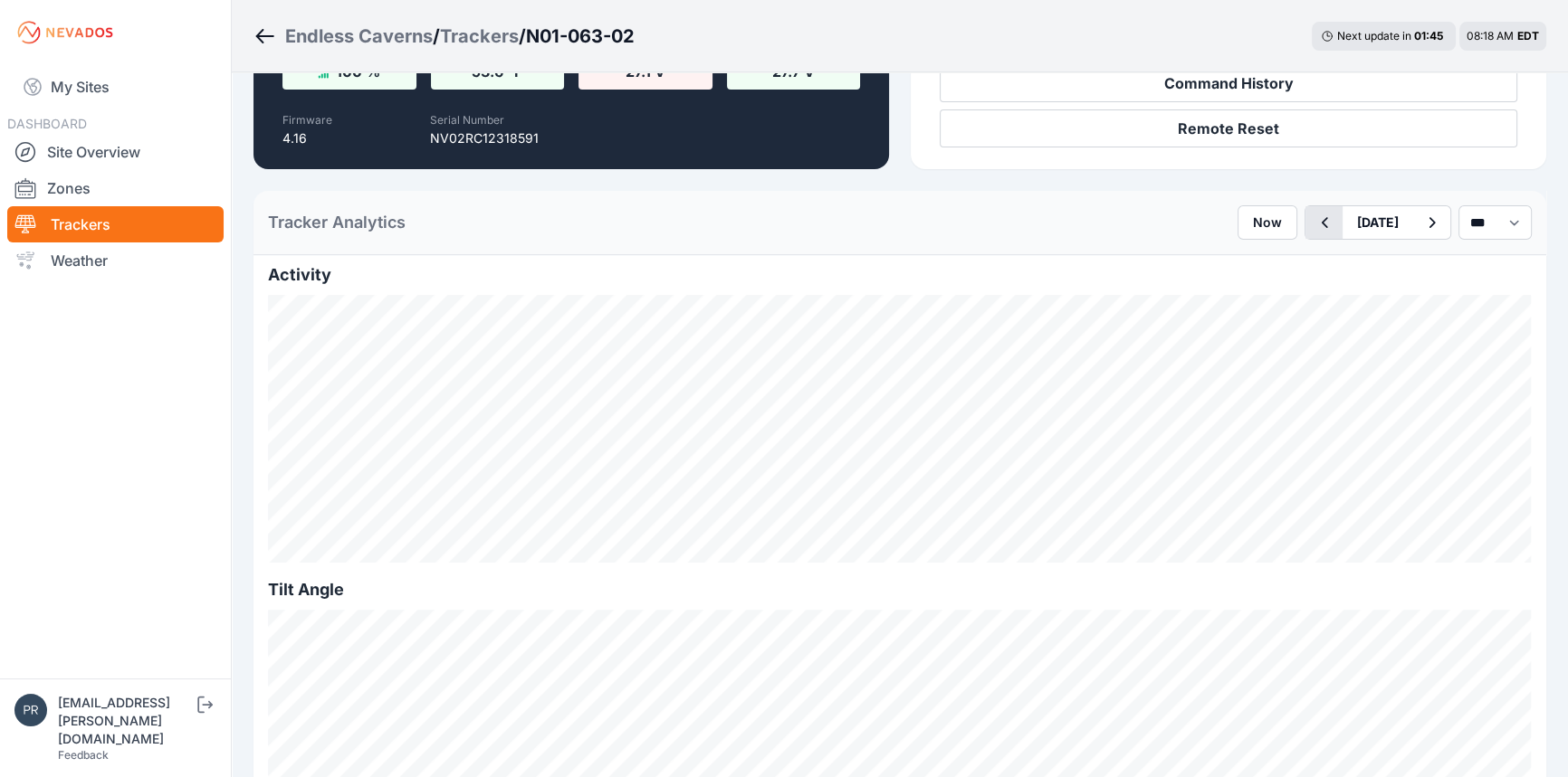
click at [1313, 233] on icon "button" at bounding box center [1324, 222] width 22 height 21
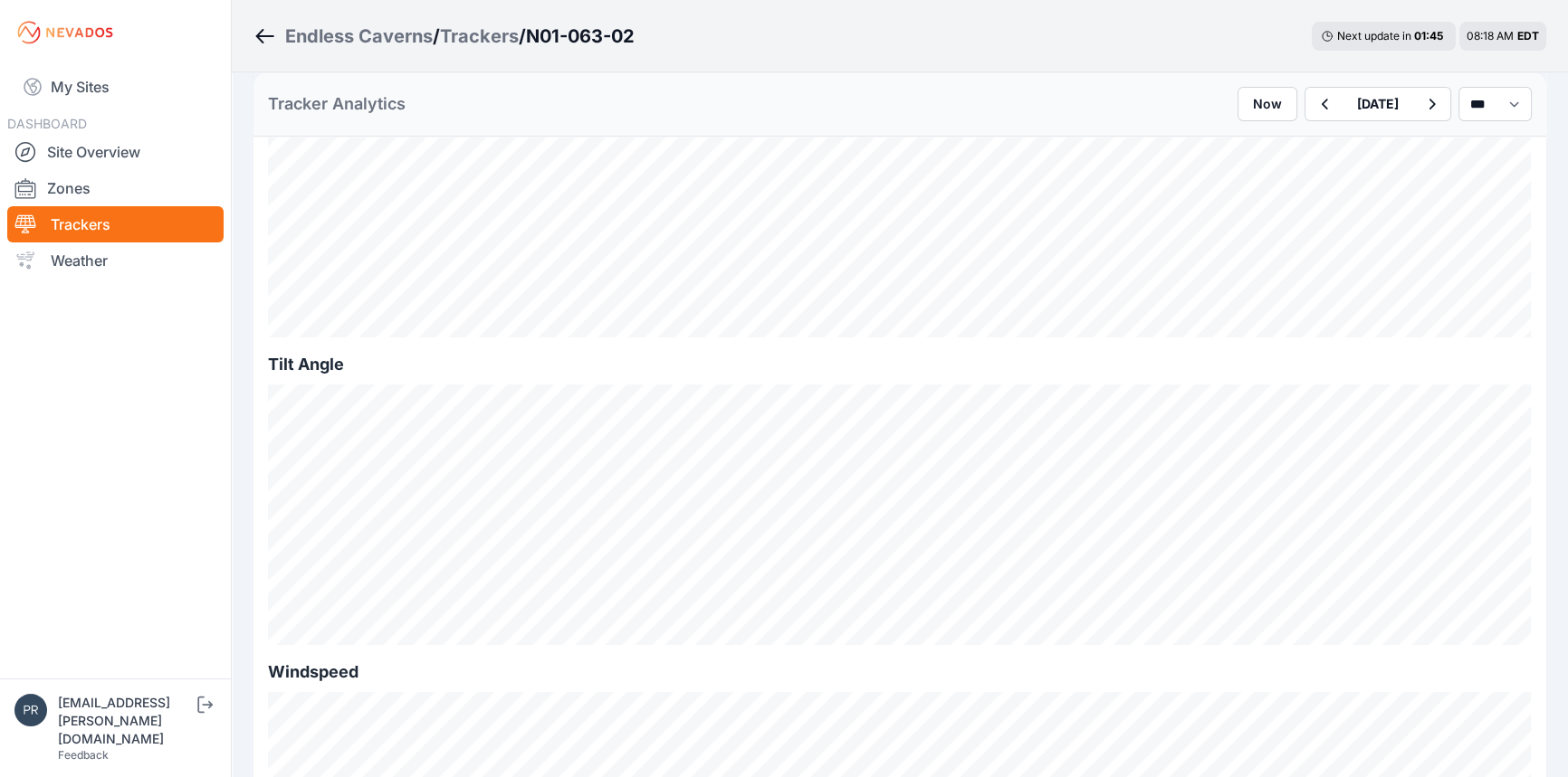
scroll to position [411, 0]
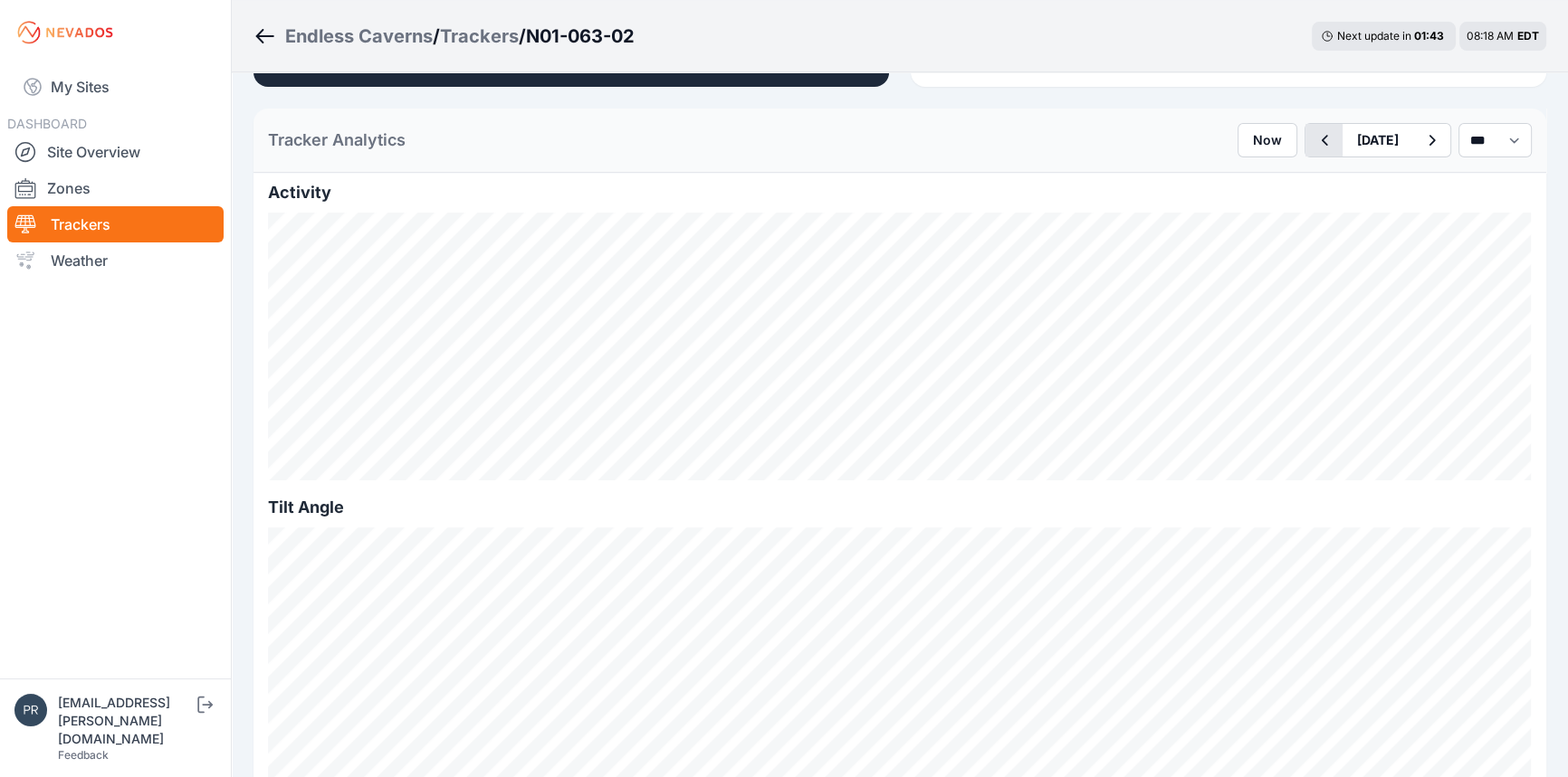
click at [1313, 143] on icon "button" at bounding box center [1324, 140] width 22 height 21
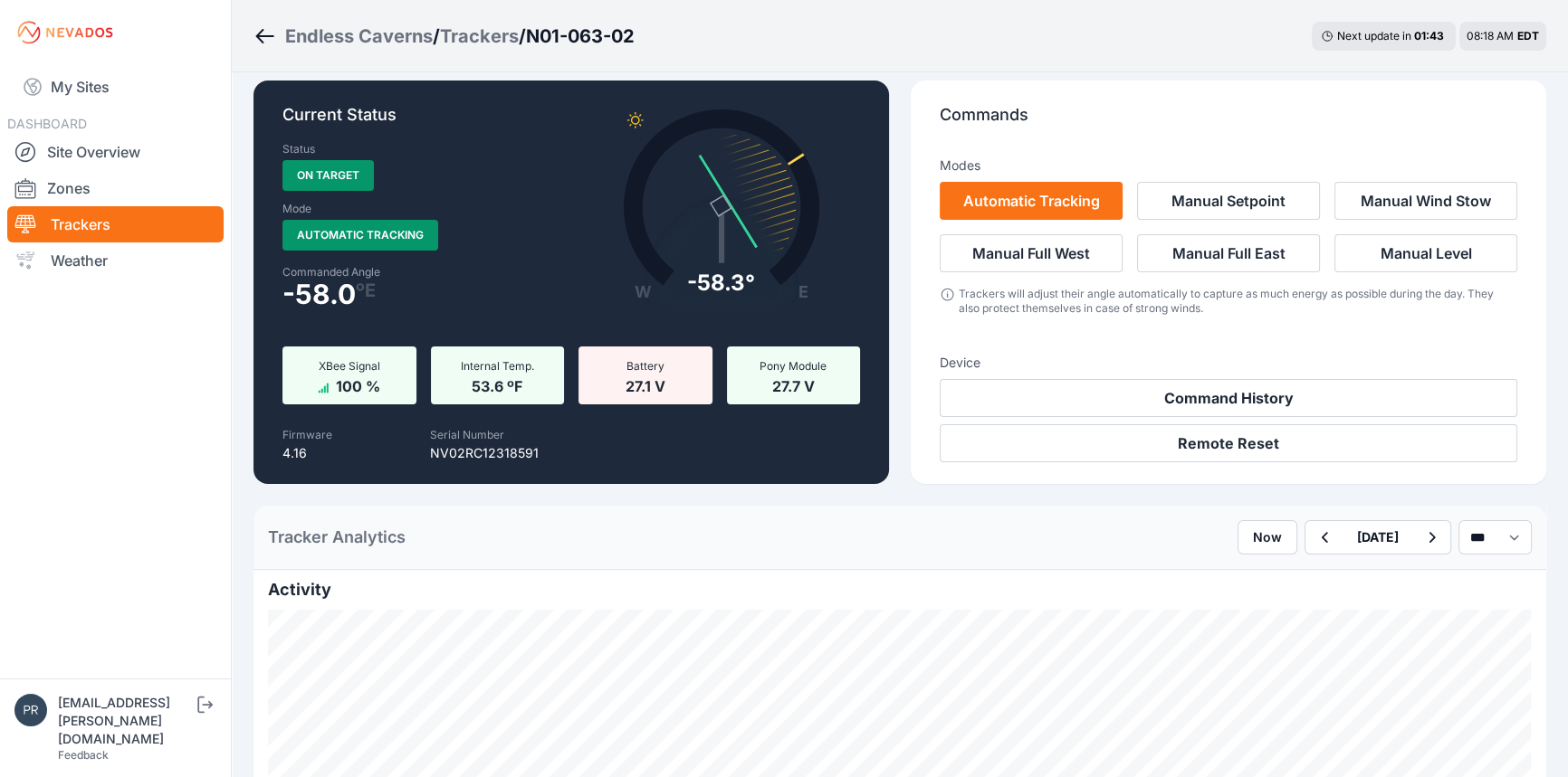
scroll to position [411, 0]
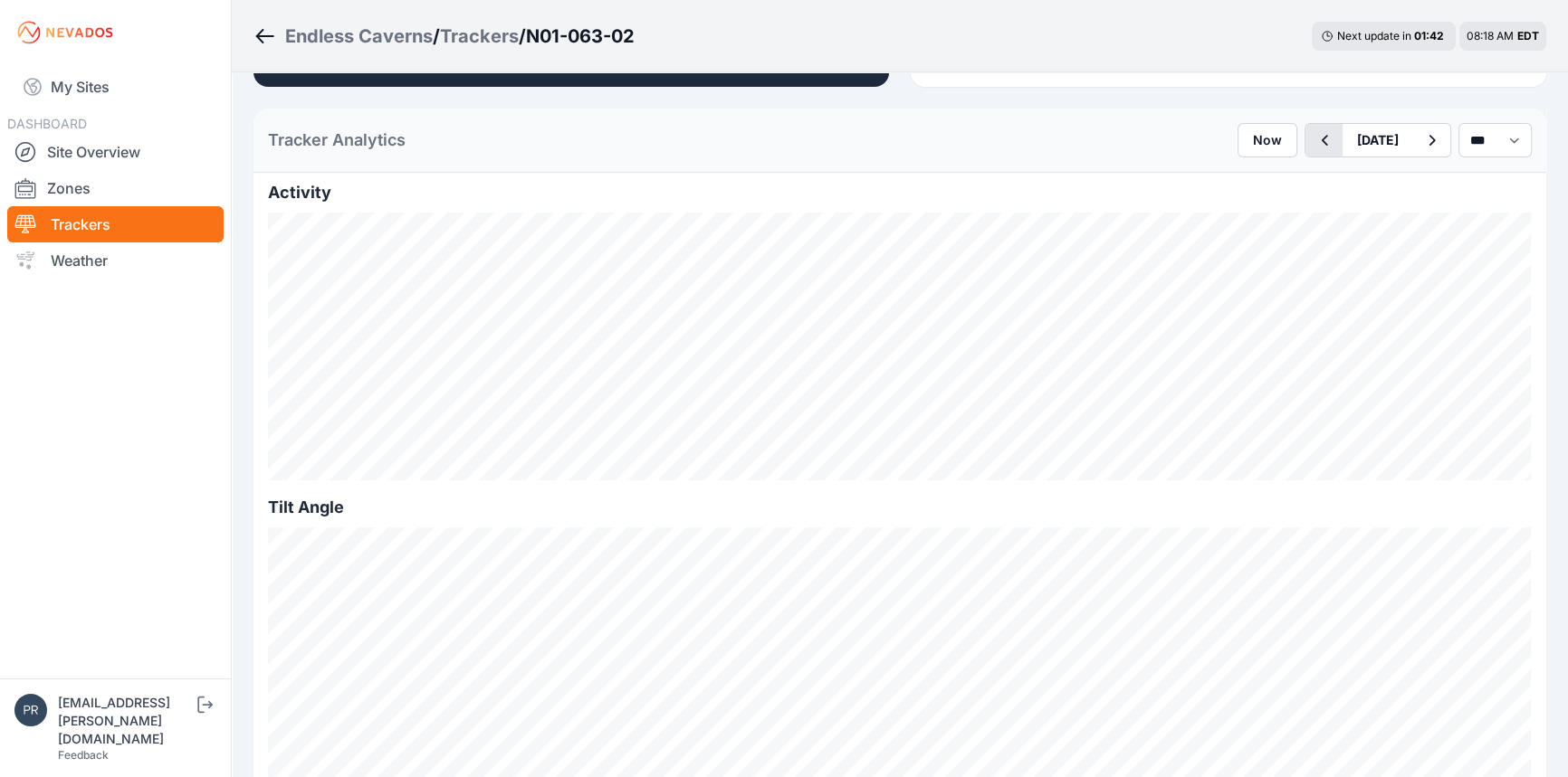
click at [1313, 148] on icon "button" at bounding box center [1324, 140] width 22 height 21
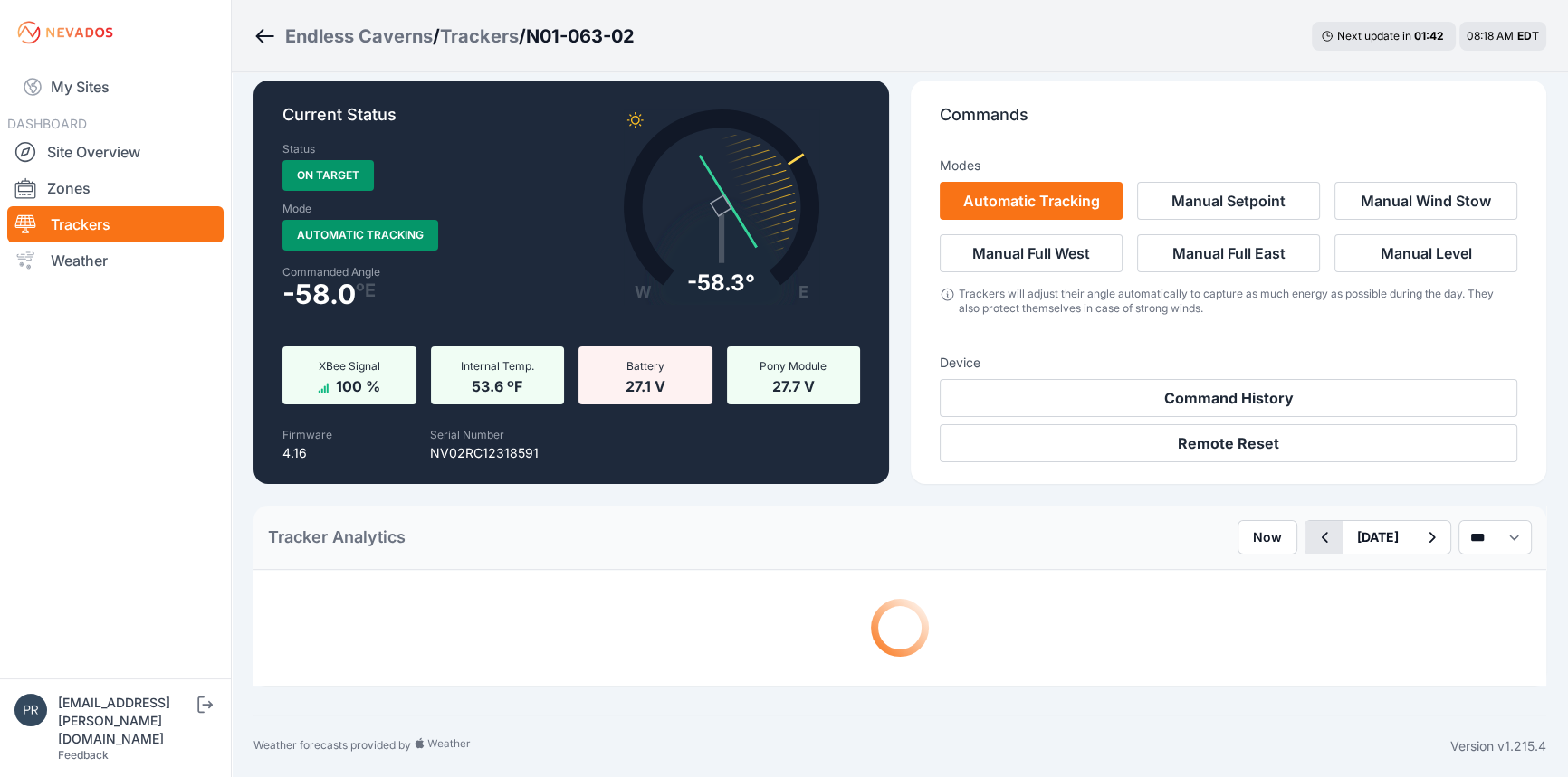
scroll to position [411, 0]
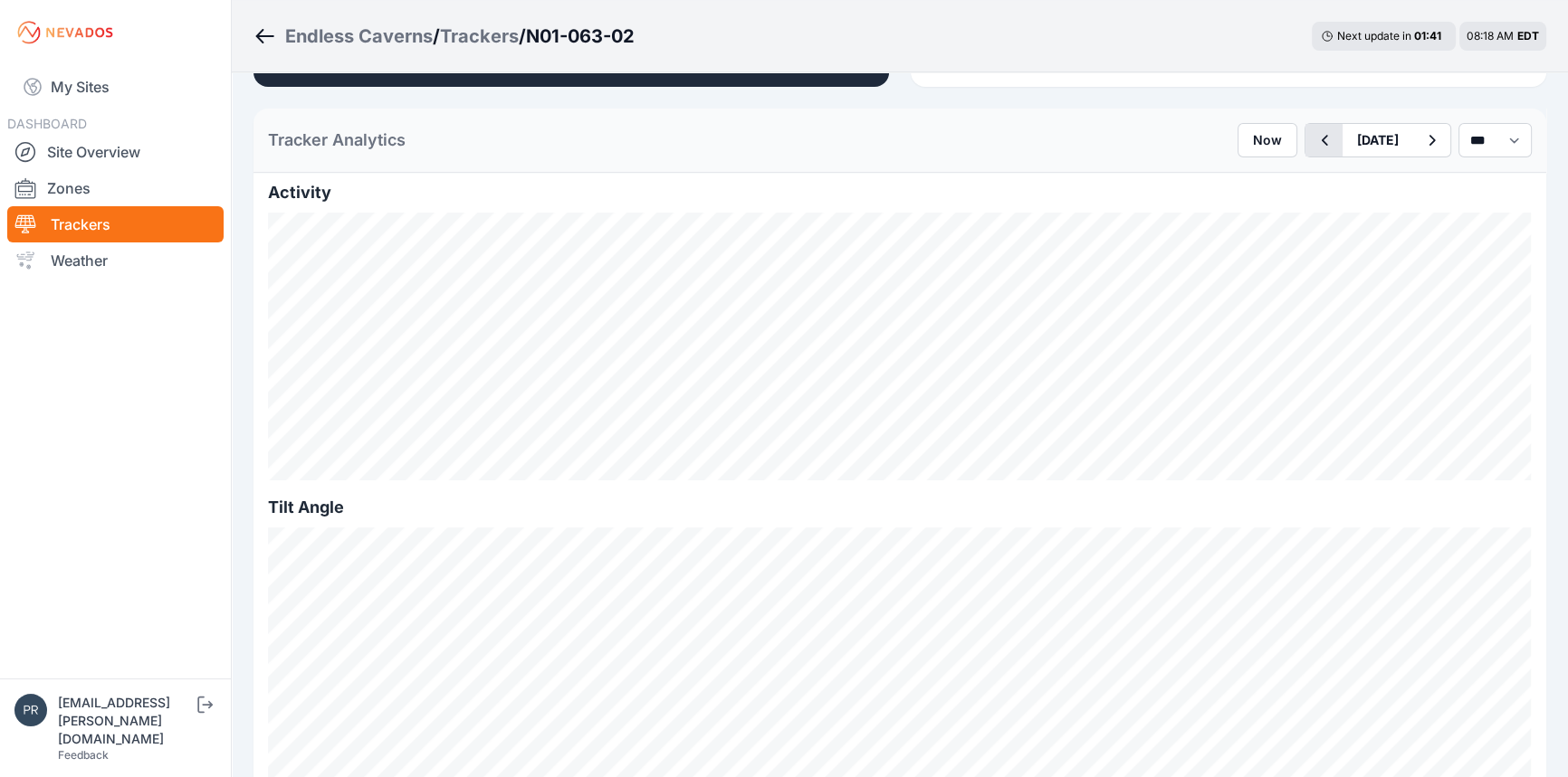
click at [1313, 150] on icon "button" at bounding box center [1324, 140] width 22 height 21
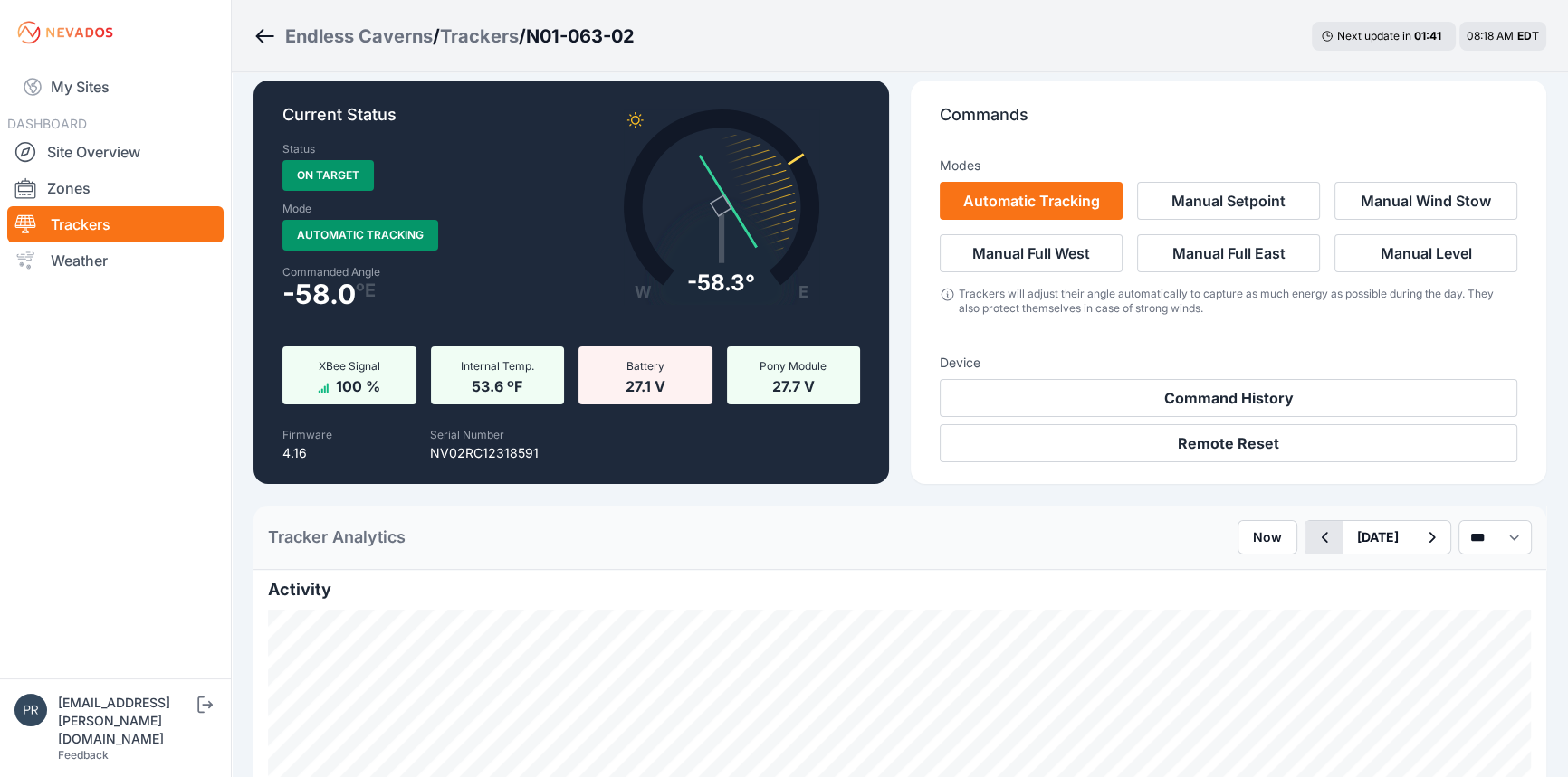
scroll to position [411, 0]
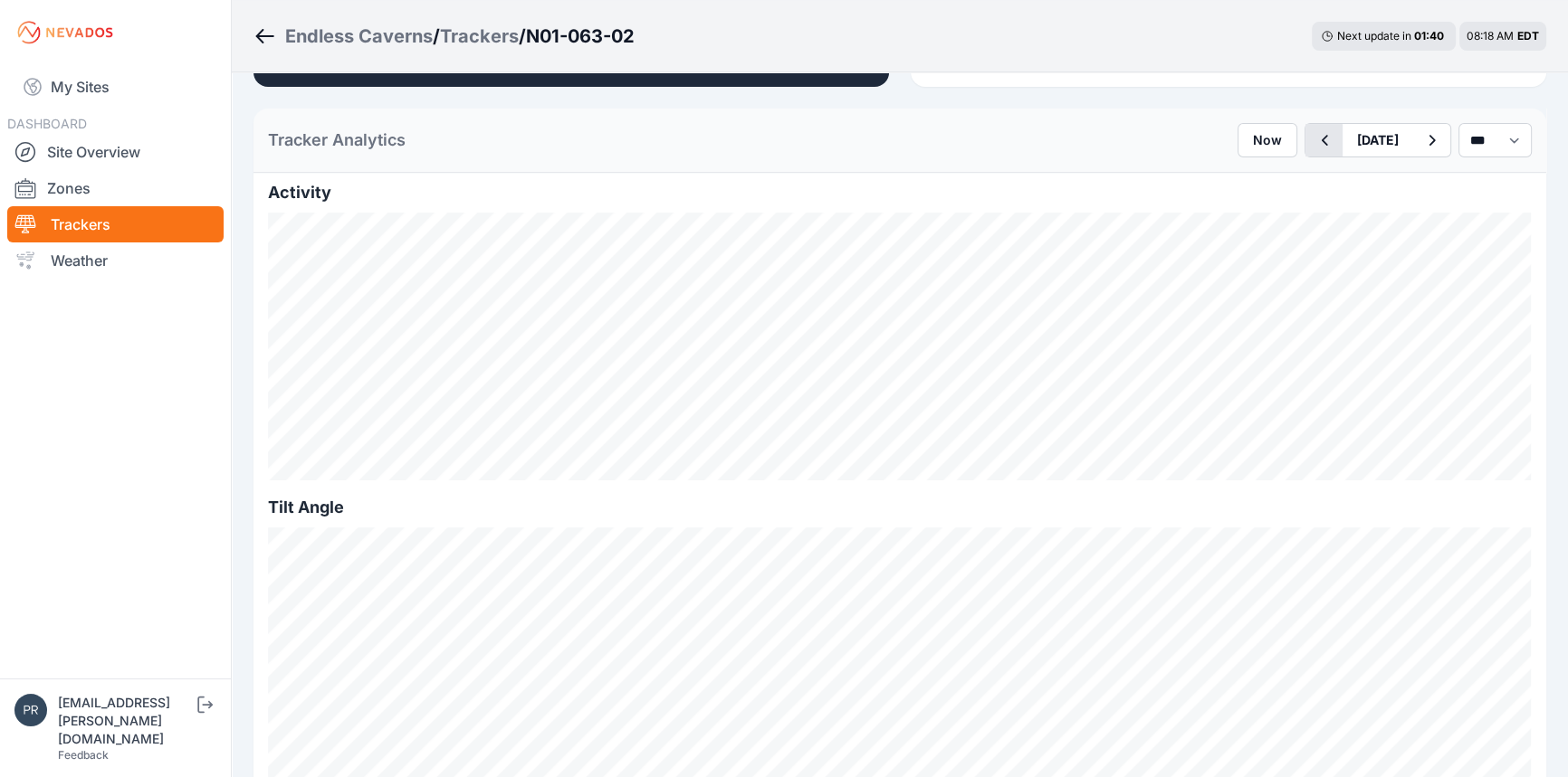
click at [1313, 150] on icon "button" at bounding box center [1324, 140] width 22 height 21
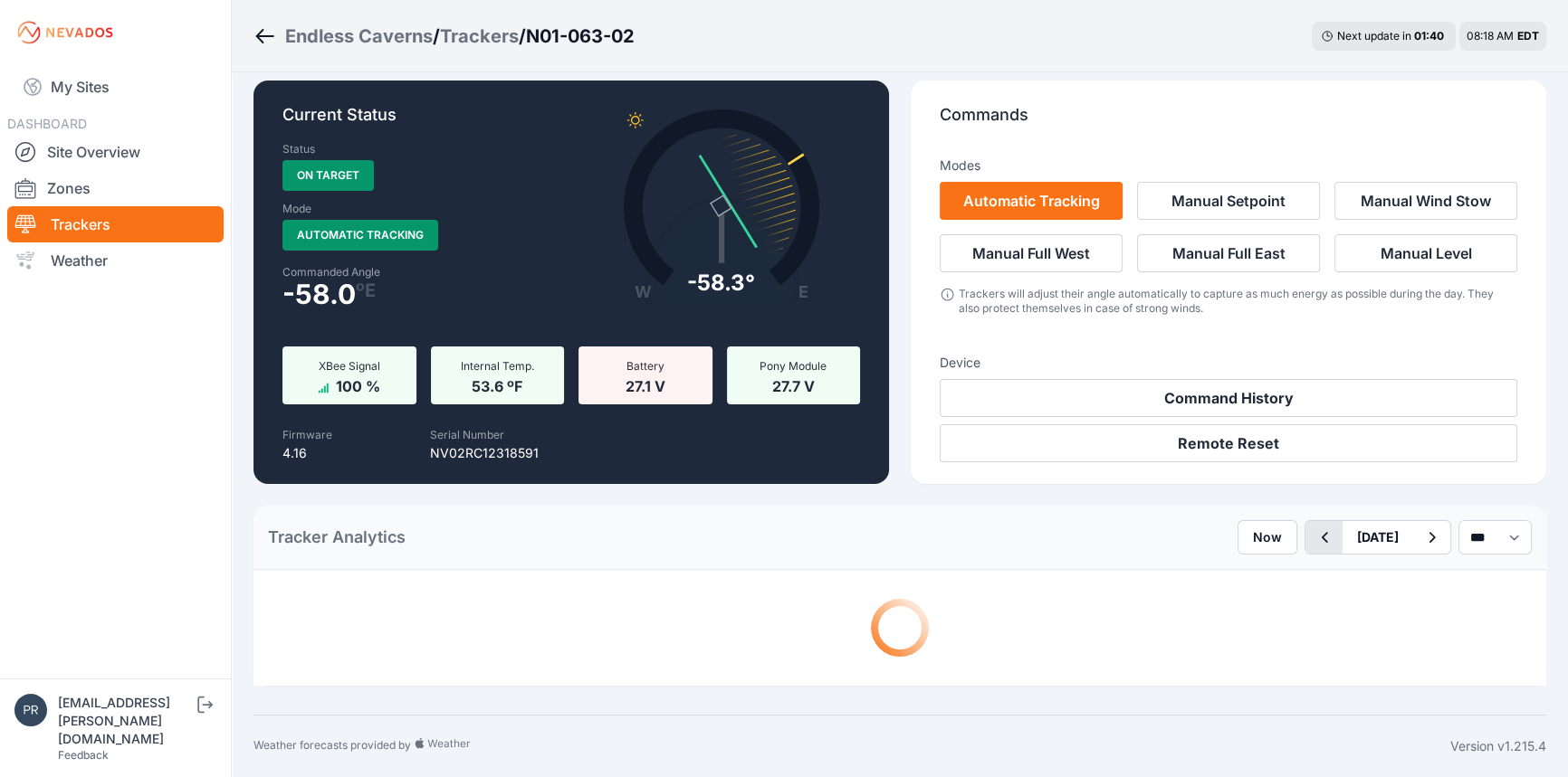
scroll to position [411, 0]
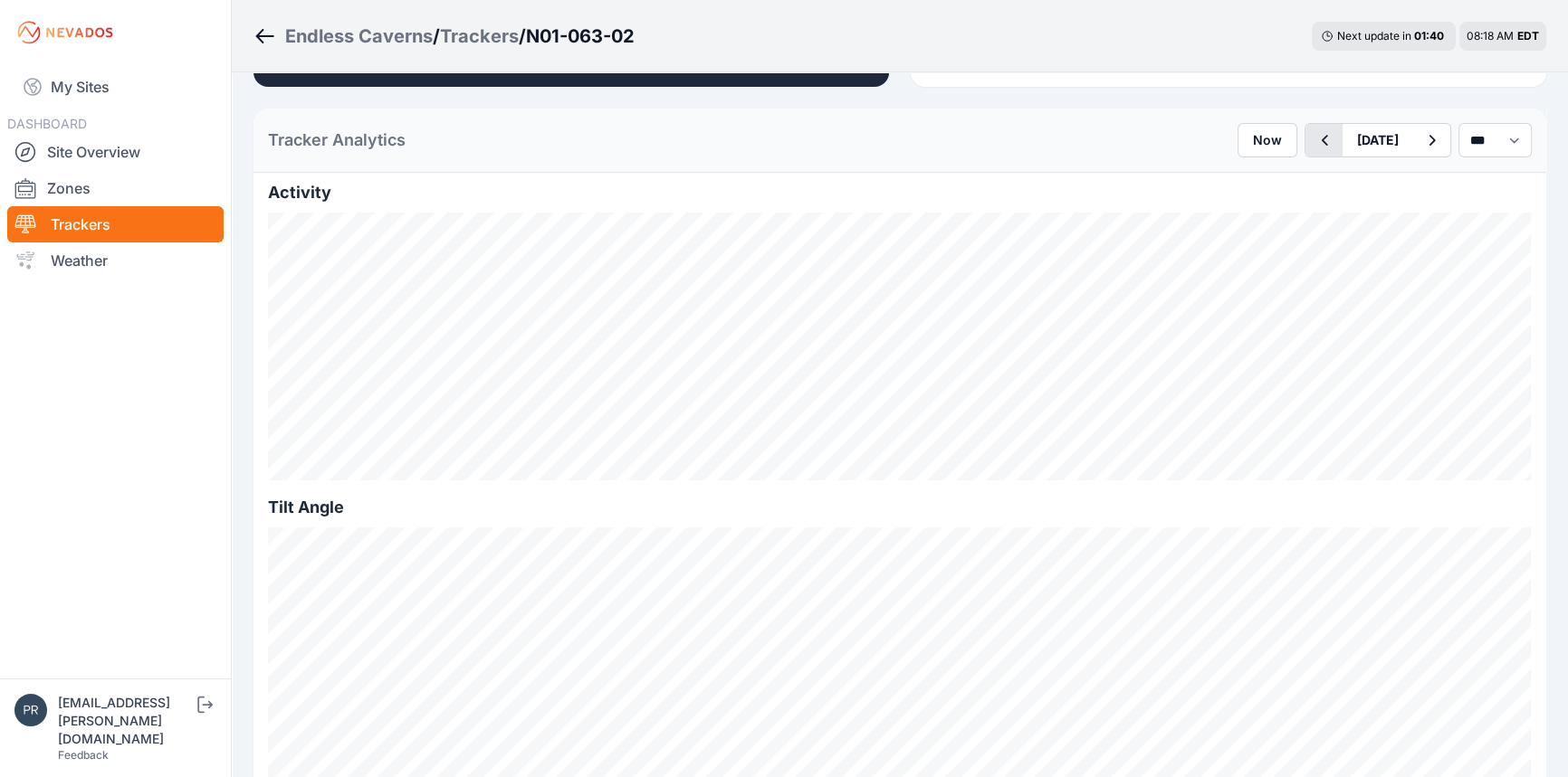
click at [1313, 150] on icon "button" at bounding box center [1324, 140] width 22 height 21
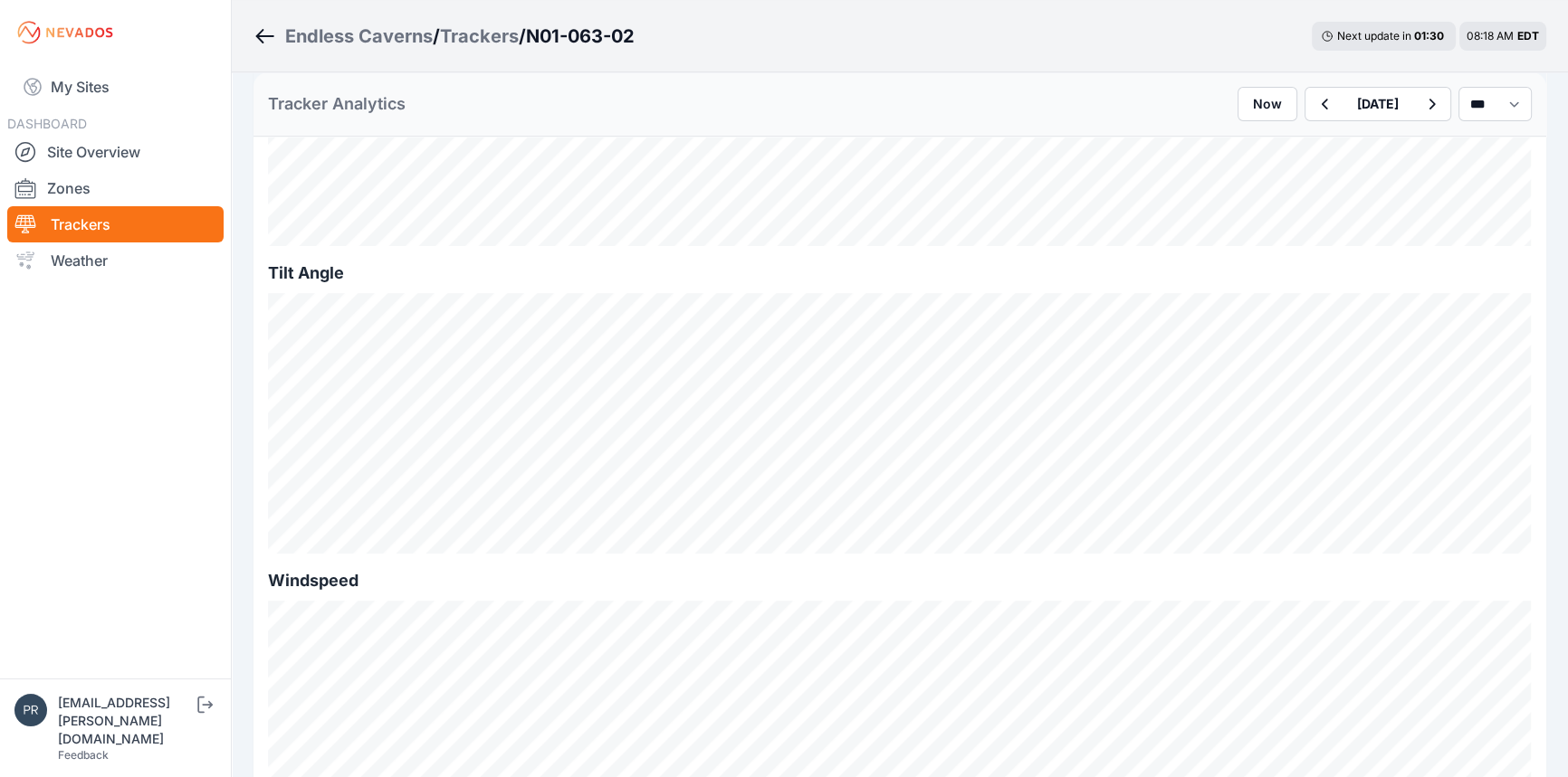
scroll to position [329, 0]
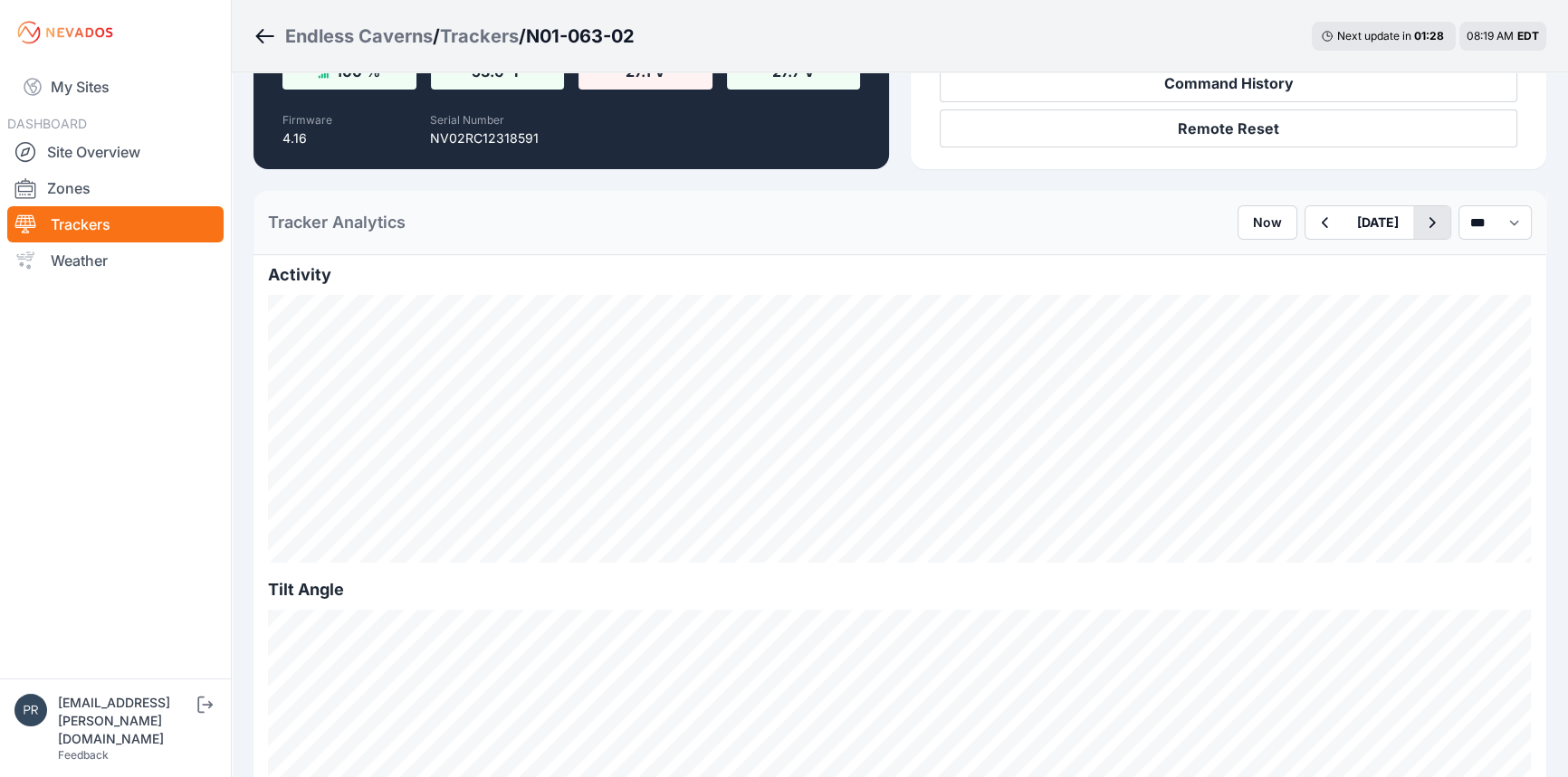
click at [1421, 225] on icon "button" at bounding box center [1432, 222] width 22 height 21
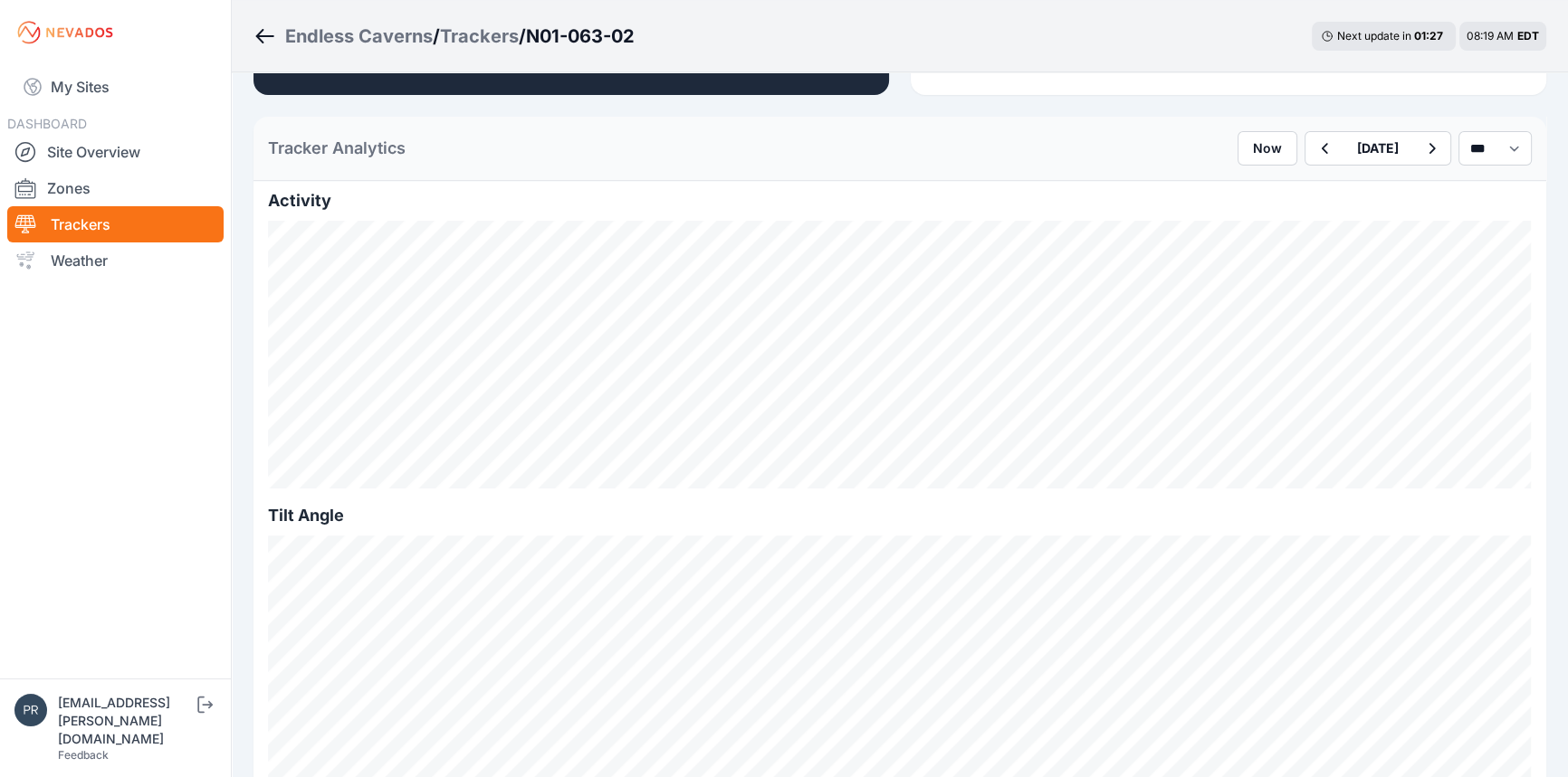
scroll to position [493, 0]
